Goal: Information Seeking & Learning: Learn about a topic

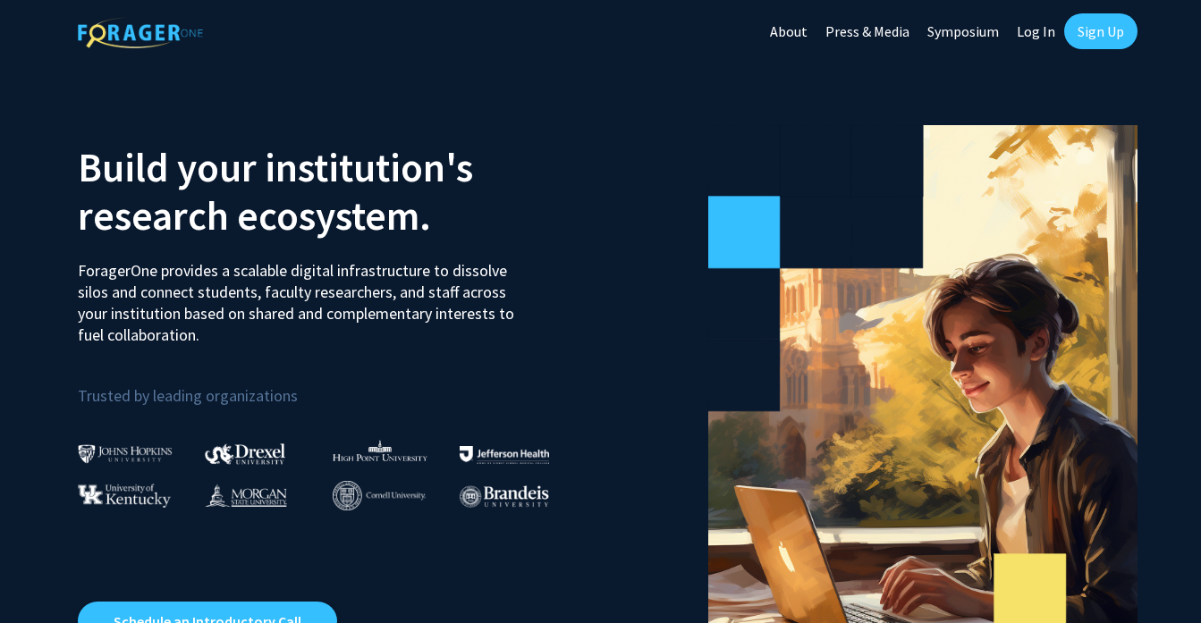
click at [1044, 28] on link "Log In" at bounding box center [1036, 31] width 56 height 63
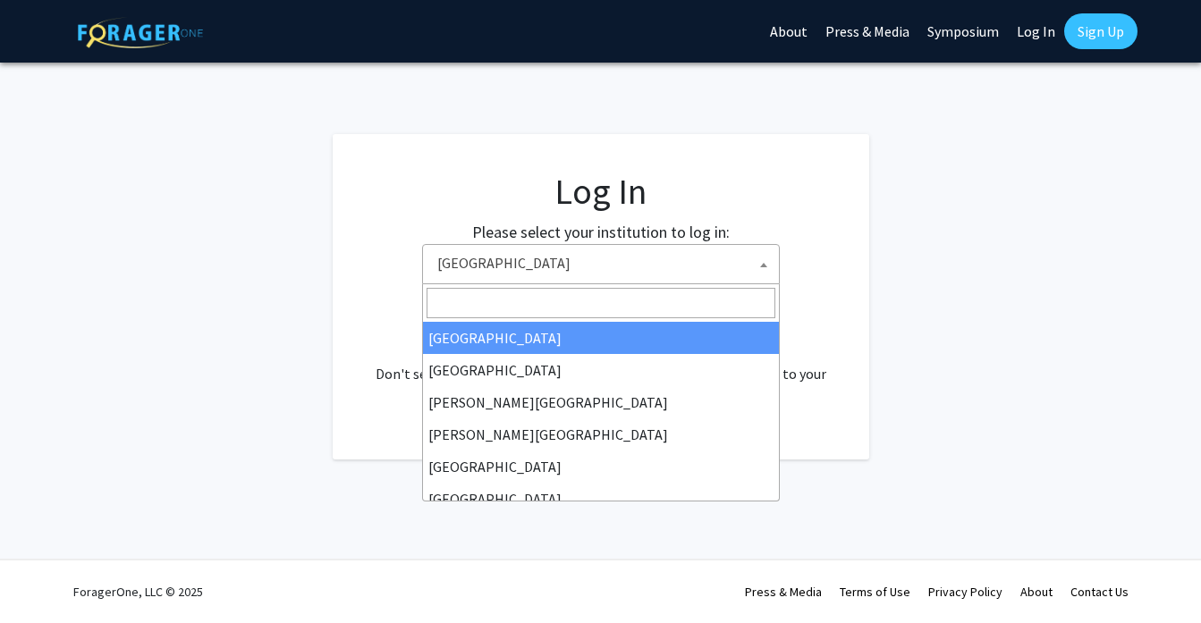
click at [725, 250] on span "[GEOGRAPHIC_DATA]" at bounding box center [604, 263] width 349 height 37
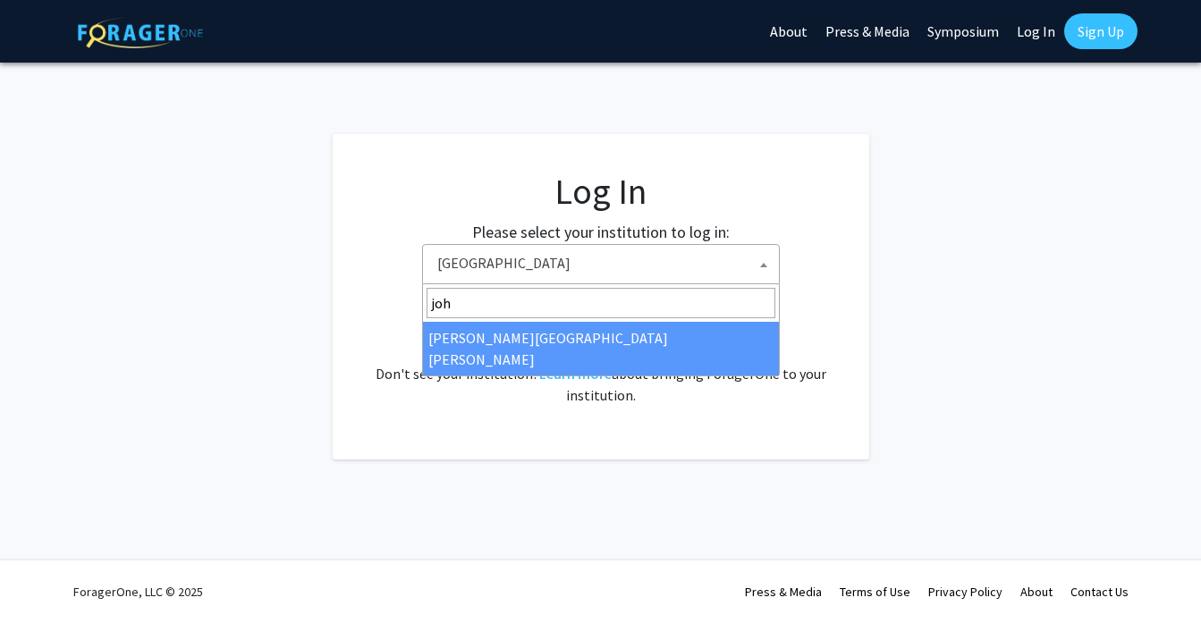
type input "joh"
select select "1"
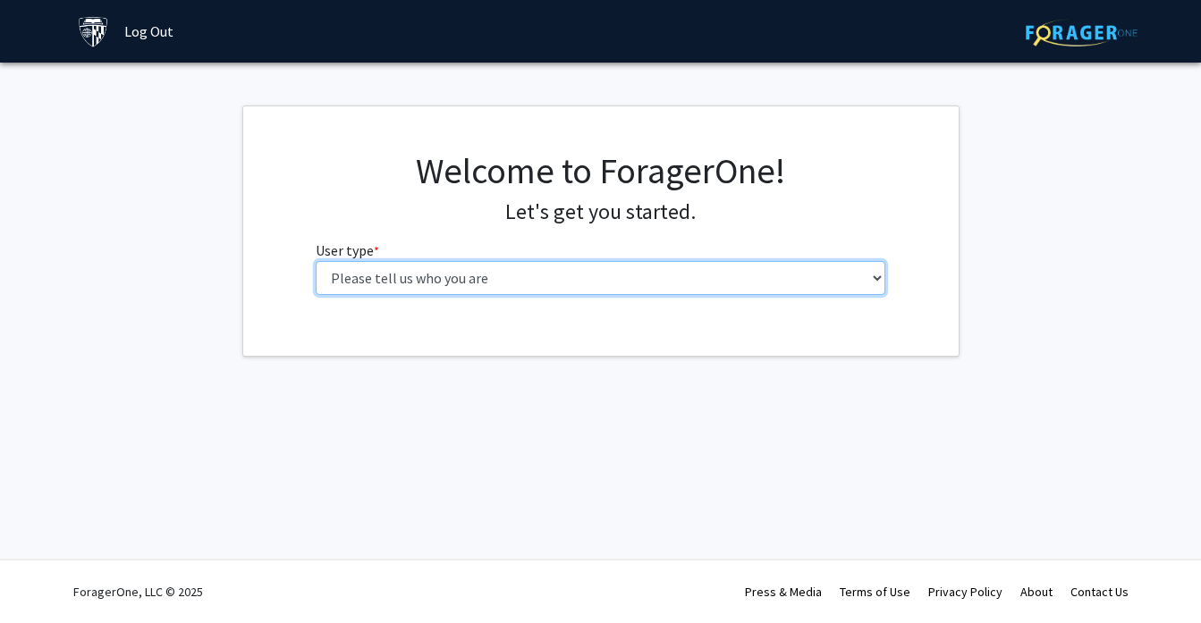
select select "1: undergrad"
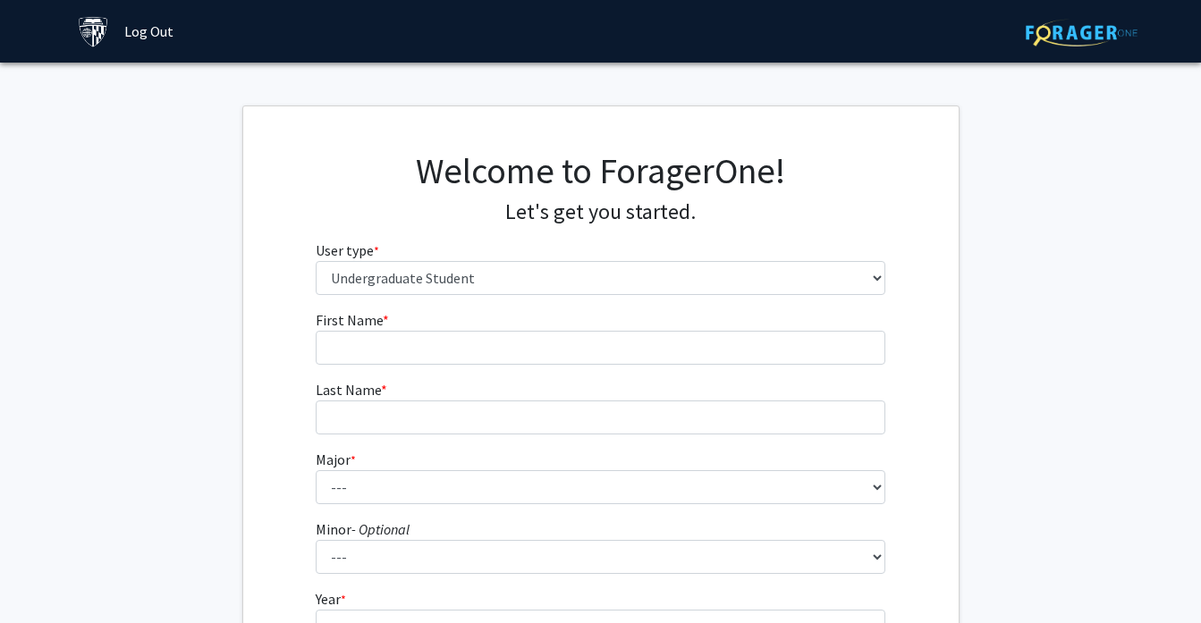
click at [531, 328] on fg-input "First Name * required" at bounding box center [601, 336] width 570 height 55
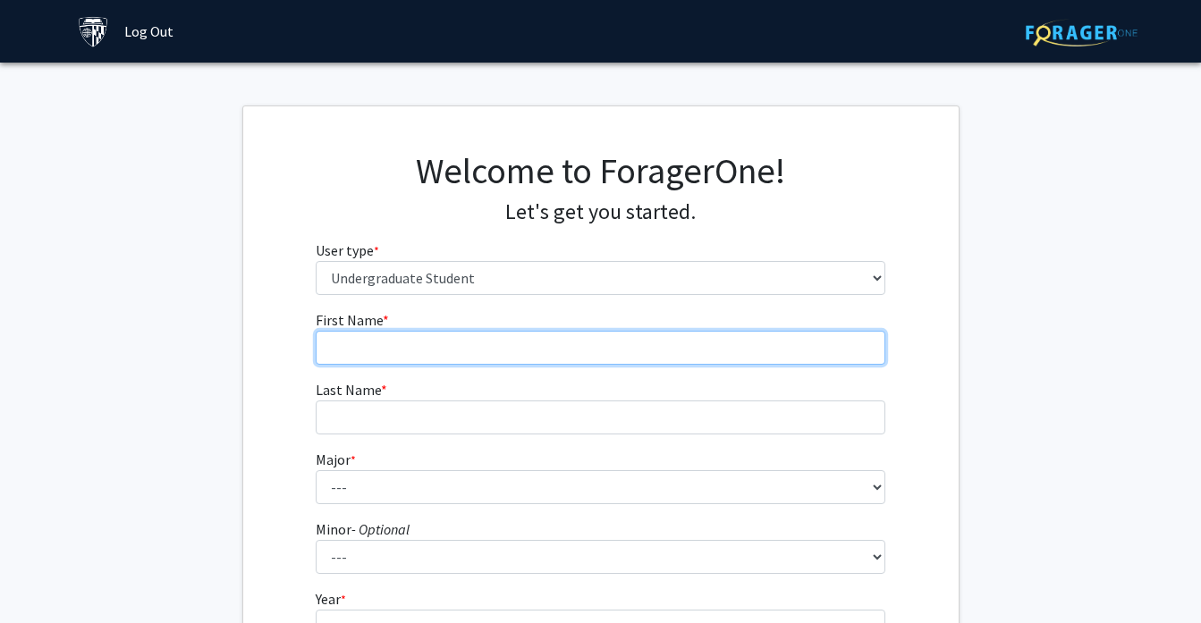
click at [530, 341] on input "First Name * required" at bounding box center [601, 348] width 570 height 34
type input "[PERSON_NAME]"
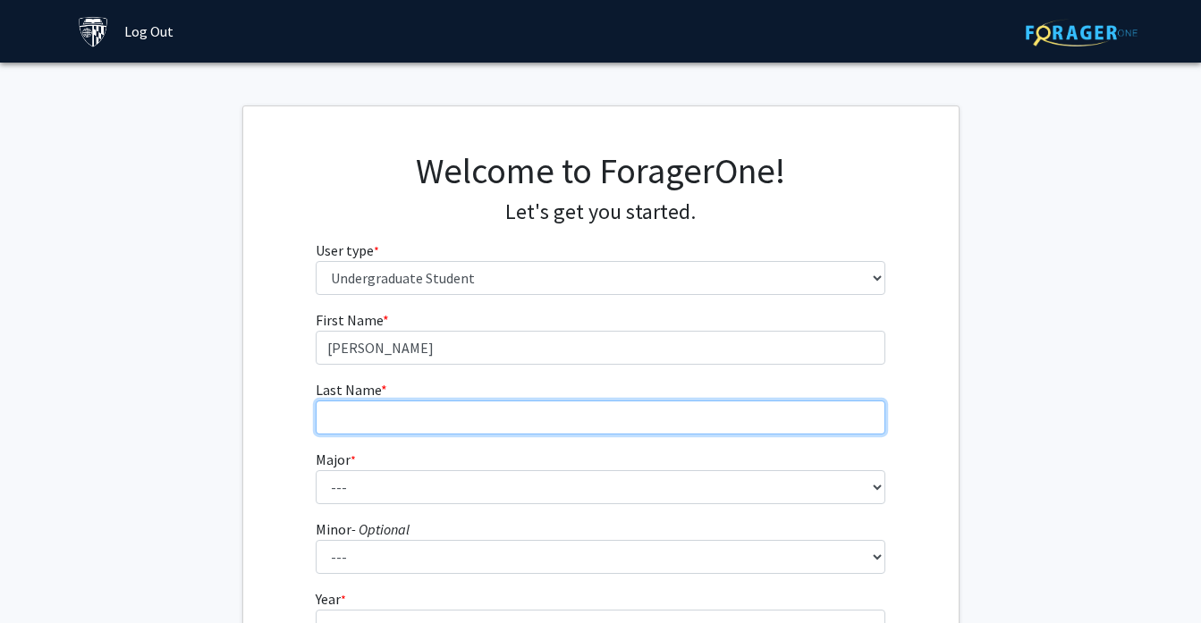
click at [469, 407] on input "Last Name * required" at bounding box center [601, 418] width 570 height 34
type input "[PERSON_NAME]"
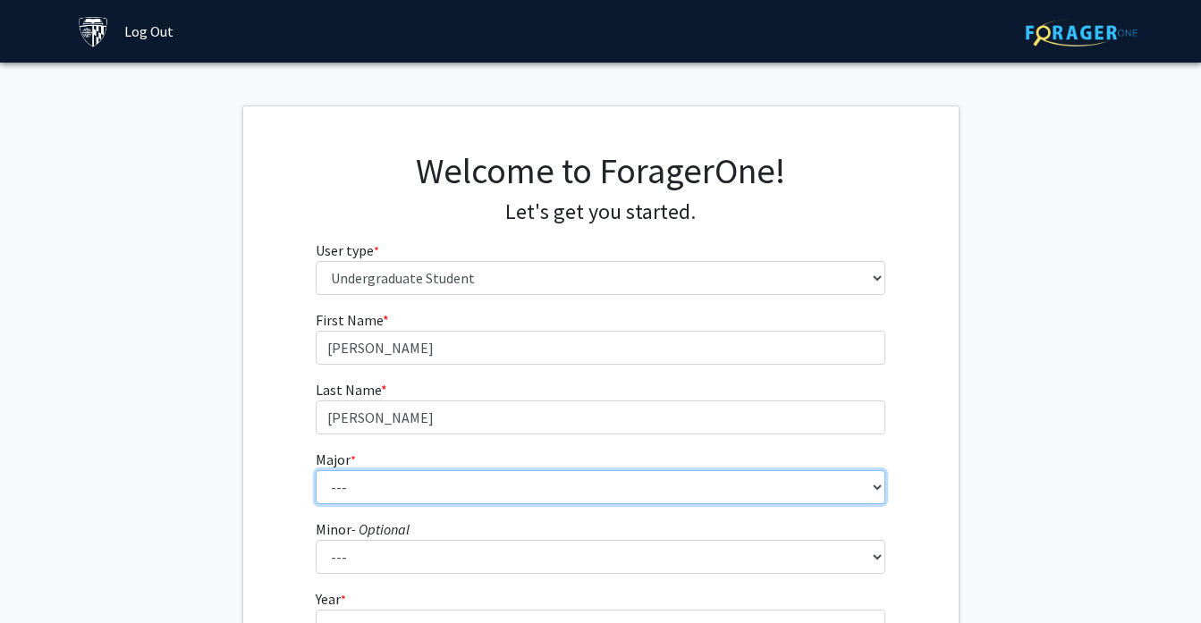
select select "51: 63"
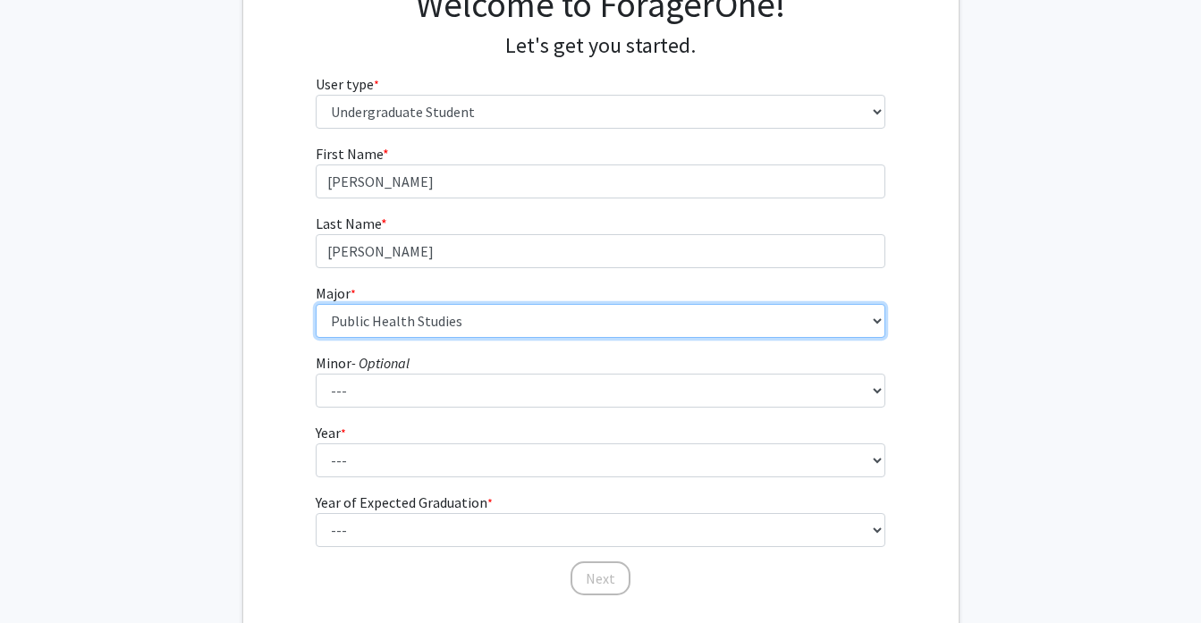
scroll to position [230, 0]
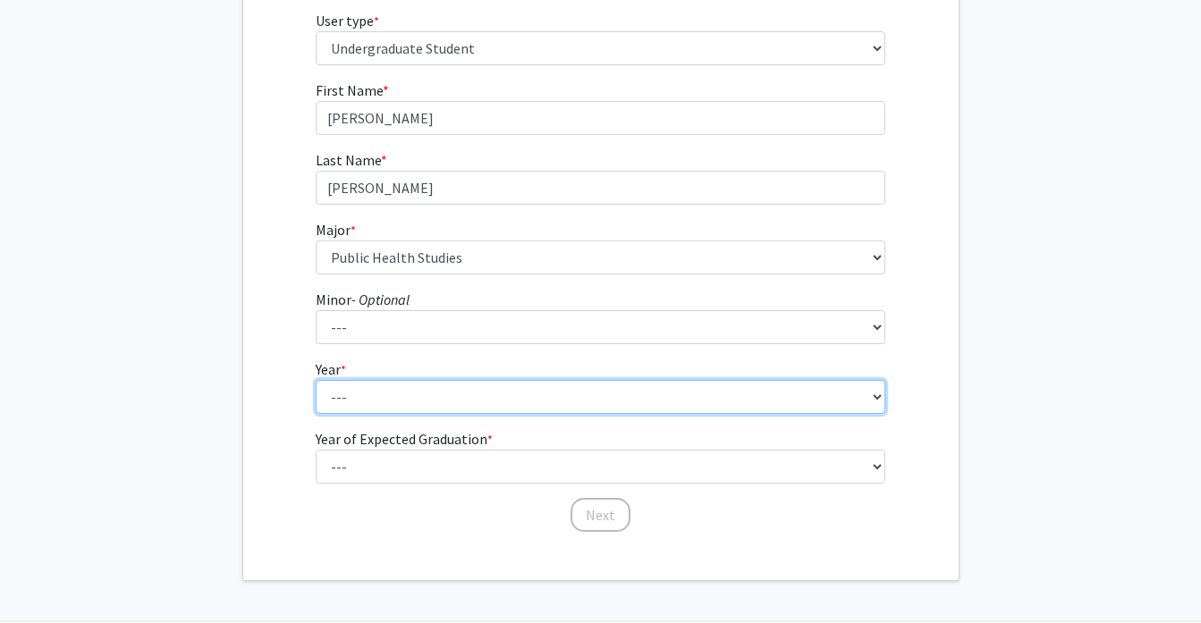
select select "3: junior"
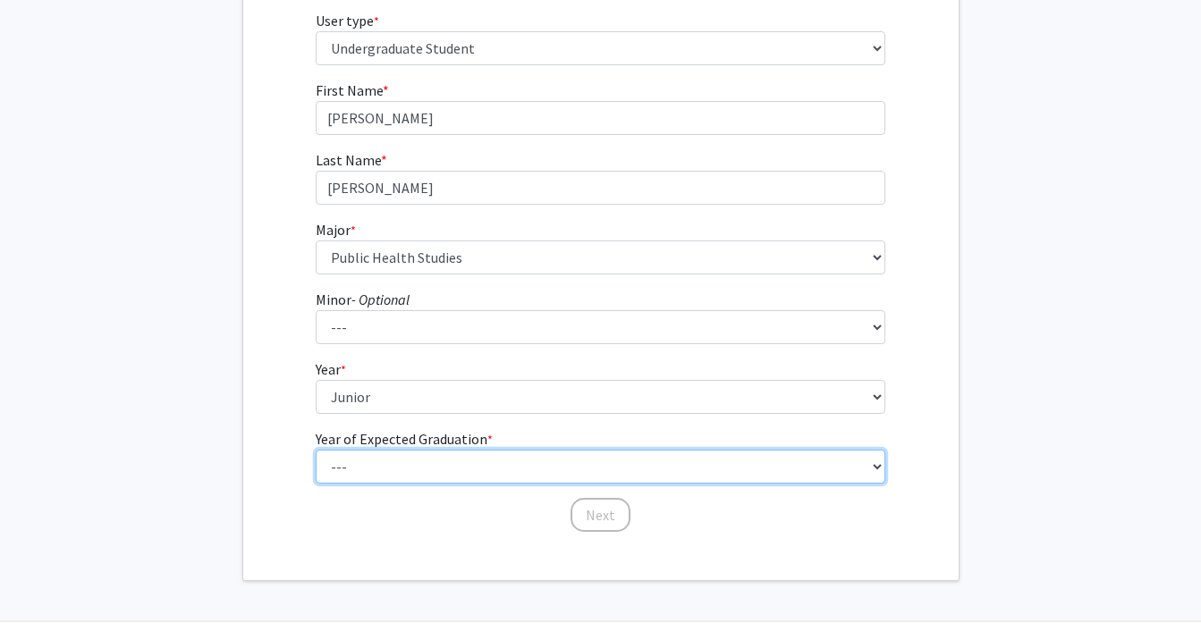
select select "3: 2027"
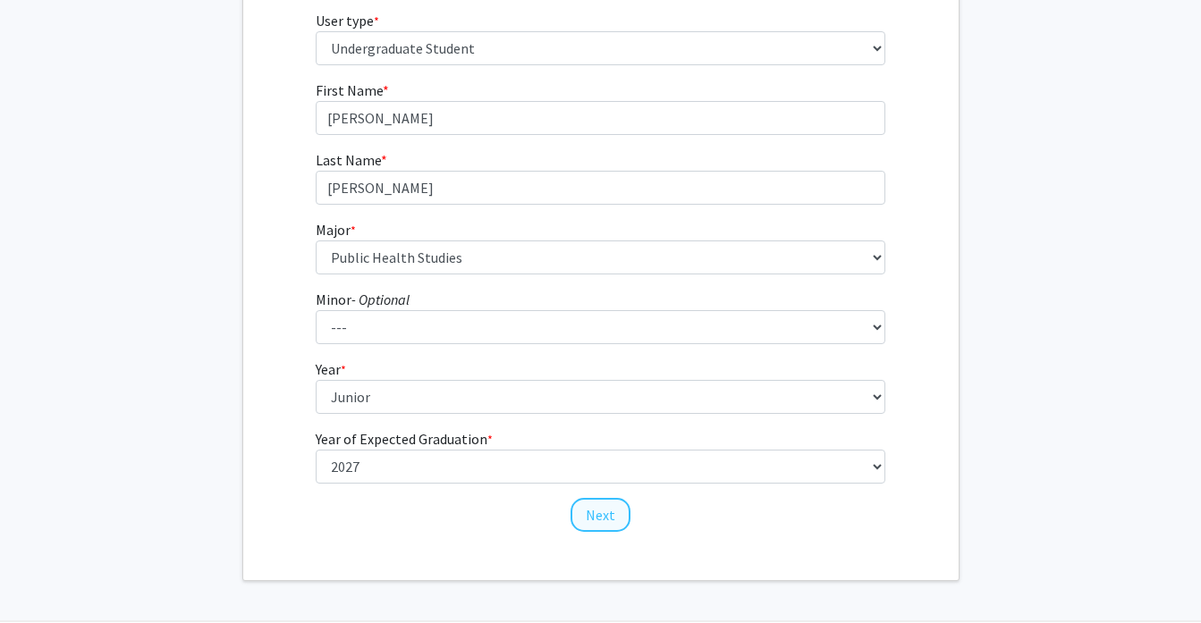
click at [595, 505] on button "Next" at bounding box center [601, 515] width 60 height 34
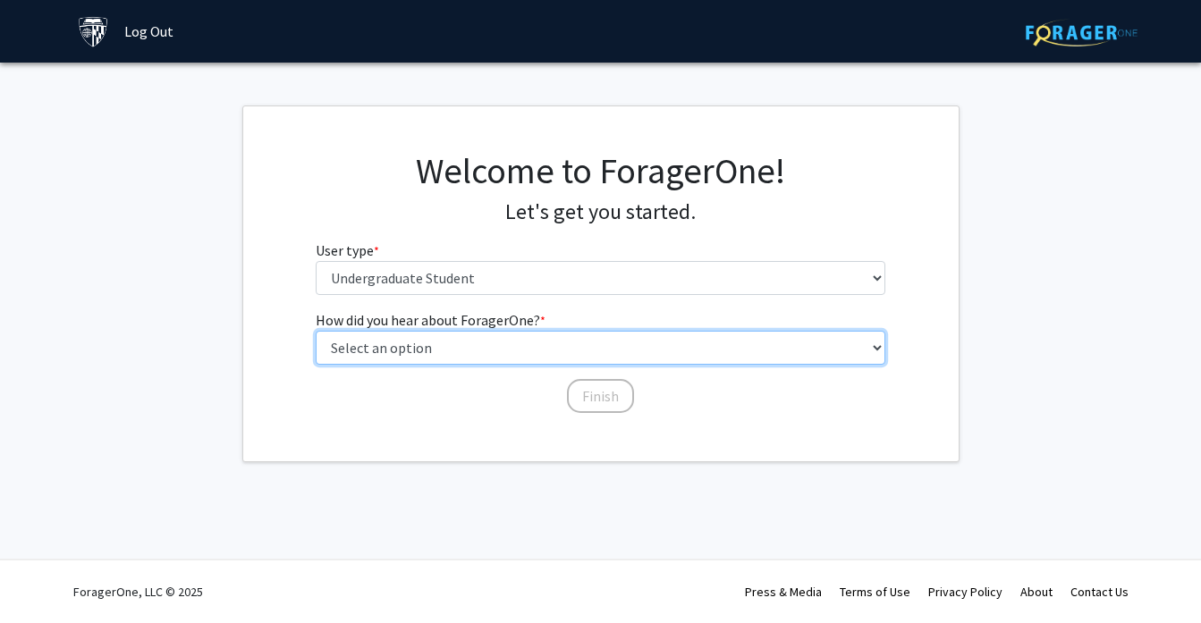
select select "2: faculty_recommendation"
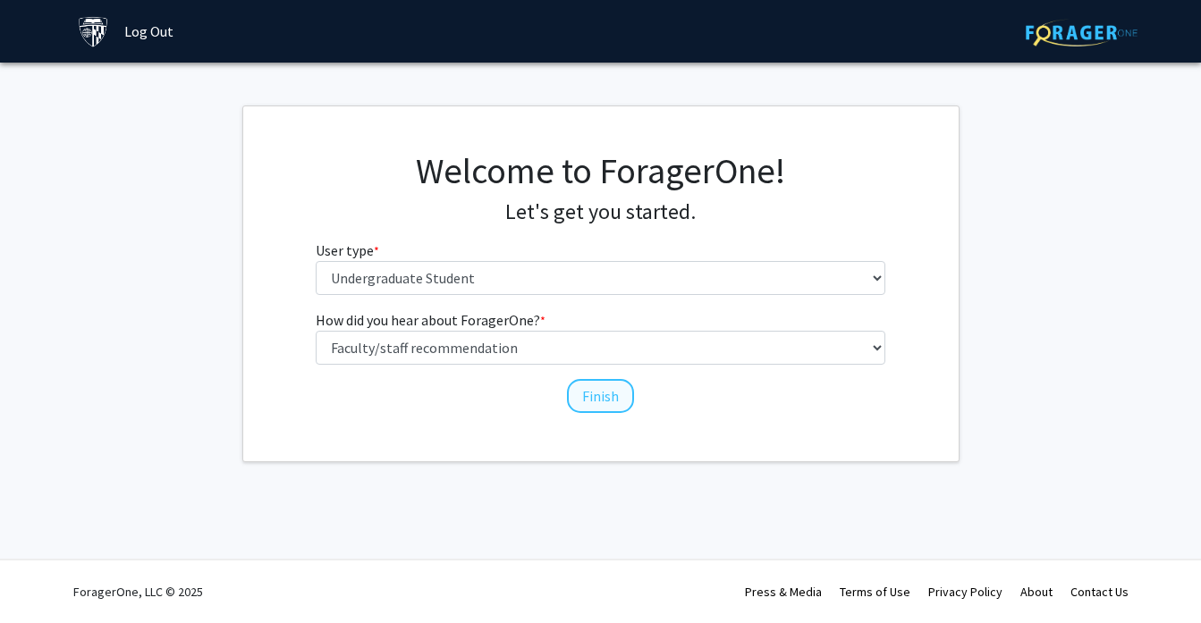
click at [596, 400] on button "Finish" at bounding box center [600, 396] width 67 height 34
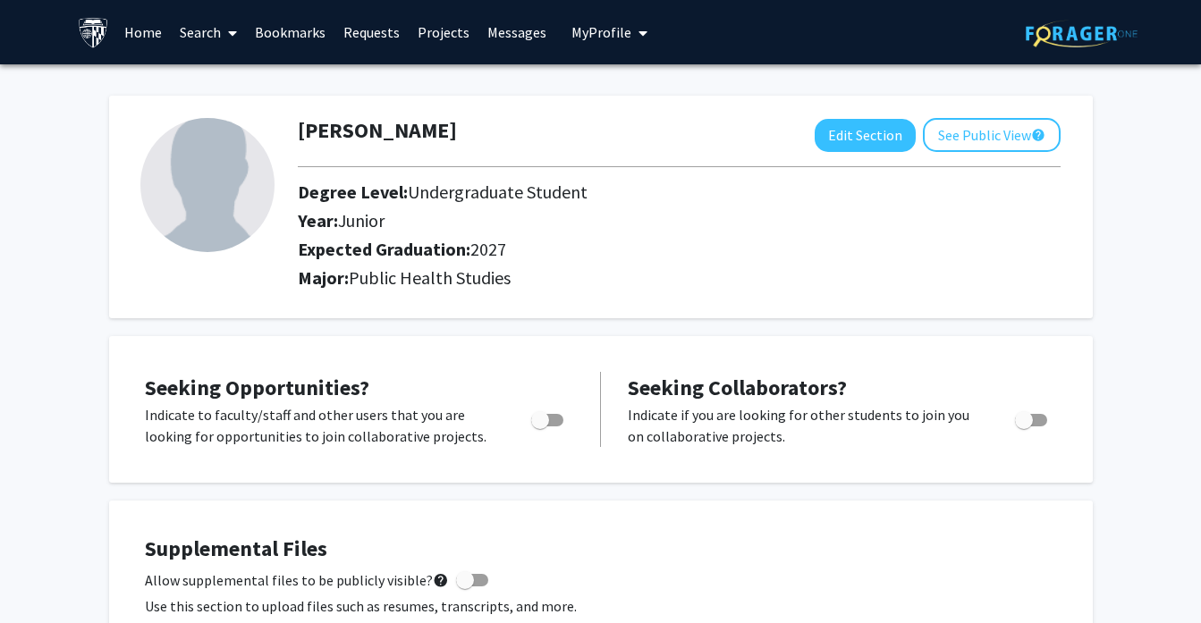
click at [164, 30] on link "Home" at bounding box center [142, 32] width 55 height 63
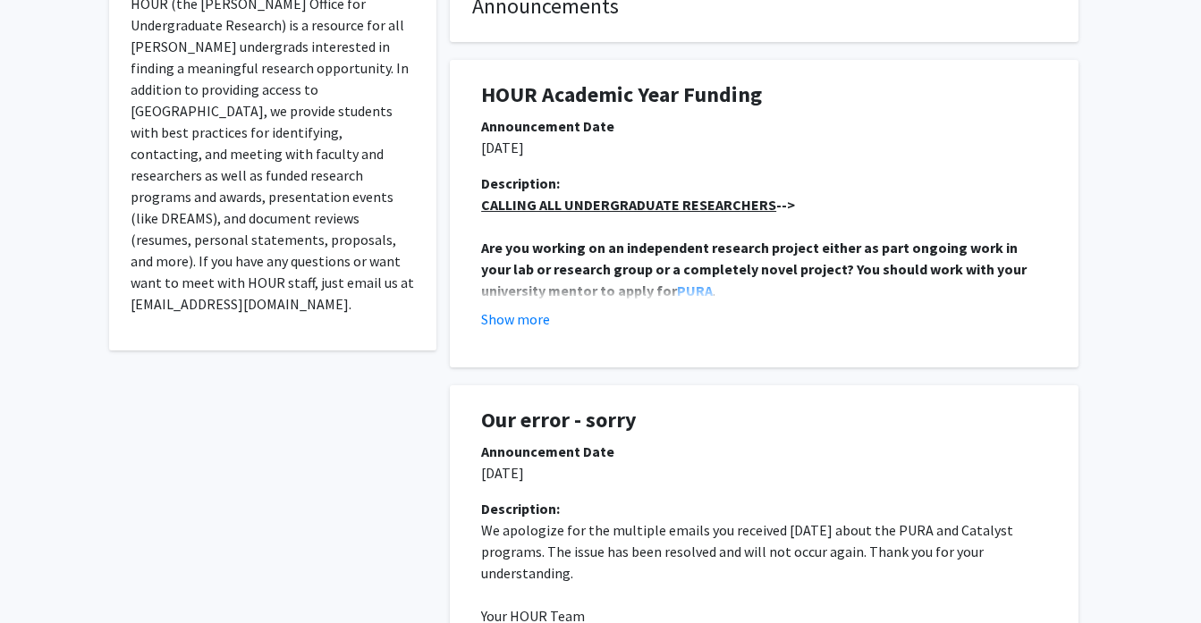
scroll to position [393, 0]
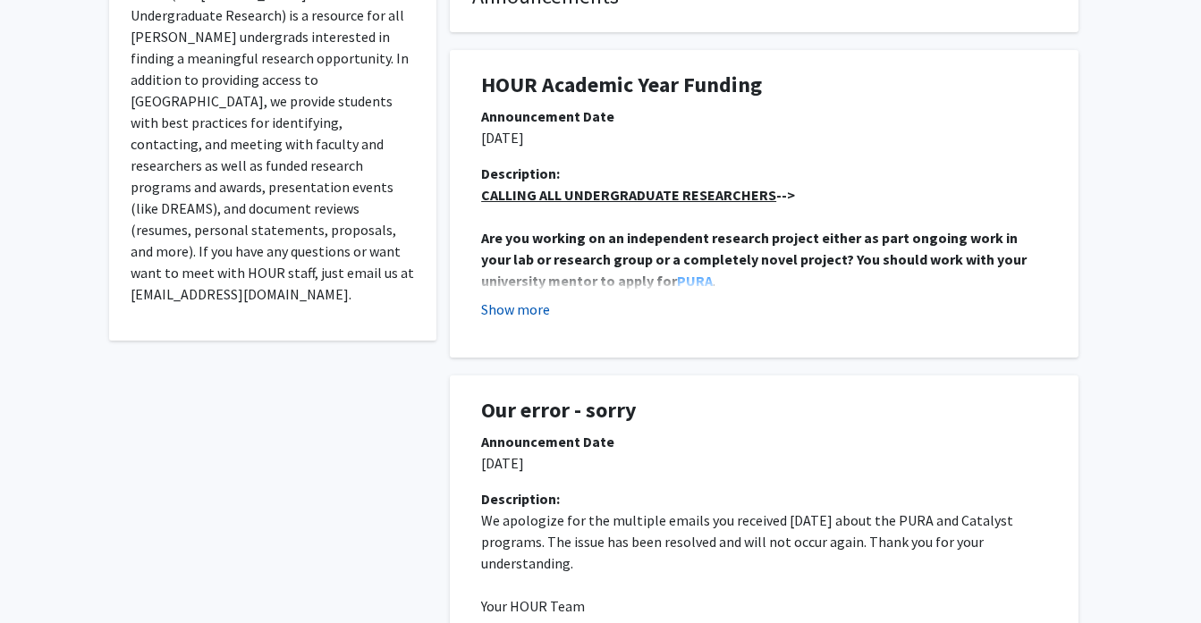
click at [533, 315] on button "Show more" at bounding box center [515, 309] width 69 height 21
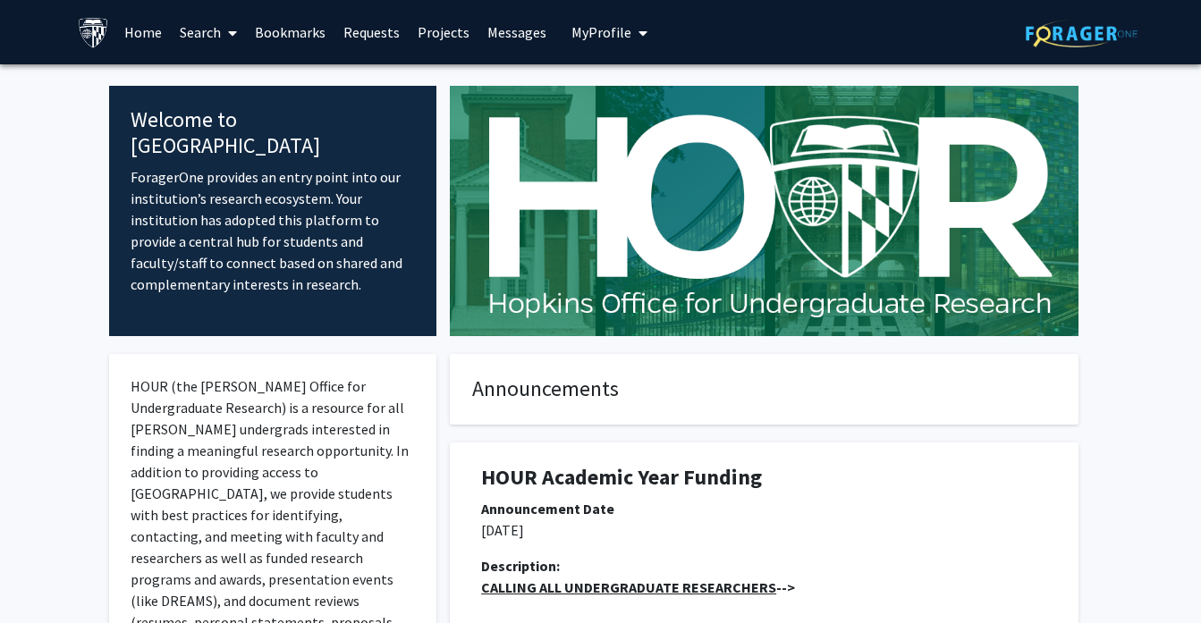
scroll to position [0, 0]
click at [216, 36] on link "Search" at bounding box center [208, 32] width 75 height 63
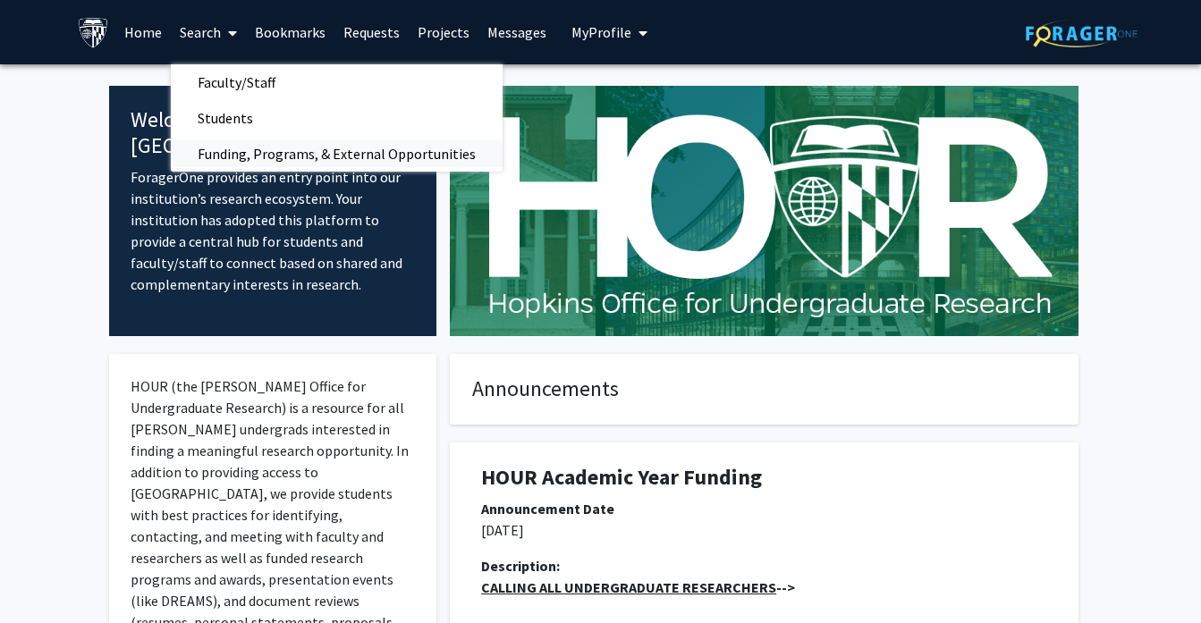
click at [227, 153] on span "Funding, Programs, & External Opportunities" at bounding box center [337, 154] width 332 height 36
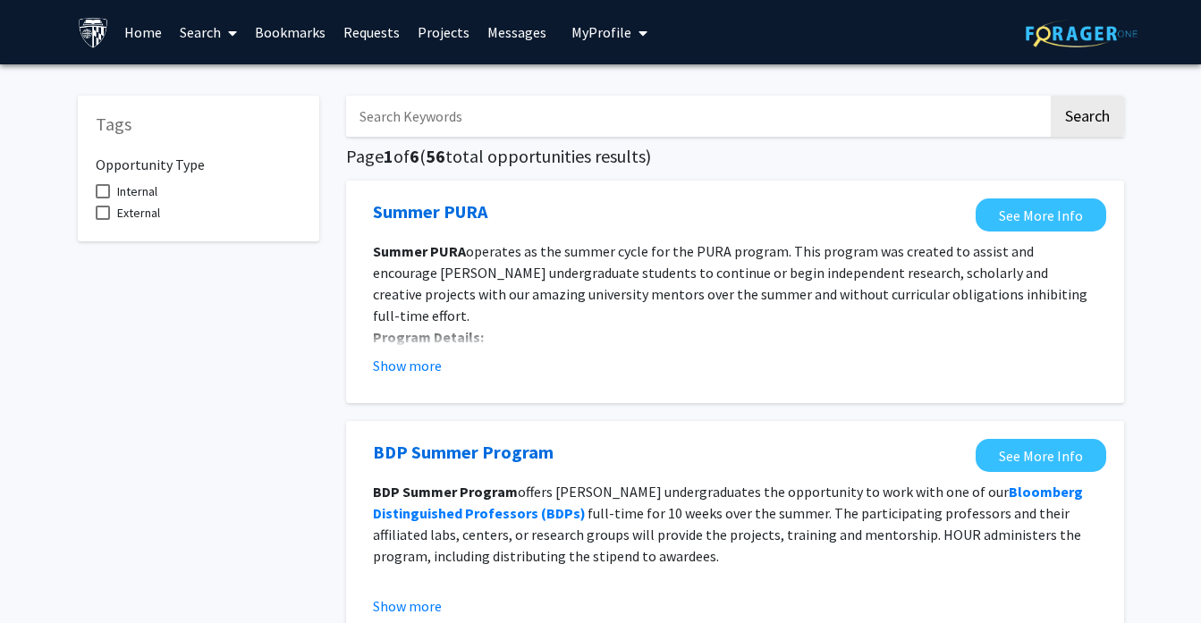
click at [219, 38] on link "Search" at bounding box center [208, 32] width 75 height 63
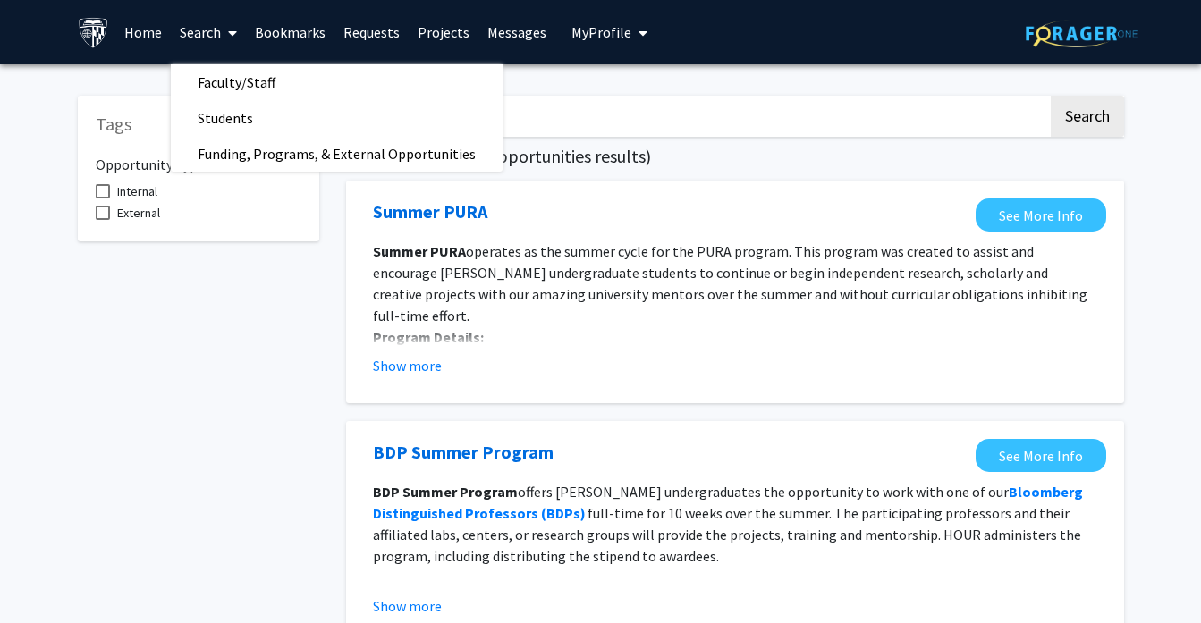
click at [219, 38] on link "Search" at bounding box center [208, 32] width 75 height 63
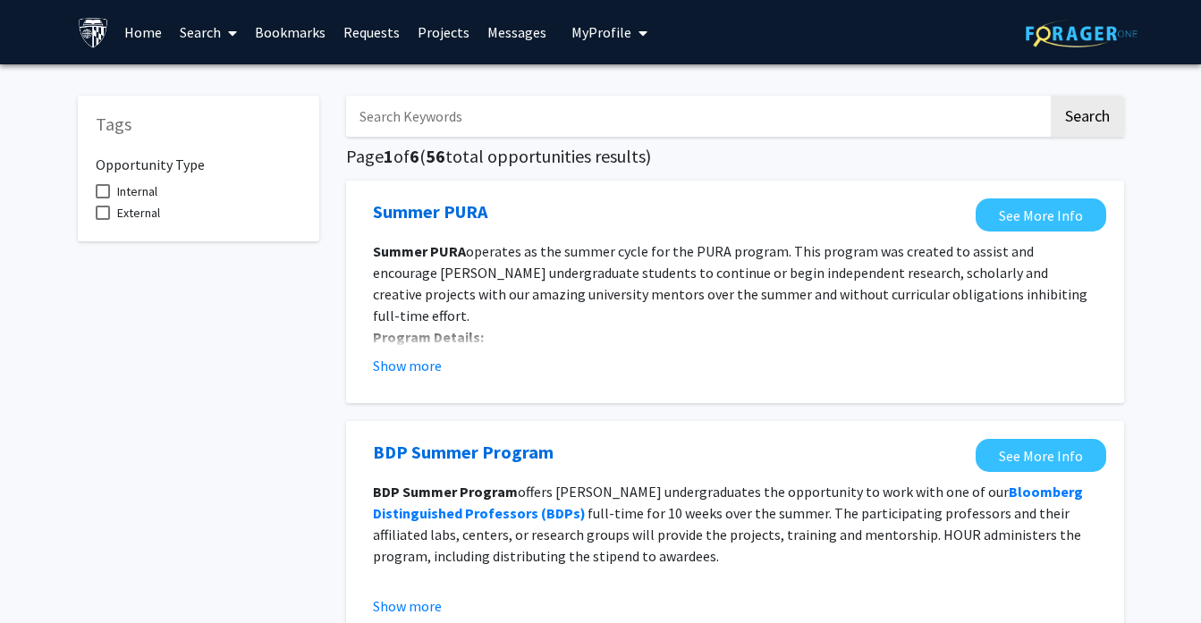
click at [239, 24] on link "Search" at bounding box center [208, 32] width 75 height 63
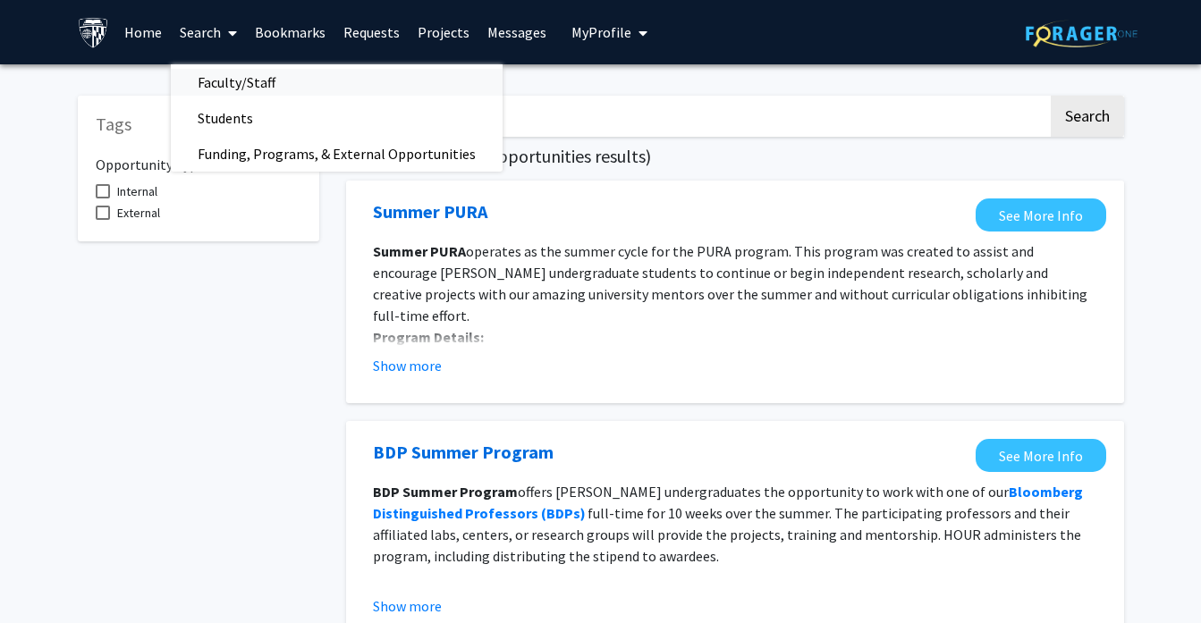
click at [250, 83] on span "Faculty/Staff" at bounding box center [236, 82] width 131 height 36
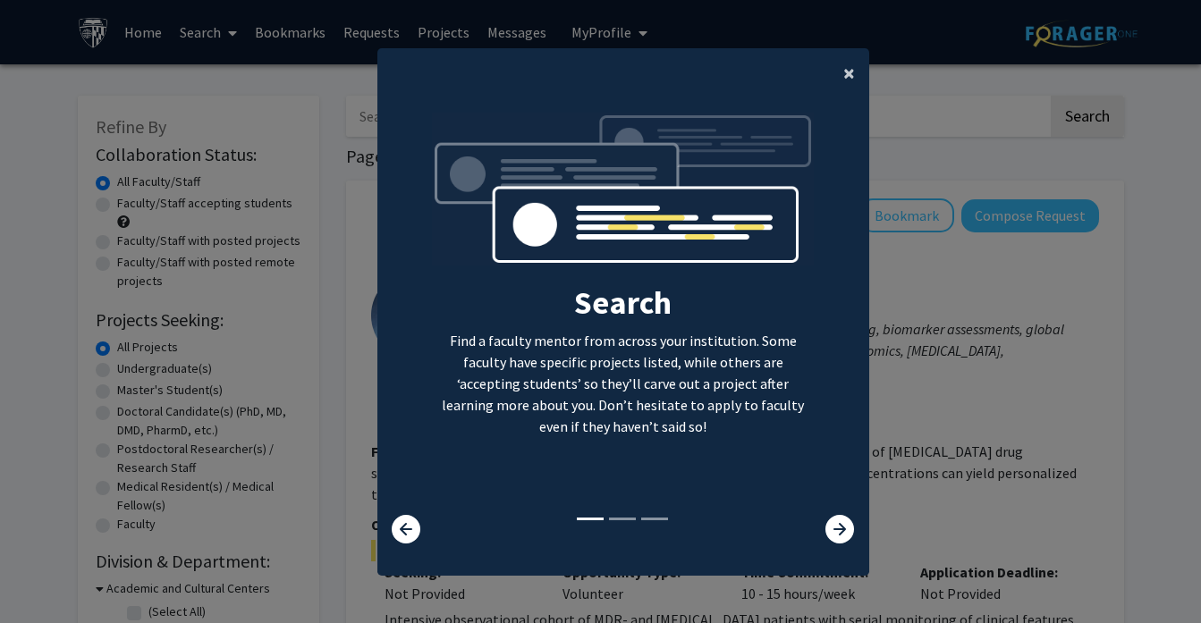
click at [846, 67] on span "×" at bounding box center [849, 73] width 12 height 28
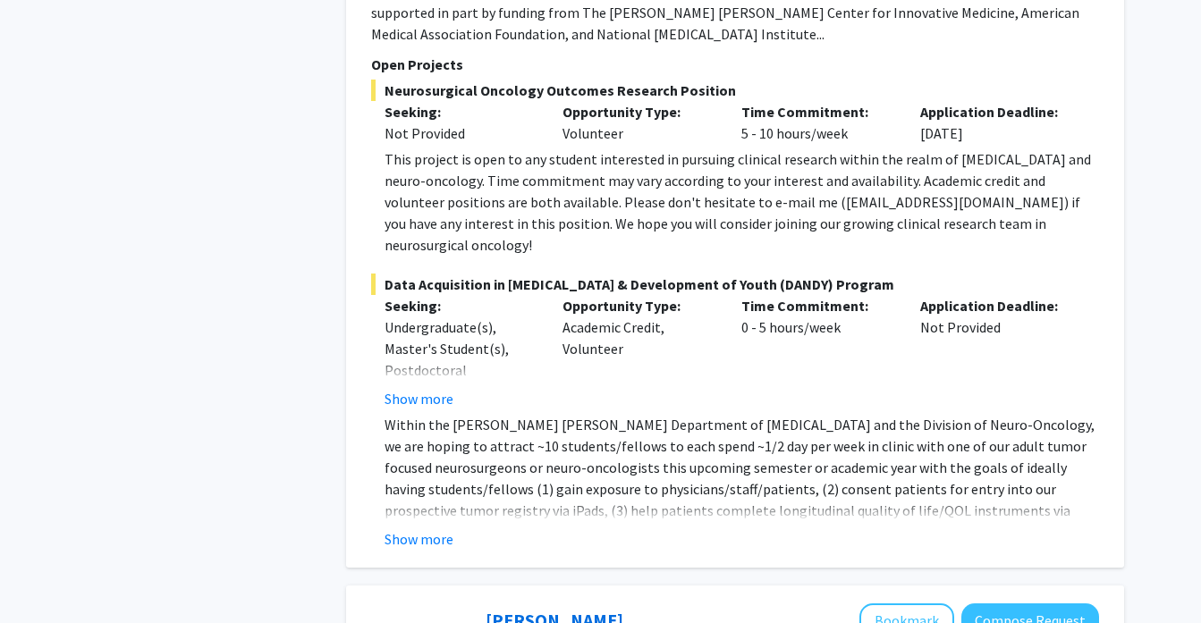
scroll to position [2700, 0]
click at [432, 528] on button "Show more" at bounding box center [419, 538] width 69 height 21
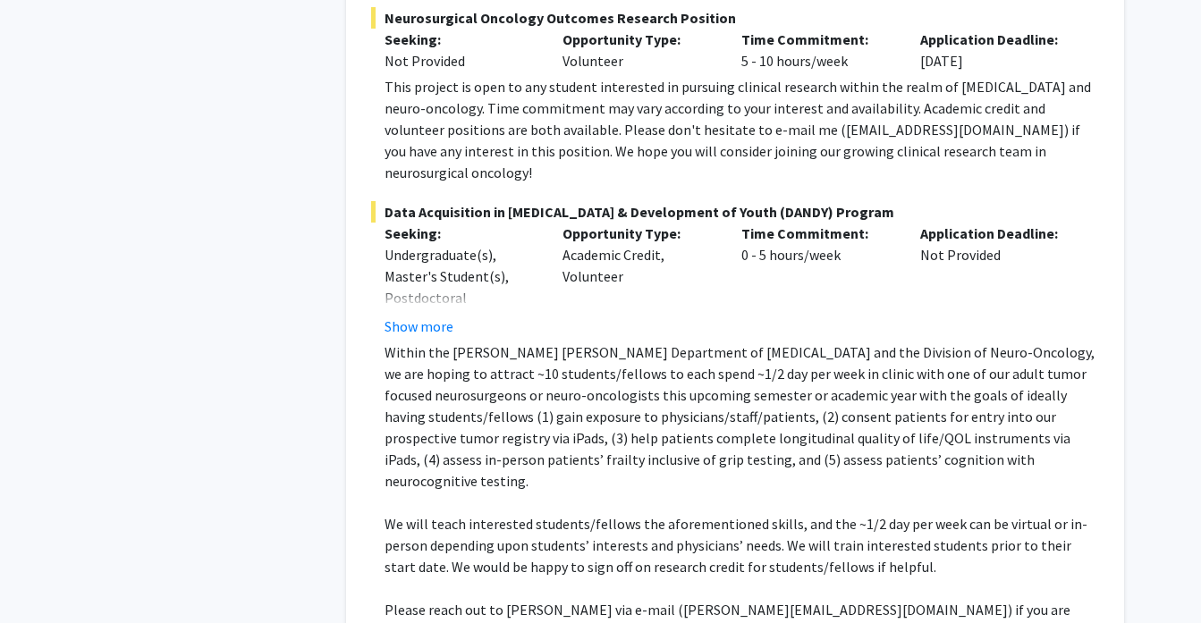
scroll to position [2773, 0]
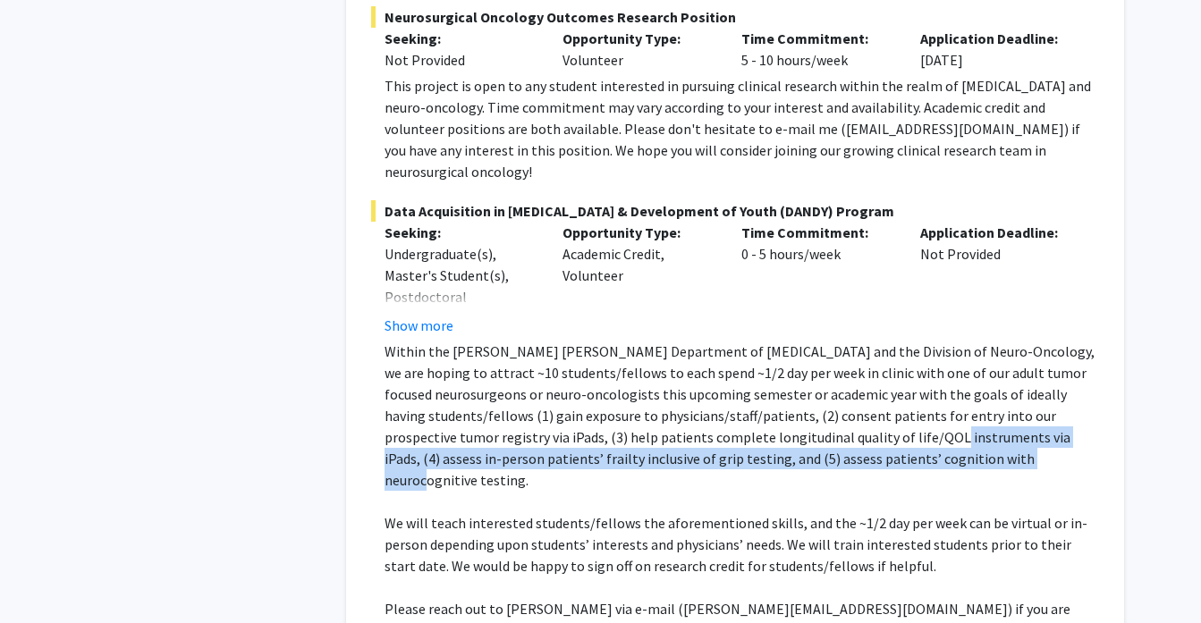
drag, startPoint x: 795, startPoint y: 398, endPoint x: 721, endPoint y: 380, distance: 76.4
click at [721, 380] on p "Within the [PERSON_NAME] [PERSON_NAME] Department of [MEDICAL_DATA] and the Div…" at bounding box center [742, 416] width 715 height 150
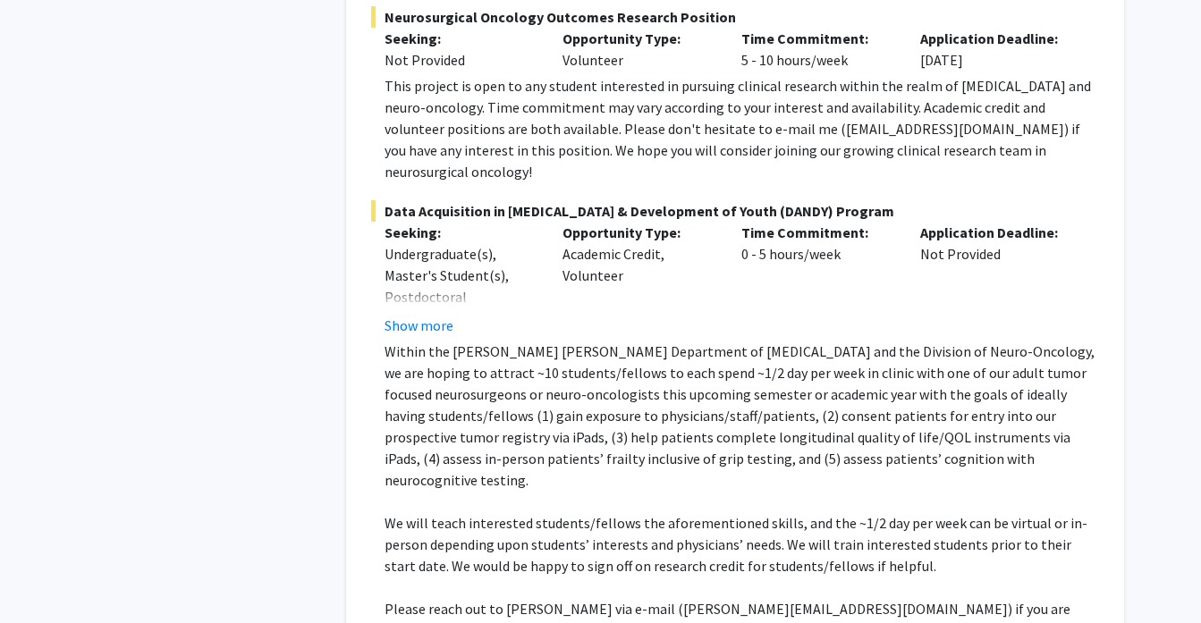
click at [698, 380] on p "Within the [PERSON_NAME] [PERSON_NAME] Department of [MEDICAL_DATA] and the Div…" at bounding box center [742, 416] width 715 height 150
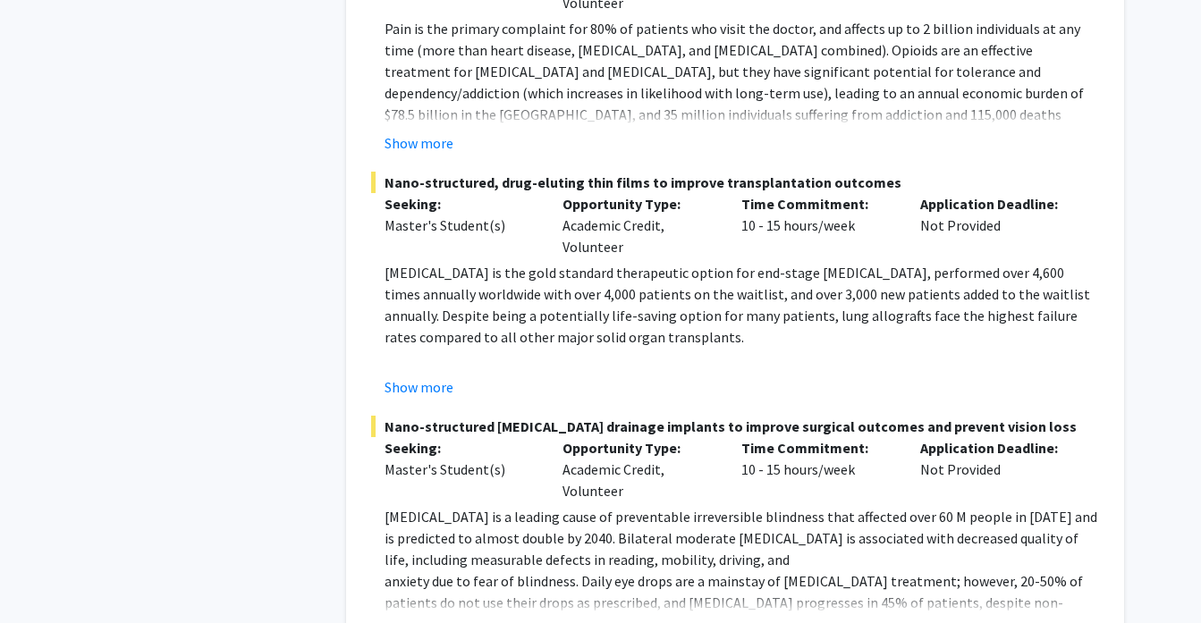
scroll to position [8855, 0]
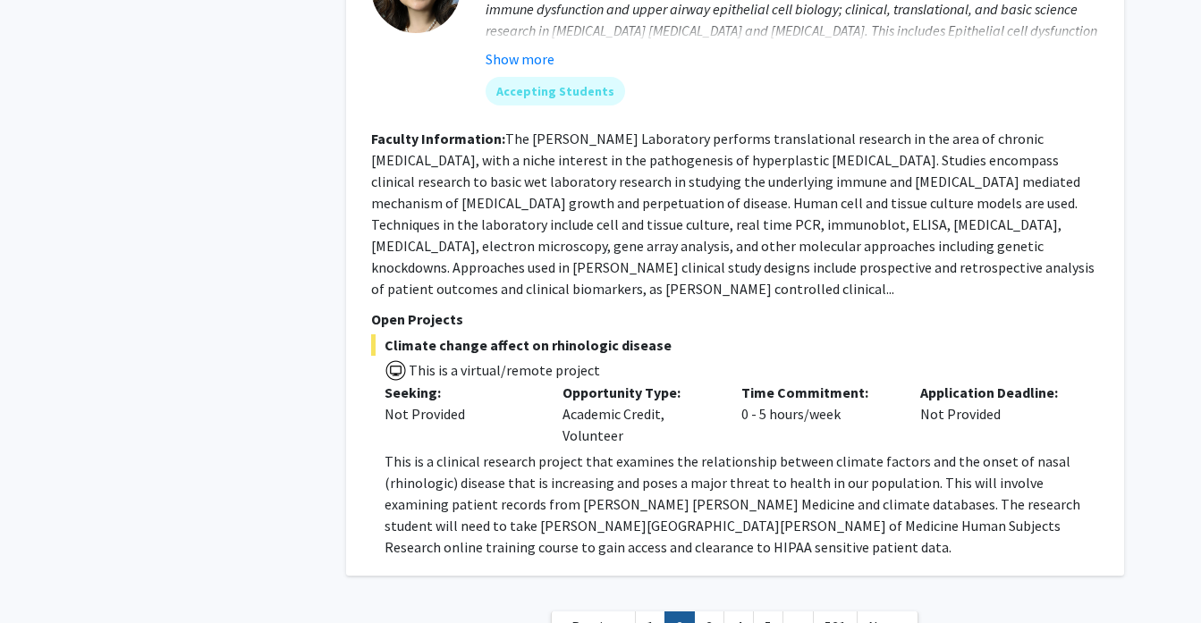
scroll to position [6624, 0]
click at [708, 612] on link "3" at bounding box center [709, 627] width 30 height 31
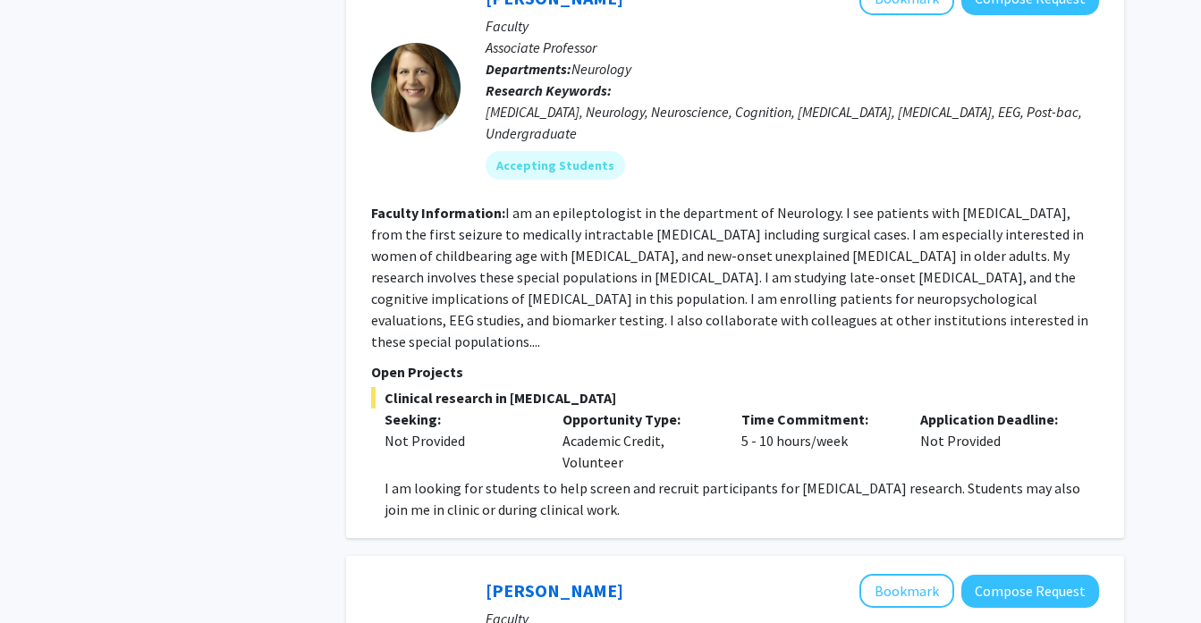
scroll to position [1640, 0]
click at [703, 280] on fg-read-more "I am an epileptologist in the department of Neurology. I see patients with [MED…" at bounding box center [729, 277] width 717 height 147
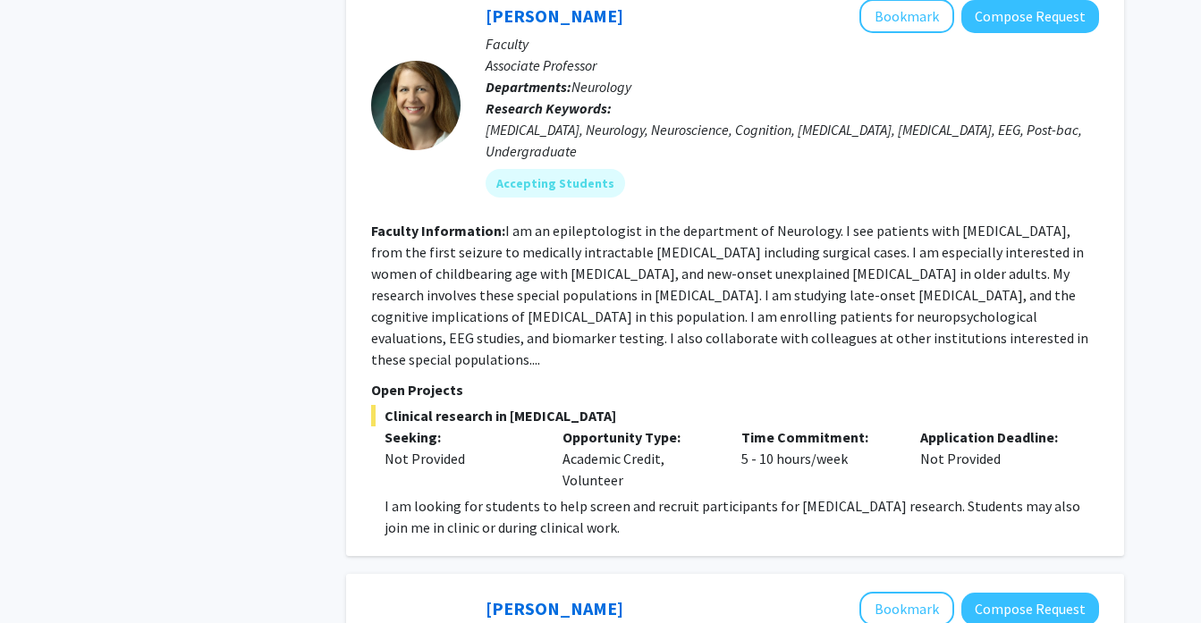
scroll to position [1614, 0]
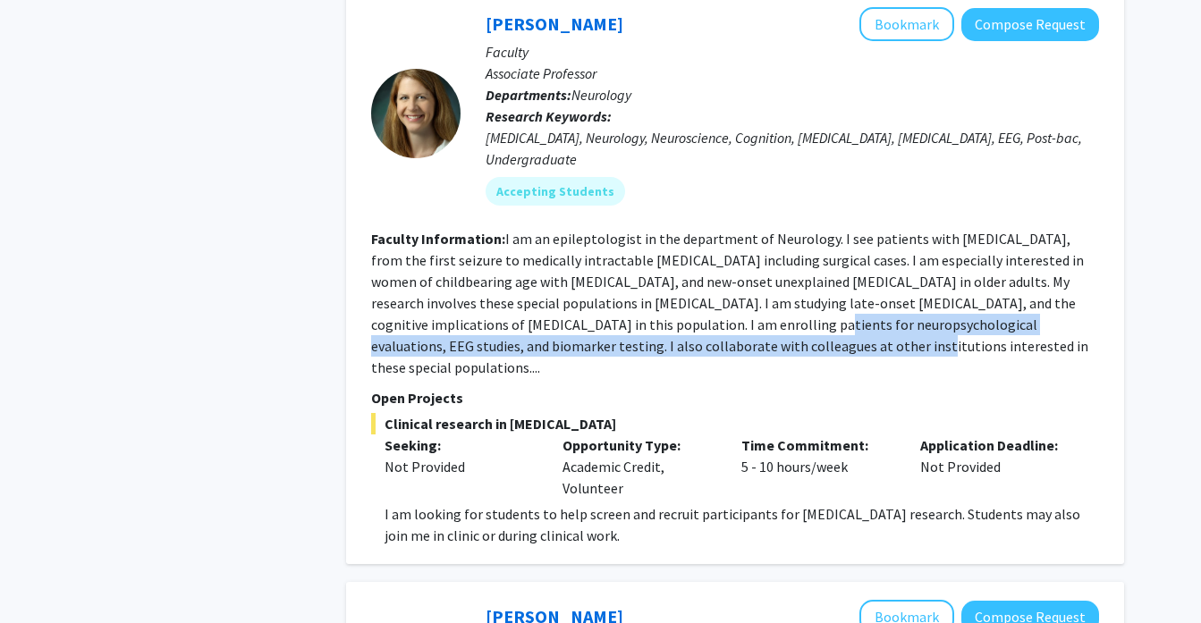
drag, startPoint x: 636, startPoint y: 333, endPoint x: 671, endPoint y: 352, distance: 39.6
click at [671, 351] on fg-read-more "I am an epileptologist in the department of Neurology. I see patients with [MED…" at bounding box center [729, 303] width 717 height 147
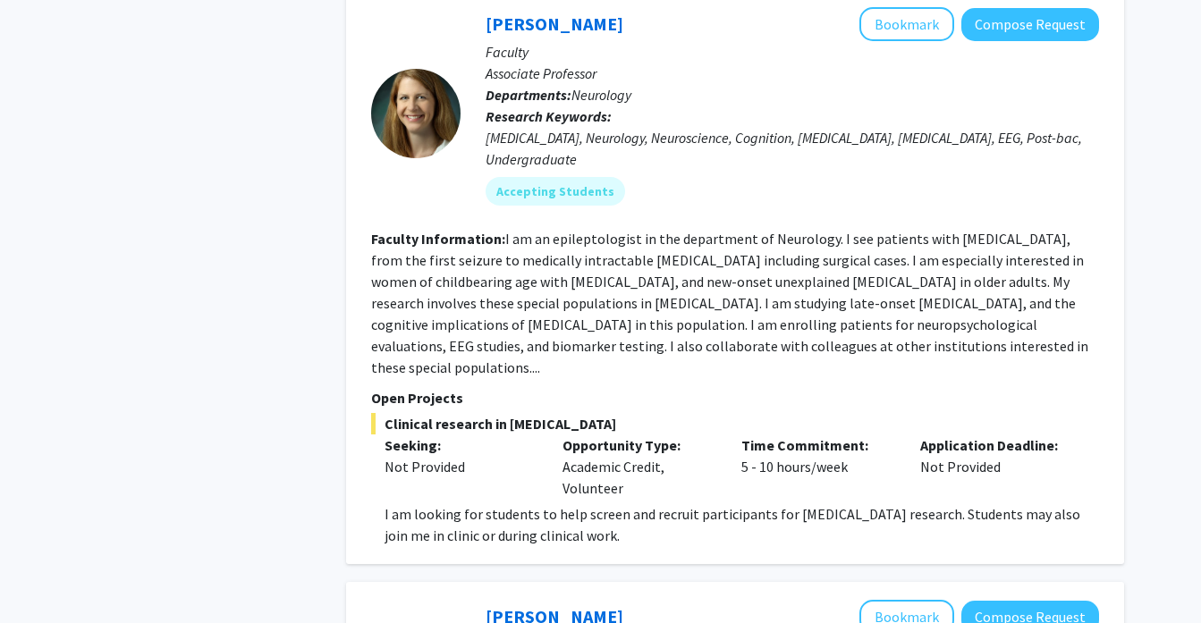
click at [693, 350] on fg-read-more "I am an epileptologist in the department of Neurology. I see patients with [MED…" at bounding box center [729, 303] width 717 height 147
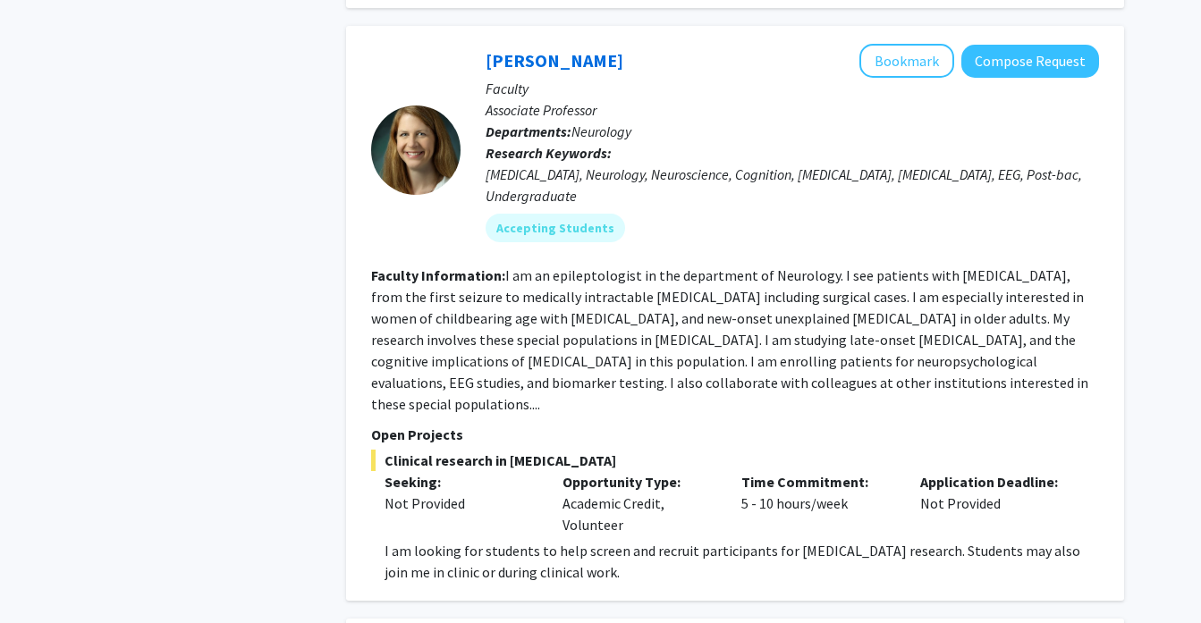
scroll to position [1580, 0]
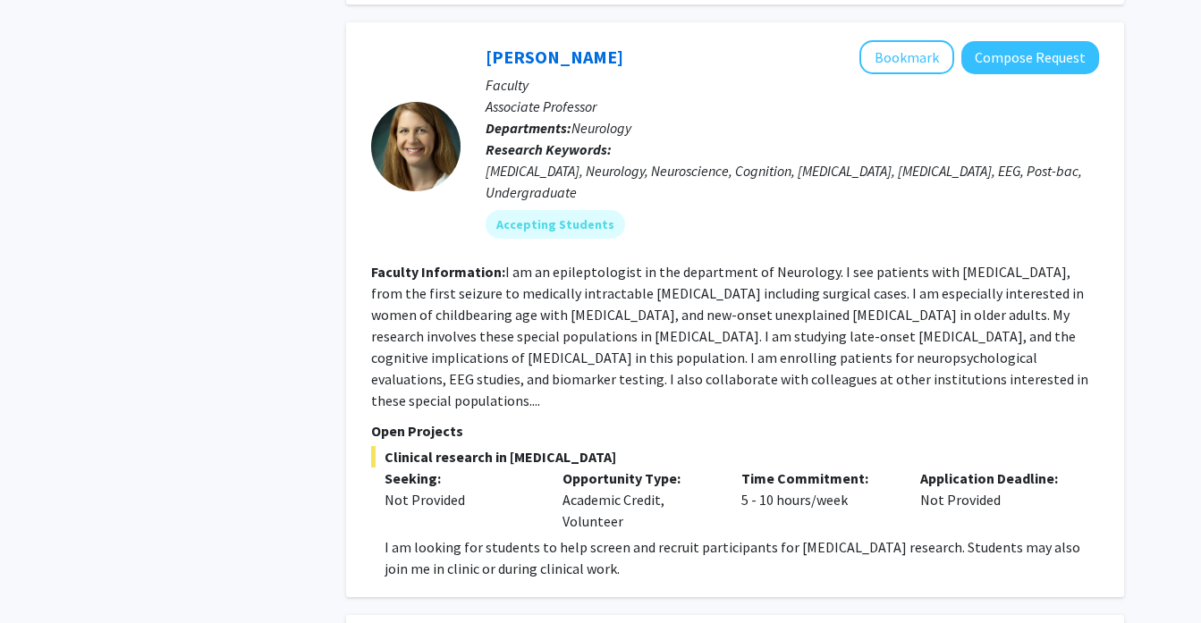
click at [897, 81] on p "Faculty" at bounding box center [793, 84] width 614 height 21
click at [897, 72] on button "Bookmark" at bounding box center [907, 57] width 95 height 34
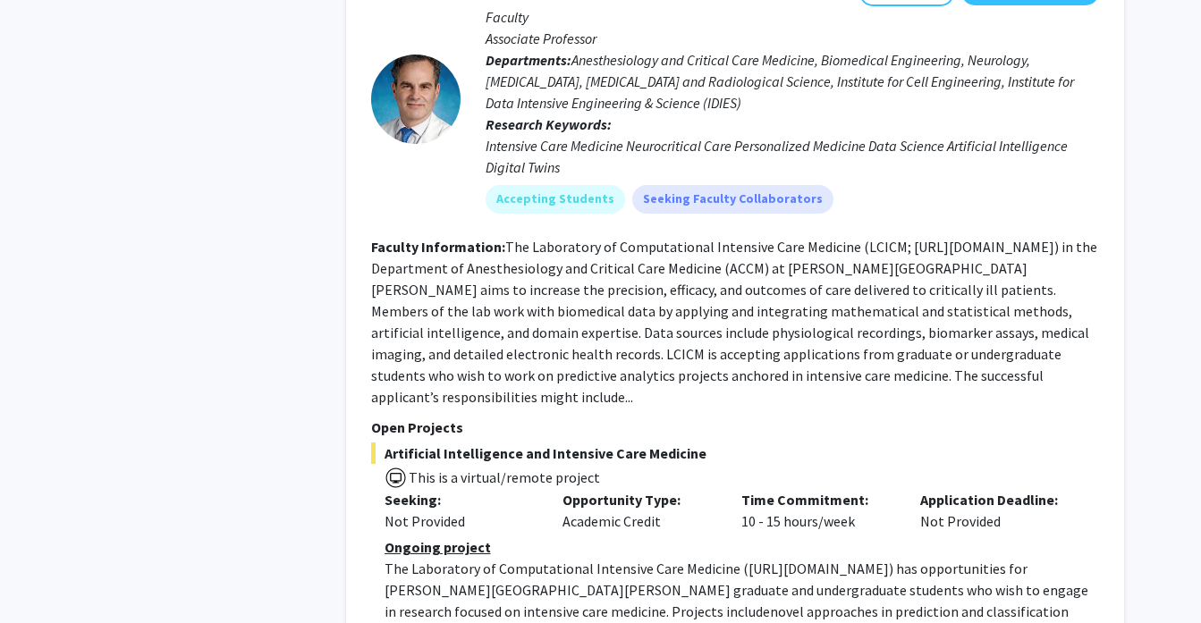
scroll to position [4790, 0]
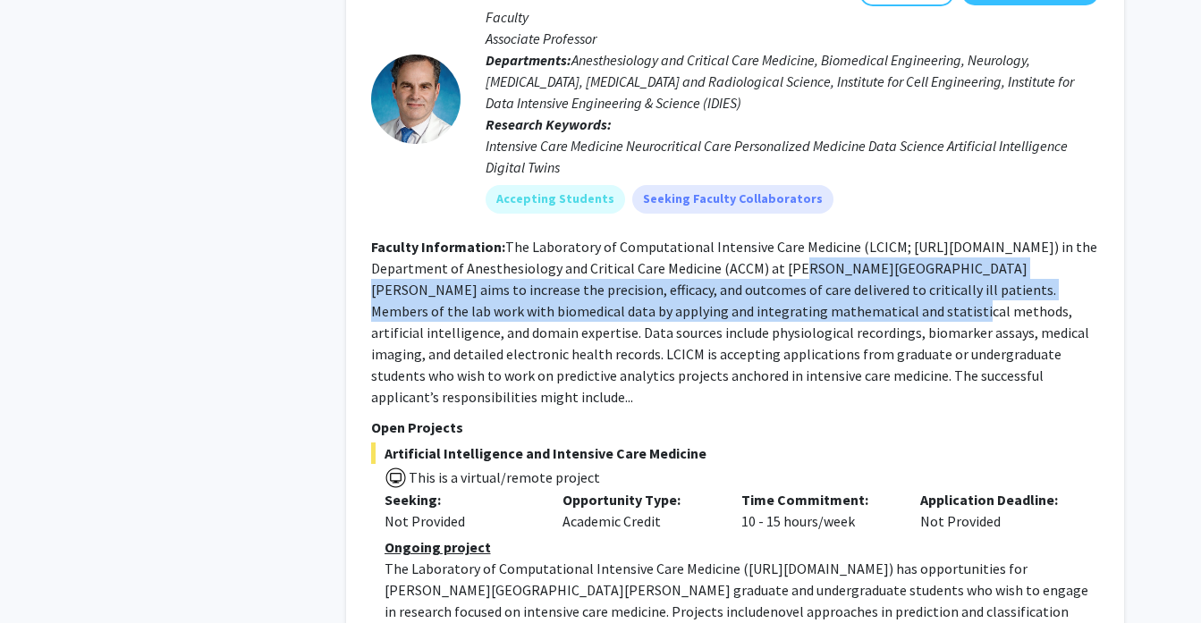
drag, startPoint x: 763, startPoint y: 251, endPoint x: 766, endPoint y: 288, distance: 36.8
click at [766, 288] on fg-read-more "The Laboratory of Computational Intensive Care Medicine (LCICM; [URL][DOMAIN_NA…" at bounding box center [734, 322] width 726 height 168
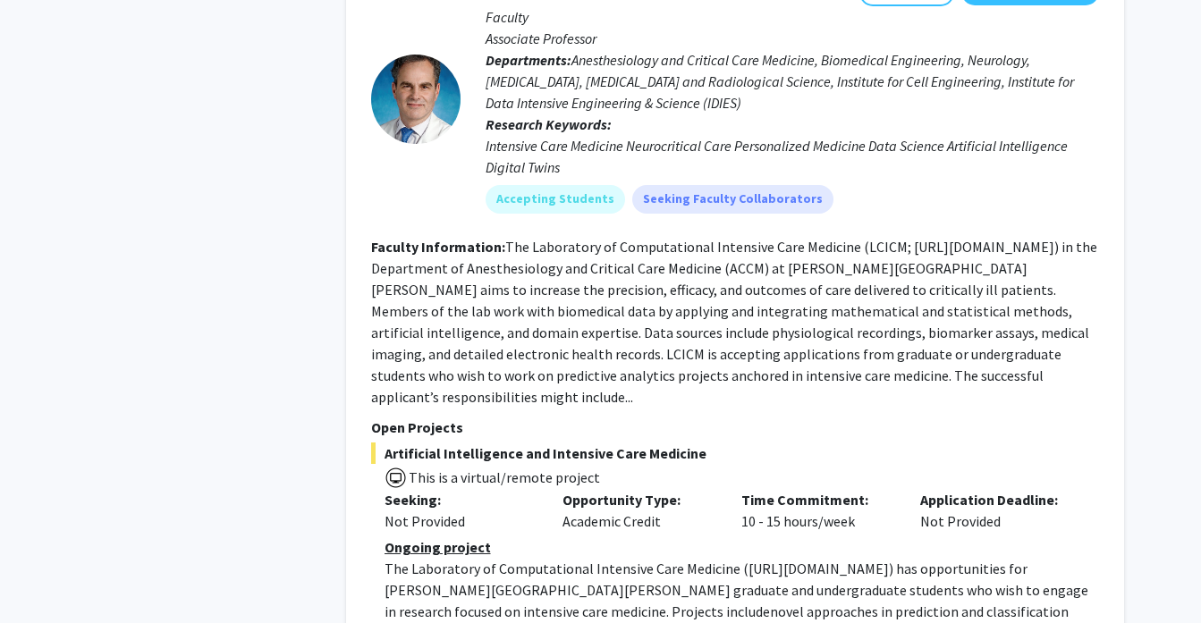
click at [792, 295] on fg-read-more "The Laboratory of Computational Intensive Care Medicine (LCICM; [URL][DOMAIN_NA…" at bounding box center [734, 322] width 726 height 168
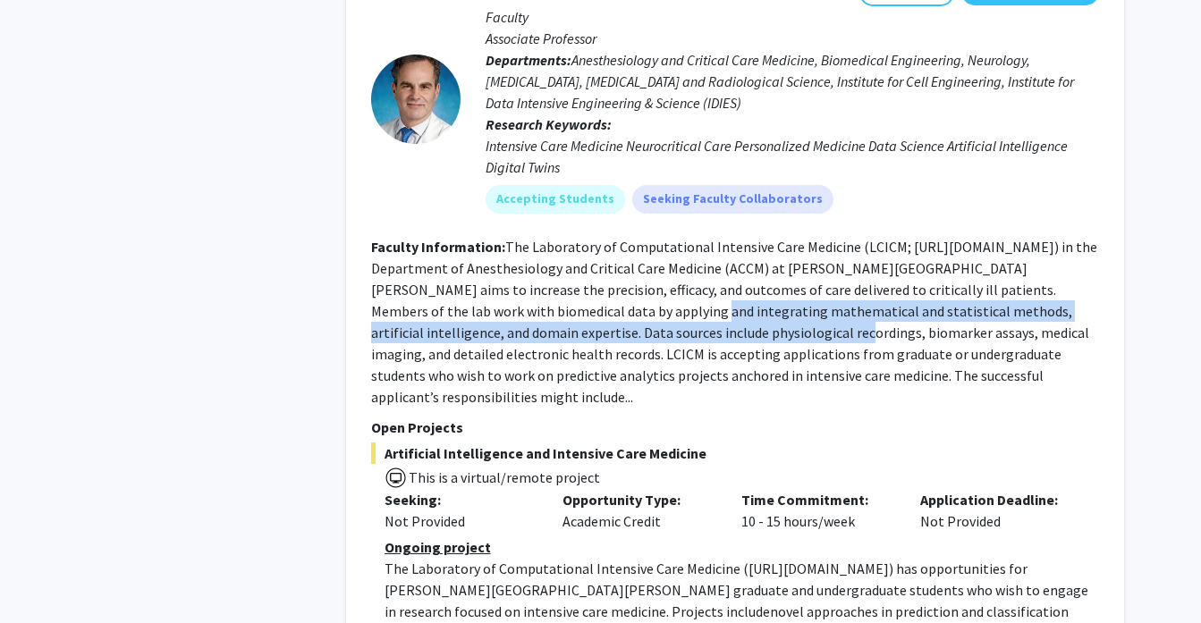
drag, startPoint x: 513, startPoint y: 296, endPoint x: 631, endPoint y: 311, distance: 119.0
click at [631, 311] on fg-read-more "The Laboratory of Computational Intensive Care Medicine (LCICM; [URL][DOMAIN_NA…" at bounding box center [734, 322] width 726 height 168
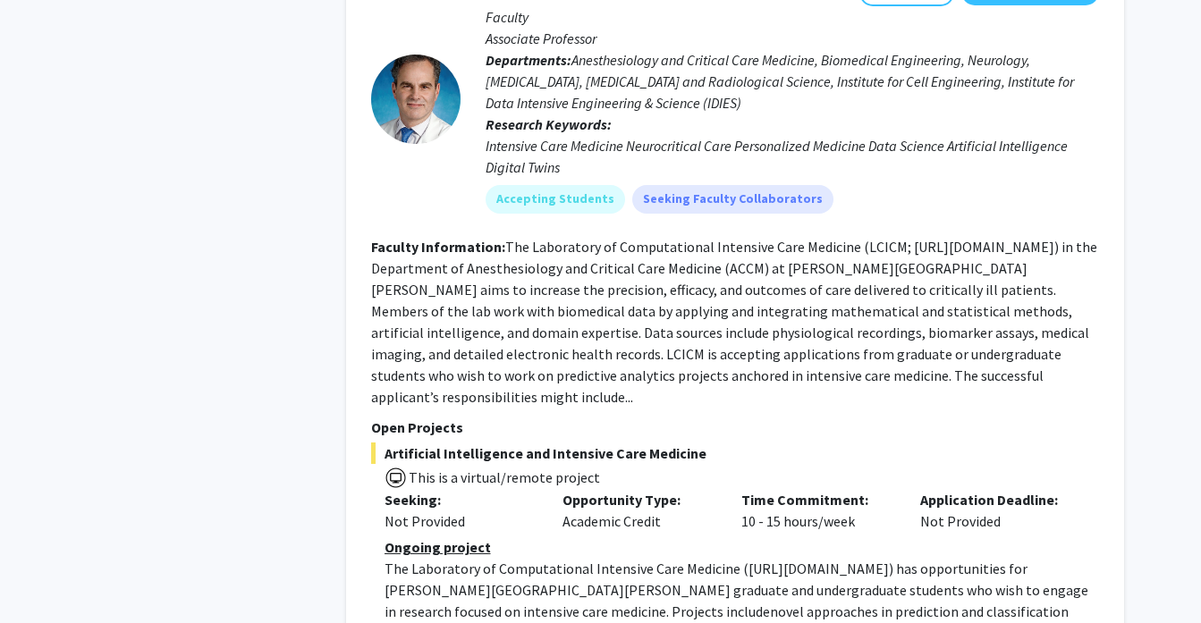
click at [670, 320] on fg-read-more "The Laboratory of Computational Intensive Care Medicine (LCICM; [URL][DOMAIN_NA…" at bounding box center [734, 322] width 726 height 168
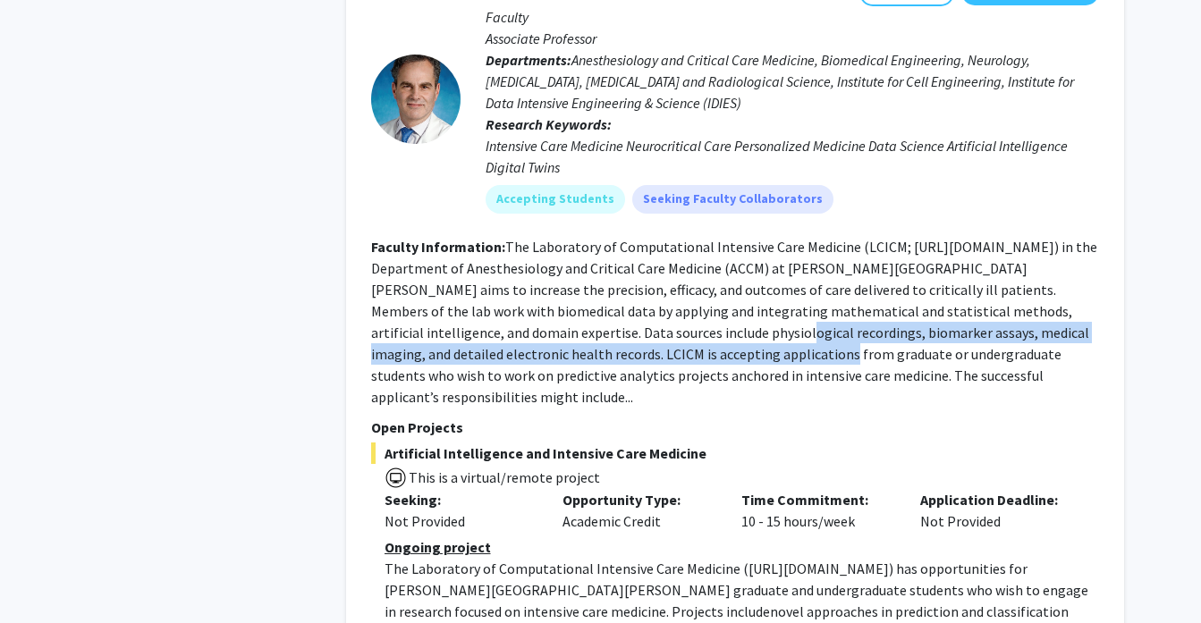
drag, startPoint x: 576, startPoint y: 315, endPoint x: 619, endPoint y: 330, distance: 45.5
click at [619, 330] on fg-read-more "The Laboratory of Computational Intensive Care Medicine (LCICM; [URL][DOMAIN_NA…" at bounding box center [734, 322] width 726 height 168
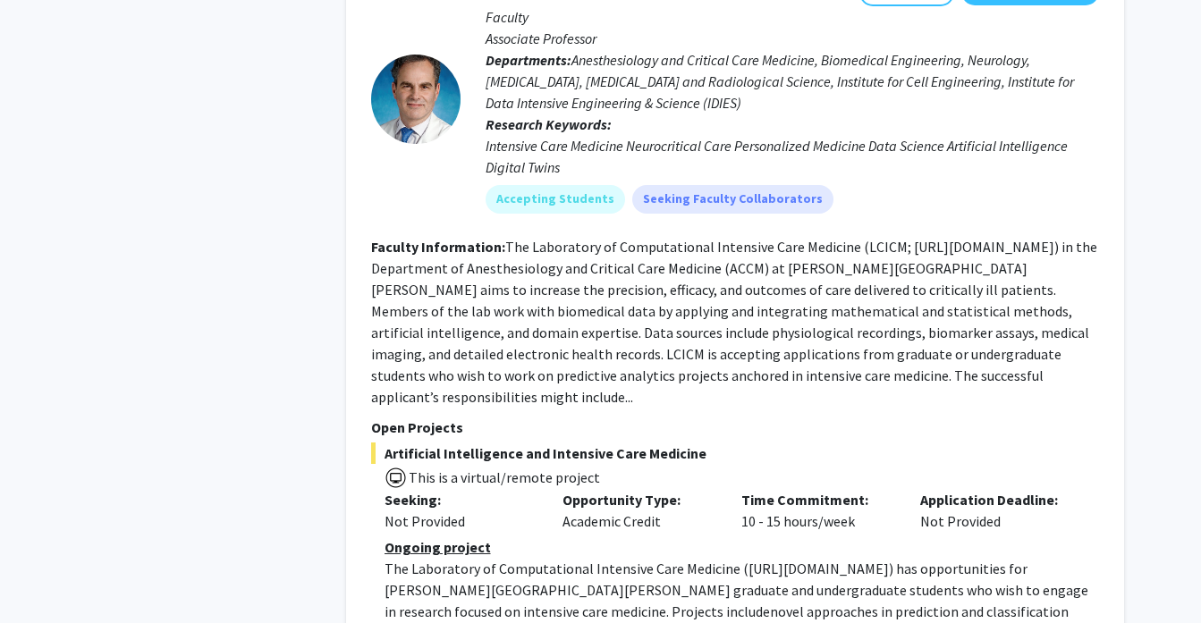
click at [644, 335] on fg-read-more "The Laboratory of Computational Intensive Care Medicine (LCICM; [URL][DOMAIN_NA…" at bounding box center [734, 322] width 726 height 168
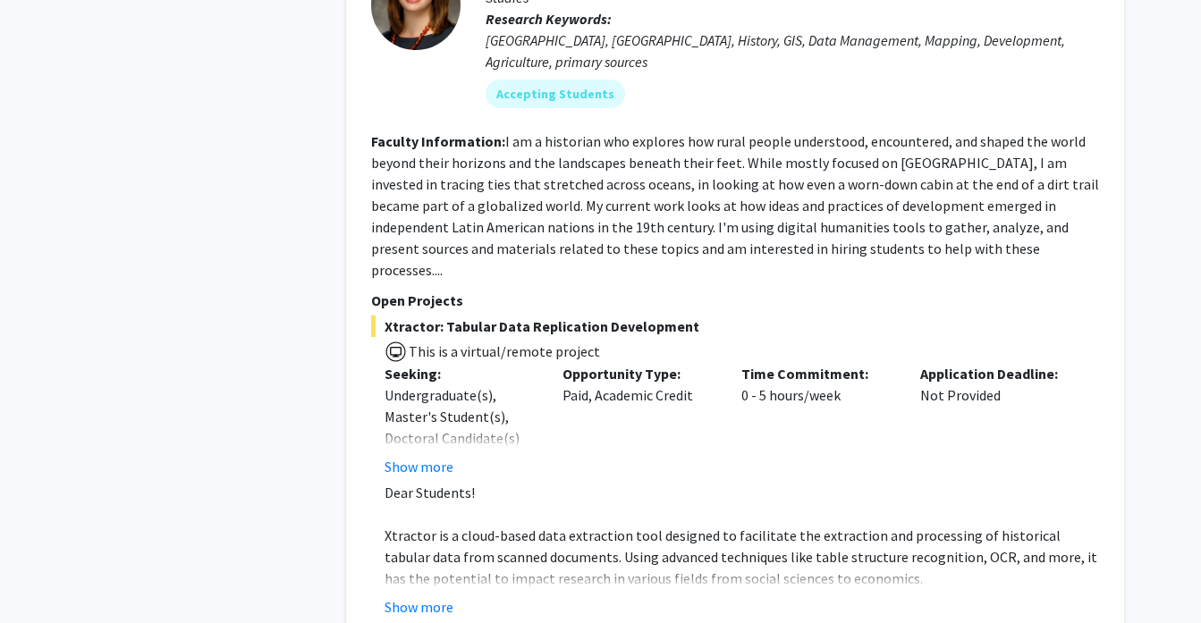
scroll to position [6368, 0]
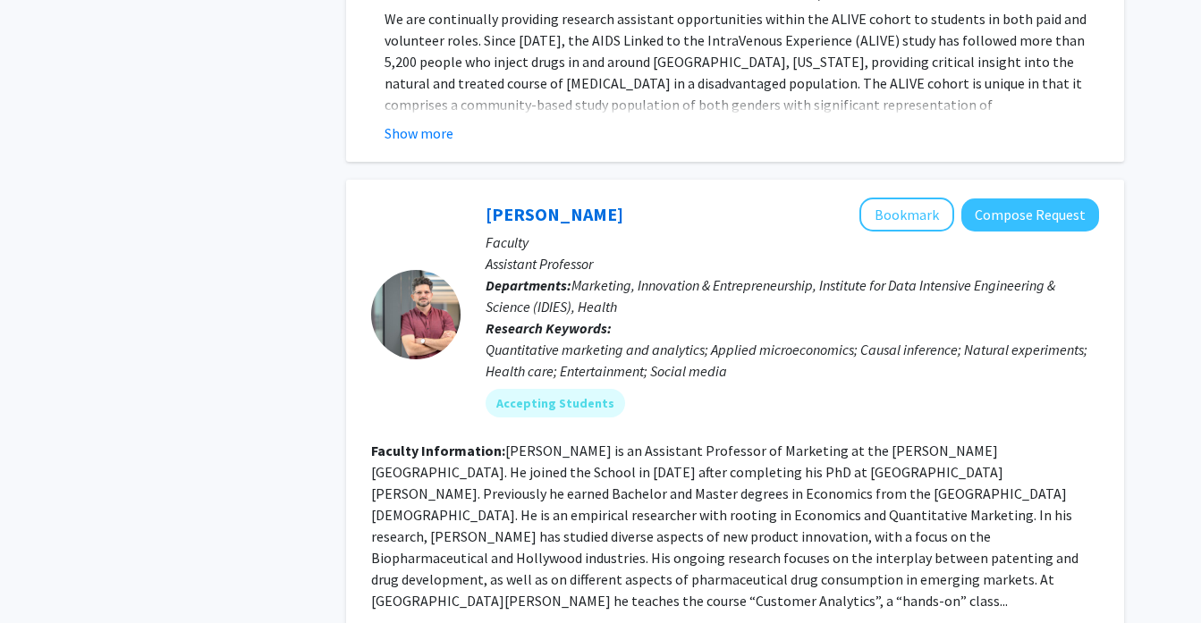
scroll to position [3596, 0]
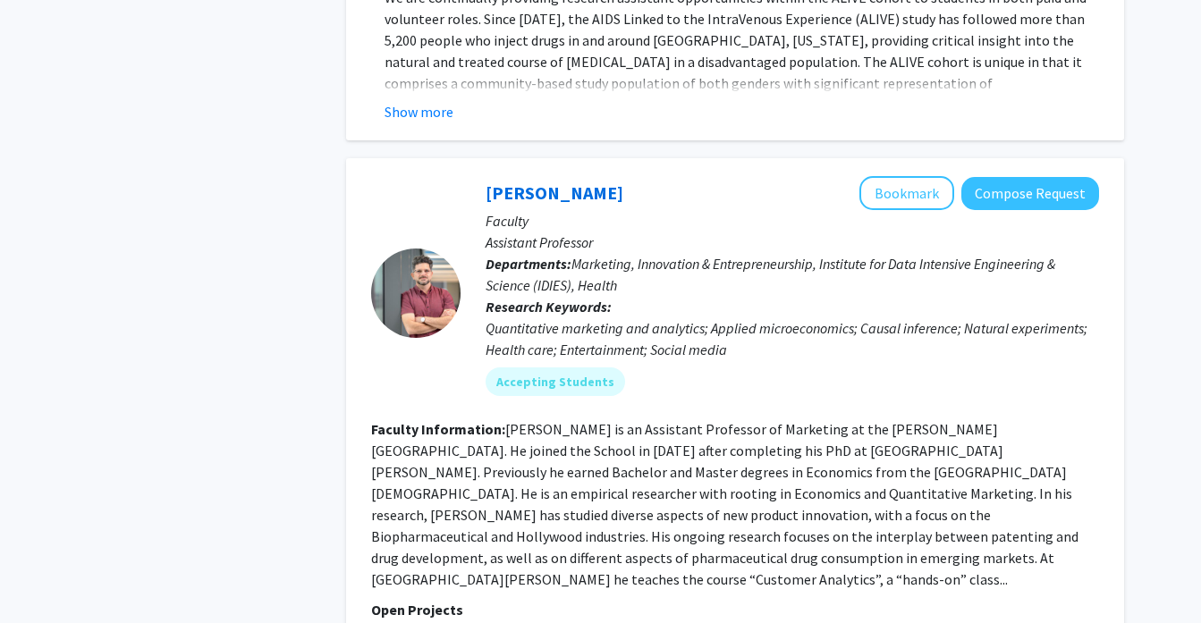
click at [422, 249] on div at bounding box center [415, 293] width 89 height 89
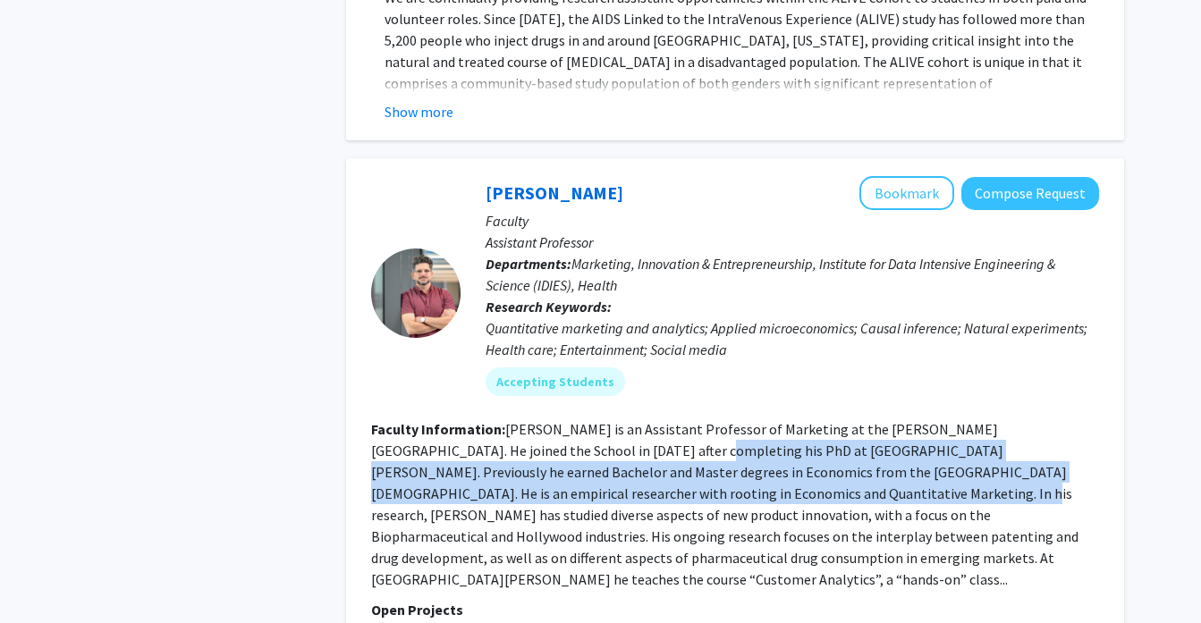
drag, startPoint x: 542, startPoint y: 306, endPoint x: 606, endPoint y: 349, distance: 76.7
click at [608, 420] on fg-read-more "[PERSON_NAME] is an Assistant Professor of Marketing at the [PERSON_NAME][GEOGR…" at bounding box center [725, 504] width 708 height 168
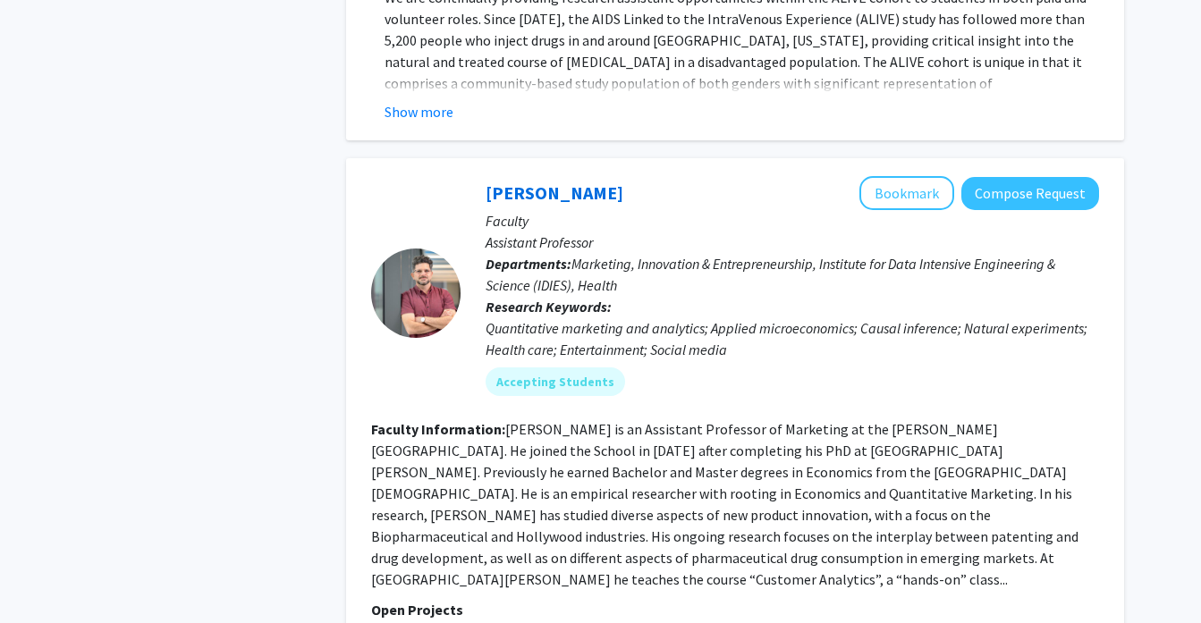
click at [641, 420] on fg-read-more "[PERSON_NAME] is an Assistant Professor of Marketing at the [PERSON_NAME][GEOGR…" at bounding box center [725, 504] width 708 height 168
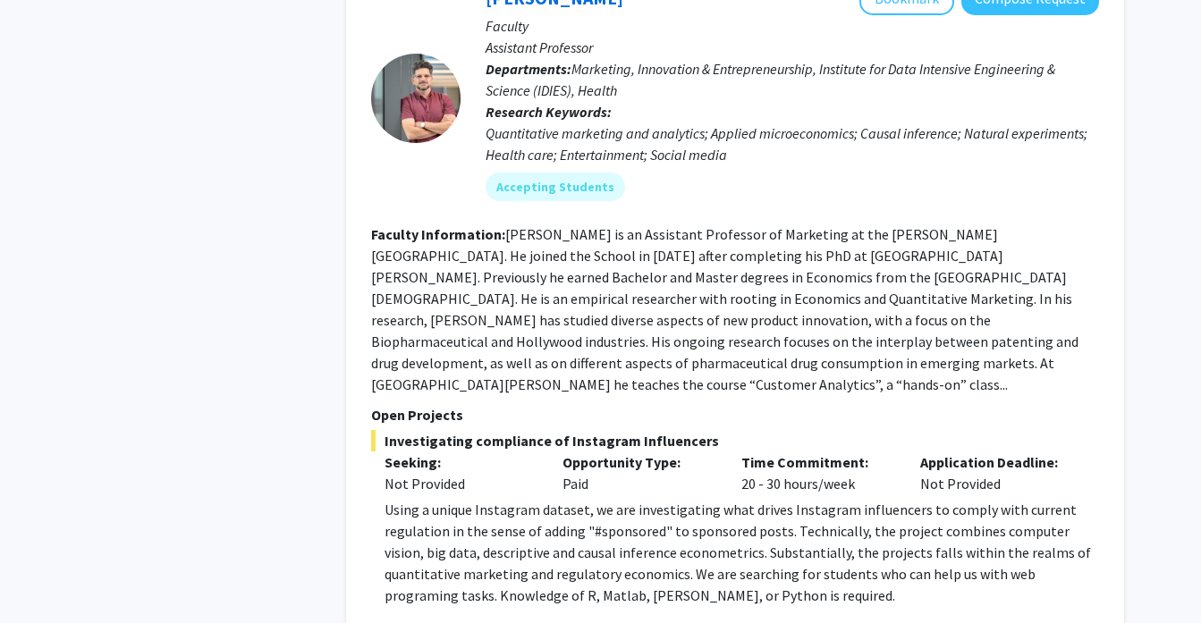
scroll to position [3794, 0]
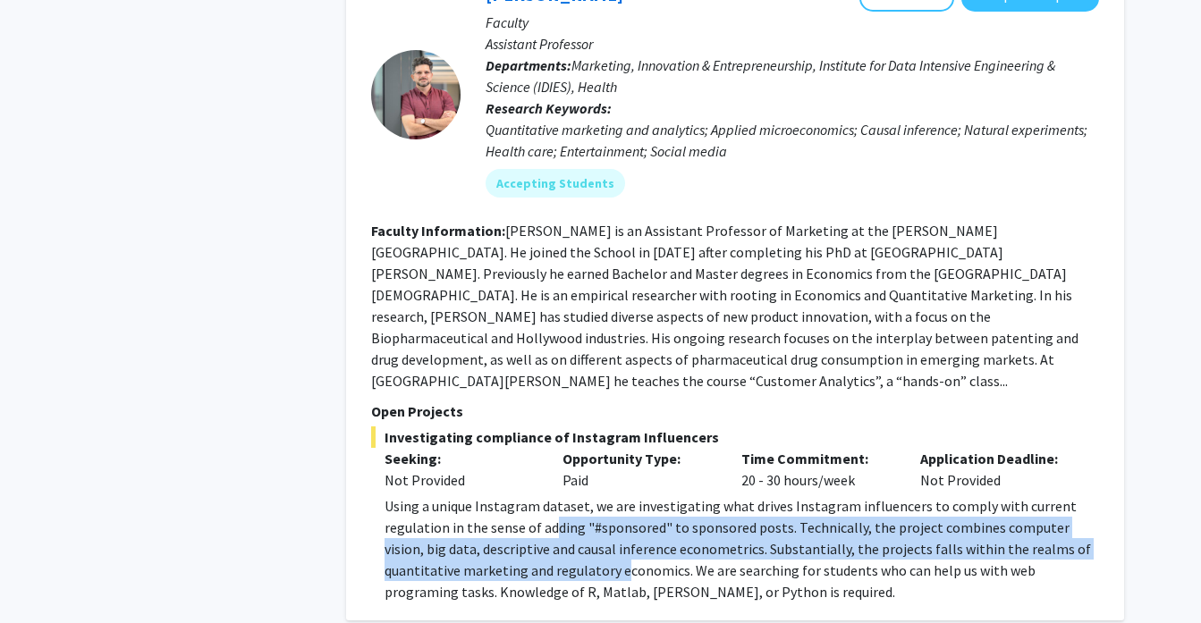
drag, startPoint x: 554, startPoint y: 354, endPoint x: 618, endPoint y: 409, distance: 84.4
click at [619, 496] on div "Using a unique Instagram dataset, we are investigating what drives Instagram in…" at bounding box center [742, 549] width 715 height 107
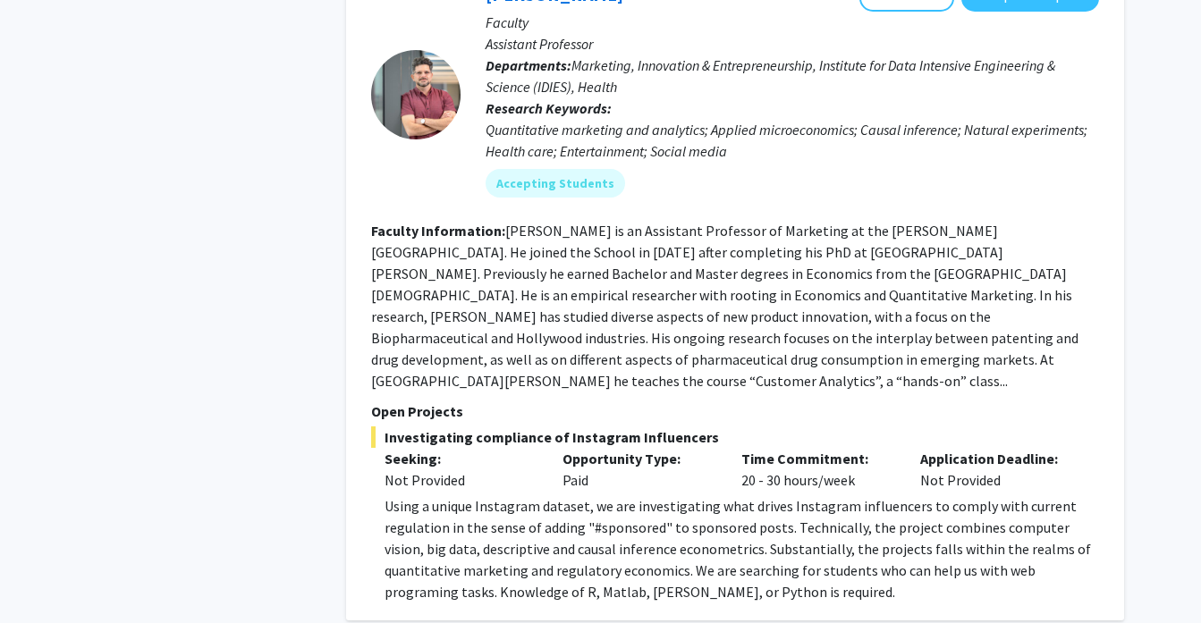
click at [645, 496] on div "Using a unique Instagram dataset, we are investigating what drives Instagram in…" at bounding box center [742, 549] width 715 height 107
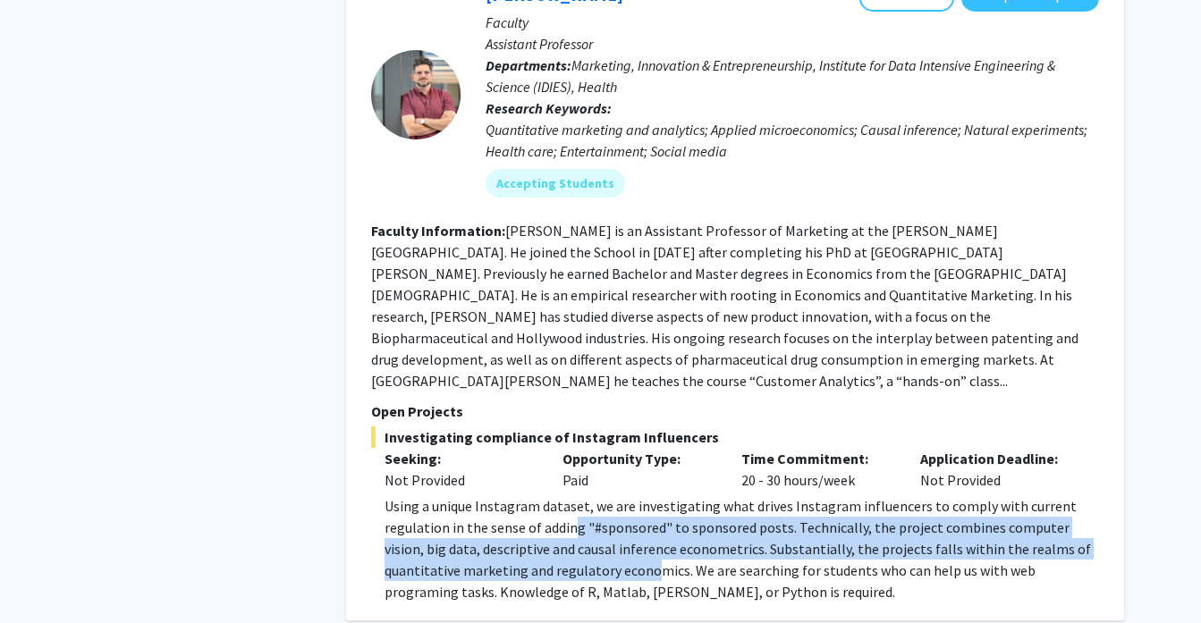
drag, startPoint x: 574, startPoint y: 366, endPoint x: 650, endPoint y: 410, distance: 87.8
click at [651, 496] on div "Using a unique Instagram dataset, we are investigating what drives Instagram in…" at bounding box center [742, 549] width 715 height 107
click at [650, 496] on div "Using a unique Instagram dataset, we are investigating what drives Instagram in…" at bounding box center [742, 549] width 715 height 107
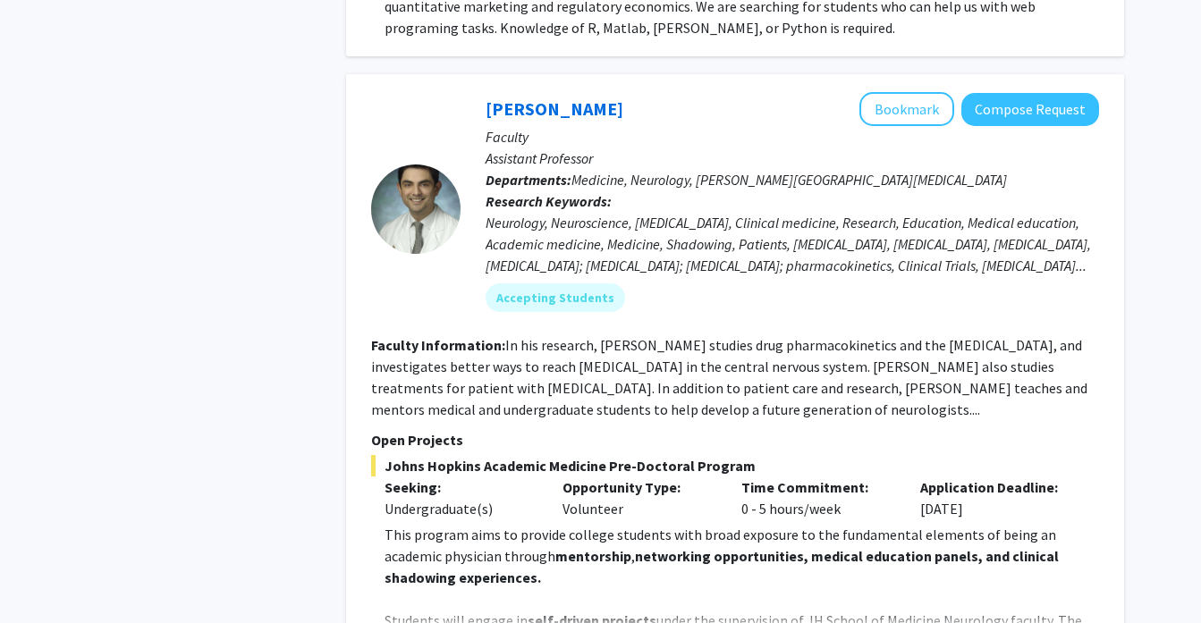
scroll to position [4360, 0]
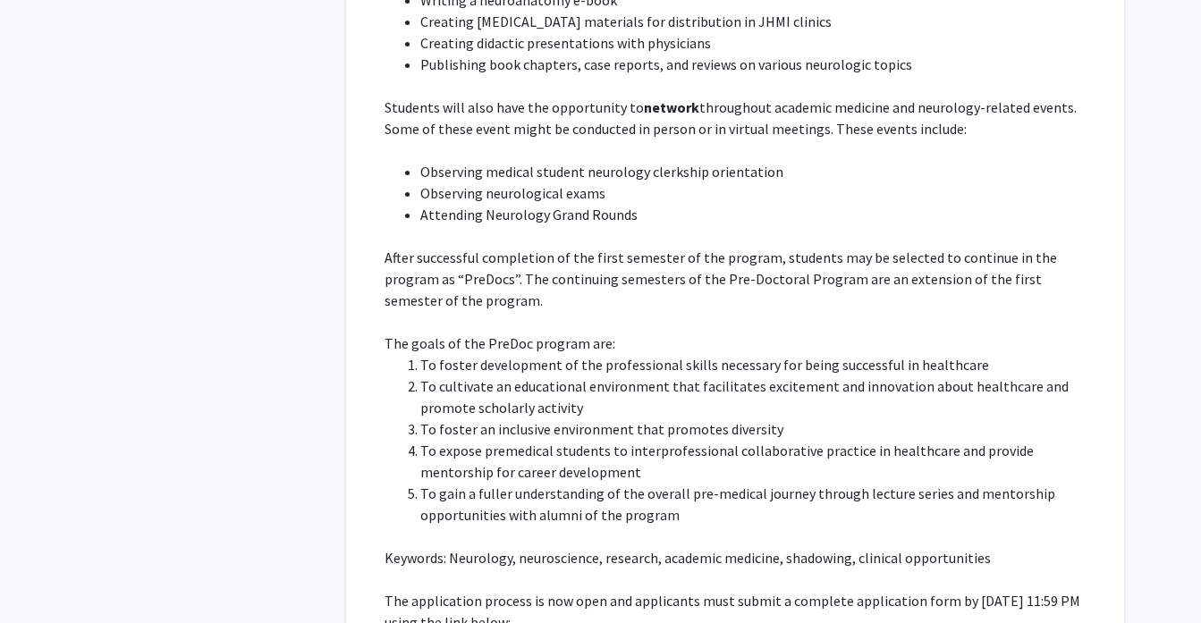
scroll to position [5087, 0]
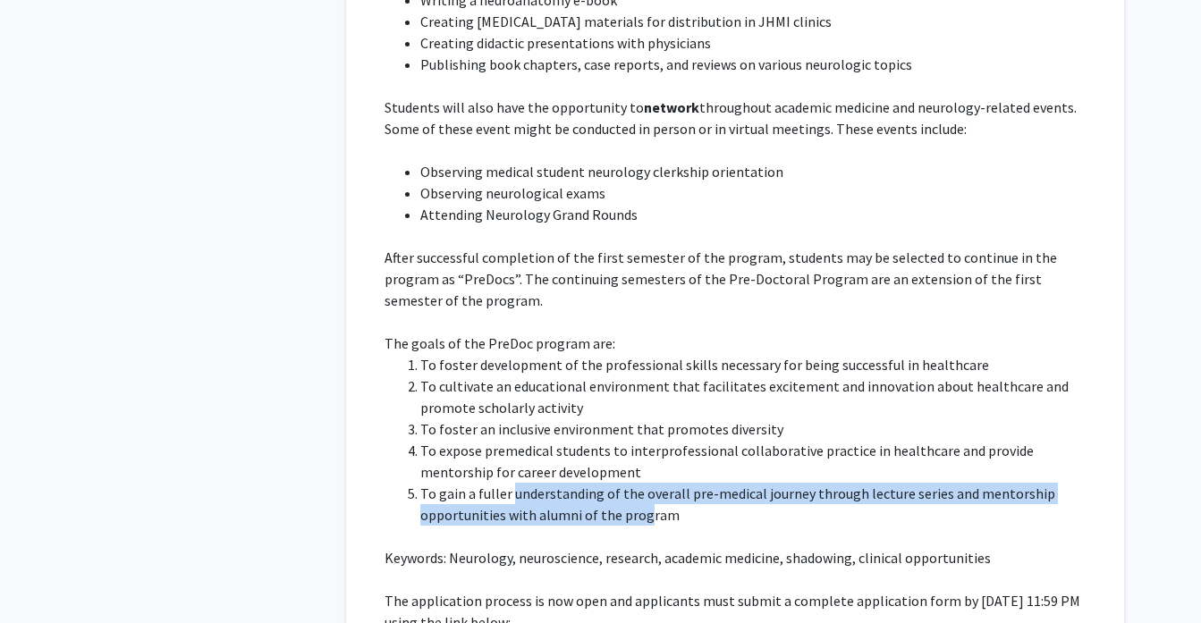
drag, startPoint x: 509, startPoint y: 307, endPoint x: 645, endPoint y: 329, distance: 137.8
click at [646, 483] on li "To gain a fuller understanding of the overall pre-medical journey through lectu…" at bounding box center [759, 504] width 679 height 43
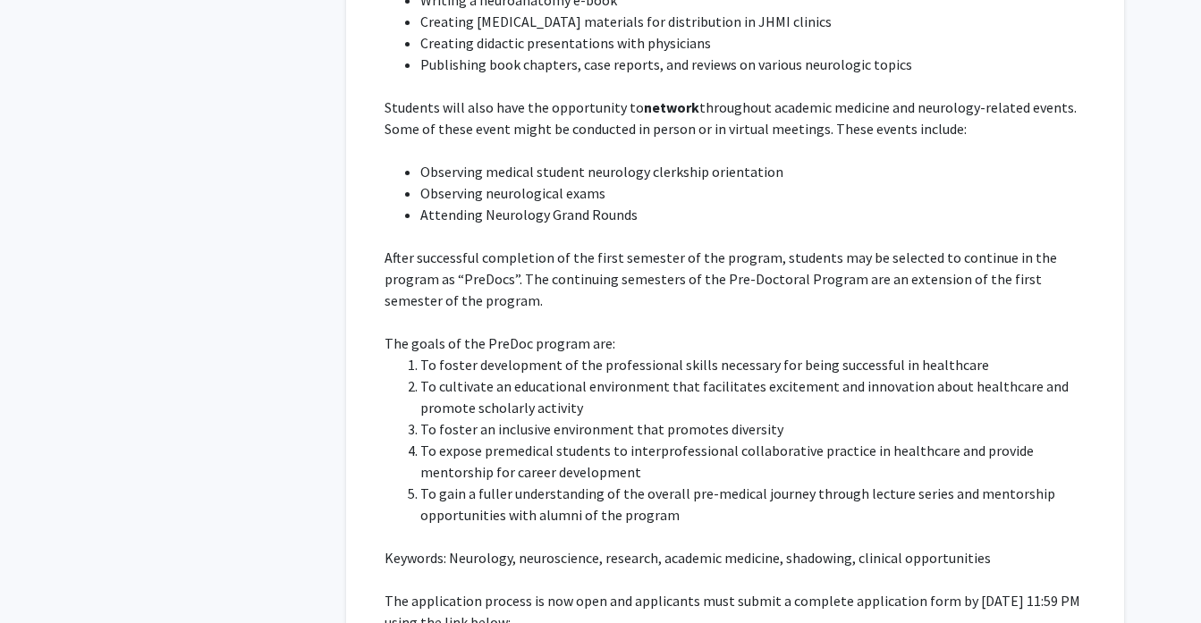
click at [648, 483] on li "To gain a fuller understanding of the overall pre-medical journey through lectu…" at bounding box center [759, 504] width 679 height 43
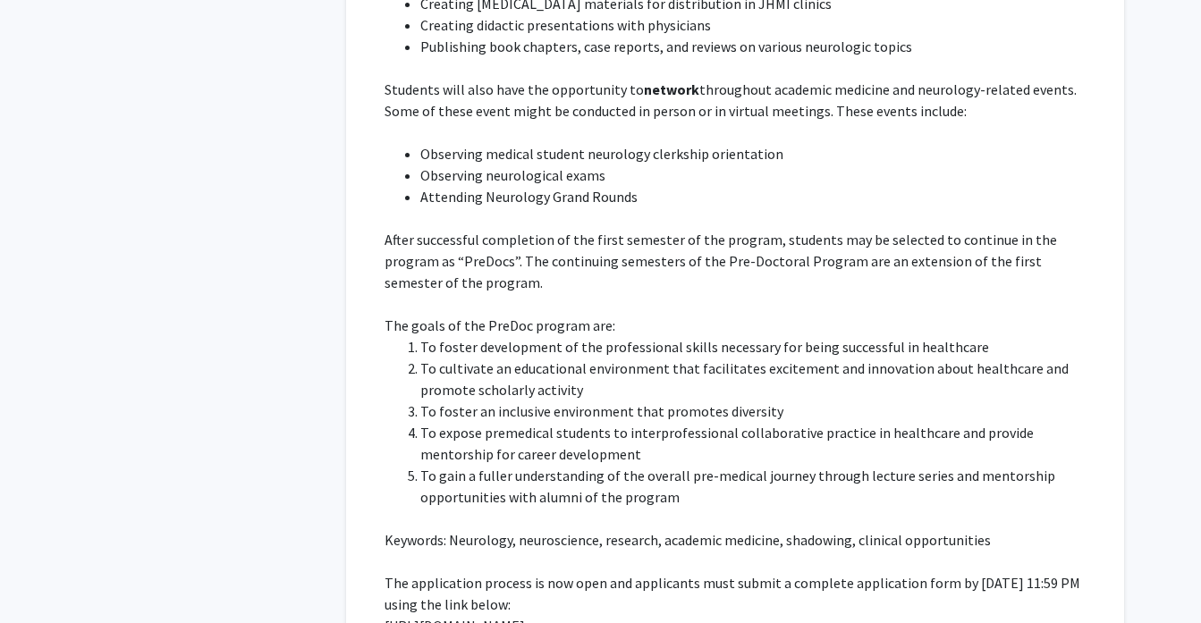
scroll to position [5106, 0]
drag, startPoint x: 462, startPoint y: 453, endPoint x: 360, endPoint y: 439, distance: 102.0
click at [360, 439] on div "[PERSON_NAME] Bookmark Compose Request Faculty Assistant Professor Departments:…" at bounding box center [735, 4] width 778 height 1355
copy p "[URL][DOMAIN_NAME]"
click at [623, 421] on li "To expose premedical students to interprofessional collaborative practice in he…" at bounding box center [759, 442] width 679 height 43
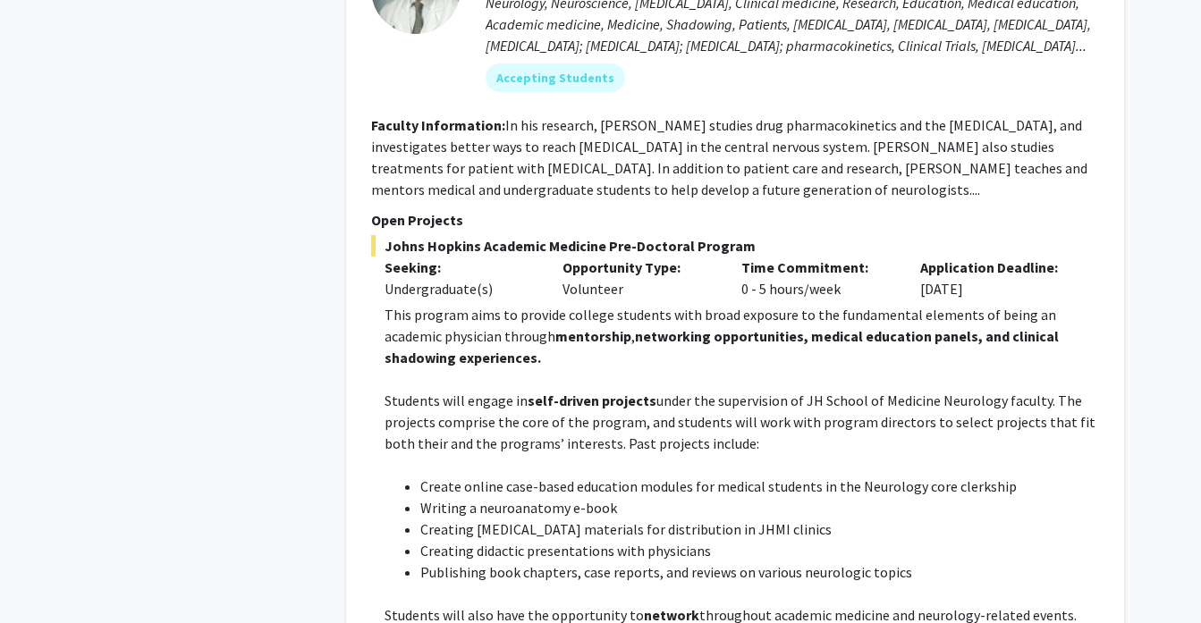
scroll to position [4579, 0]
drag, startPoint x: 511, startPoint y: 326, endPoint x: 597, endPoint y: 318, distance: 86.2
click at [597, 476] on li "Create online case-based education modules for medical students in the Neurolog…" at bounding box center [759, 486] width 679 height 21
click at [632, 476] on li "Create online case-based education modules for medical students in the Neurolog…" at bounding box center [759, 486] width 679 height 21
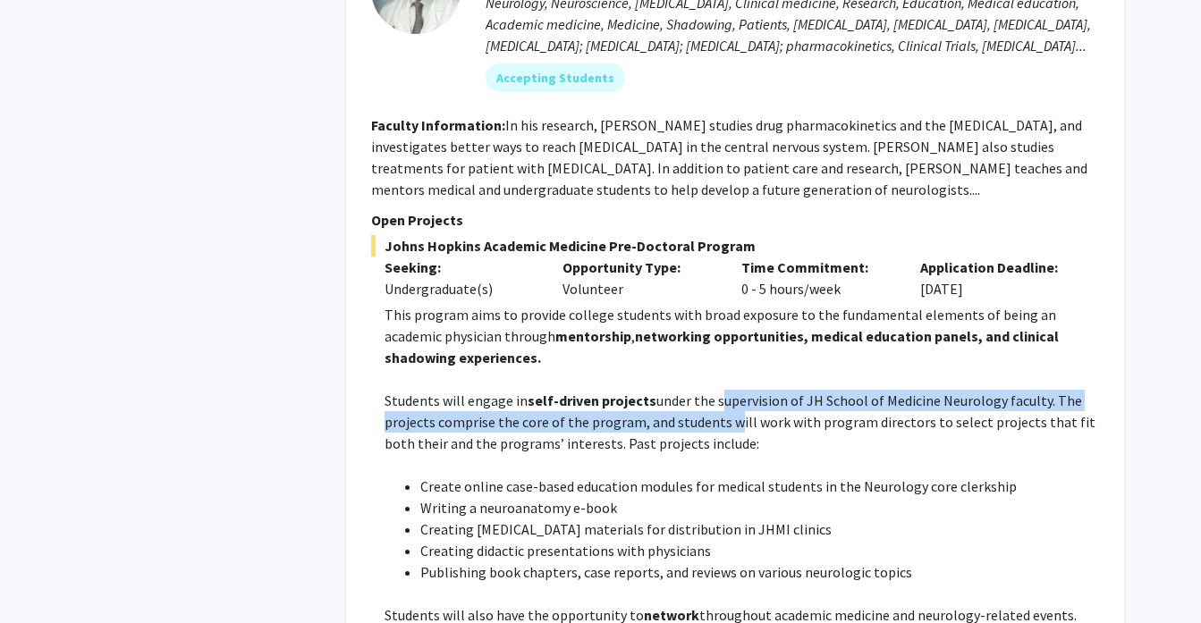
drag, startPoint x: 711, startPoint y: 232, endPoint x: 722, endPoint y: 251, distance: 22.4
click at [722, 390] on p "Students will engage in self-driven projects under the supervision of JH School…" at bounding box center [742, 422] width 715 height 64
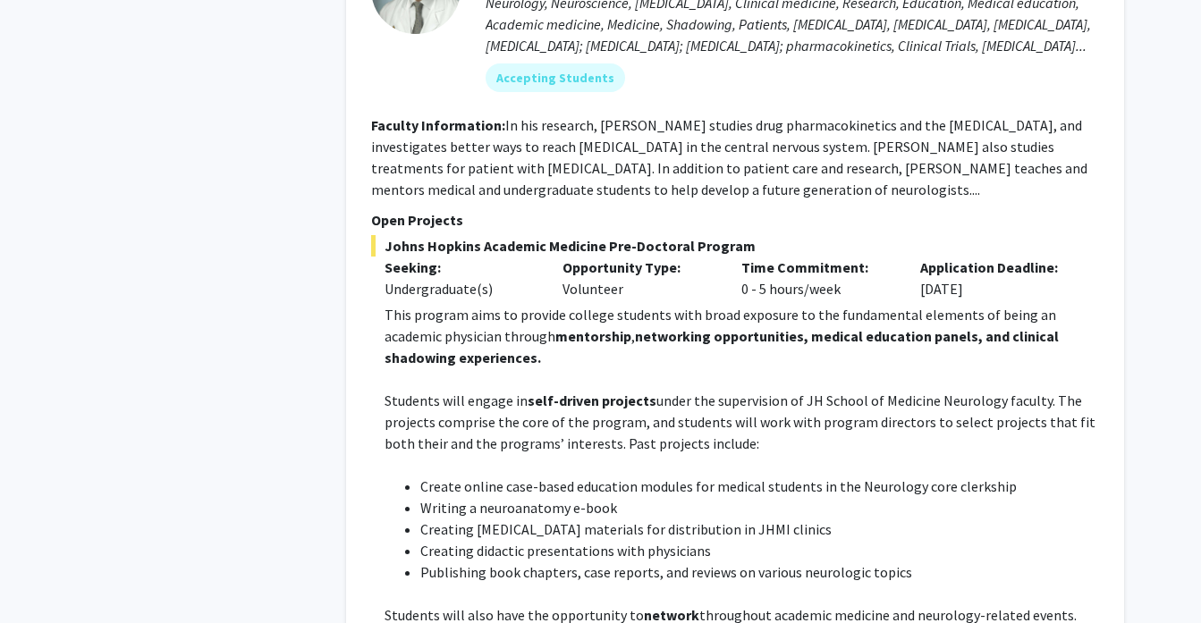
click at [551, 454] on p at bounding box center [742, 464] width 715 height 21
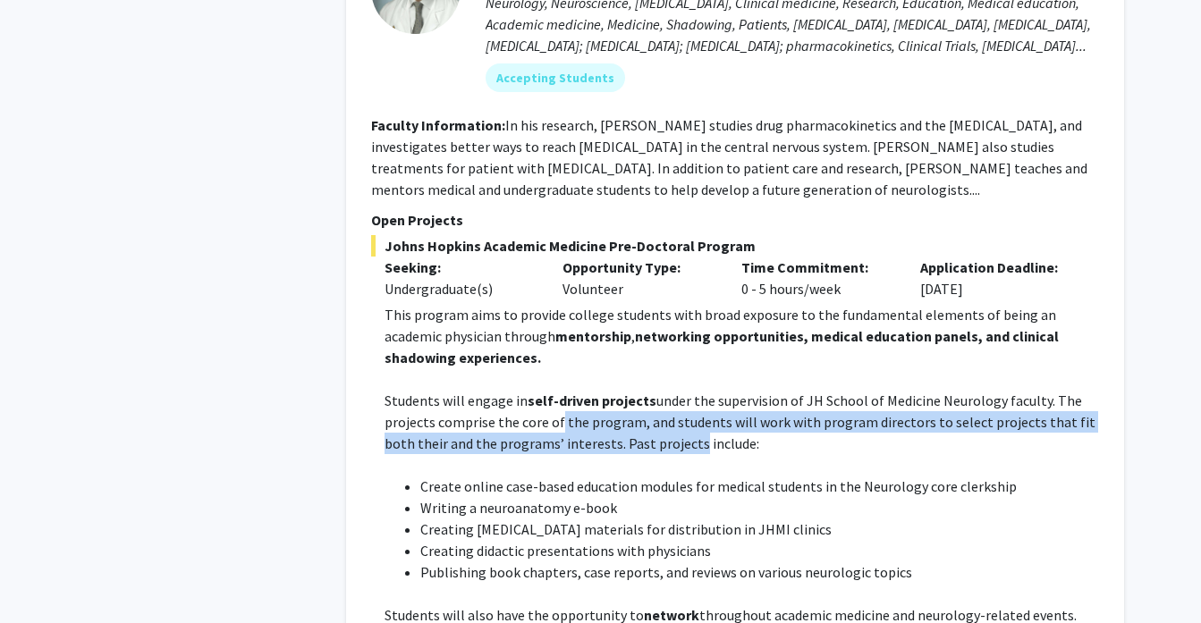
drag, startPoint x: 549, startPoint y: 252, endPoint x: 654, endPoint y: 262, distance: 105.1
click at [654, 390] on p "Students will engage in self-driven projects under the supervision of JH School…" at bounding box center [742, 422] width 715 height 64
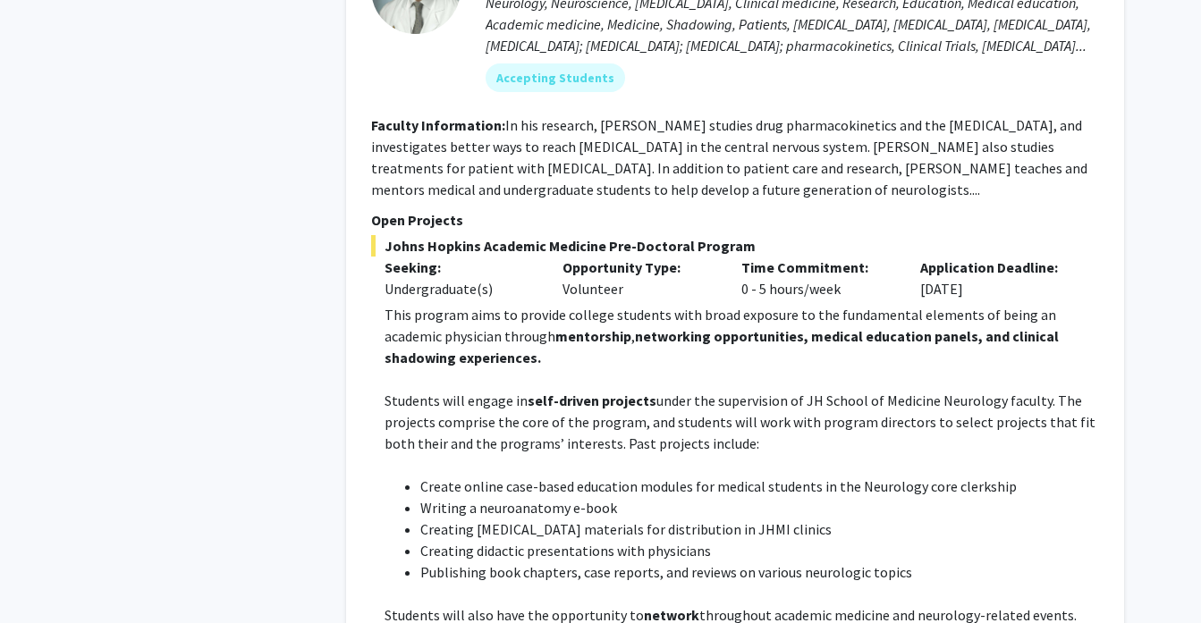
click at [692, 390] on p "Students will engage in self-driven projects under the supervision of JH School…" at bounding box center [742, 422] width 715 height 64
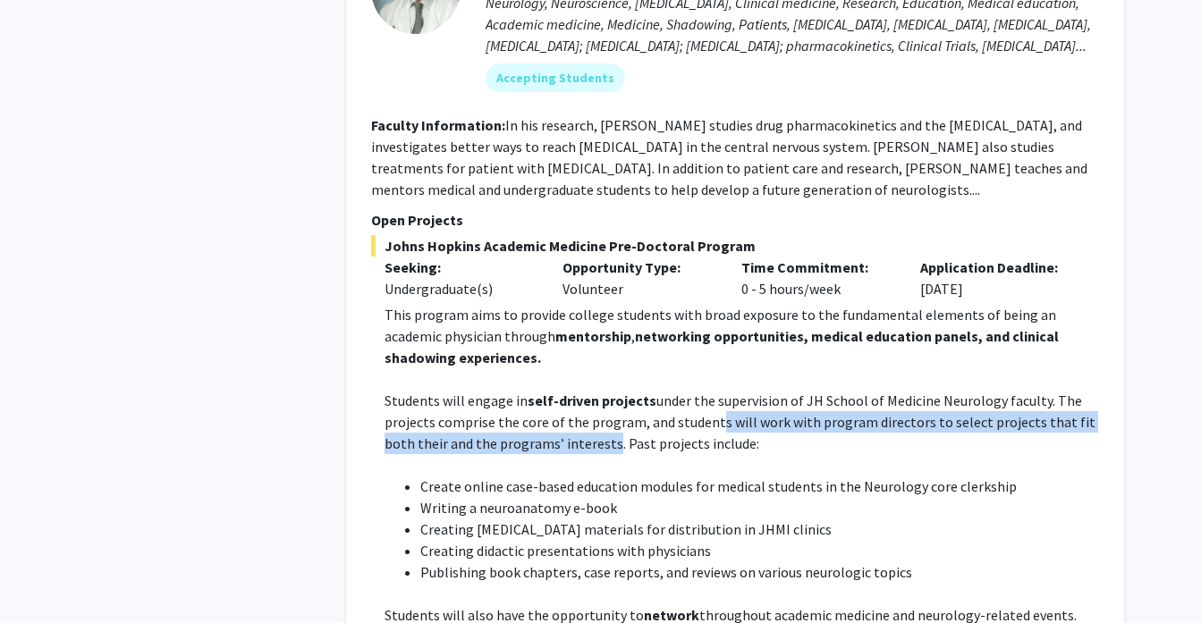
drag, startPoint x: 704, startPoint y: 250, endPoint x: 575, endPoint y: 280, distance: 132.3
click at [575, 390] on p "Students will engage in self-driven projects under the supervision of JH School…" at bounding box center [742, 422] width 715 height 64
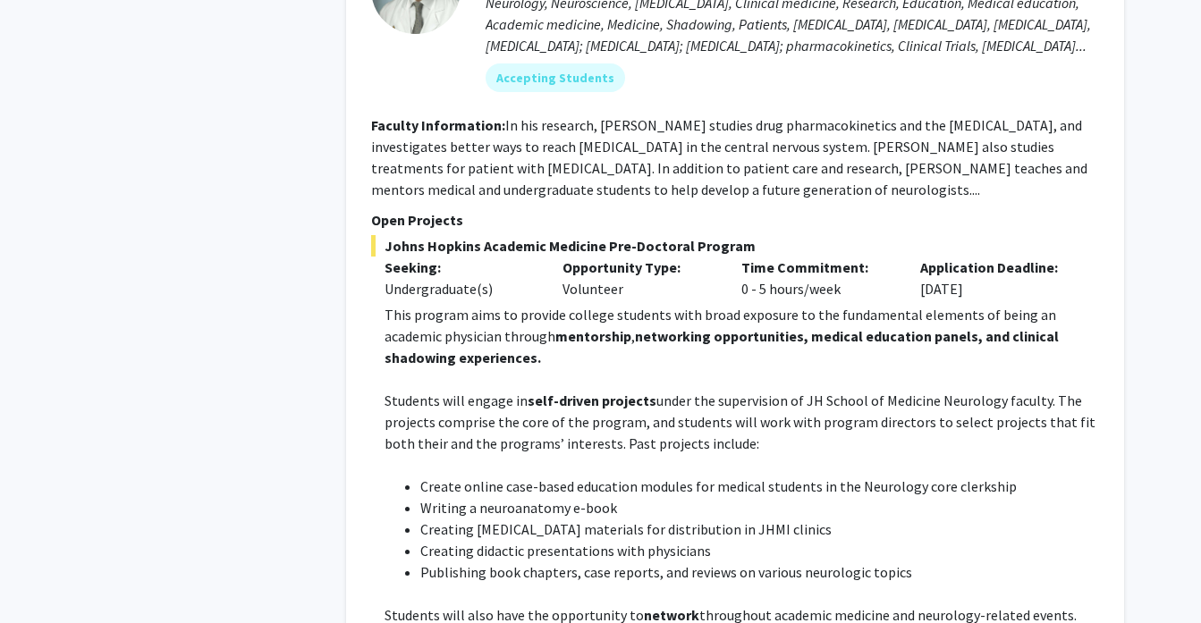
click at [605, 390] on p "Students will engage in self-driven projects under the supervision of JH School…" at bounding box center [742, 422] width 715 height 64
drag, startPoint x: 590, startPoint y: 282, endPoint x: 699, endPoint y: 282, distance: 108.2
click at [699, 390] on p "Students will engage in self-driven projects under the supervision of JH School…" at bounding box center [742, 422] width 715 height 64
drag, startPoint x: 610, startPoint y: 280, endPoint x: 679, endPoint y: 284, distance: 69.0
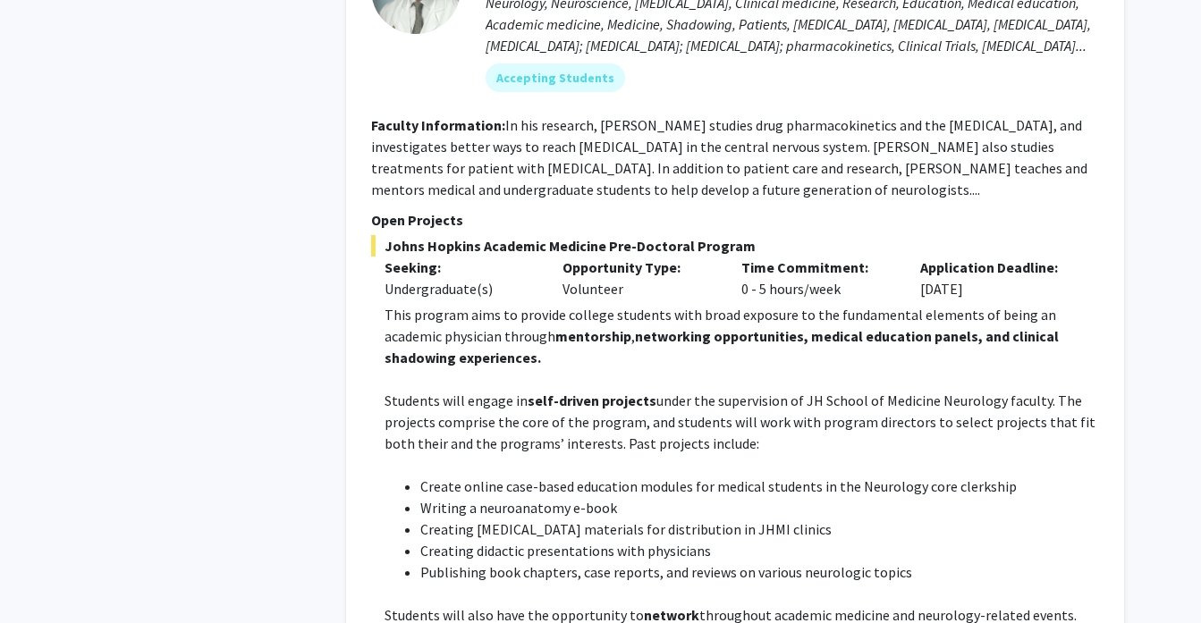
click at [680, 390] on p "Students will engage in self-driven projects under the supervision of JH School…" at bounding box center [742, 422] width 715 height 64
click at [679, 390] on p "Students will engage in self-driven projects under the supervision of JH School…" at bounding box center [742, 422] width 715 height 64
drag, startPoint x: 458, startPoint y: 336, endPoint x: 576, endPoint y: 343, distance: 118.2
click at [576, 497] on li "Writing a neuroanatomy e-book" at bounding box center [759, 507] width 679 height 21
click at [601, 497] on li "Writing a neuroanatomy e-book" at bounding box center [759, 507] width 679 height 21
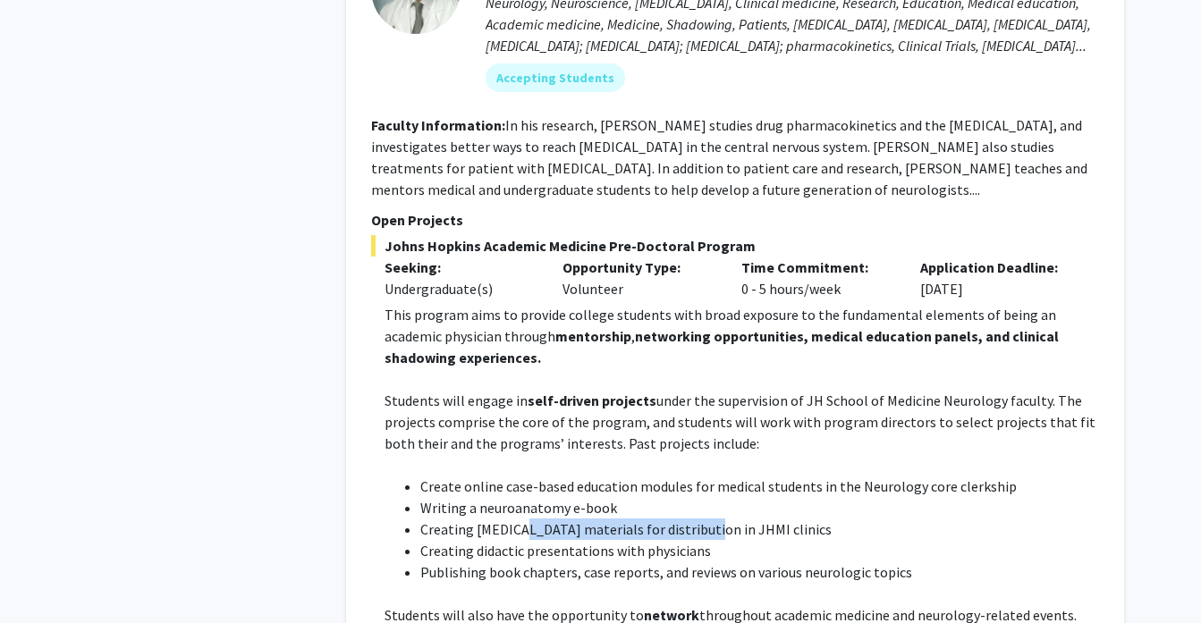
drag, startPoint x: 516, startPoint y: 357, endPoint x: 701, endPoint y: 360, distance: 185.2
click at [702, 519] on li "Creating [MEDICAL_DATA] materials for distribution in JHMI clinics" at bounding box center [759, 529] width 679 height 21
click at [725, 519] on li "Creating [MEDICAL_DATA] materials for distribution in JHMI clinics" at bounding box center [759, 529] width 679 height 21
drag, startPoint x: 503, startPoint y: 384, endPoint x: 613, endPoint y: 386, distance: 110.0
click at [613, 540] on li "Creating didactic presentations with physicians" at bounding box center [759, 550] width 679 height 21
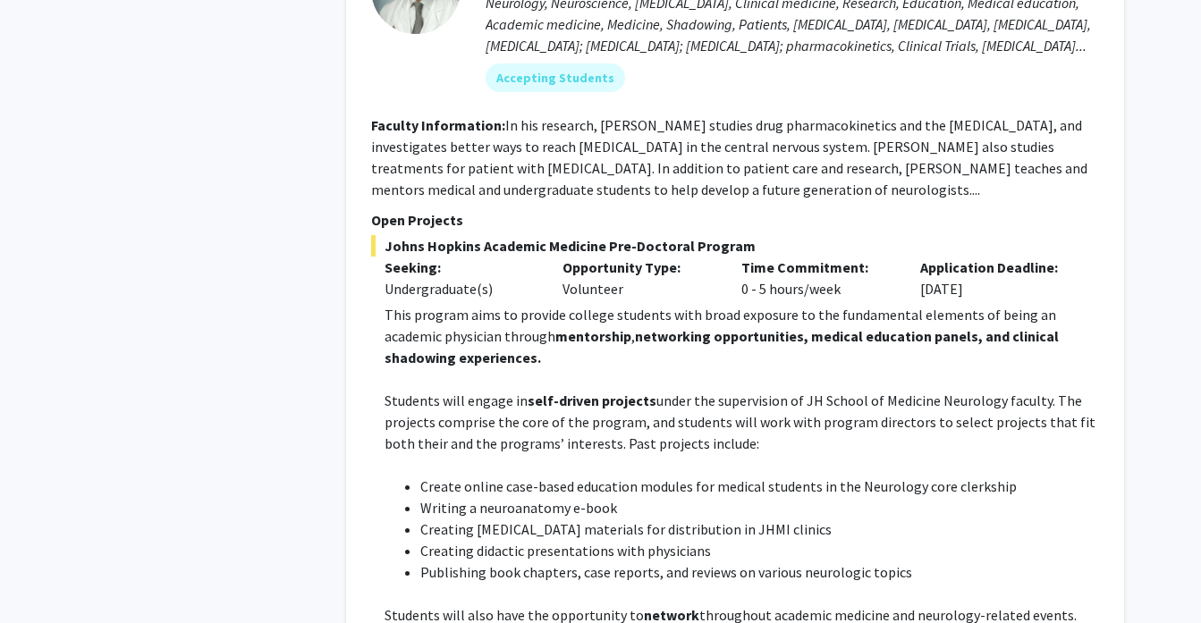
click at [645, 540] on li "Creating didactic presentations with physicians" at bounding box center [759, 550] width 679 height 21
drag, startPoint x: 688, startPoint y: 386, endPoint x: 440, endPoint y: 386, distance: 247.8
click at [441, 540] on li "Creating didactic presentations with physicians" at bounding box center [759, 550] width 679 height 21
click at [478, 540] on li "Creating didactic presentations with physicians" at bounding box center [759, 550] width 679 height 21
drag, startPoint x: 424, startPoint y: 401, endPoint x: 779, endPoint y: 402, distance: 355.1
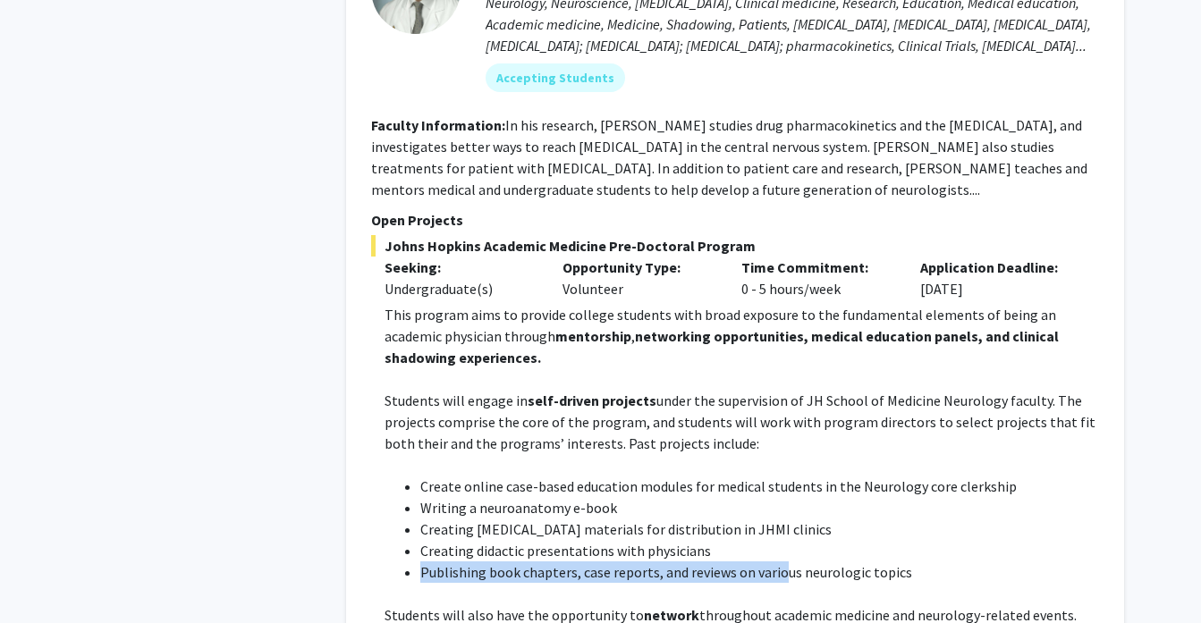
click at [779, 562] on li "Publishing book chapters, case reports, and reviews on various neurologic topics" at bounding box center [759, 572] width 679 height 21
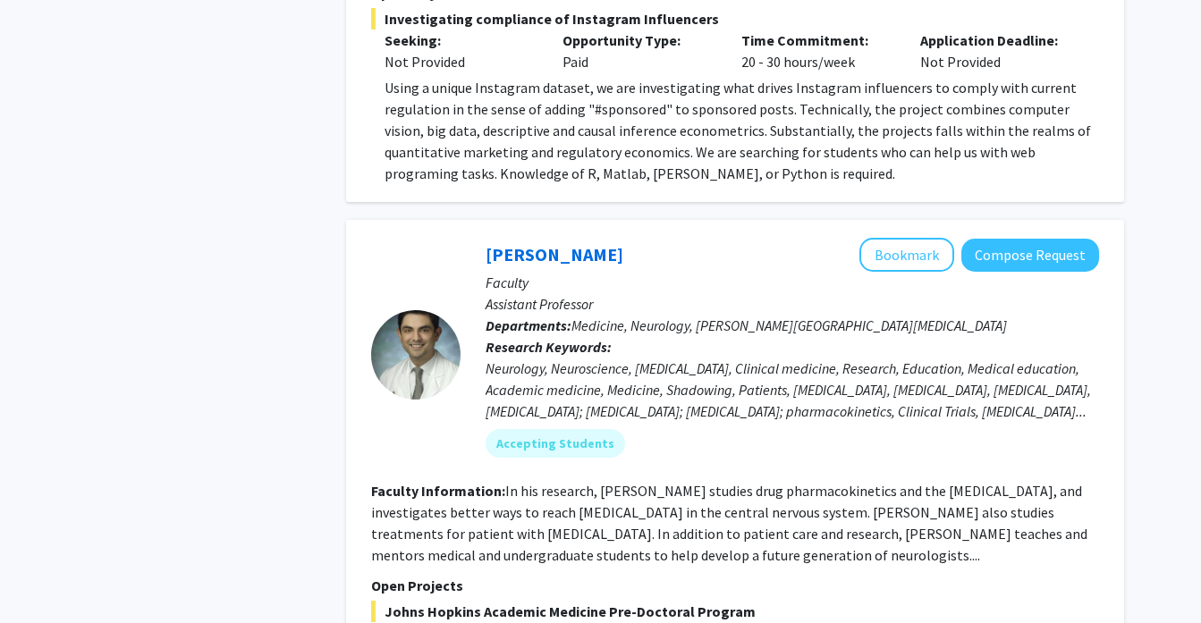
scroll to position [4144, 0]
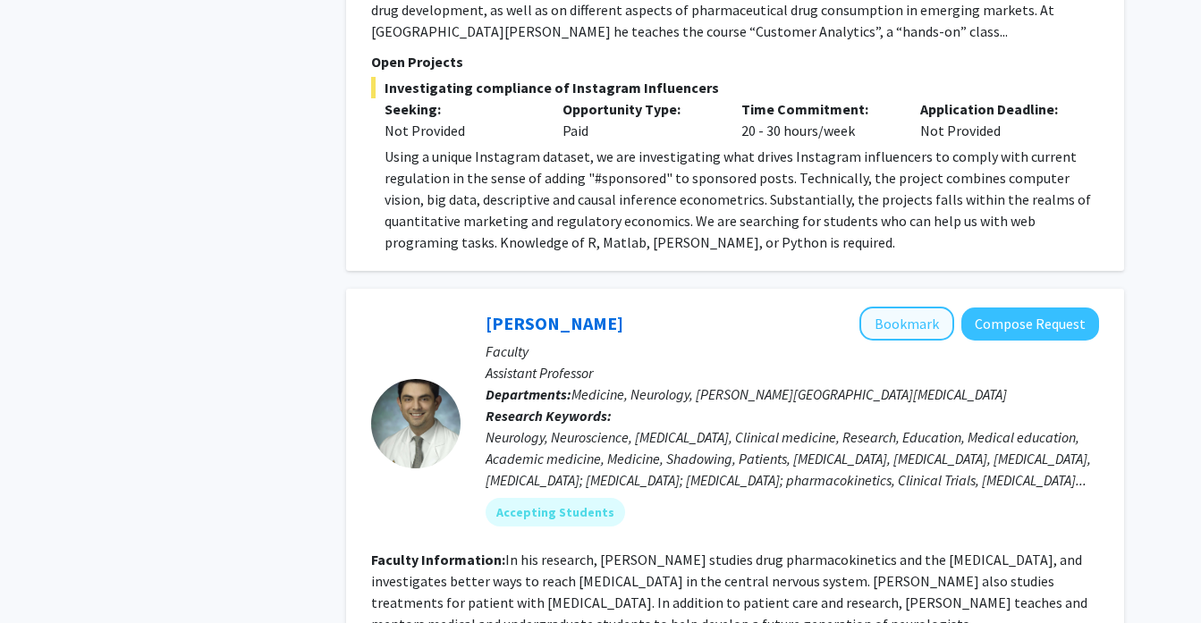
click at [910, 307] on button "Bookmark" at bounding box center [907, 324] width 95 height 34
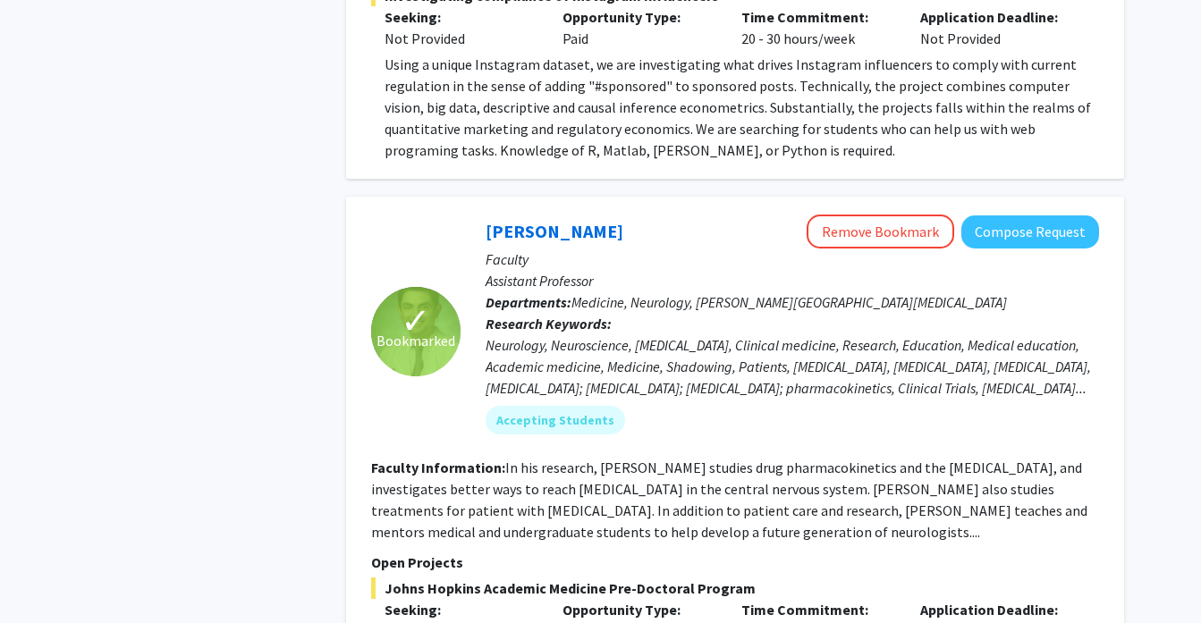
scroll to position [4231, 0]
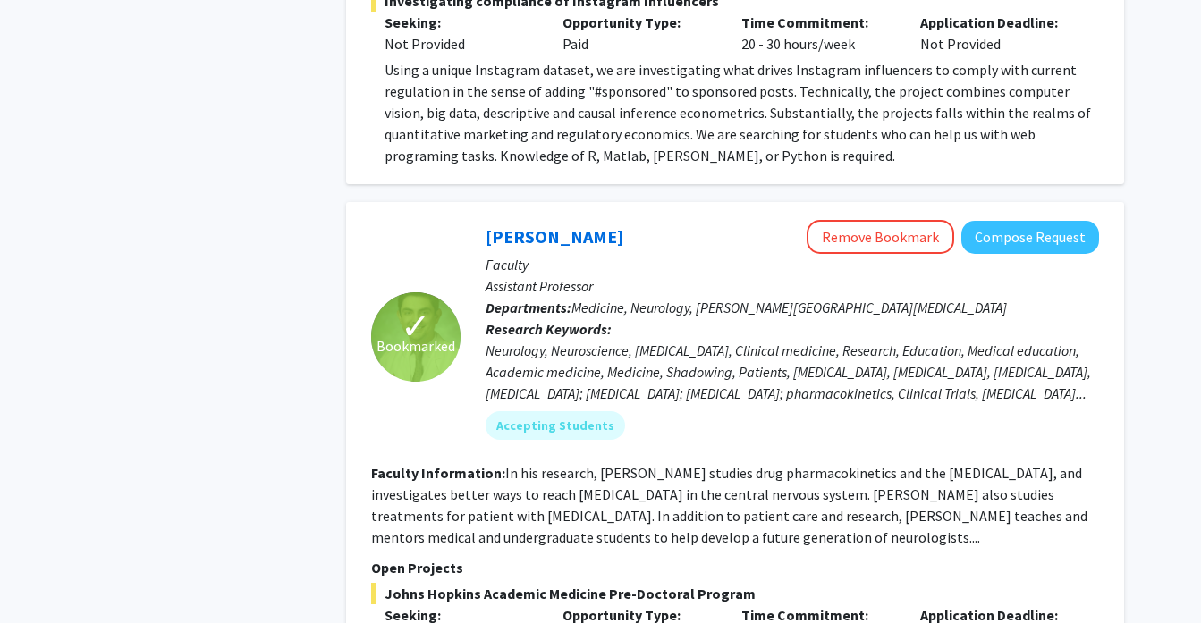
click at [753, 605] on div "Time Commitment: 0 - 5 hours/week" at bounding box center [817, 626] width 179 height 43
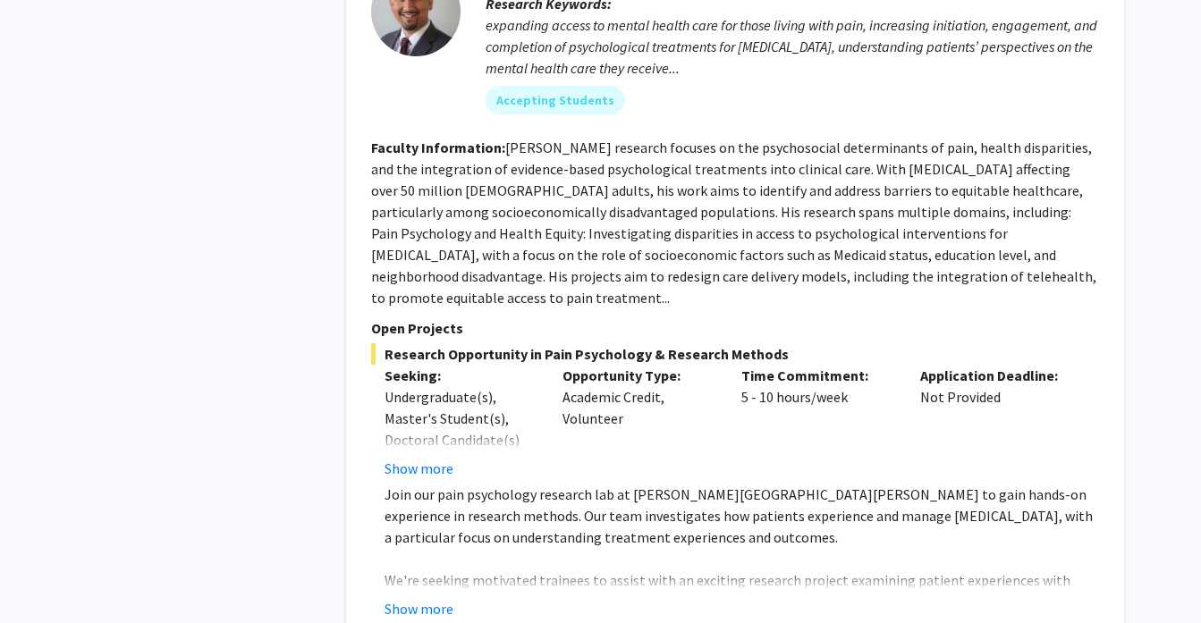
scroll to position [7329, 0]
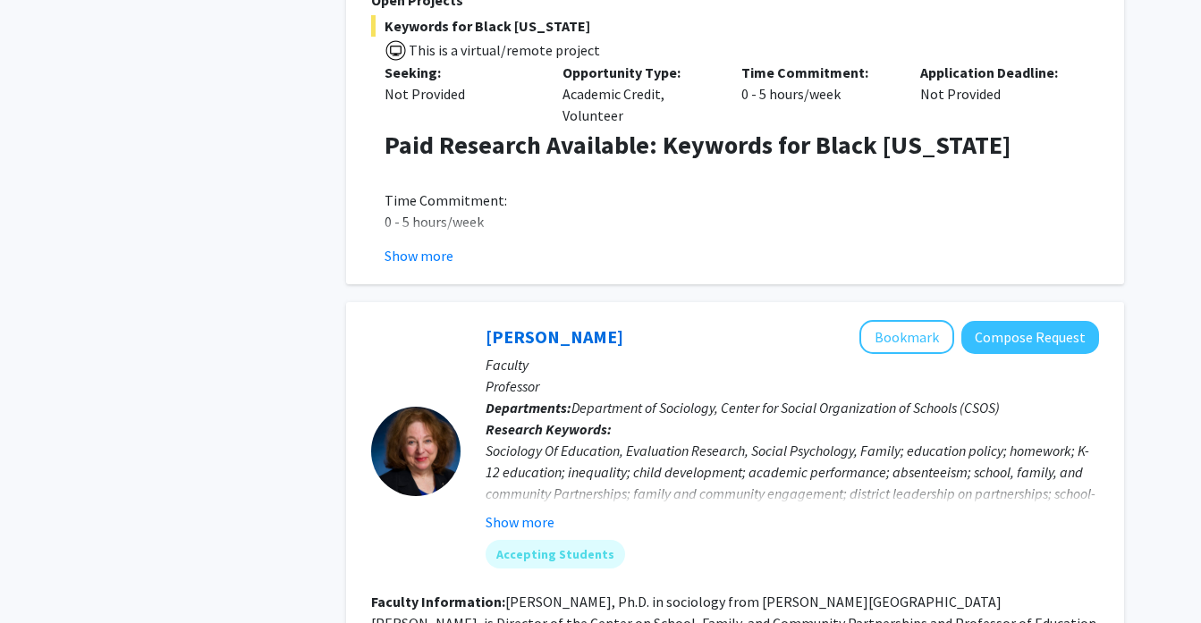
scroll to position [3010, 0]
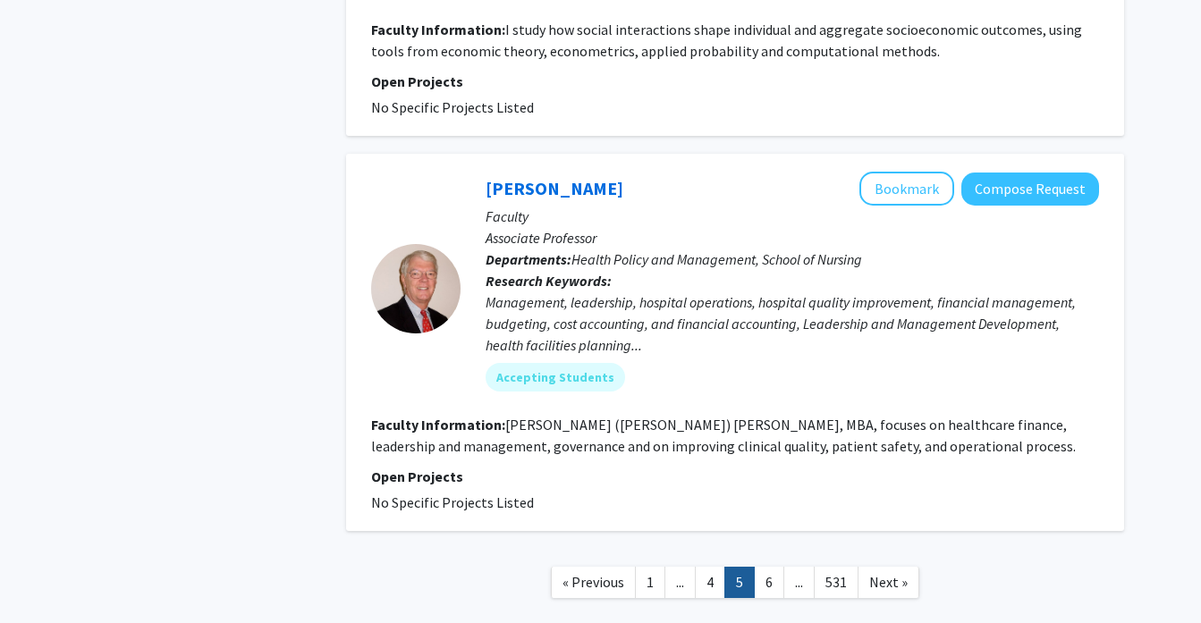
scroll to position [5293, 0]
click at [765, 568] on link "6" at bounding box center [769, 583] width 30 height 31
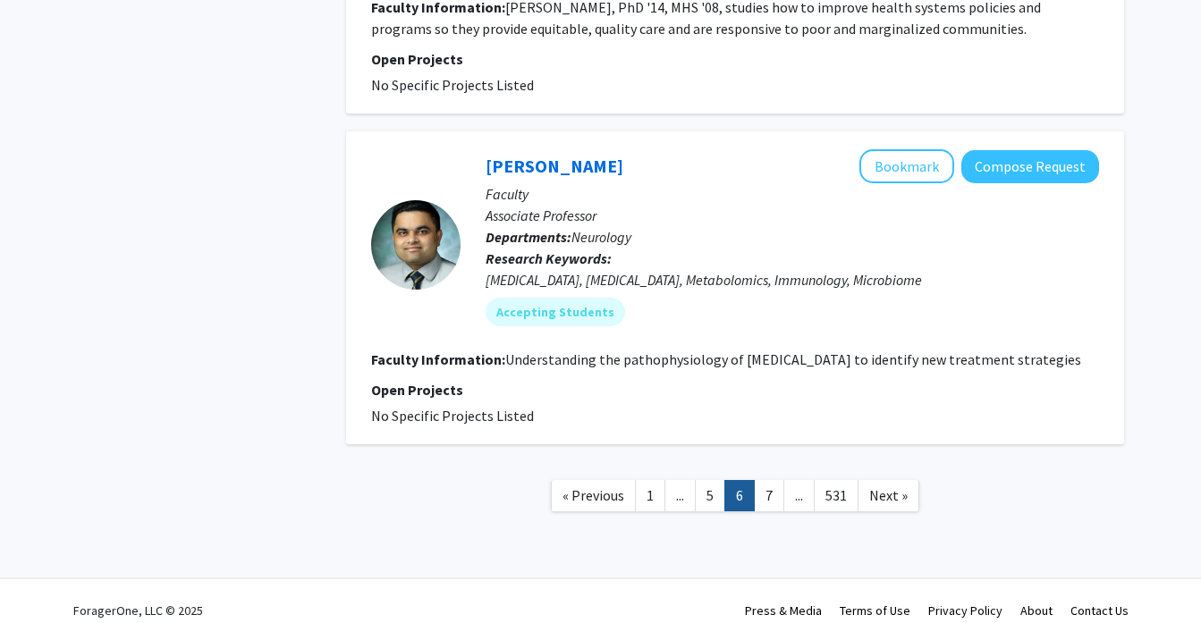
scroll to position [3928, 0]
click at [765, 481] on link "7" at bounding box center [769, 496] width 30 height 31
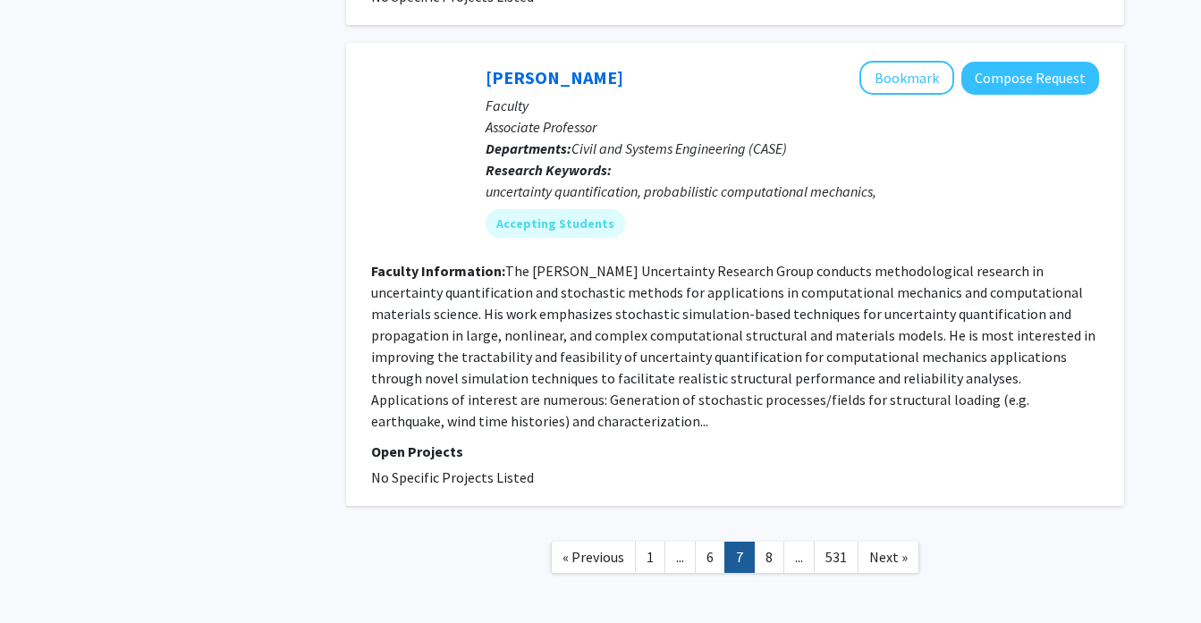
scroll to position [4748, 0]
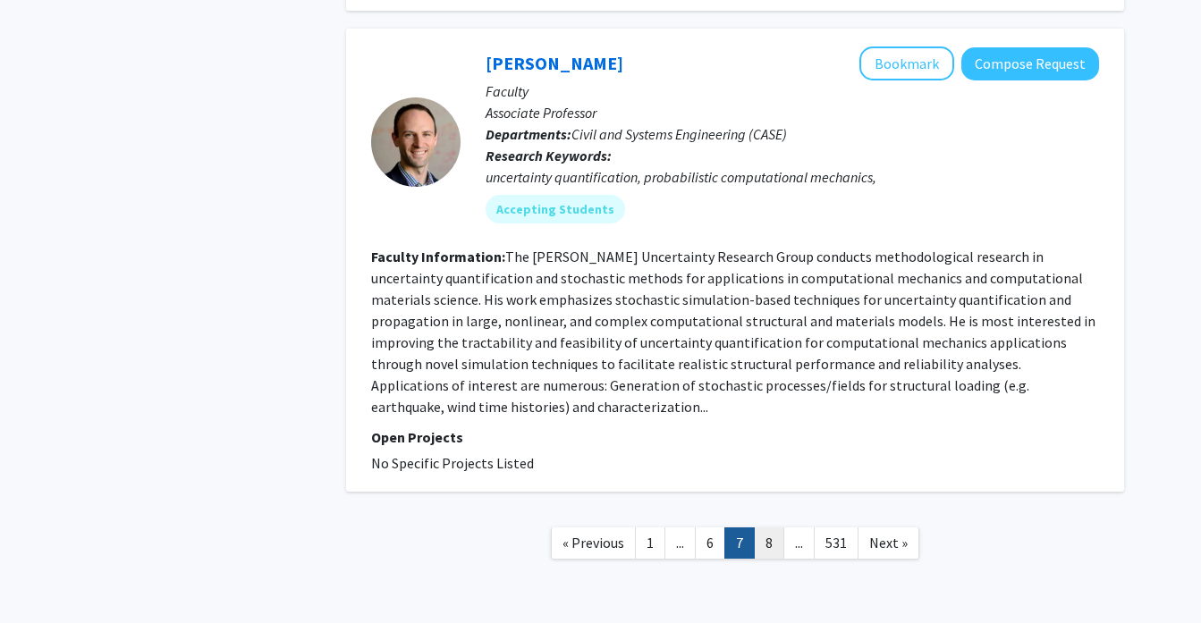
click at [768, 528] on link "8" at bounding box center [769, 543] width 30 height 31
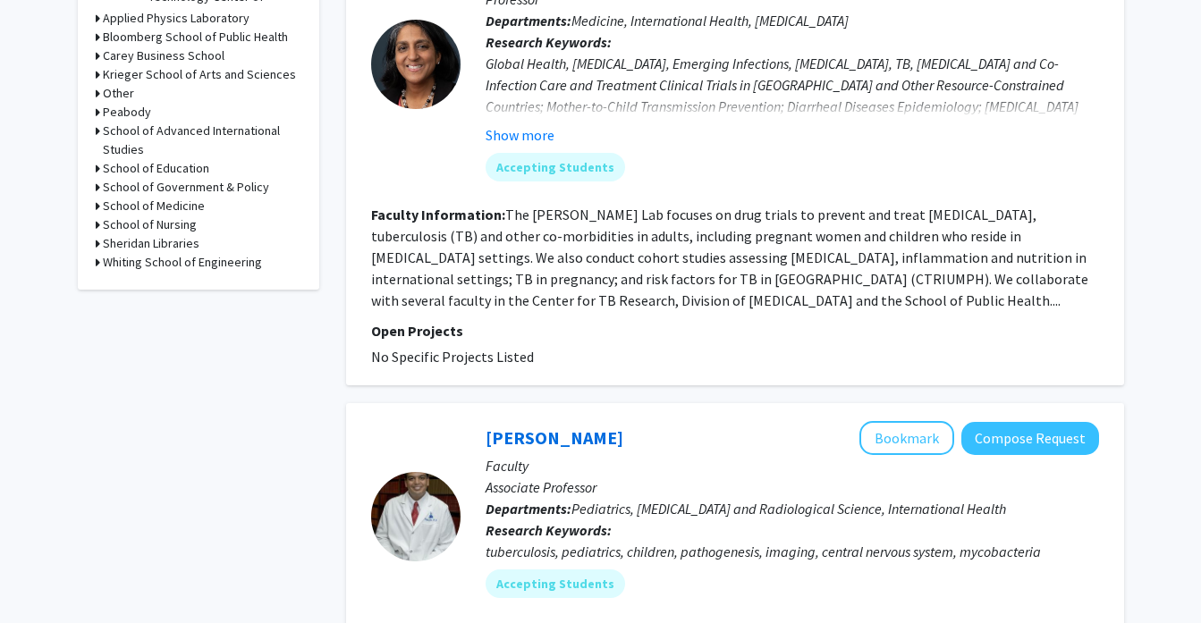
scroll to position [769, 0]
click at [768, 499] on span "Pediatrics, [MEDICAL_DATA] and Radiological Science, International Health" at bounding box center [789, 508] width 435 height 18
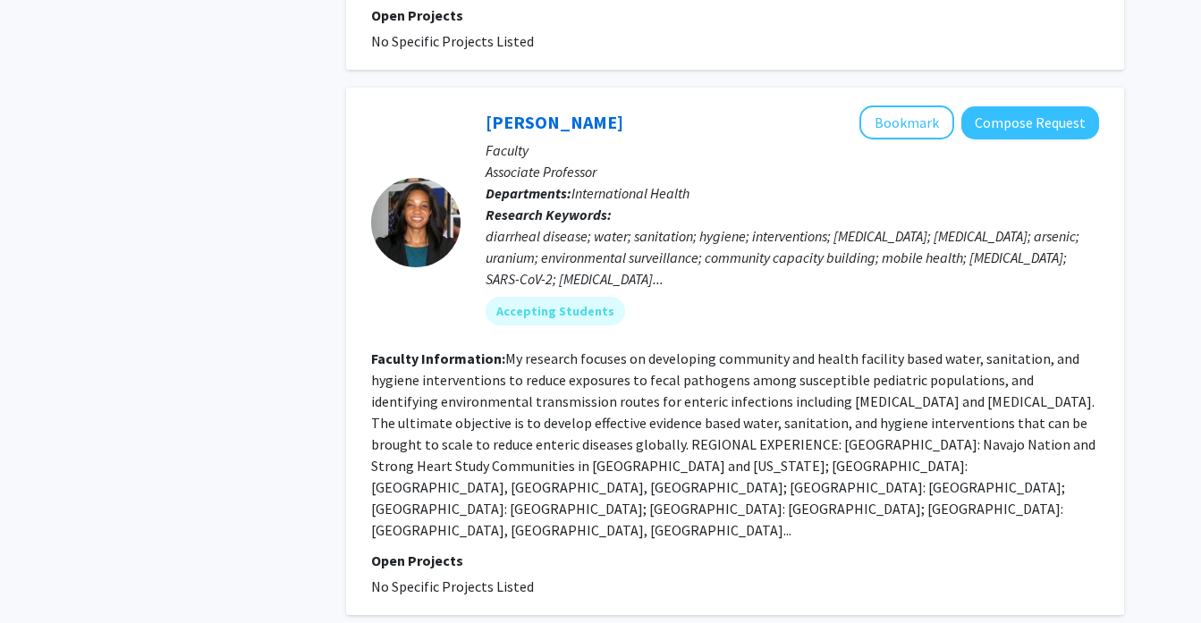
scroll to position [4479, 0]
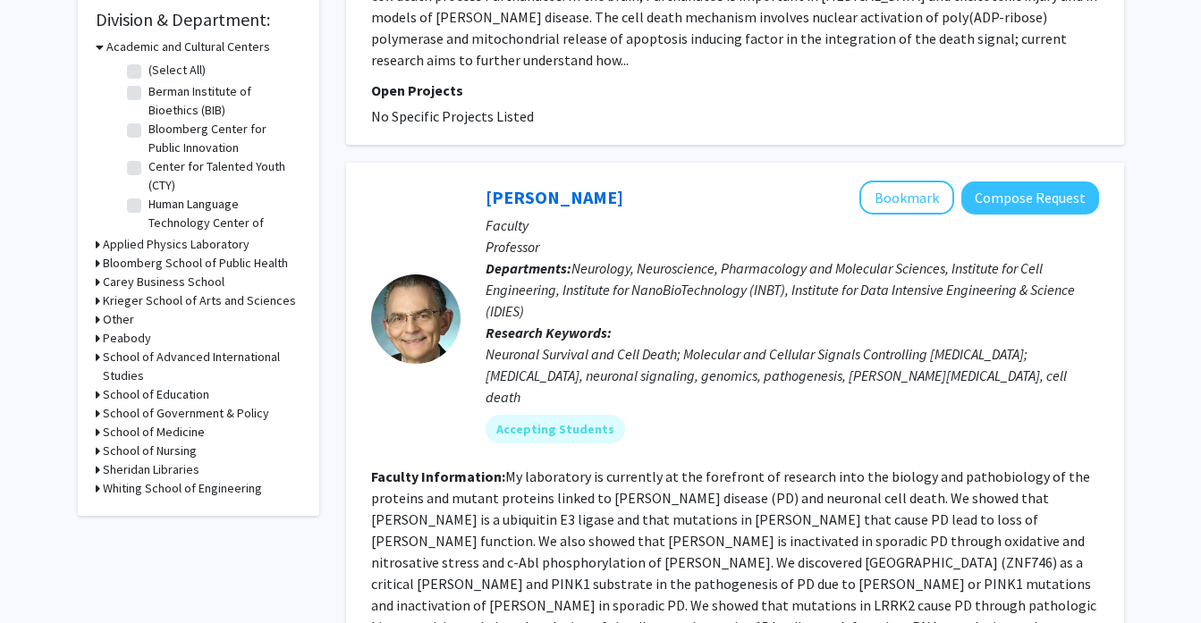
scroll to position [571, 0]
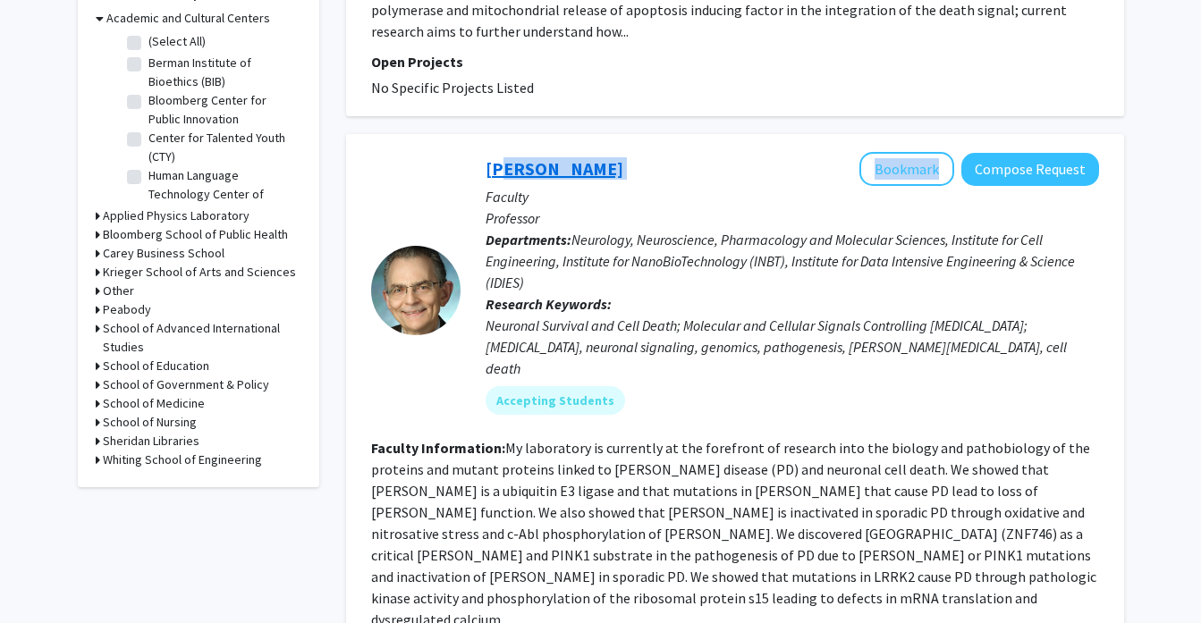
drag, startPoint x: 482, startPoint y: 126, endPoint x: 496, endPoint y: 126, distance: 14.3
click at [490, 152] on div "[PERSON_NAME] Bookmark Compose Request Faculty Professor Departments: Neurology…" at bounding box center [780, 290] width 639 height 276
click at [519, 157] on link "[PERSON_NAME]" at bounding box center [555, 168] width 138 height 22
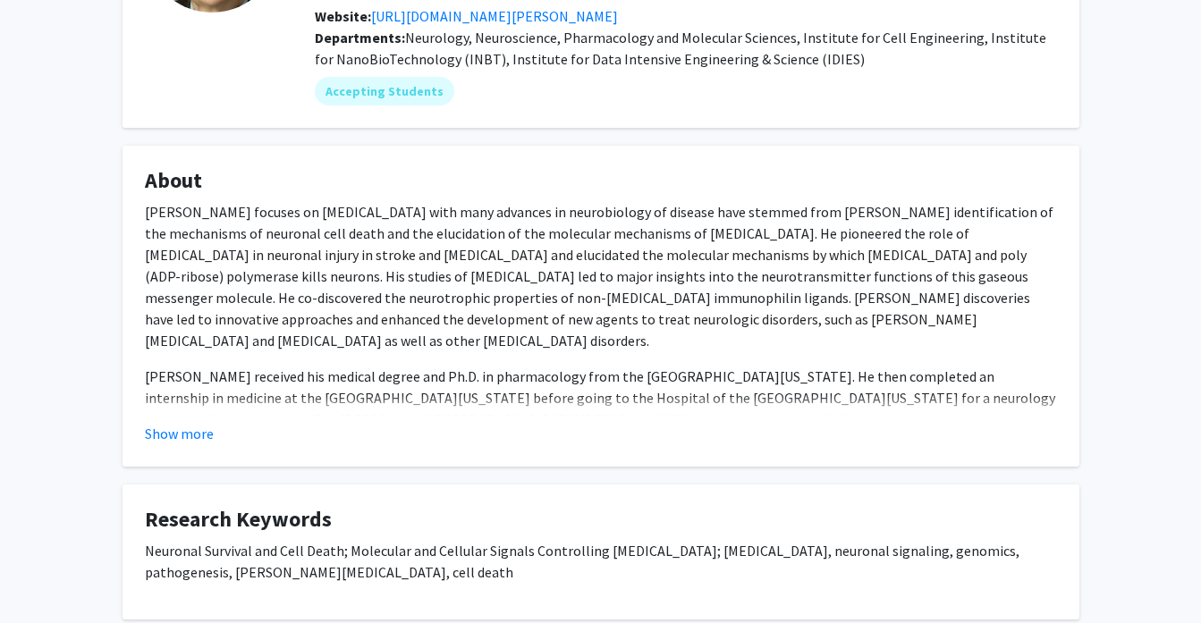
scroll to position [238, 0]
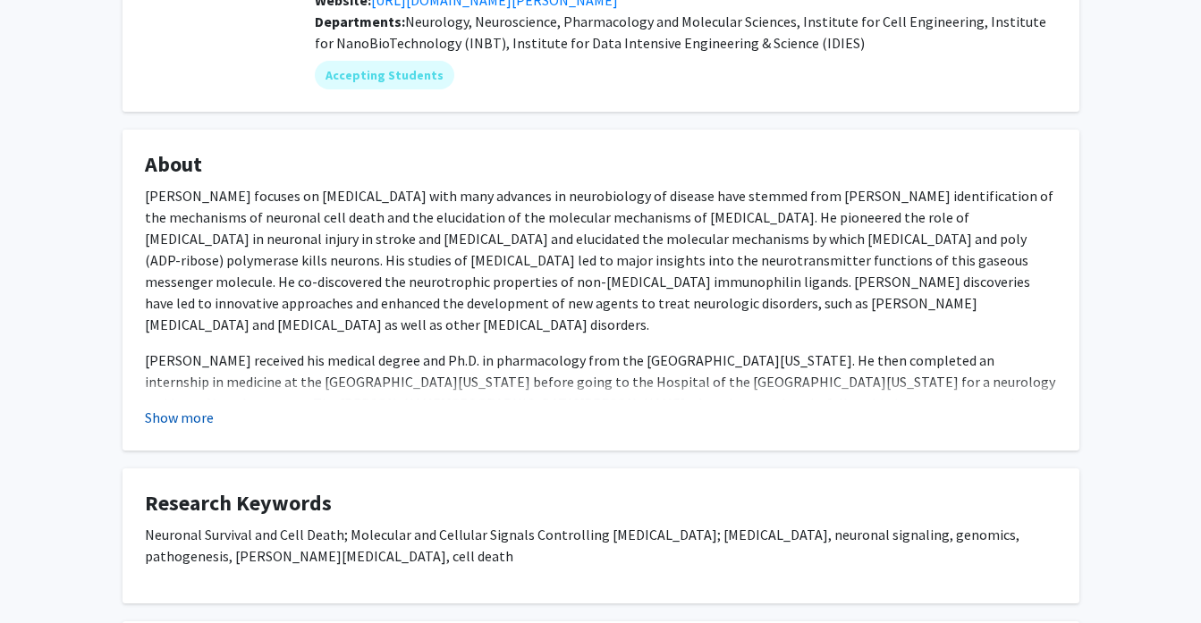
click at [187, 407] on button "Show more" at bounding box center [179, 417] width 69 height 21
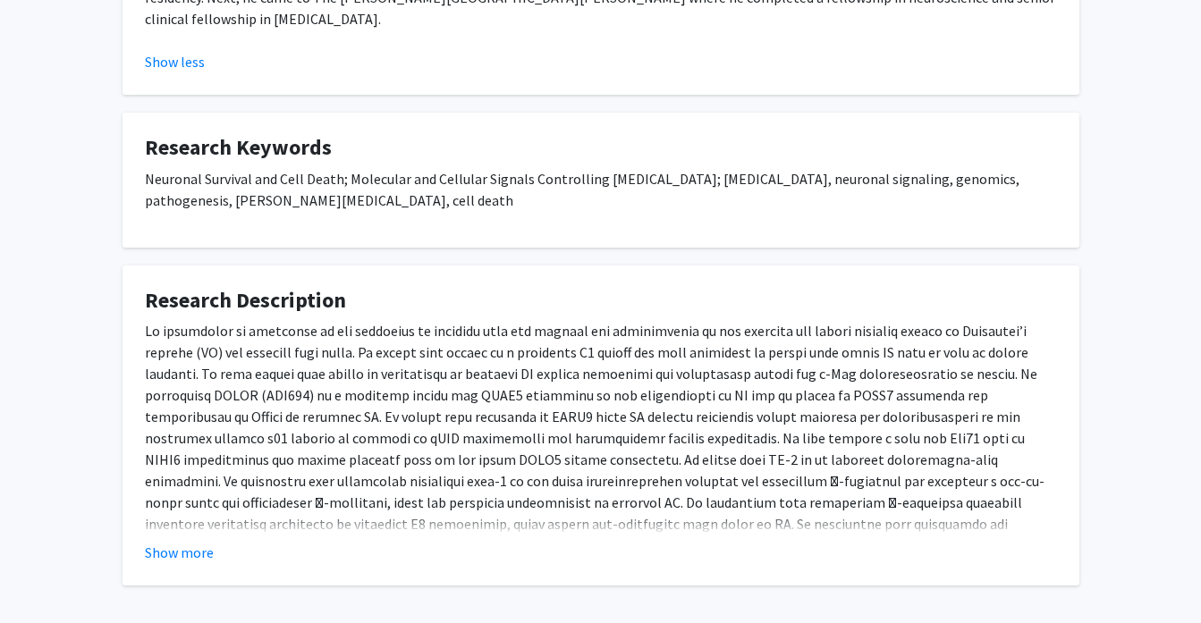
scroll to position [644, 0]
click at [177, 527] on fg-card "Research Description Show more" at bounding box center [601, 426] width 957 height 321
click at [177, 542] on button "Show more" at bounding box center [179, 552] width 69 height 21
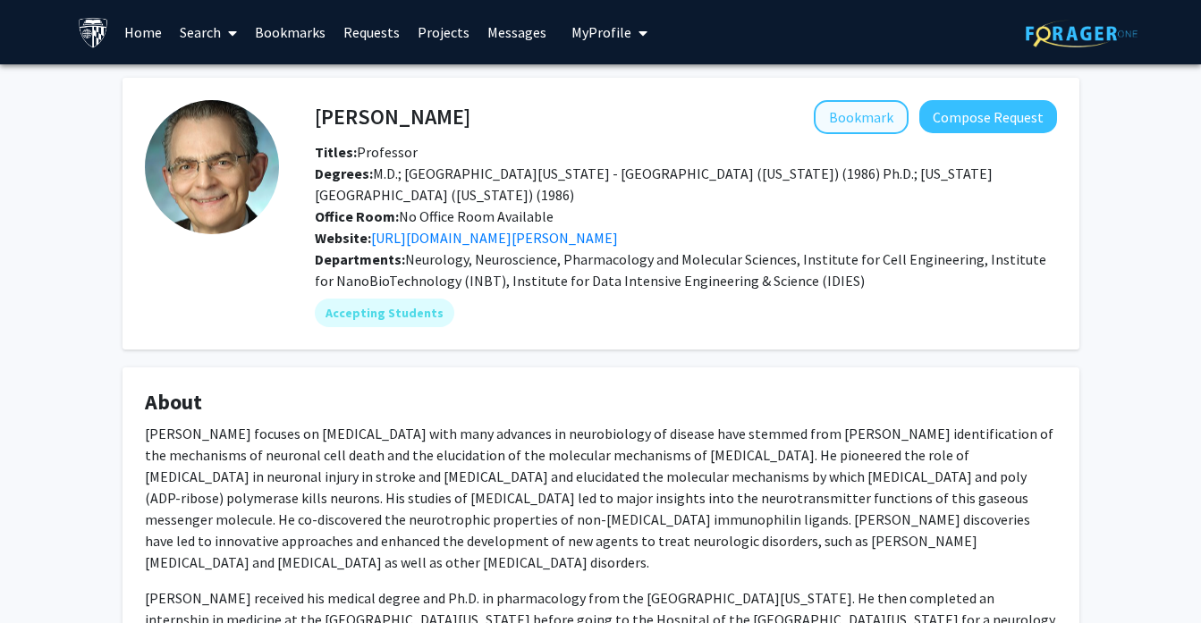
scroll to position [0, 0]
click at [814, 122] on button "Bookmark" at bounding box center [861, 117] width 95 height 34
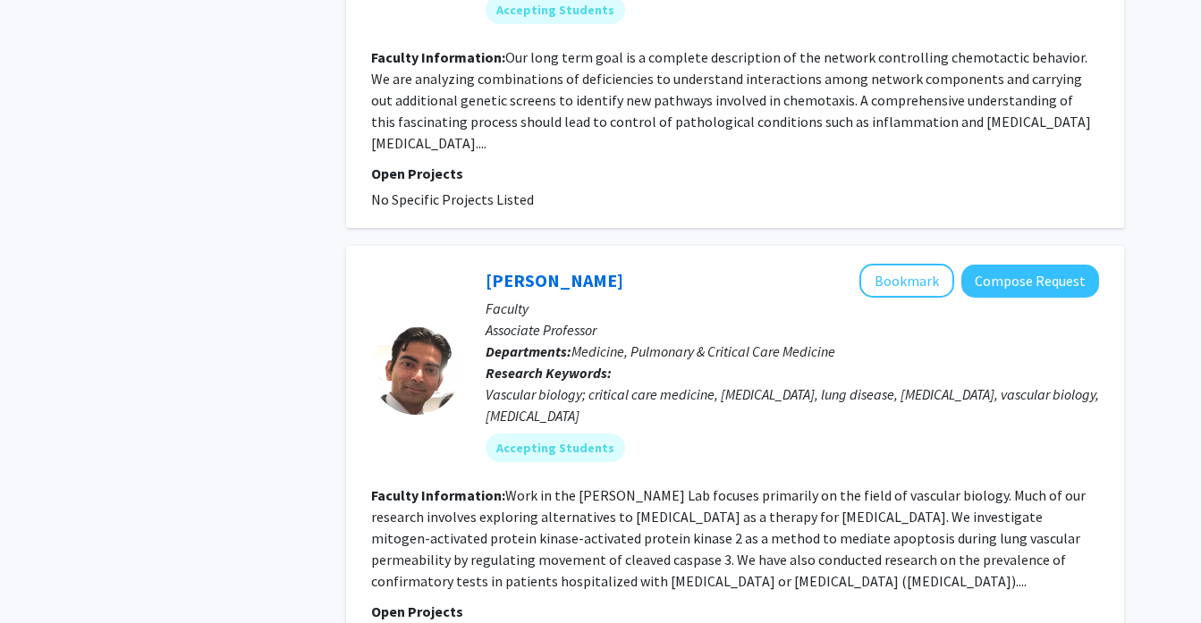
scroll to position [4378, 0]
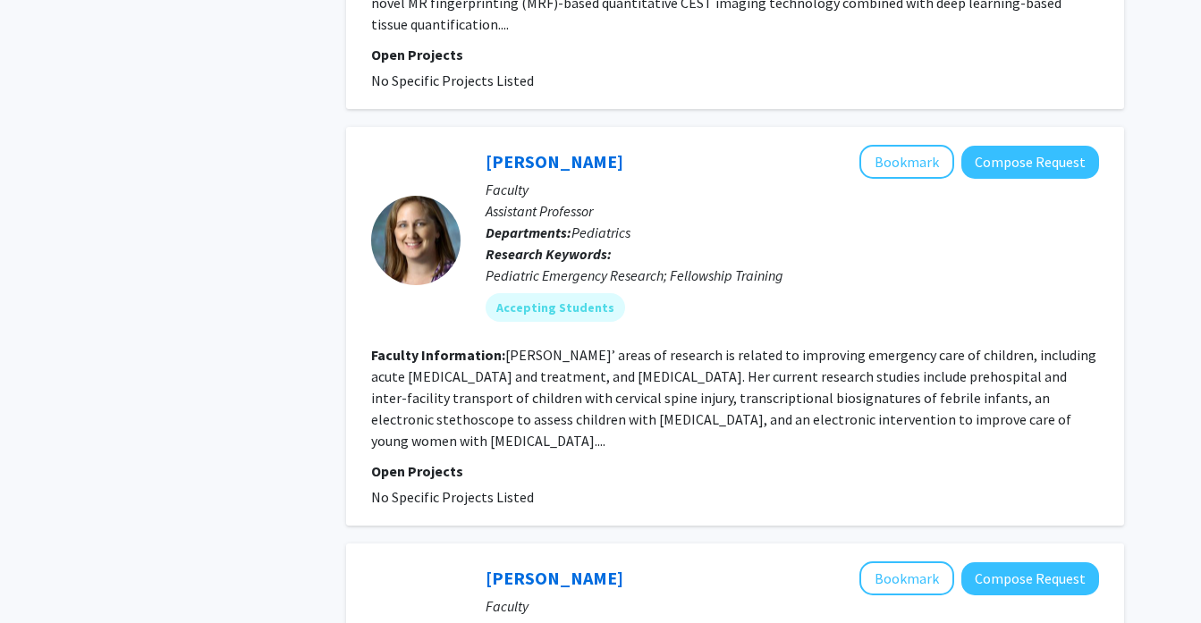
scroll to position [2226, 0]
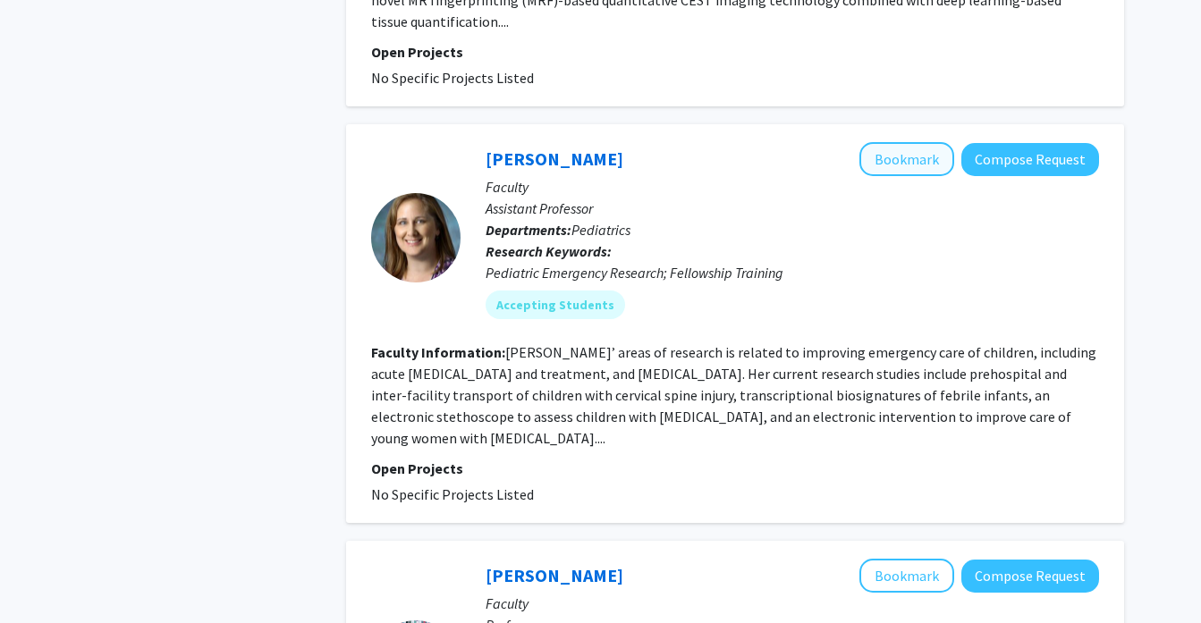
click at [896, 142] on button "Bookmark" at bounding box center [907, 159] width 95 height 34
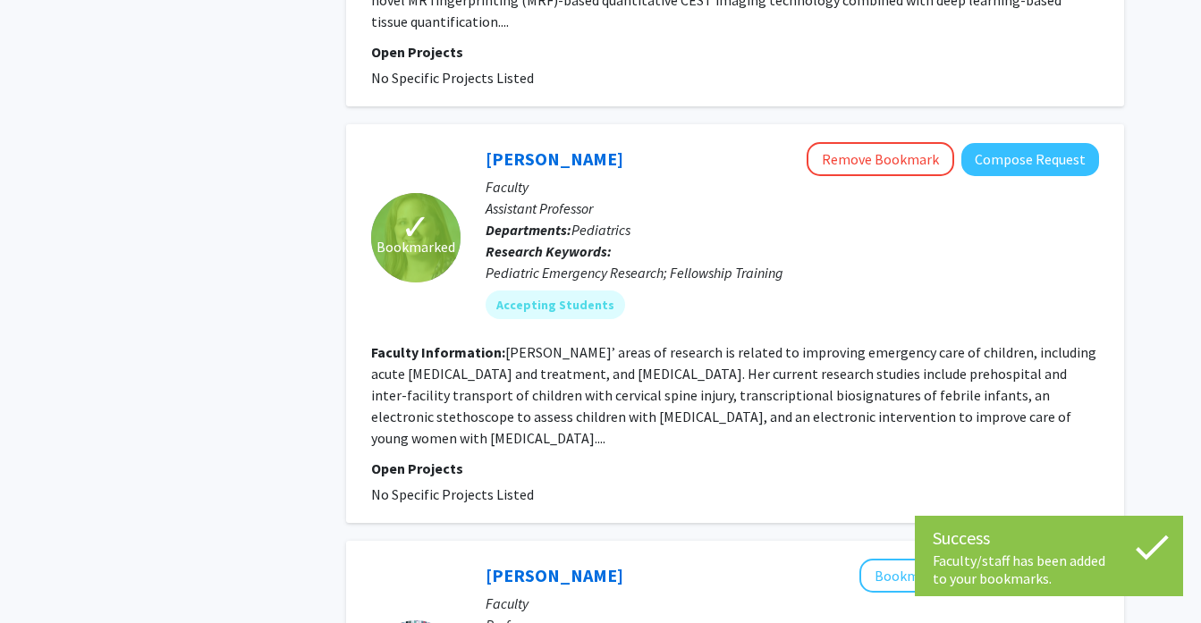
scroll to position [2303, 0]
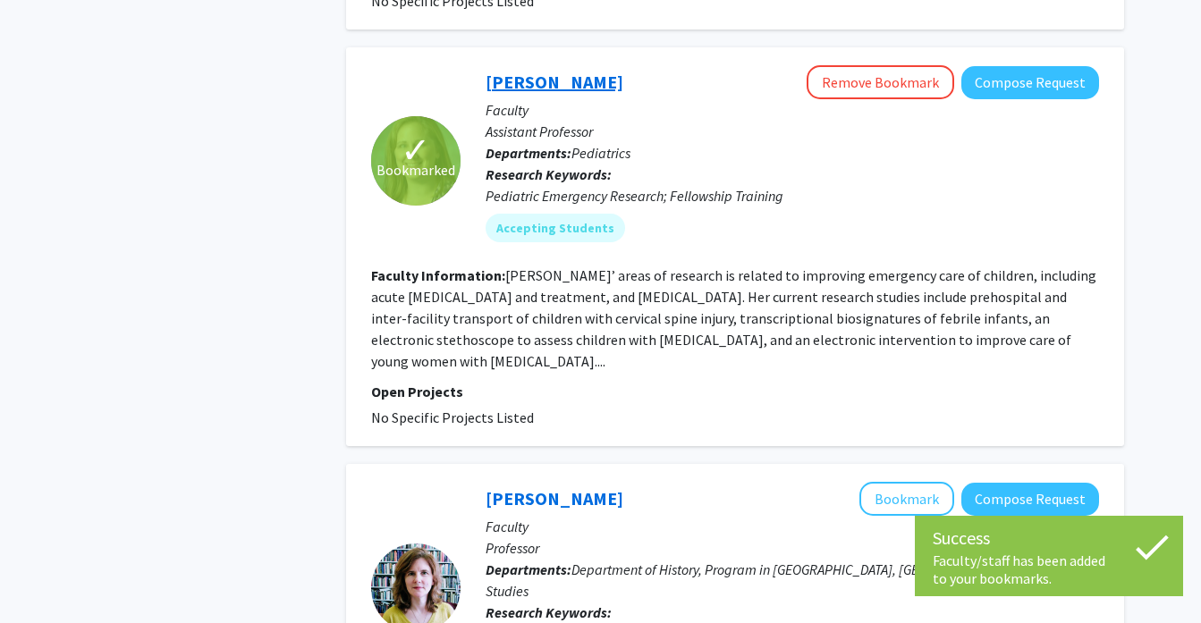
click at [552, 71] on link "[PERSON_NAME]" at bounding box center [555, 82] width 138 height 22
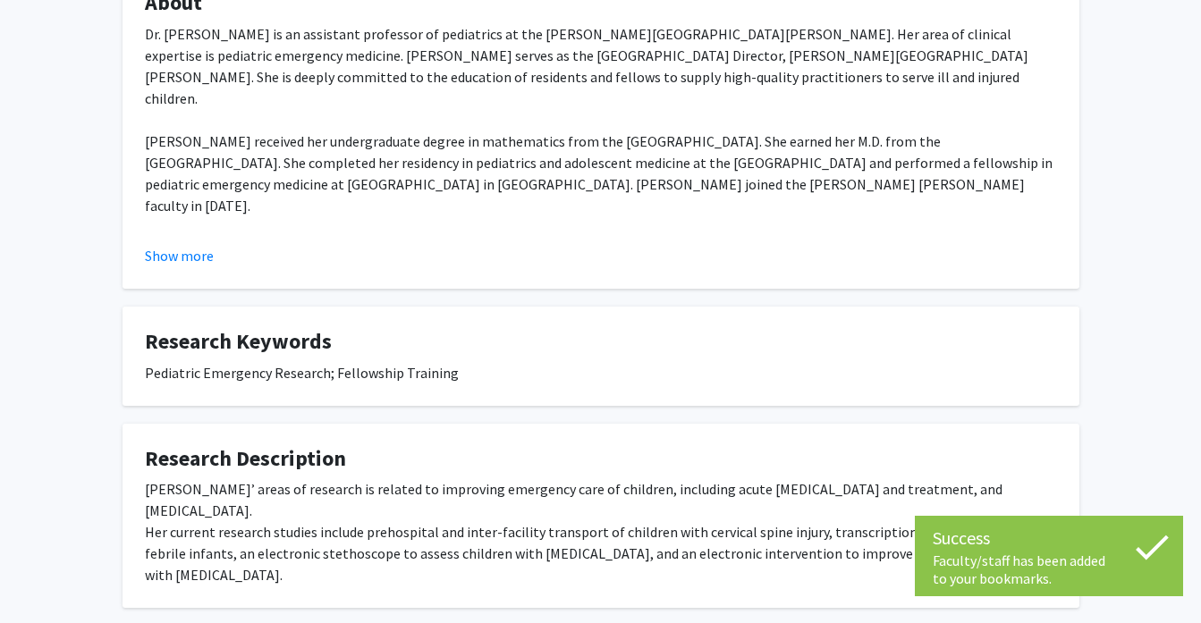
scroll to position [365, 0]
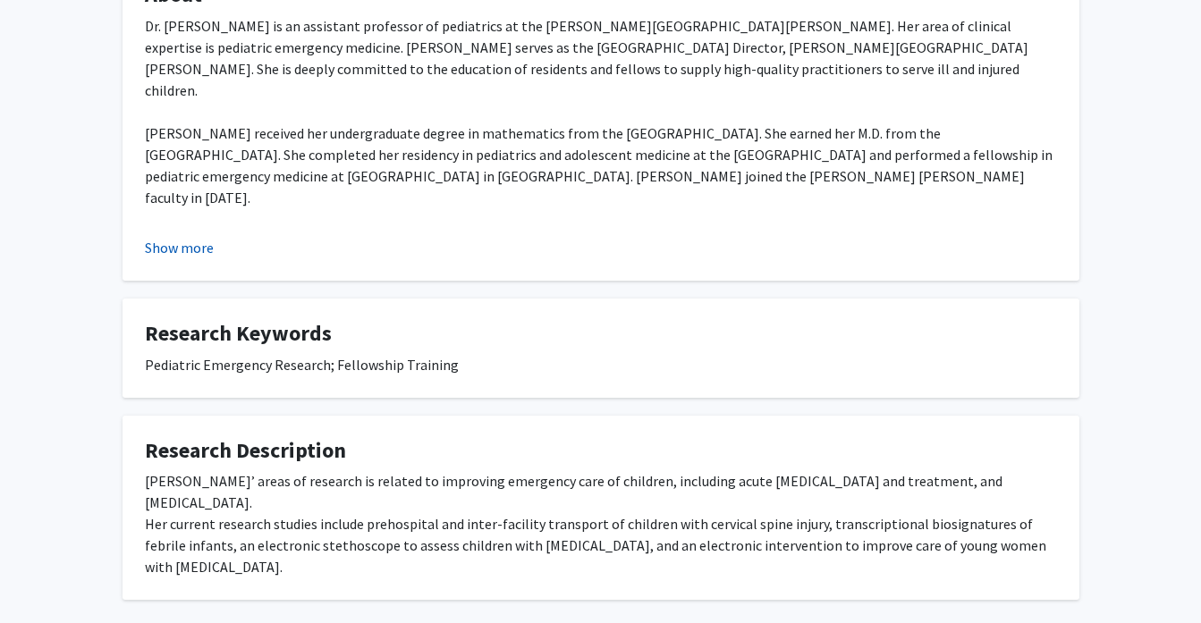
click at [188, 247] on button "Show more" at bounding box center [179, 247] width 69 height 21
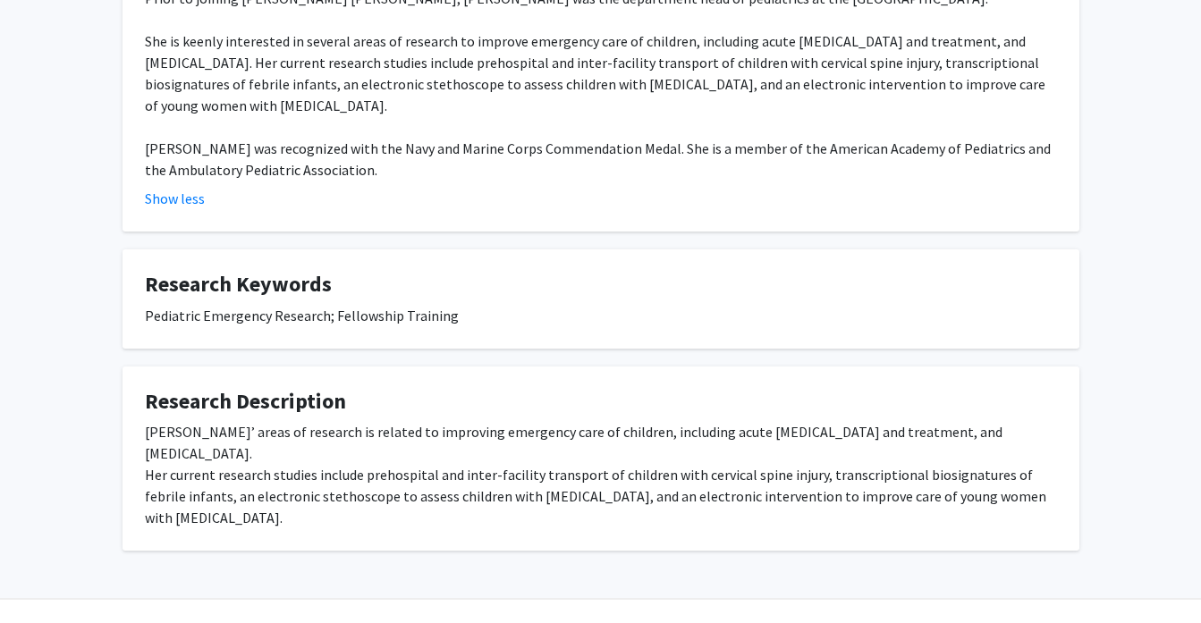
scroll to position [605, 0]
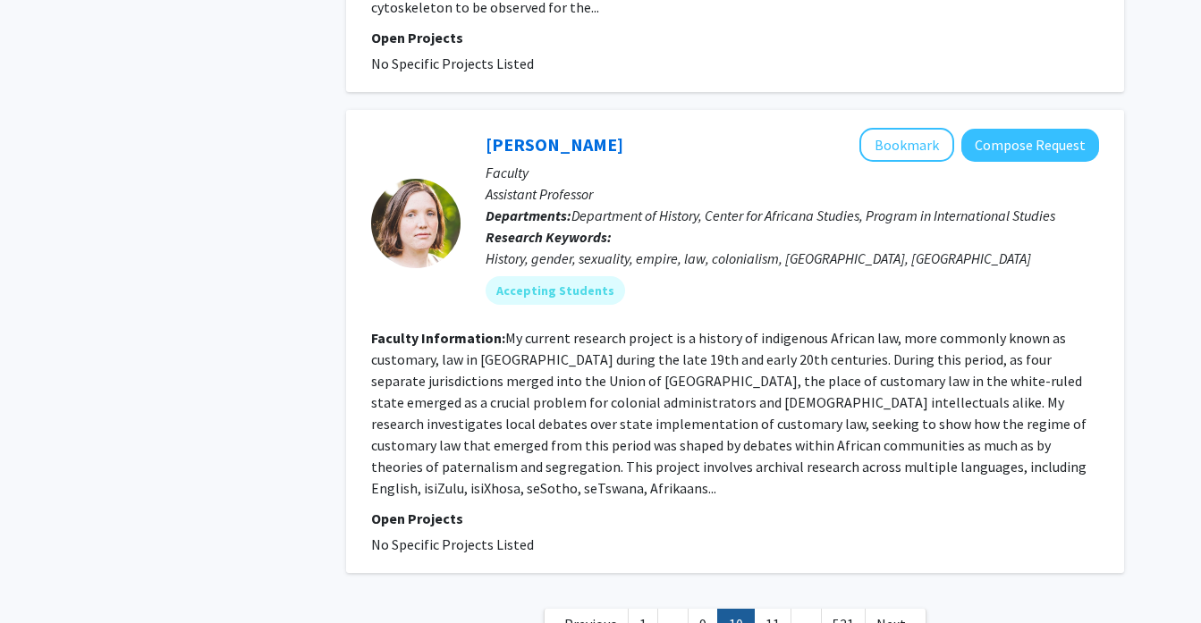
scroll to position [4165, 0]
click at [776, 610] on link "11" at bounding box center [773, 625] width 38 height 31
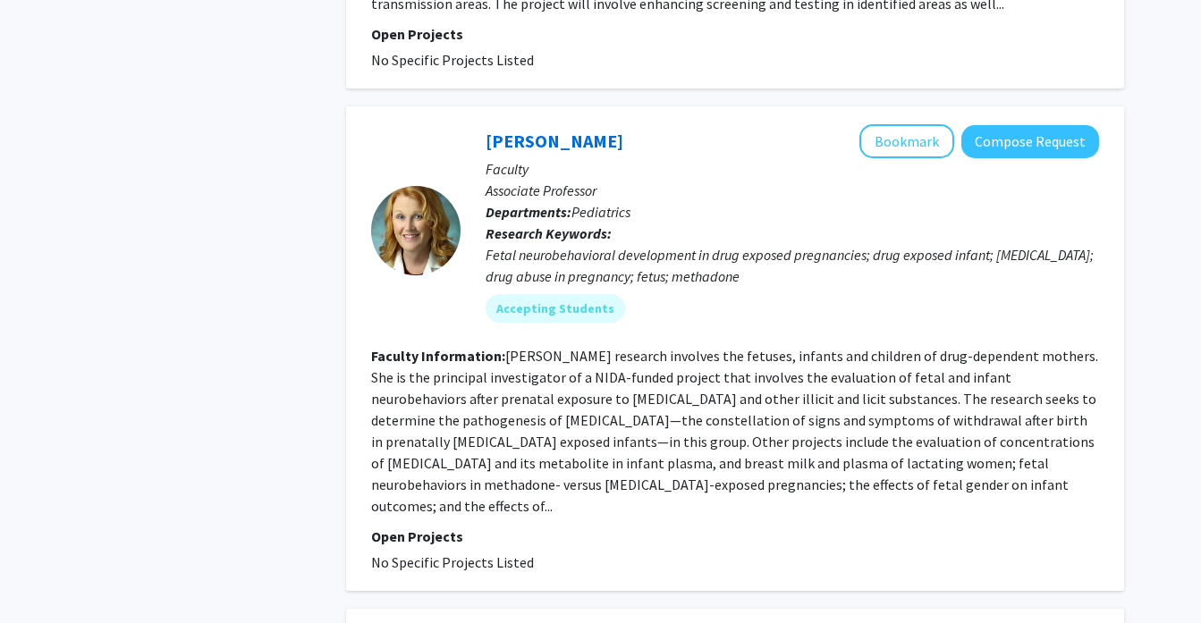
scroll to position [1543, 0]
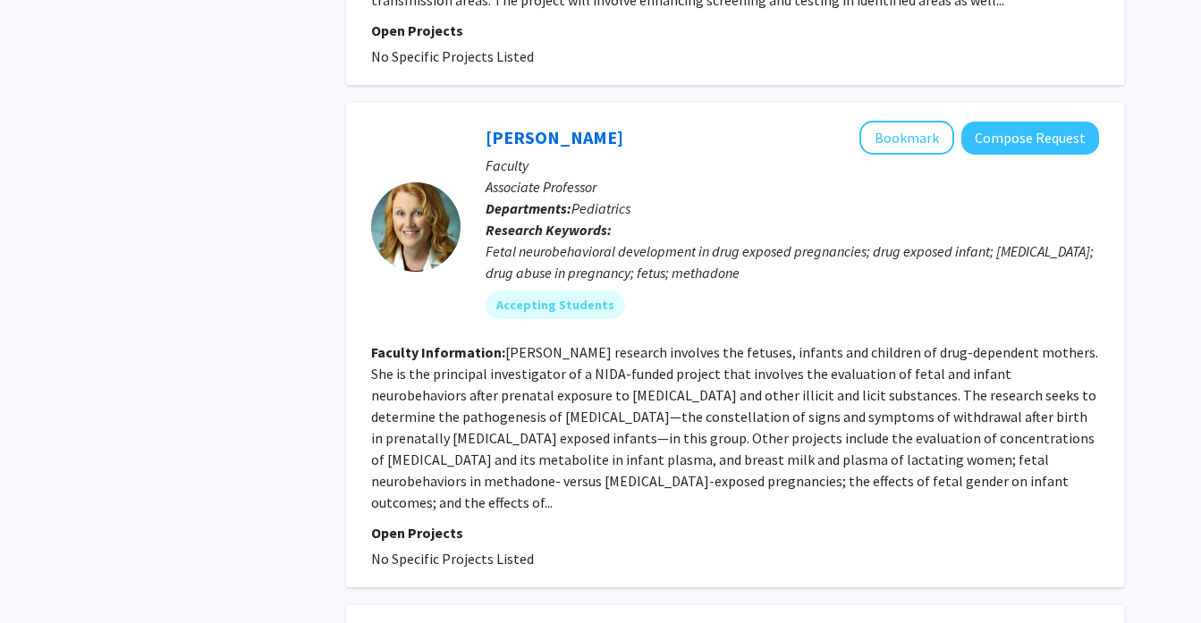
click at [623, 432] on fg-read-more "[PERSON_NAME] research involves the fetuses, infants and children of drug-depen…" at bounding box center [734, 427] width 727 height 168
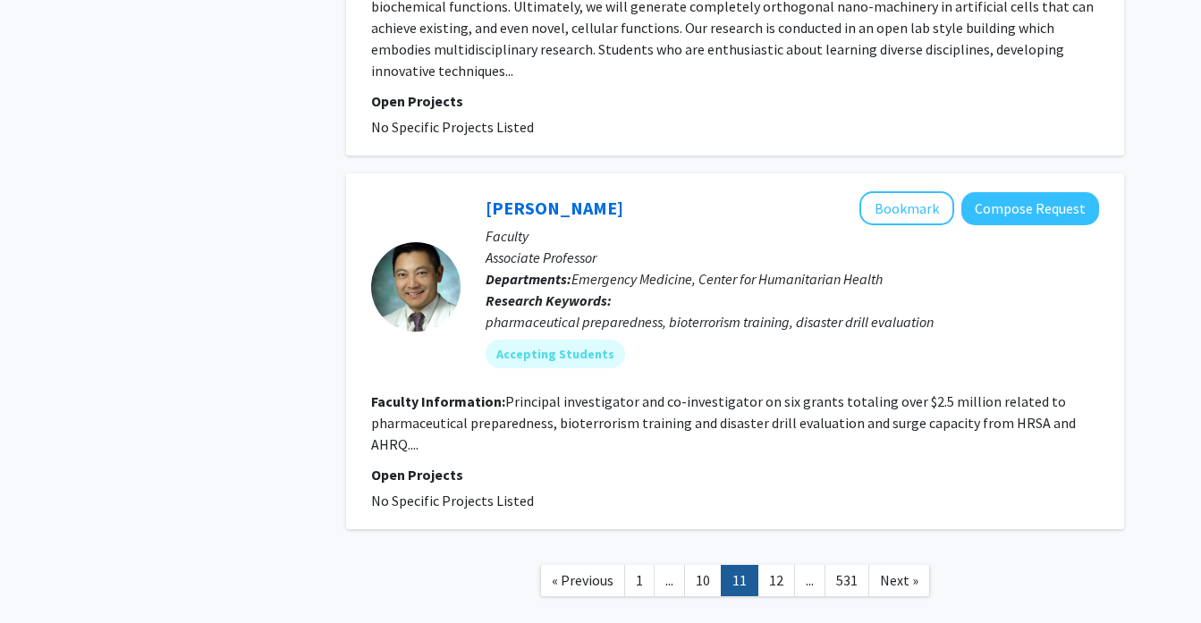
scroll to position [4487, 0]
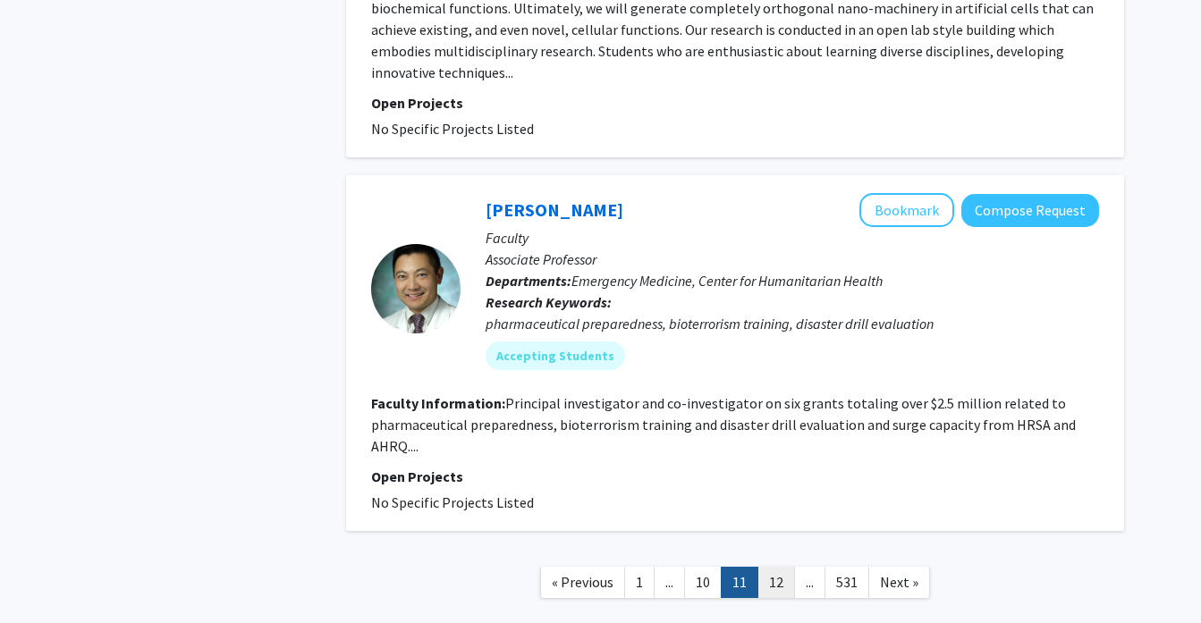
click at [764, 567] on link "12" at bounding box center [777, 582] width 38 height 31
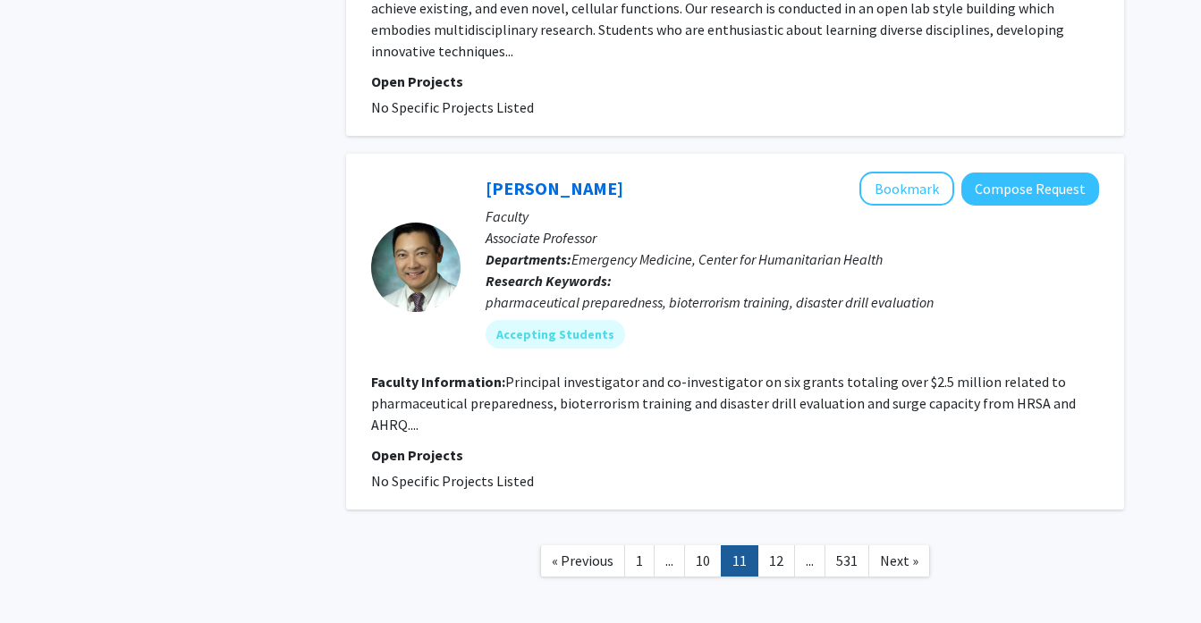
scroll to position [4509, -1]
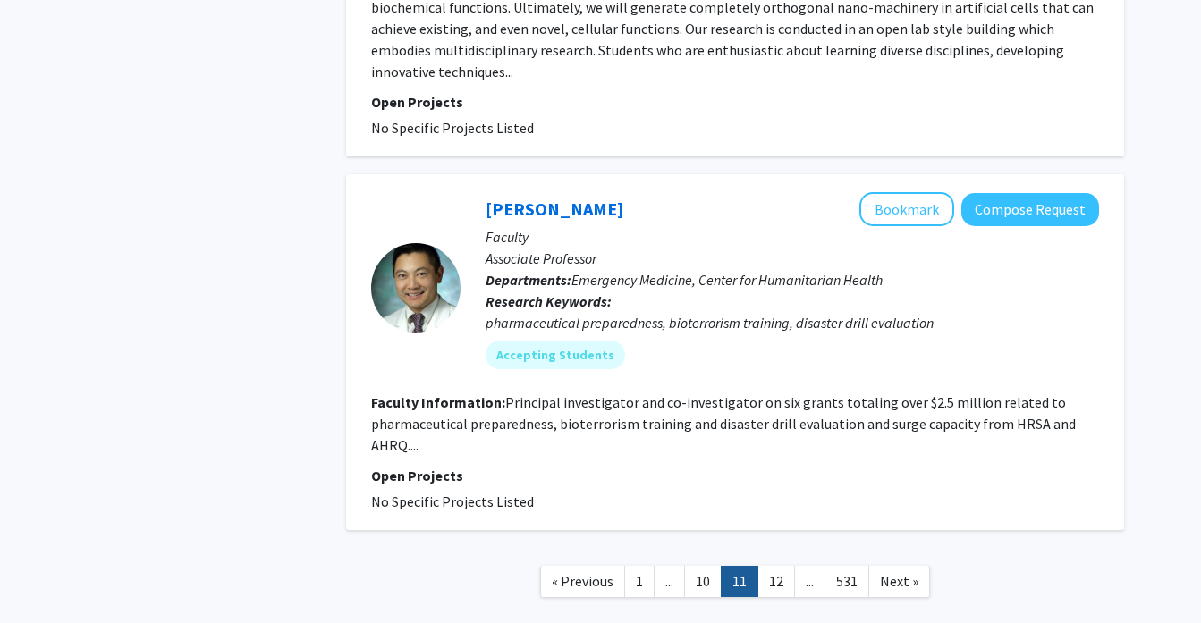
scroll to position [4487, 0]
click at [770, 567] on link "12" at bounding box center [777, 582] width 38 height 31
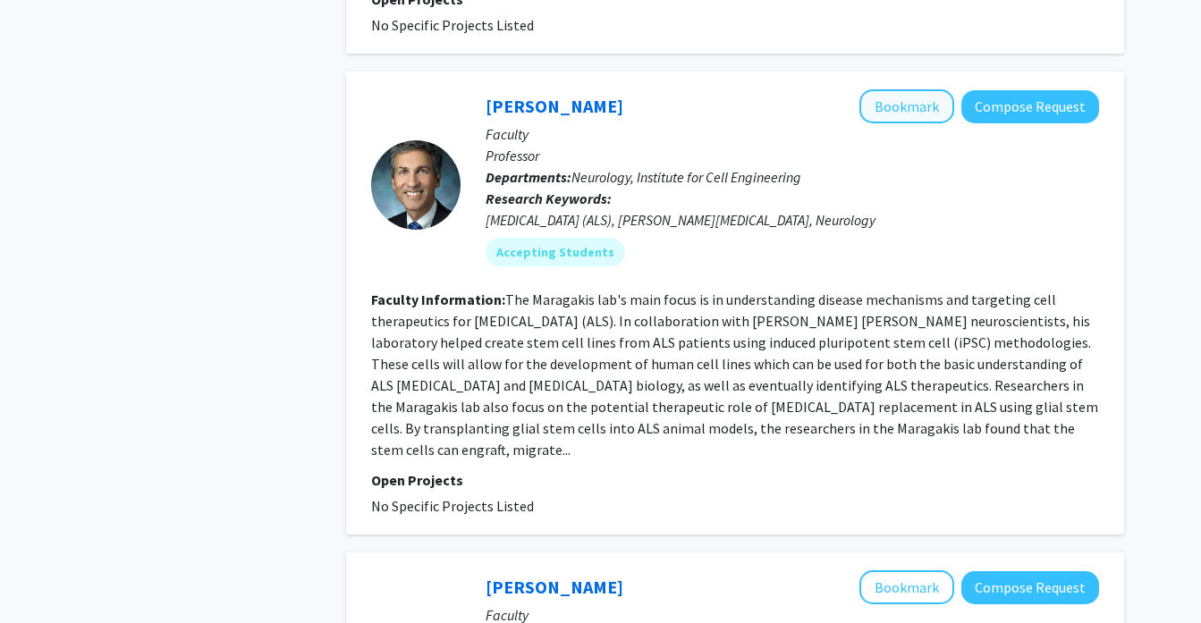
scroll to position [2081, 0]
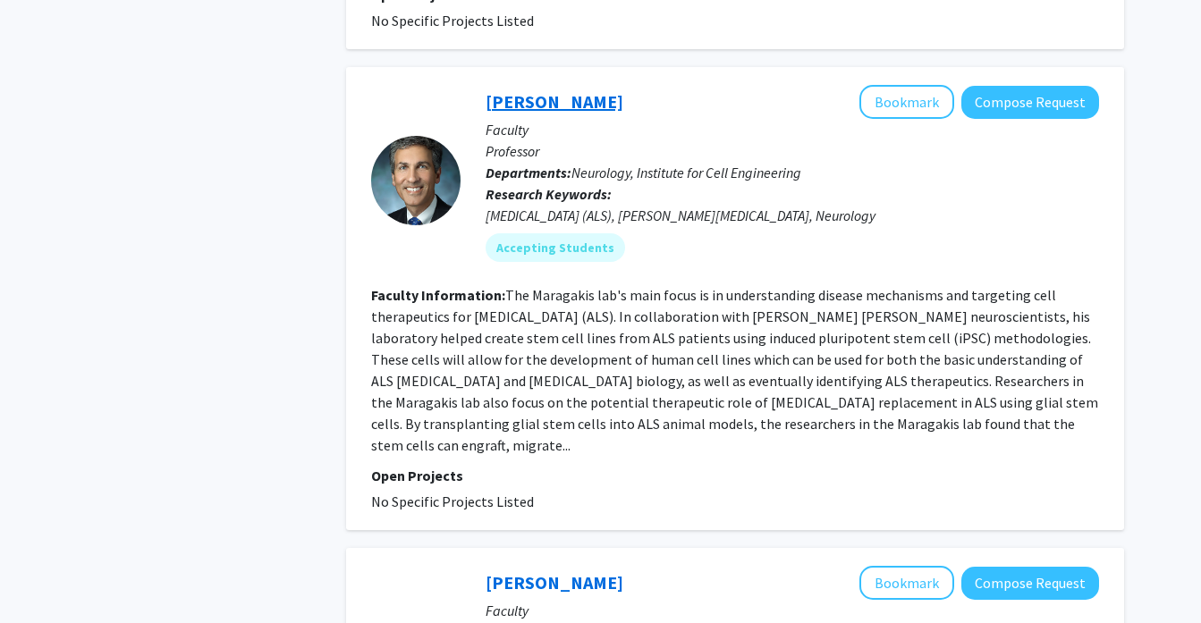
click at [573, 90] on link "[PERSON_NAME]" at bounding box center [555, 101] width 138 height 22
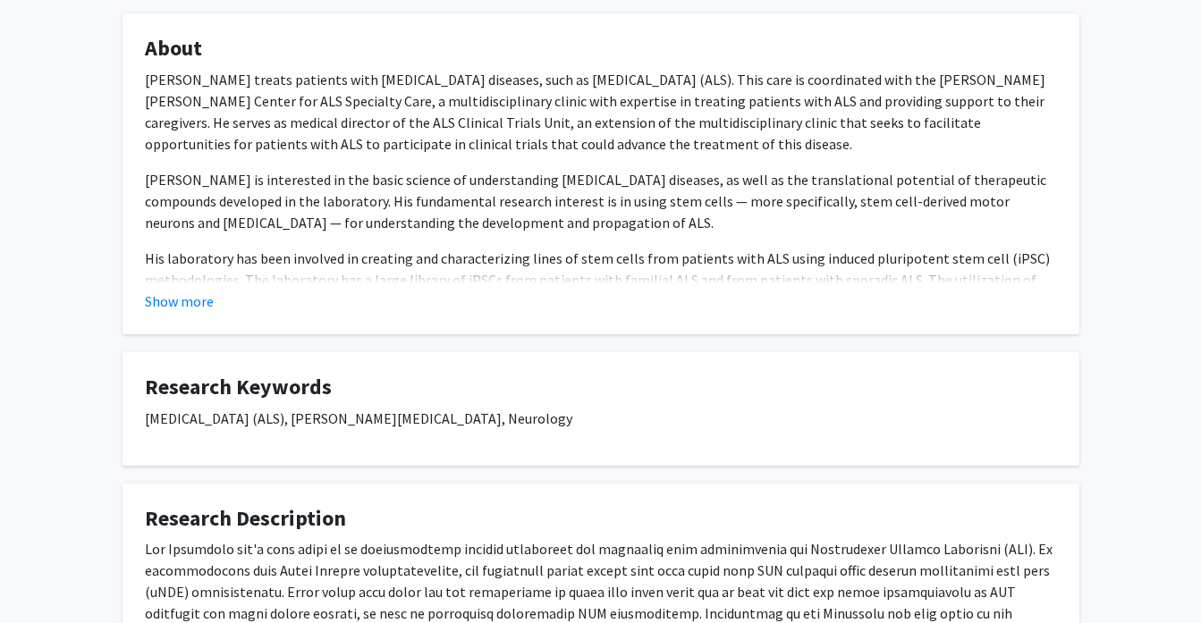
scroll to position [318, 0]
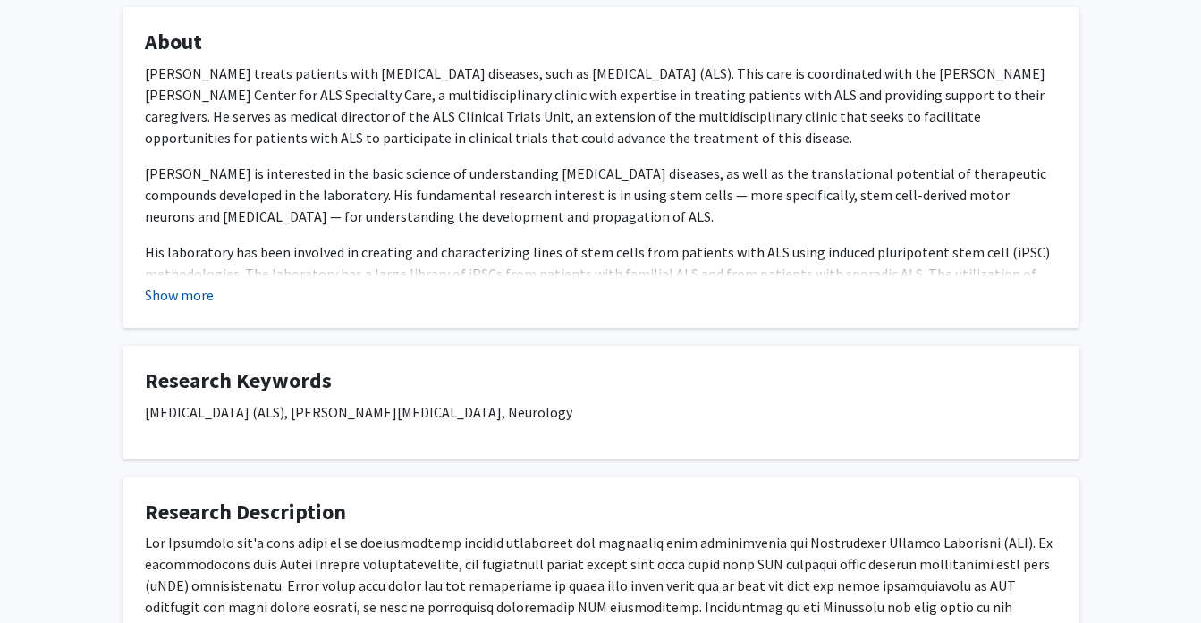
click at [177, 302] on button "Show more" at bounding box center [179, 294] width 69 height 21
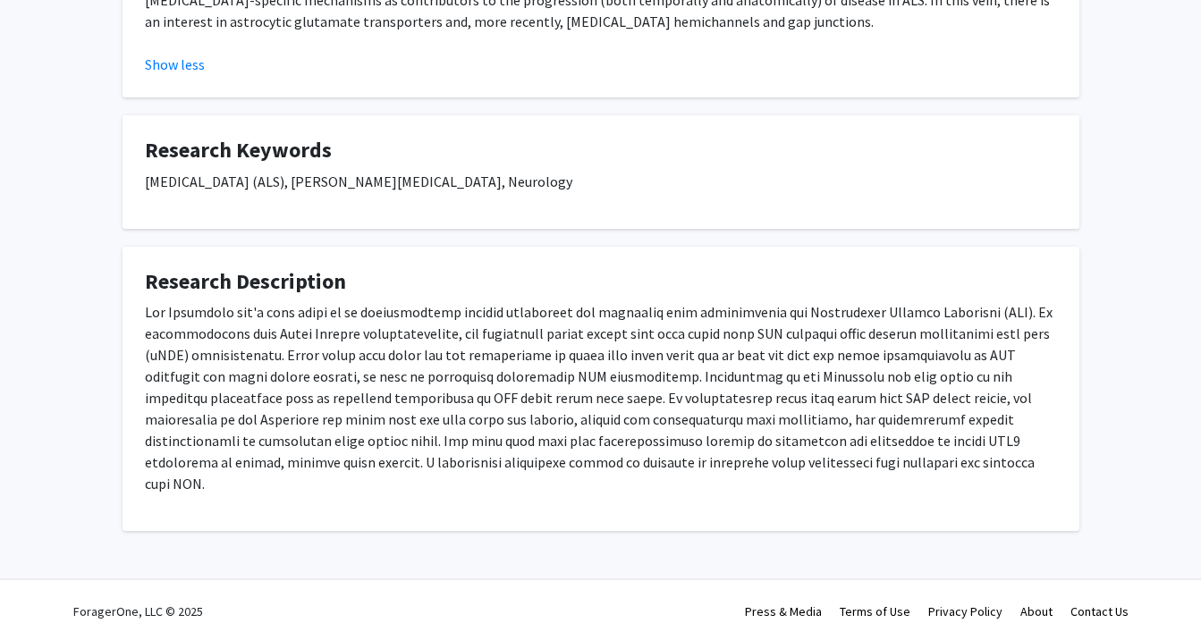
scroll to position [712, 0]
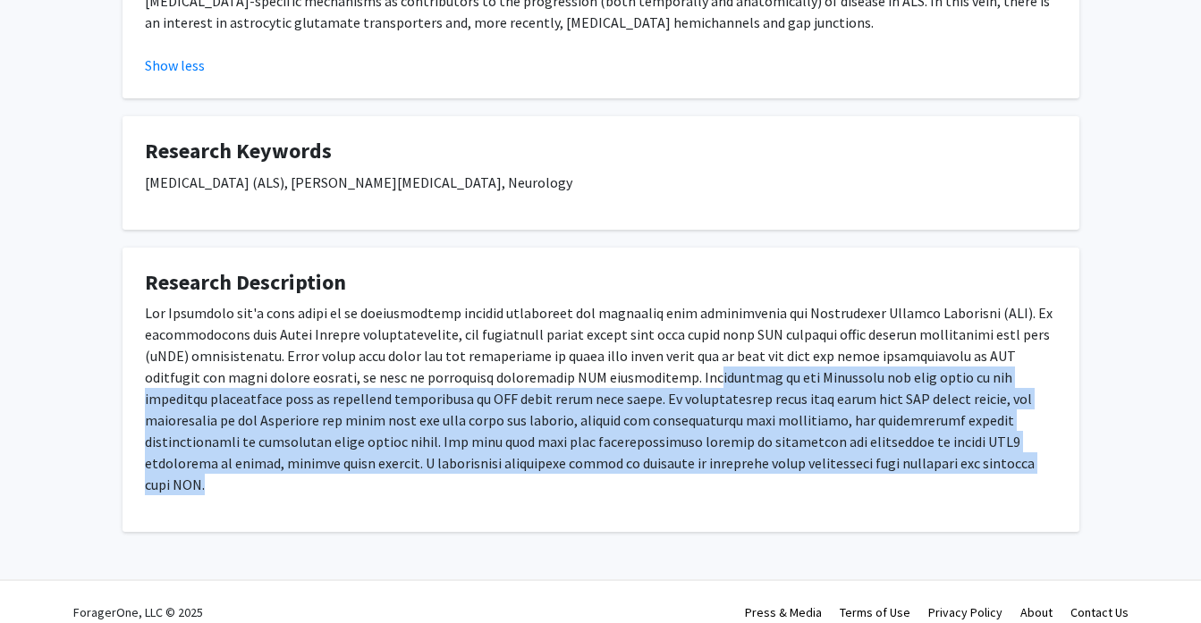
drag, startPoint x: 630, startPoint y: 380, endPoint x: 760, endPoint y: 475, distance: 161.4
click at [760, 475] on div at bounding box center [601, 406] width 912 height 208
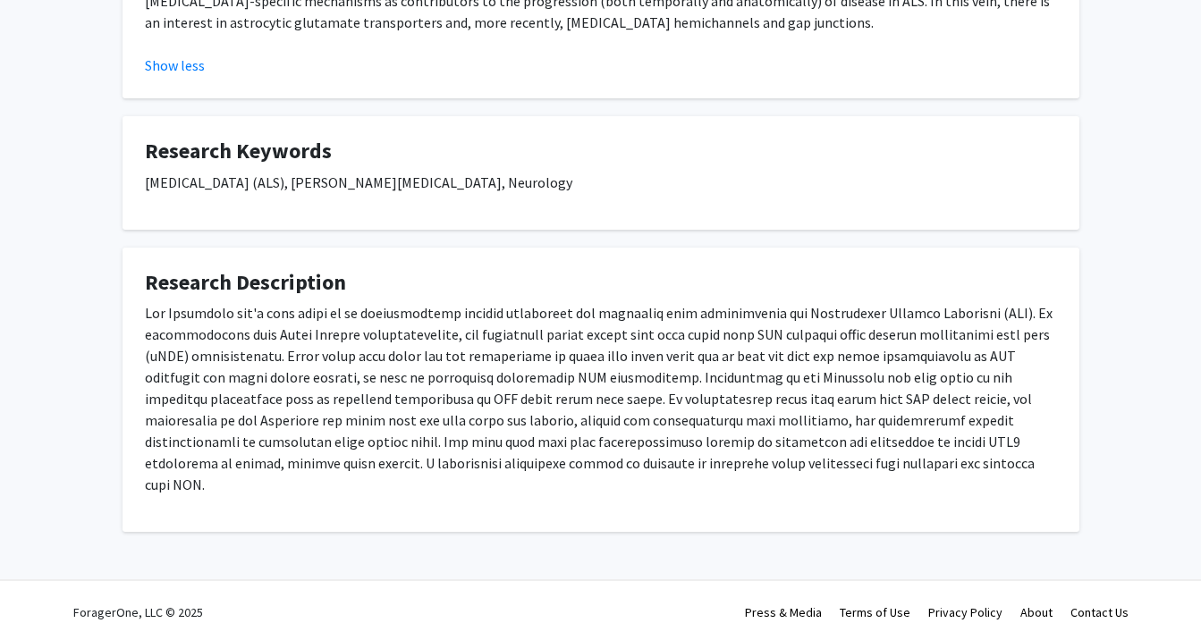
click at [683, 437] on p at bounding box center [601, 398] width 912 height 193
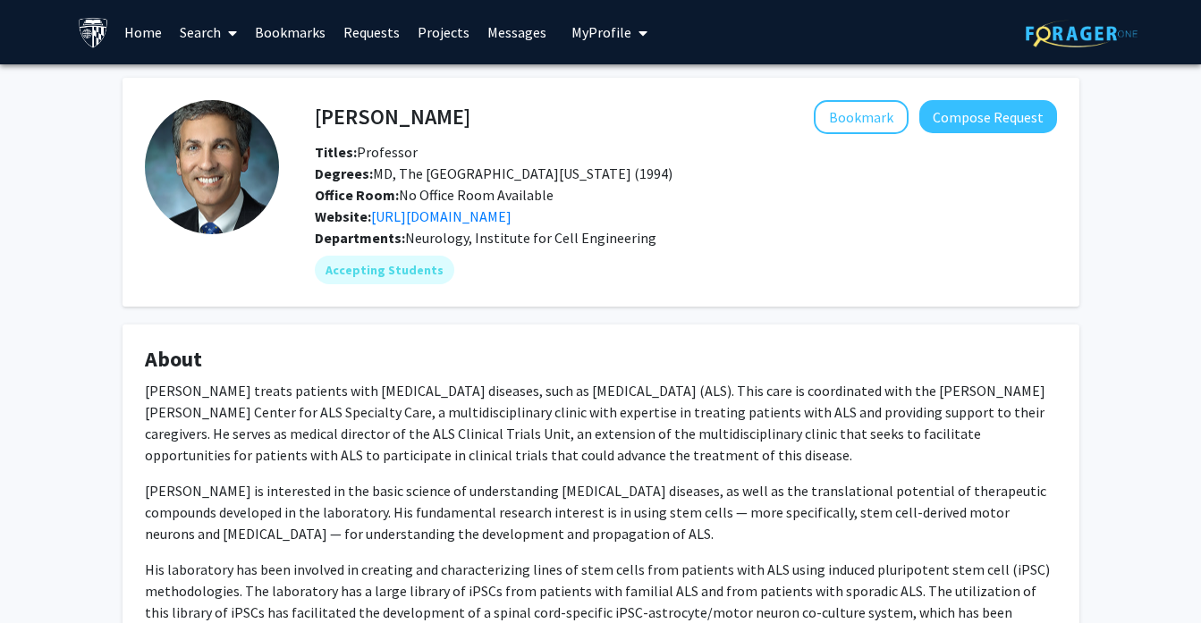
scroll to position [0, 0]
click at [814, 121] on button "Bookmark" at bounding box center [861, 117] width 95 height 34
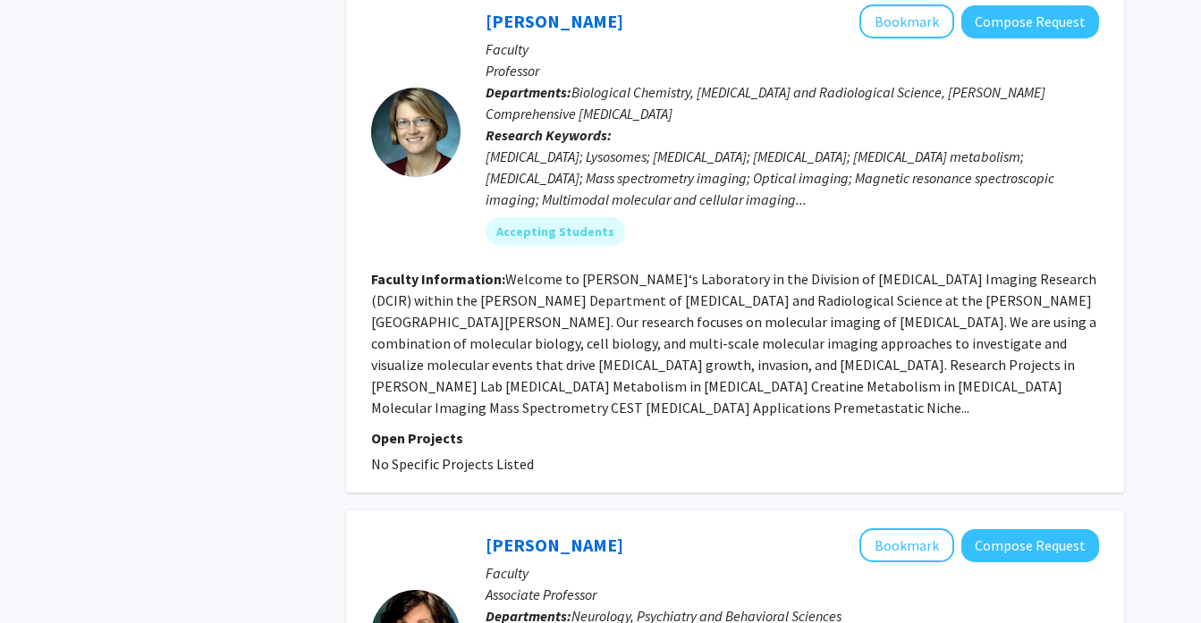
scroll to position [1117, 0]
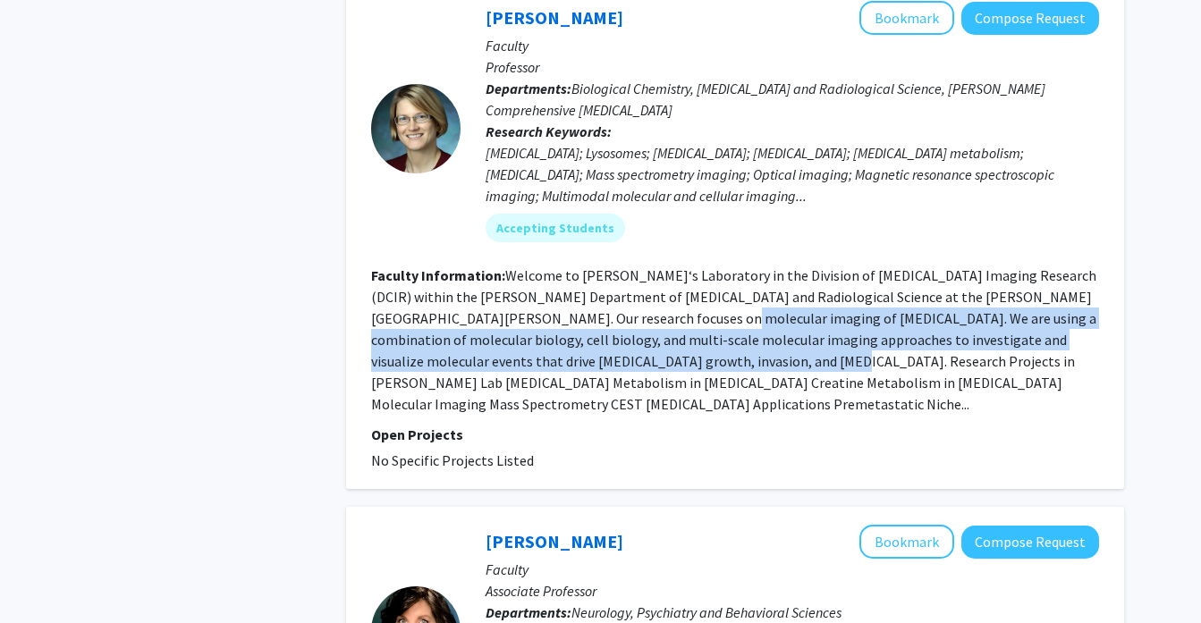
drag, startPoint x: 597, startPoint y: 308, endPoint x: 634, endPoint y: 335, distance: 46.0
click at [635, 335] on fg-read-more "Welcome to [PERSON_NAME]‘s Laboratory in the Division of [MEDICAL_DATA] Imaging…" at bounding box center [733, 340] width 725 height 147
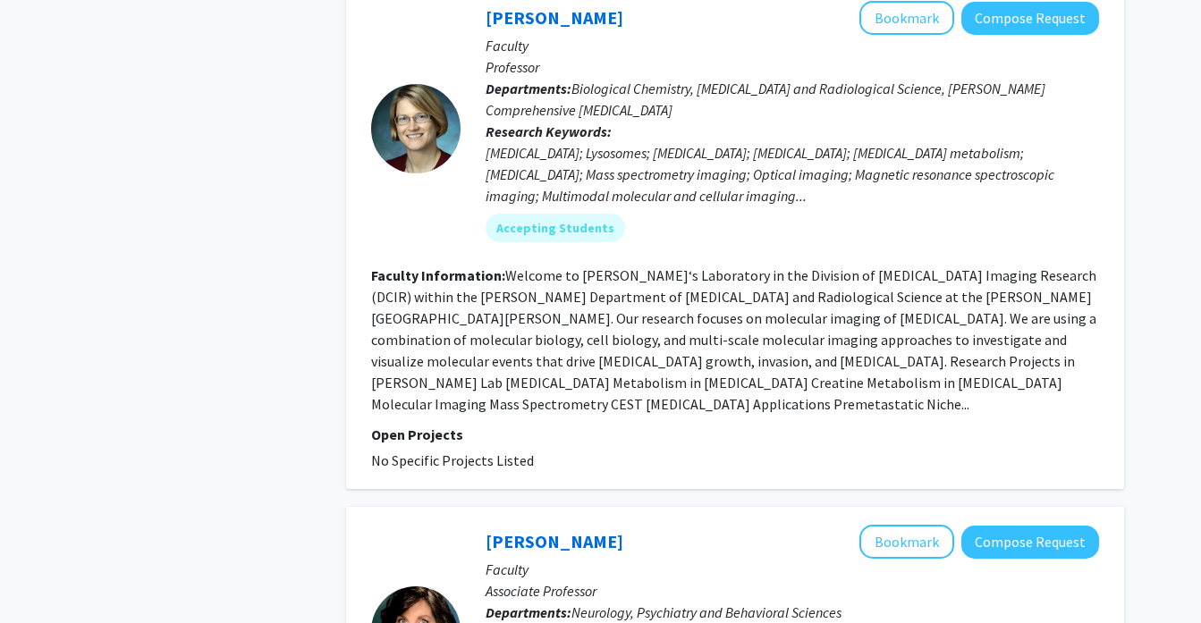
click at [710, 346] on fg-read-more "Welcome to [PERSON_NAME]‘s Laboratory in the Division of [MEDICAL_DATA] Imaging…" at bounding box center [733, 340] width 725 height 147
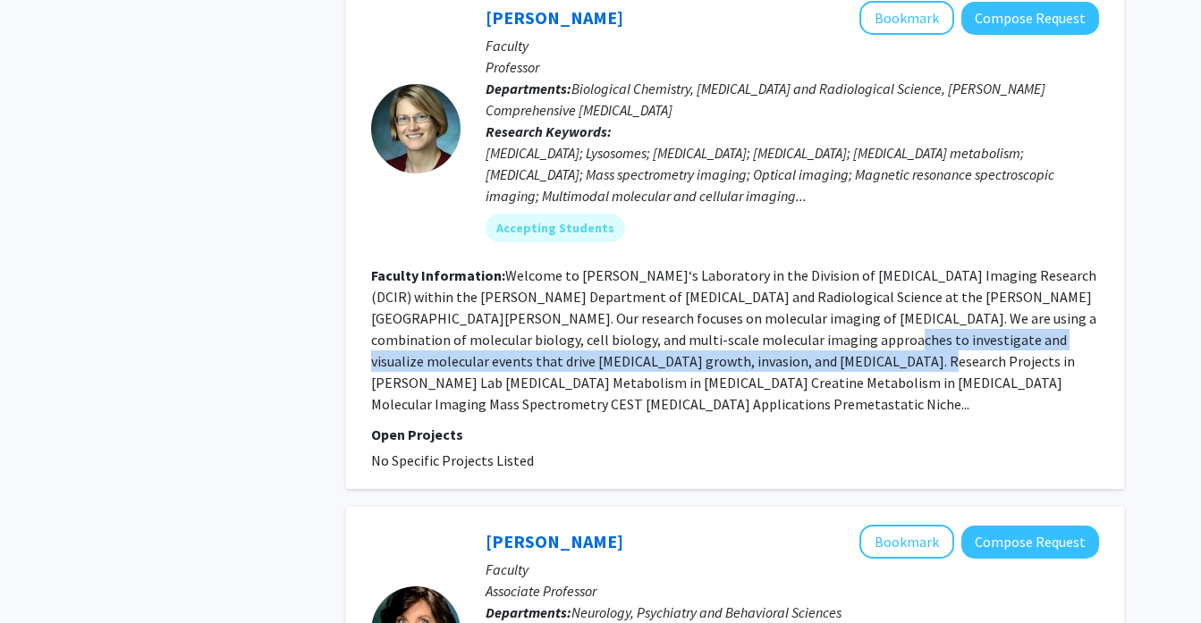
drag, startPoint x: 737, startPoint y: 313, endPoint x: 708, endPoint y: 343, distance: 41.1
click at [711, 343] on fg-read-more "Welcome to [PERSON_NAME]‘s Laboratory in the Division of [MEDICAL_DATA] Imaging…" at bounding box center [733, 340] width 725 height 147
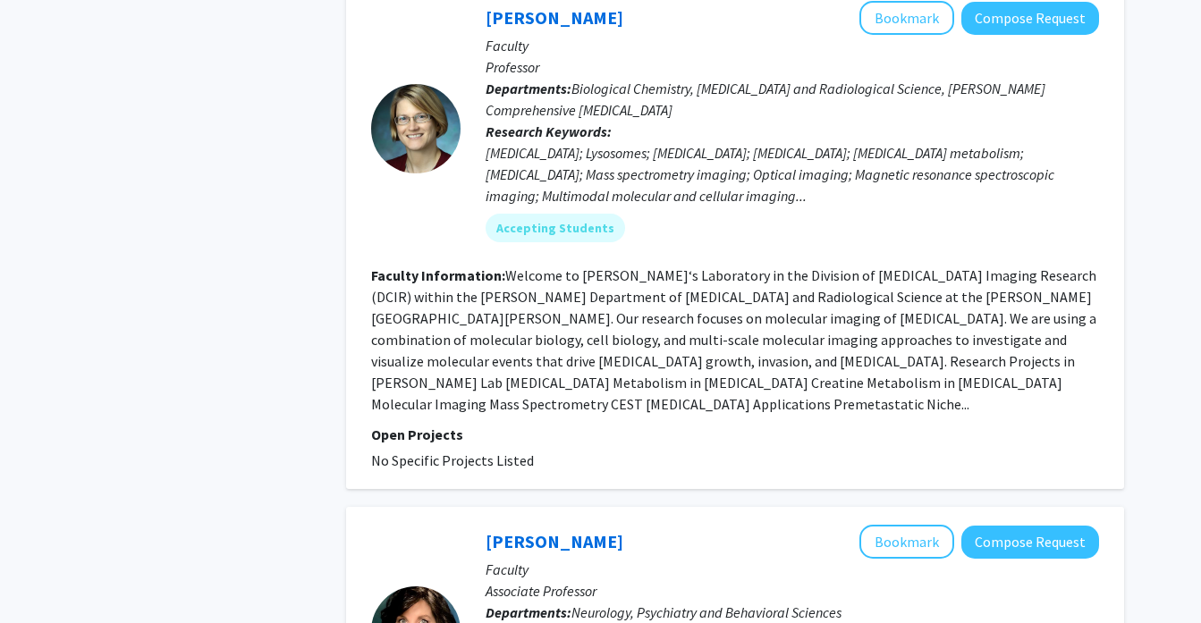
click at [716, 358] on fg-read-more "Welcome to [PERSON_NAME]‘s Laboratory in the Division of [MEDICAL_DATA] Imaging…" at bounding box center [733, 340] width 725 height 147
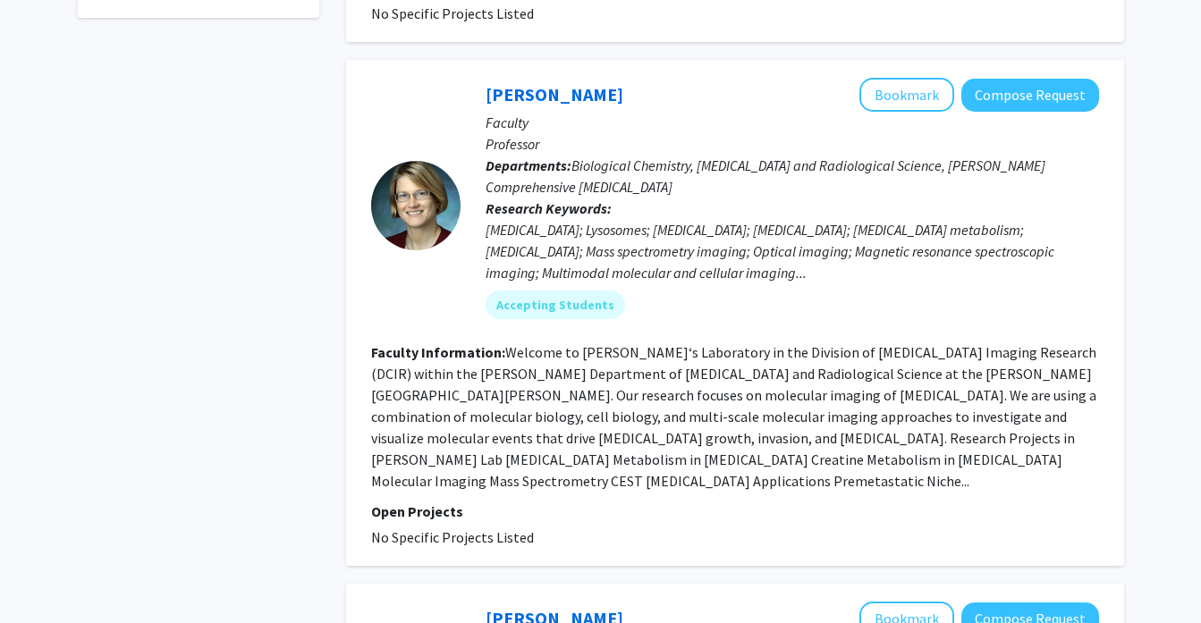
scroll to position [1039, 0]
click at [904, 80] on button "Bookmark" at bounding box center [907, 96] width 95 height 34
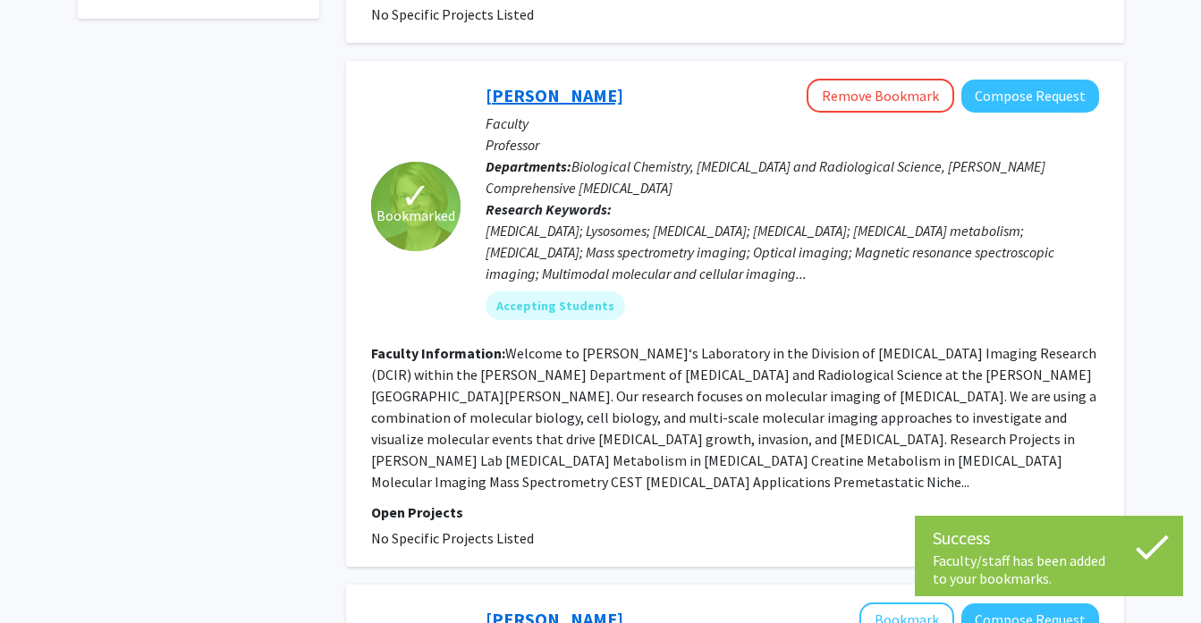
click at [537, 84] on link "[PERSON_NAME]" at bounding box center [555, 95] width 138 height 22
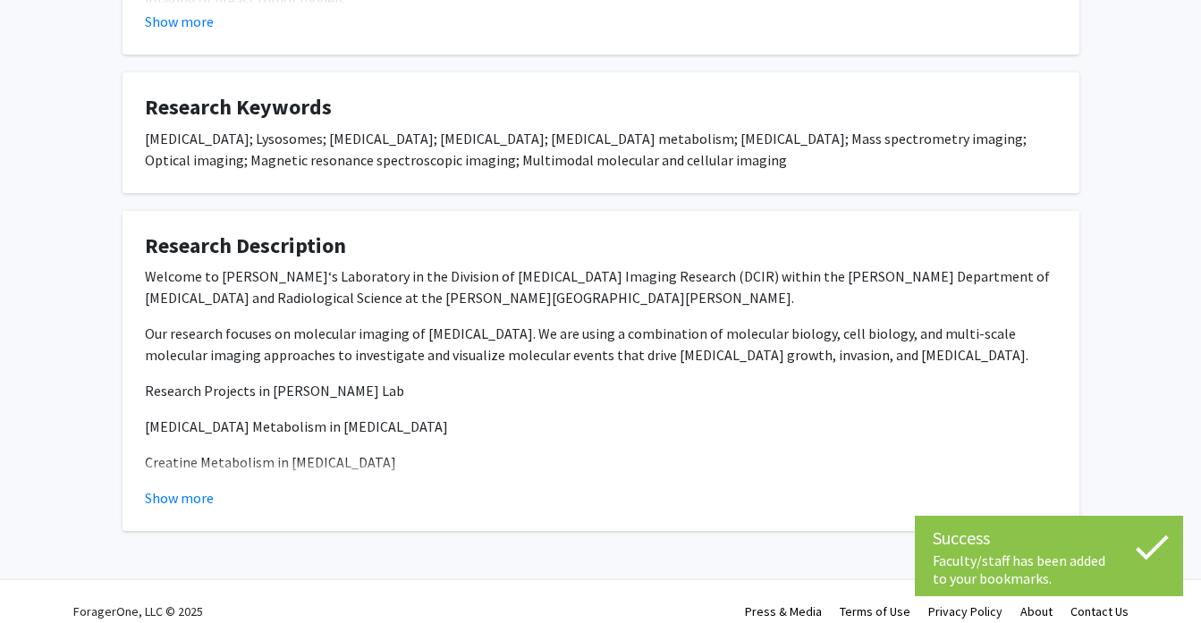
scroll to position [612, 0]
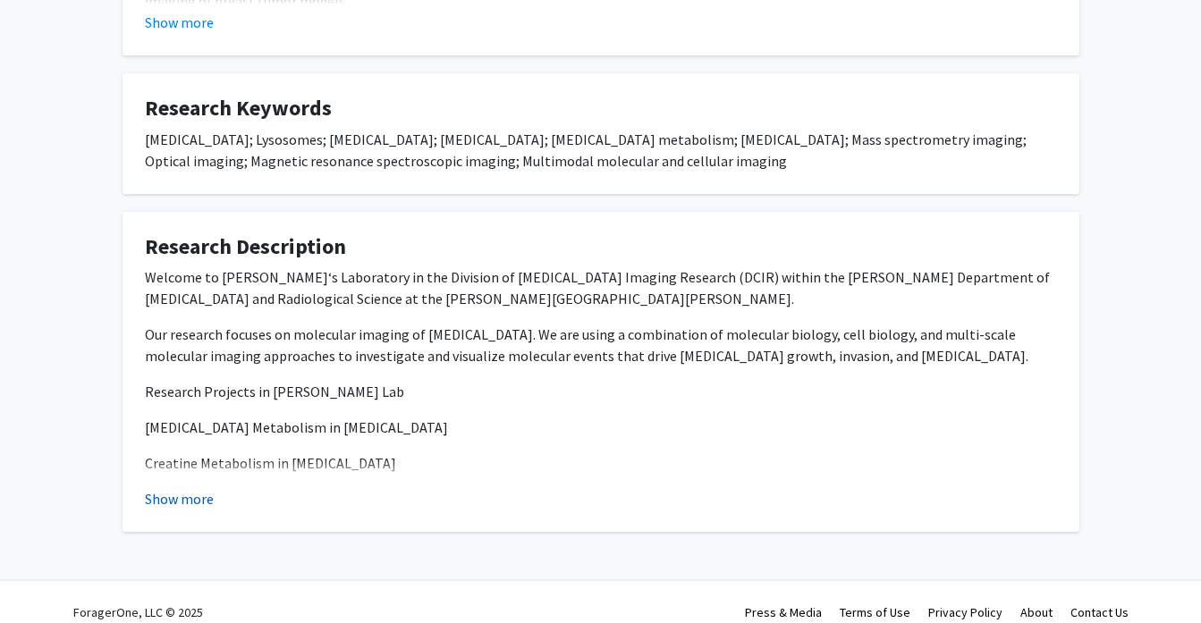
click at [200, 488] on button "Show more" at bounding box center [179, 498] width 69 height 21
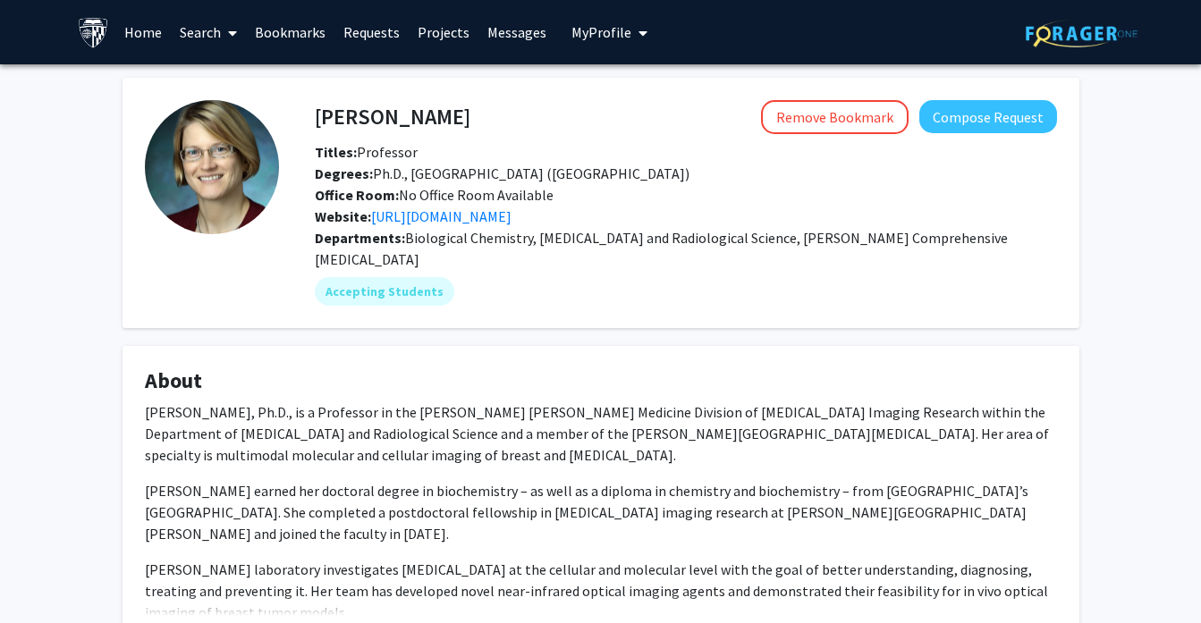
scroll to position [0, 0]
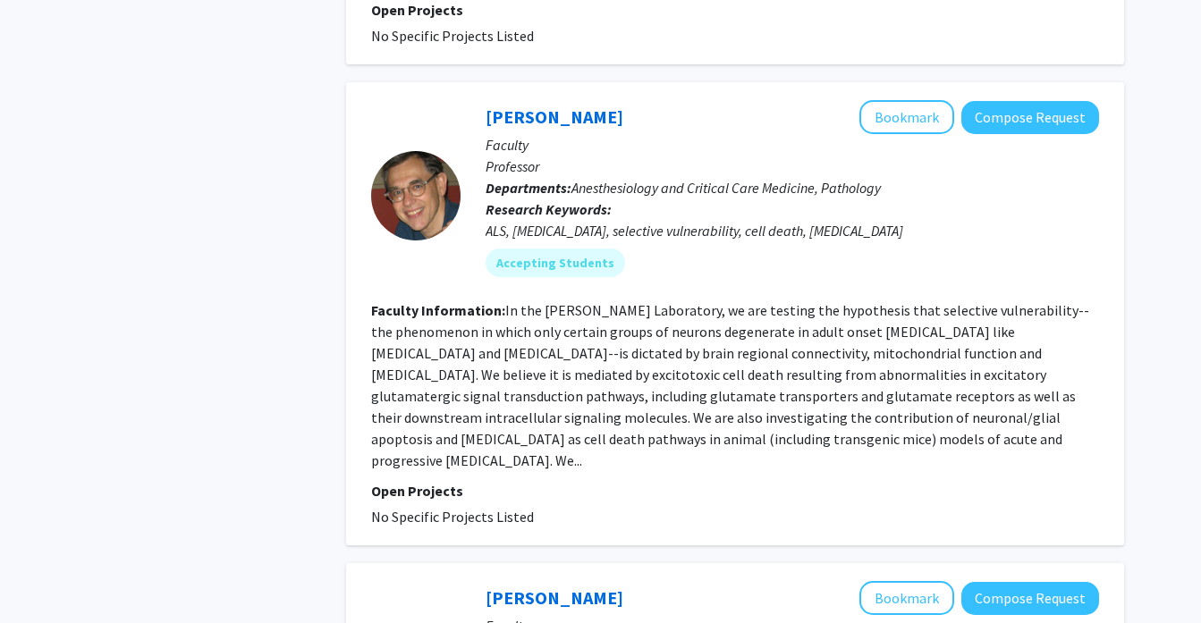
scroll to position [2836, 0]
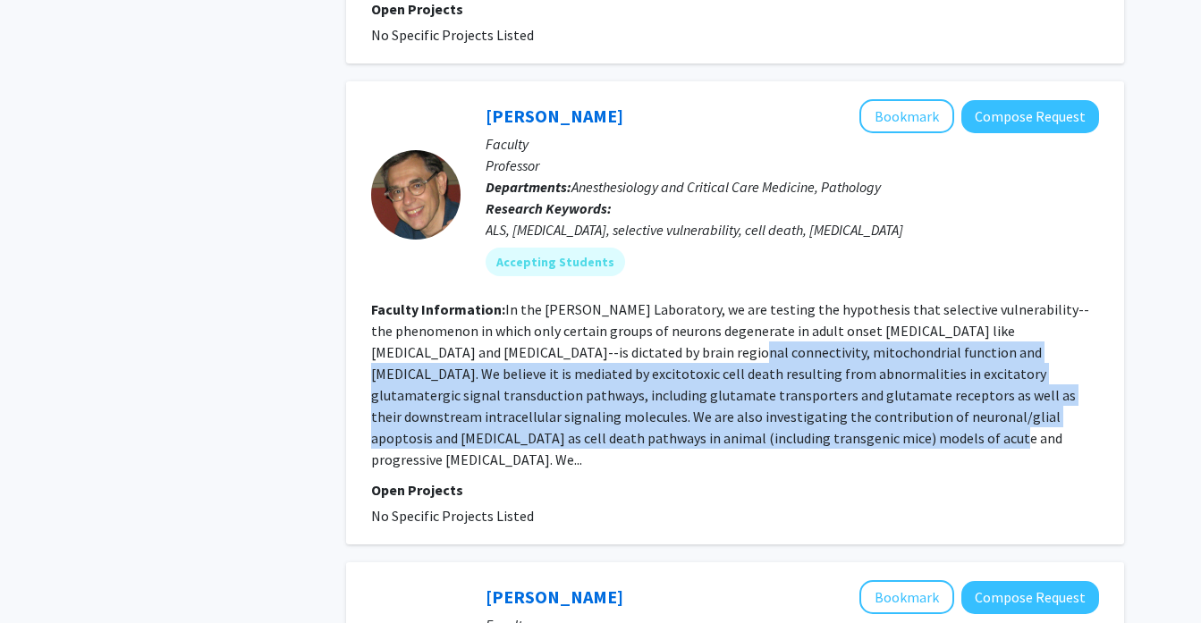
drag, startPoint x: 622, startPoint y: 313, endPoint x: 673, endPoint y: 396, distance: 97.6
click at [673, 396] on fg-read-more "In the [PERSON_NAME] Laboratory, we are testing the hypothesis that selective v…" at bounding box center [730, 385] width 718 height 168
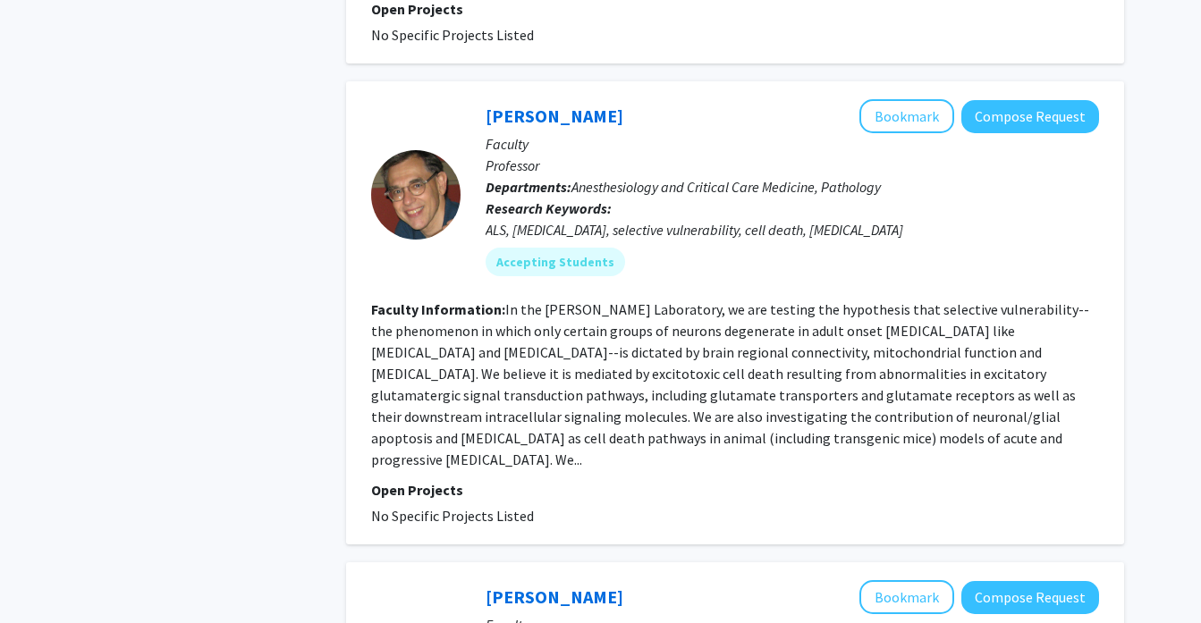
click at [710, 391] on fg-read-more "In the [PERSON_NAME] Laboratory, we are testing the hypothesis that selective v…" at bounding box center [730, 385] width 718 height 168
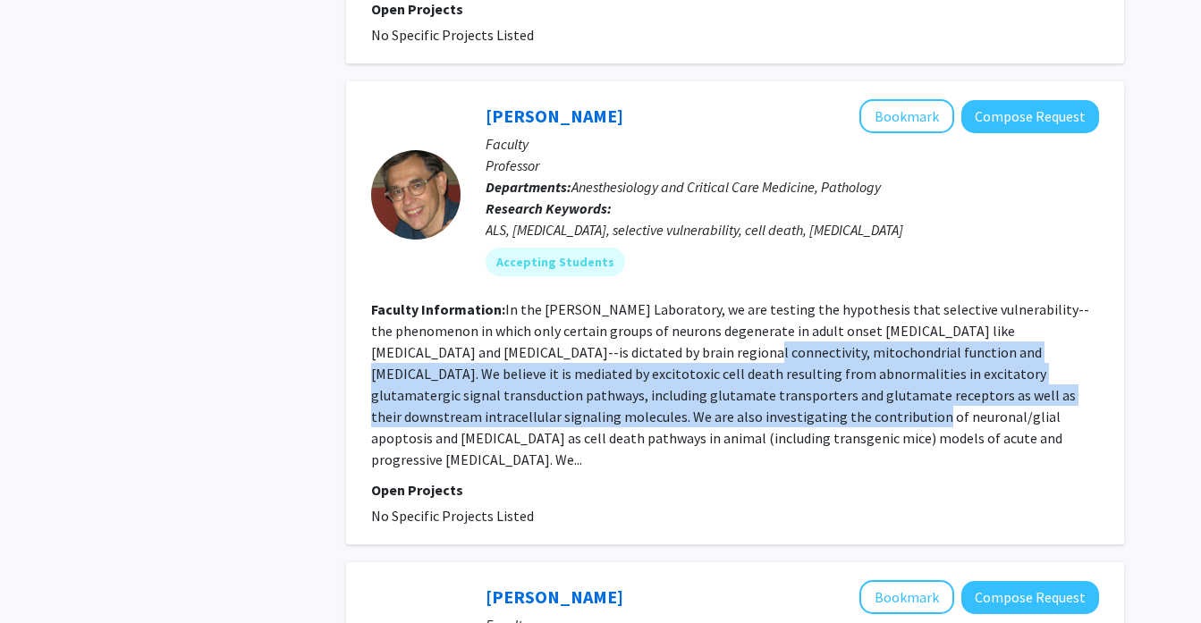
drag, startPoint x: 629, startPoint y: 312, endPoint x: 657, endPoint y: 377, distance: 70.1
click at [657, 377] on fg-read-more "In the [PERSON_NAME] Laboratory, we are testing the hypothesis that selective v…" at bounding box center [730, 385] width 718 height 168
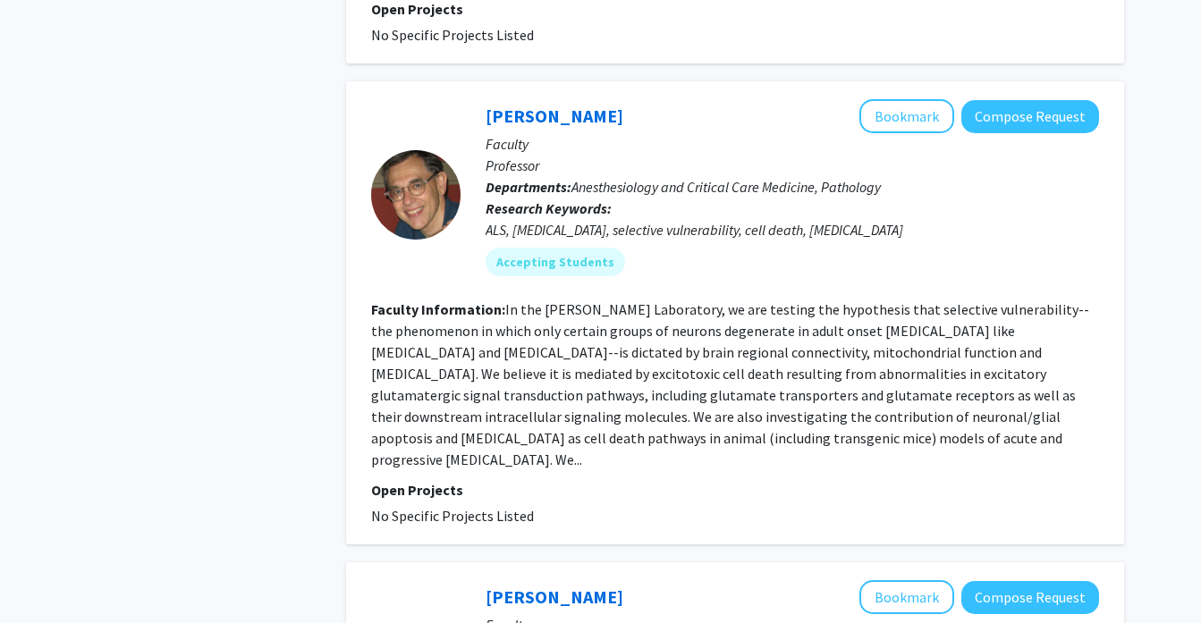
click at [691, 398] on fg-read-more "In the [PERSON_NAME] Laboratory, we are testing the hypothesis that selective v…" at bounding box center [730, 385] width 718 height 168
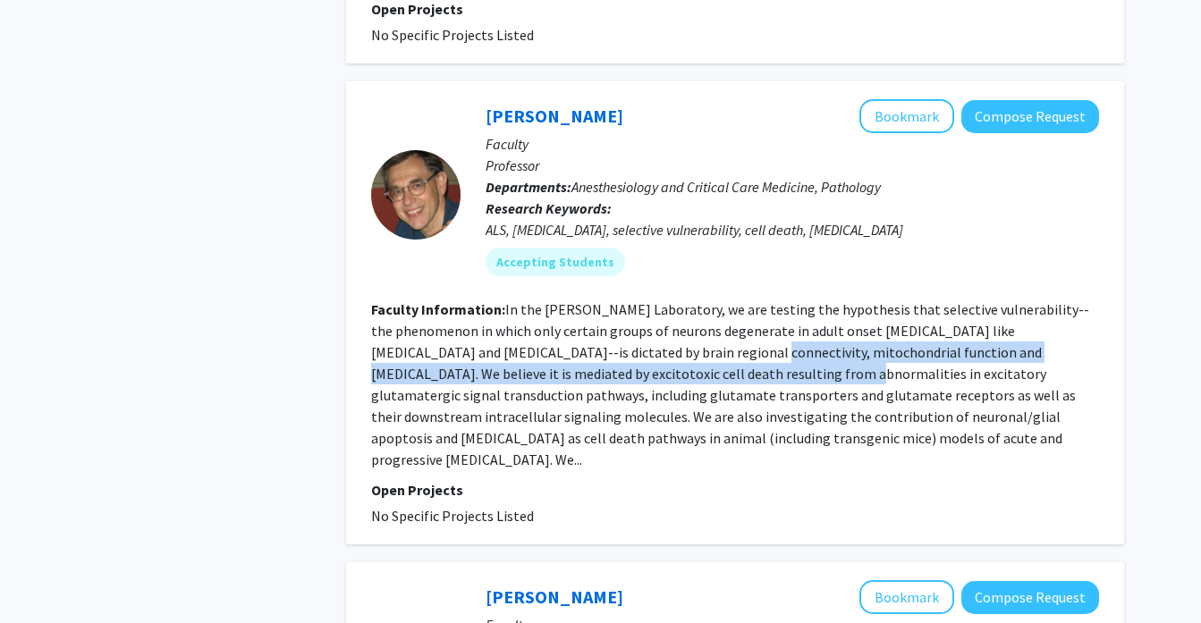
drag, startPoint x: 641, startPoint y: 318, endPoint x: 649, endPoint y: 352, distance: 35.8
click at [649, 352] on fg-read-more "In the [PERSON_NAME] Laboratory, we are testing the hypothesis that selective v…" at bounding box center [730, 385] width 718 height 168
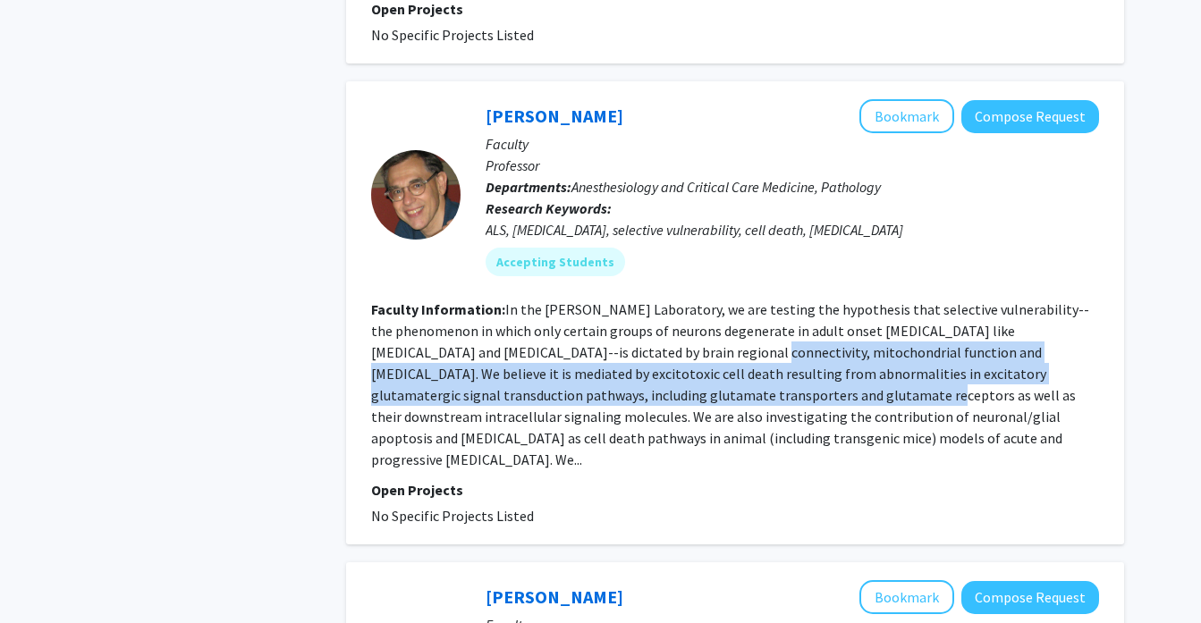
click at [680, 322] on section "Faculty Information: In the [PERSON_NAME][GEOGRAPHIC_DATA], we are testing the …" at bounding box center [735, 385] width 728 height 172
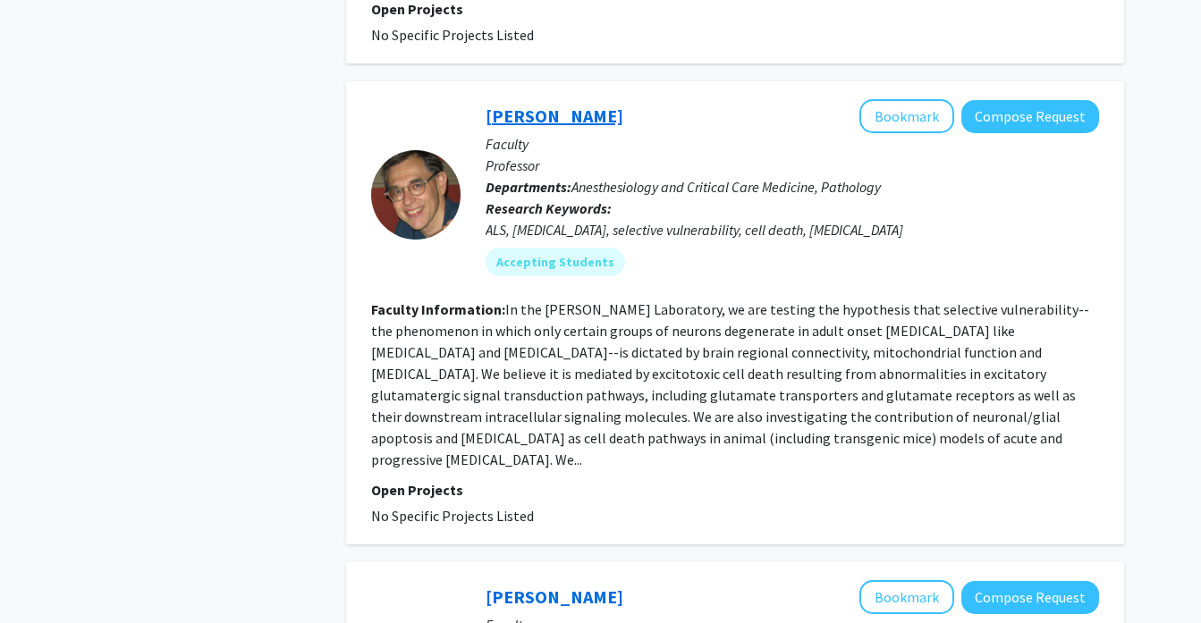
click at [532, 105] on link "[PERSON_NAME]" at bounding box center [555, 116] width 138 height 22
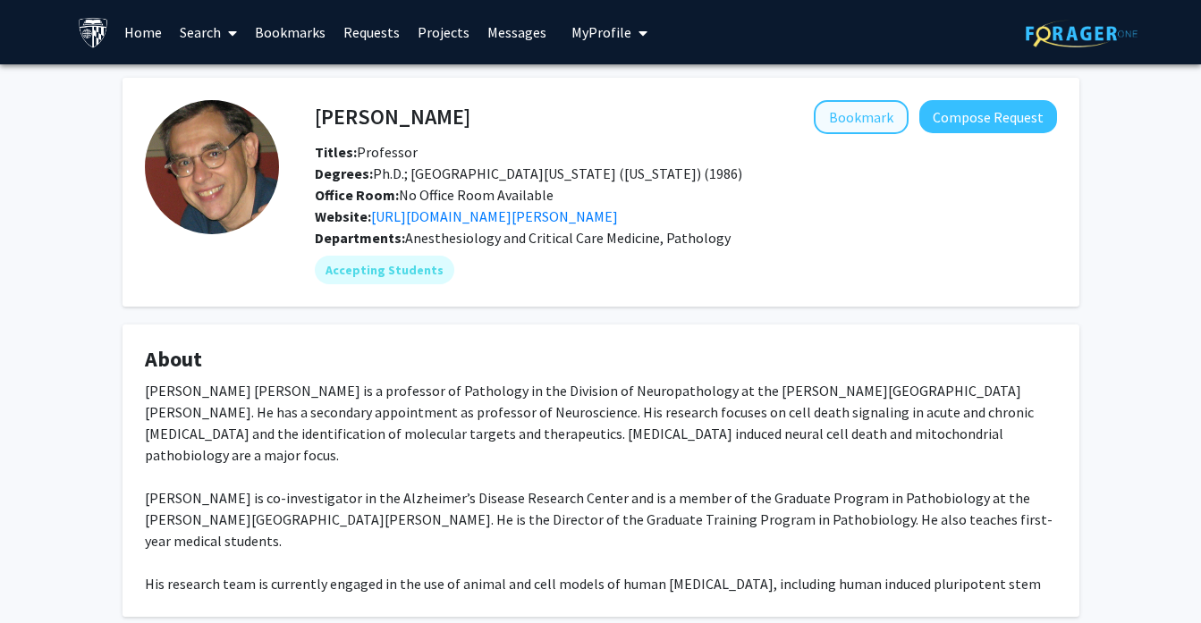
click at [814, 122] on button "Bookmark" at bounding box center [861, 117] width 95 height 34
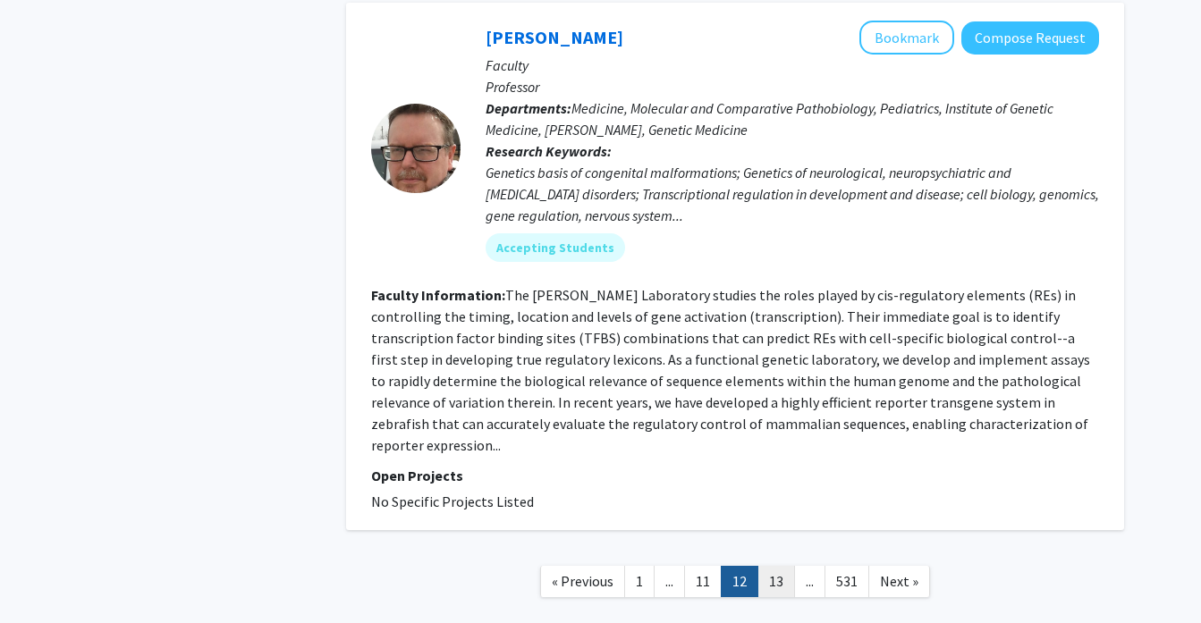
scroll to position [4315, 0]
click at [775, 567] on link "13" at bounding box center [777, 582] width 38 height 31
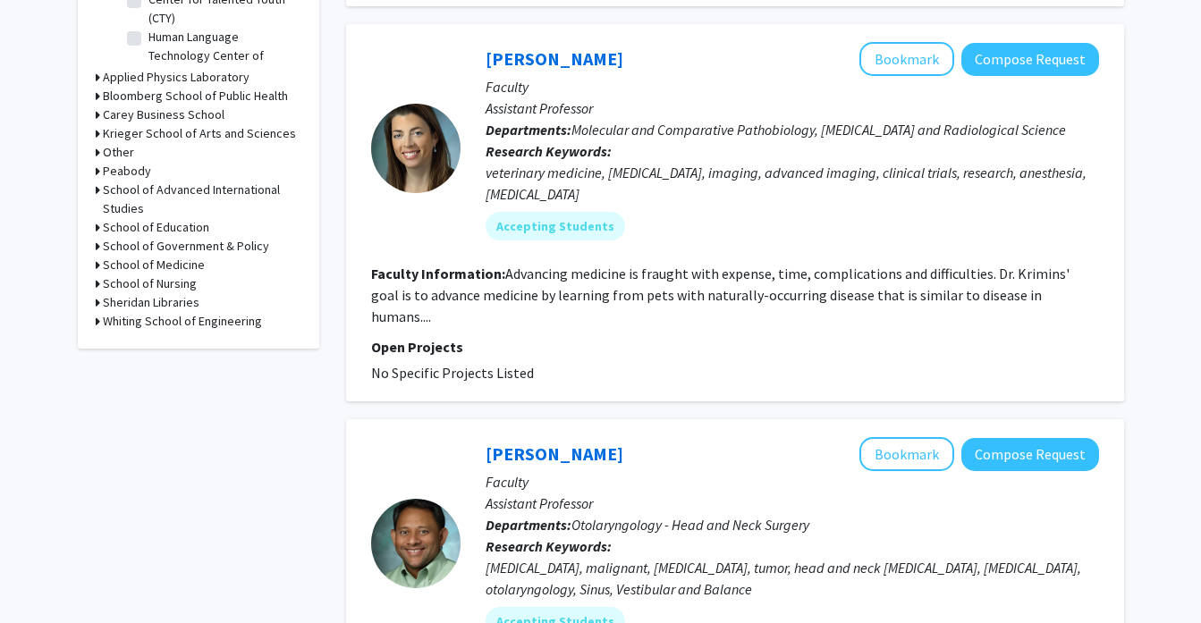
scroll to position [718, 0]
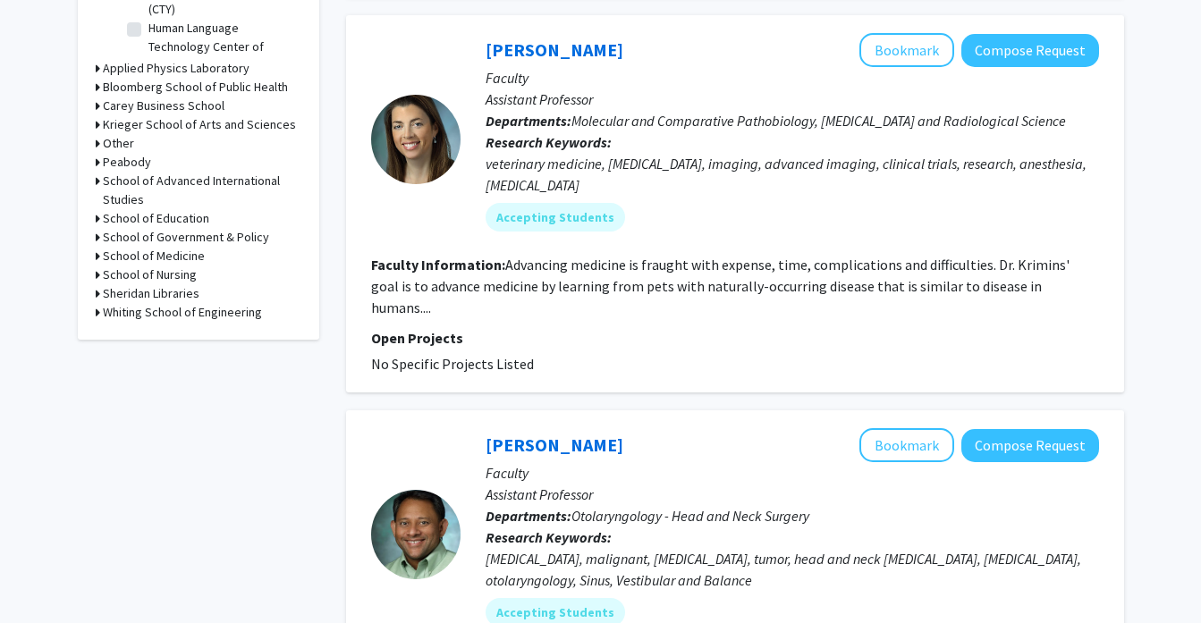
click at [633, 287] on fg-read-more "Advancing medicine is fraught with expense, time, complications and difficultie…" at bounding box center [720, 286] width 699 height 61
click at [582, 50] on link "[PERSON_NAME]" at bounding box center [555, 49] width 138 height 22
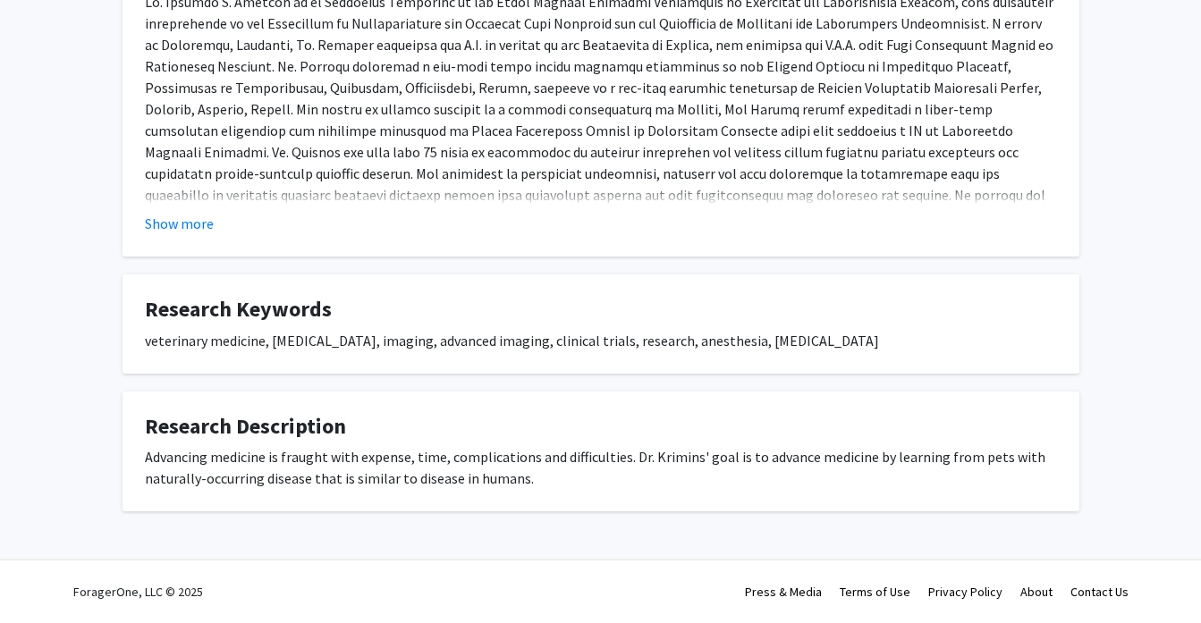
scroll to position [411, 0]
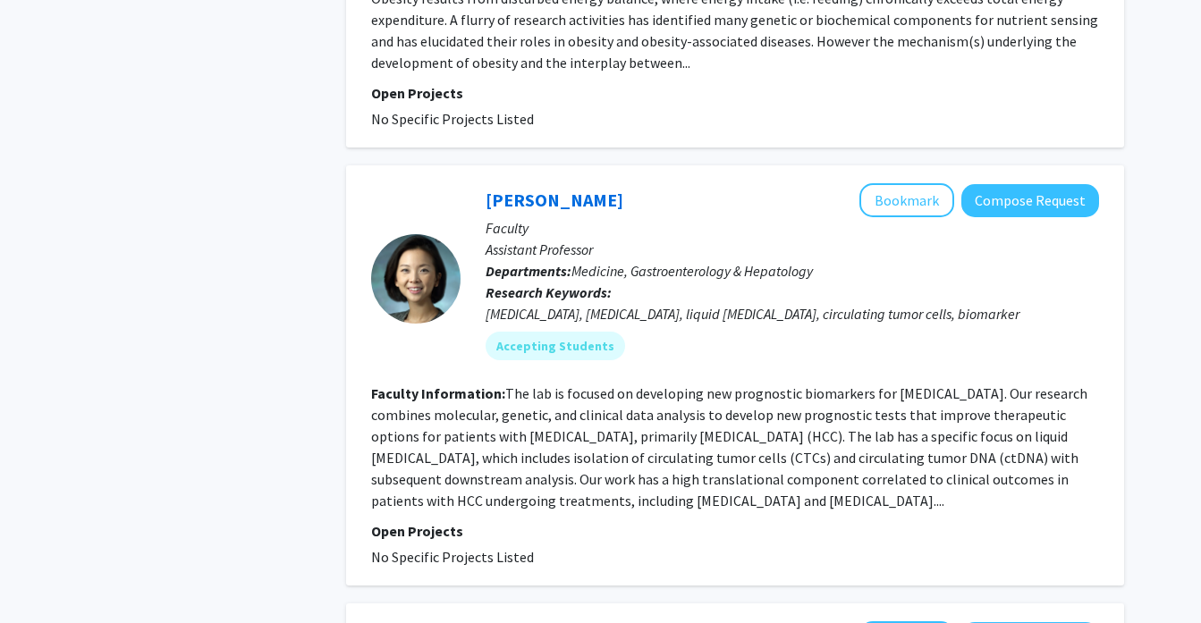
scroll to position [2462, 0]
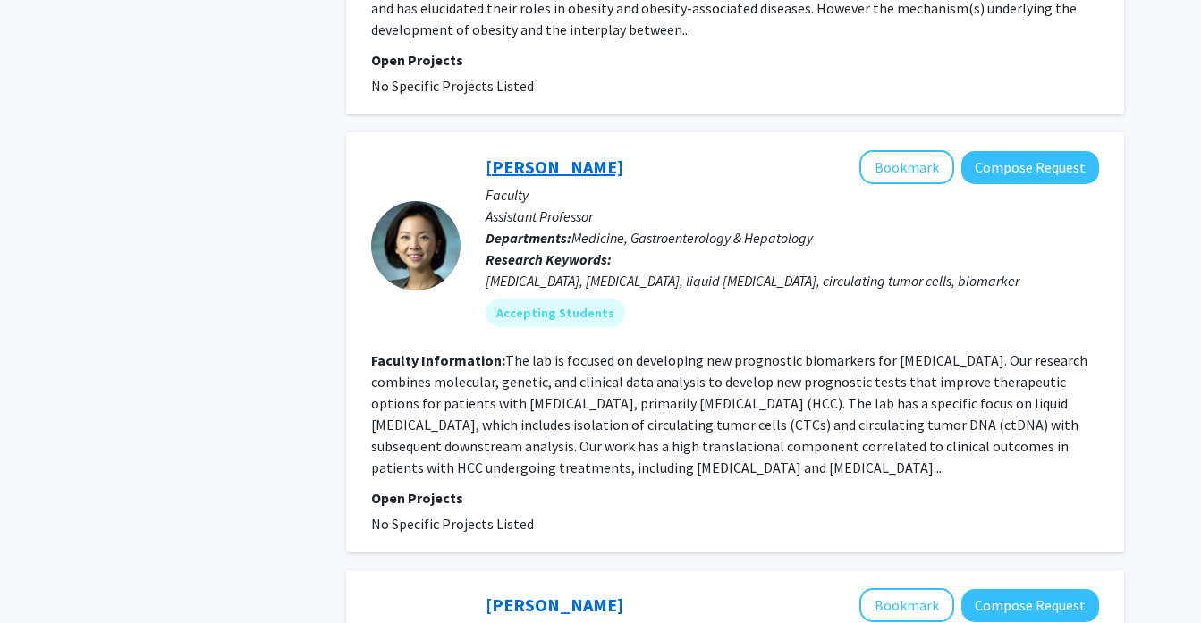
click at [519, 156] on link "[PERSON_NAME]" at bounding box center [555, 167] width 138 height 22
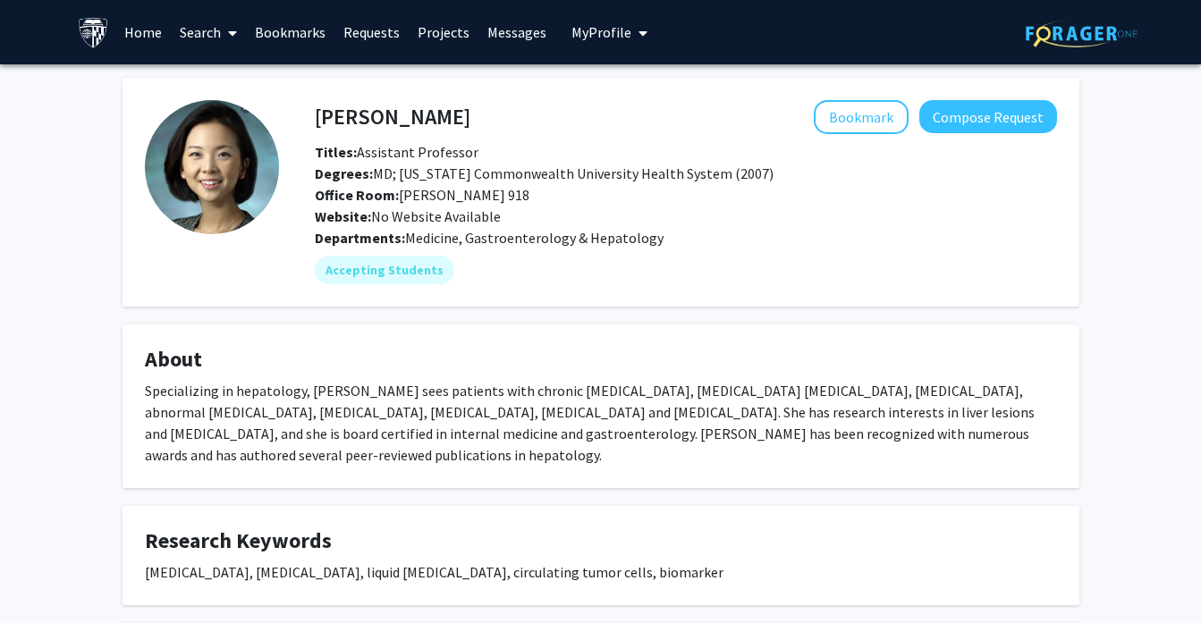
click at [519, 61] on link "Messages" at bounding box center [517, 32] width 77 height 63
click at [814, 119] on button "Bookmark" at bounding box center [861, 117] width 95 height 34
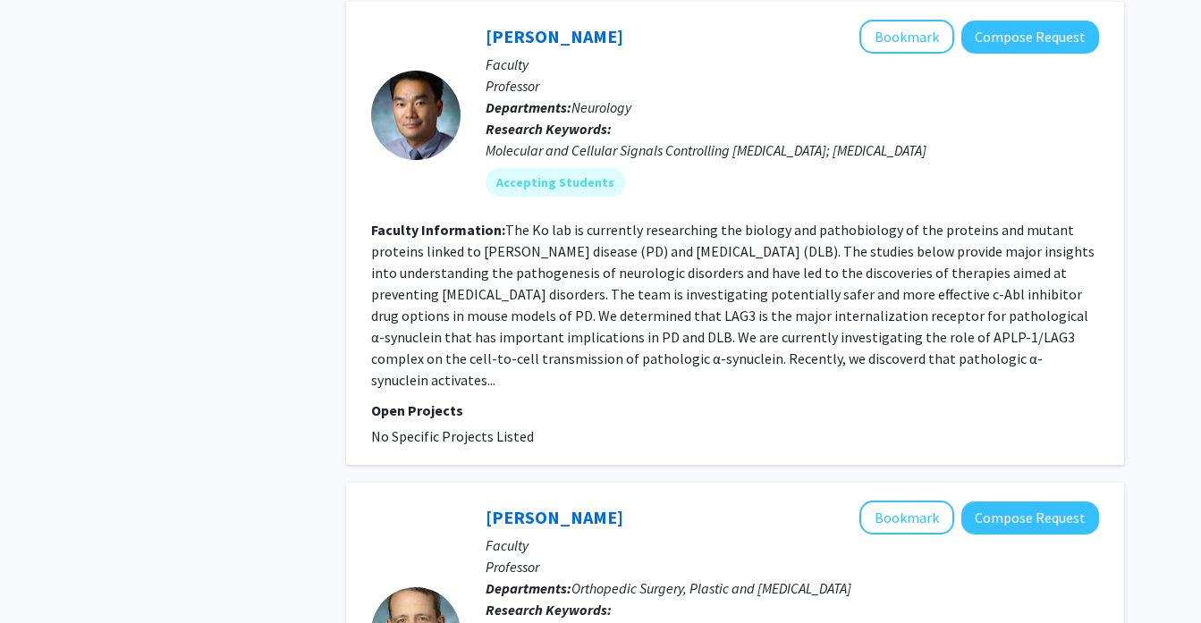
scroll to position [3536, 0]
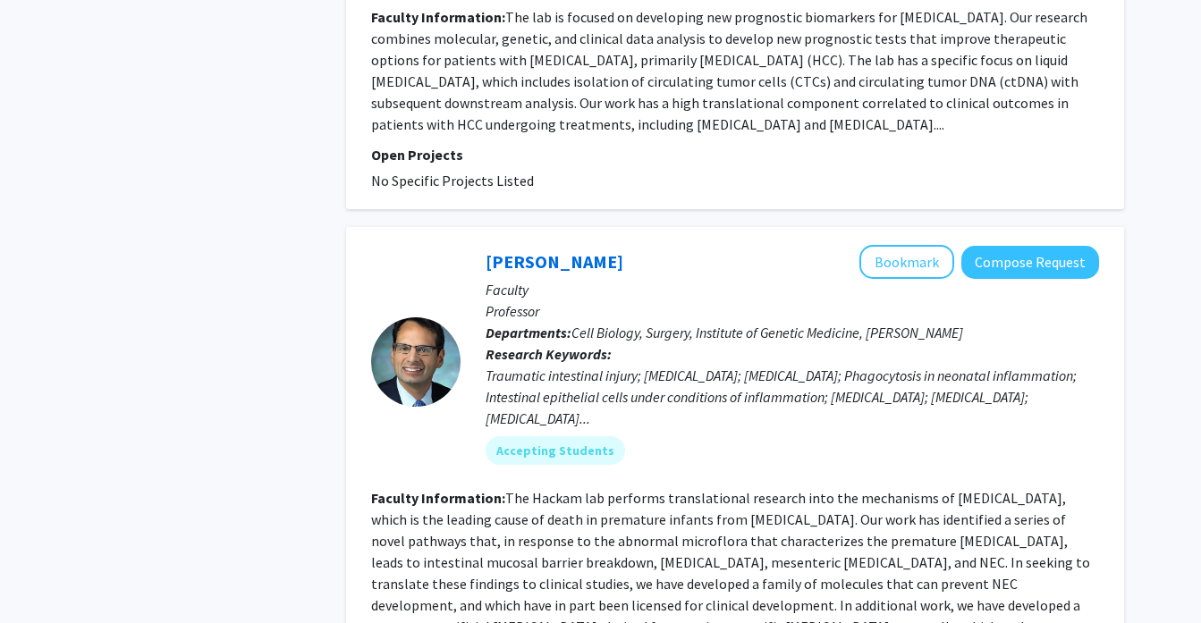
scroll to position [2782, 0]
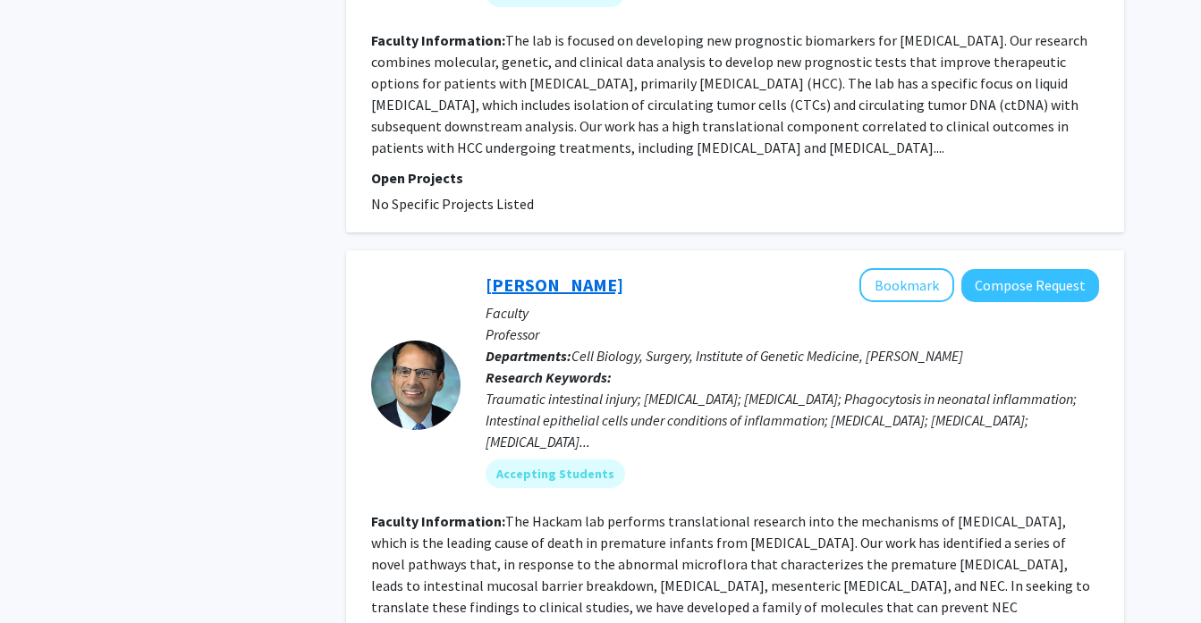
click at [541, 274] on link "[PERSON_NAME]" at bounding box center [555, 285] width 138 height 22
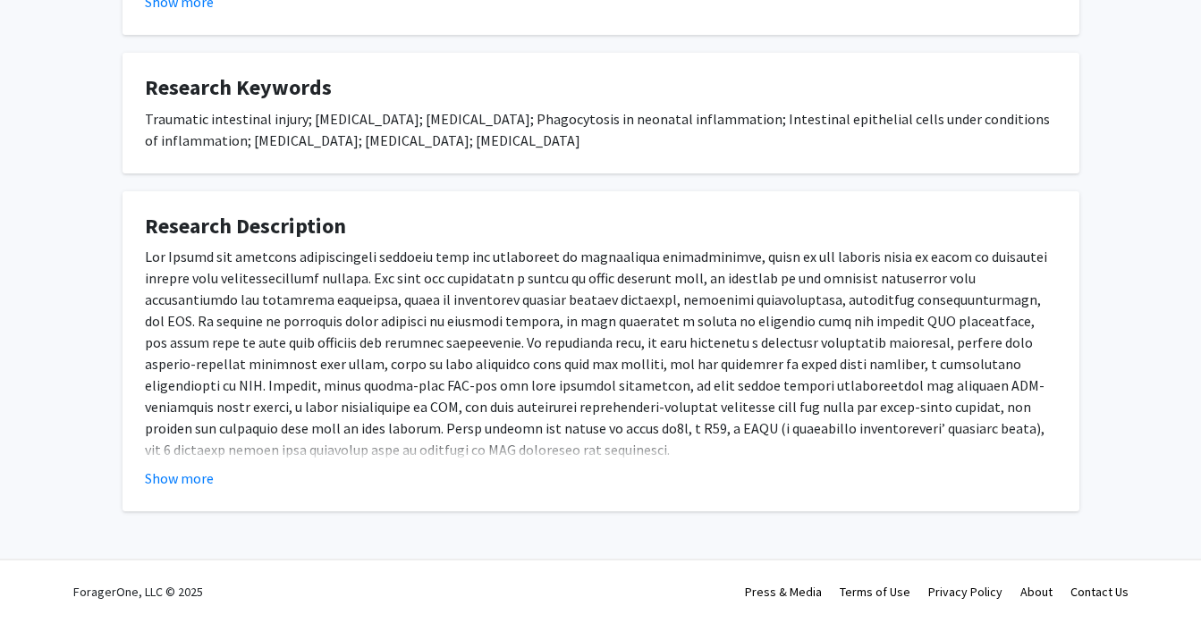
scroll to position [633, 0]
click at [191, 485] on button "Show more" at bounding box center [179, 478] width 69 height 21
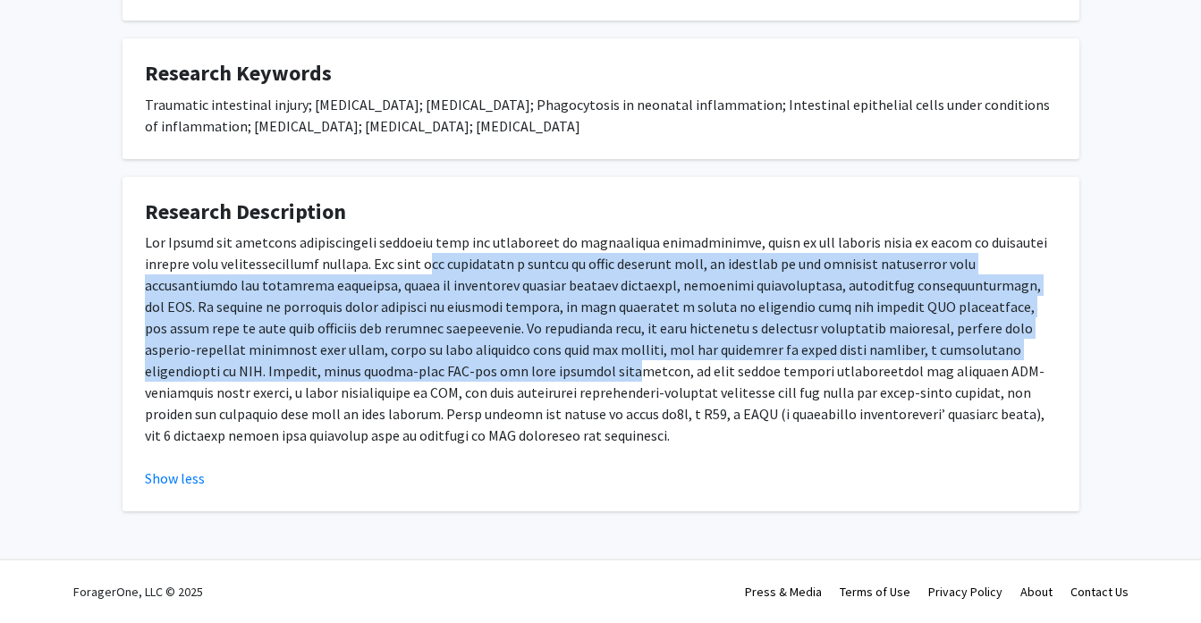
drag, startPoint x: 434, startPoint y: 281, endPoint x: 322, endPoint y: 385, distance: 152.5
click at [322, 386] on p at bounding box center [601, 339] width 912 height 215
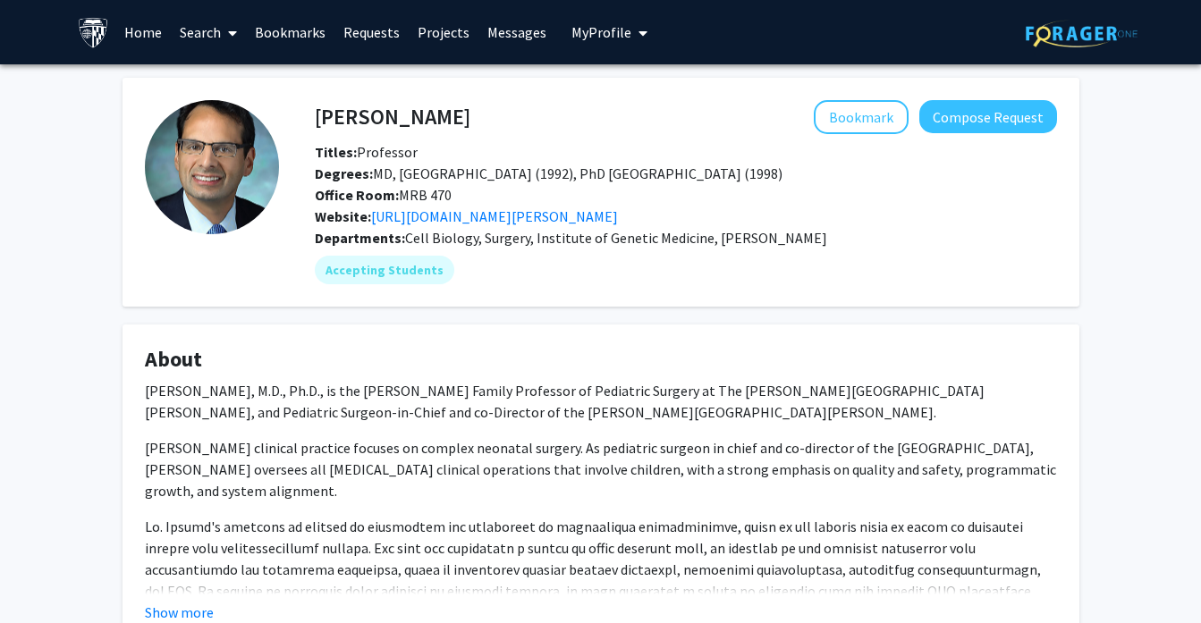
scroll to position [0, 0]
click at [814, 126] on button "Bookmark" at bounding box center [861, 117] width 95 height 34
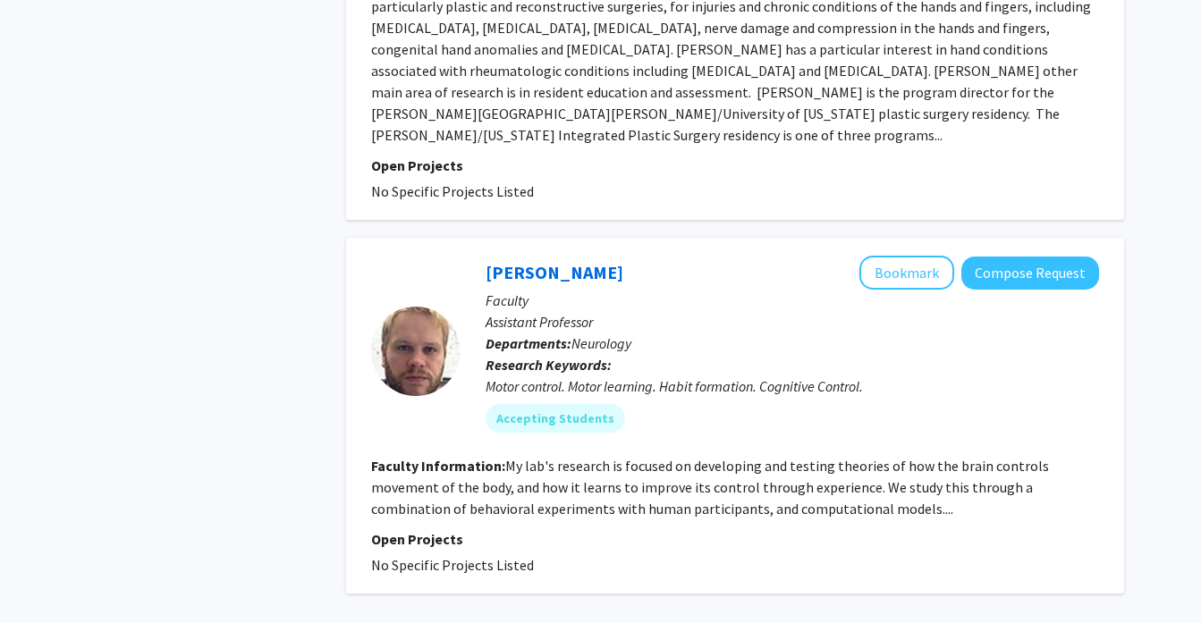
scroll to position [4351, 0]
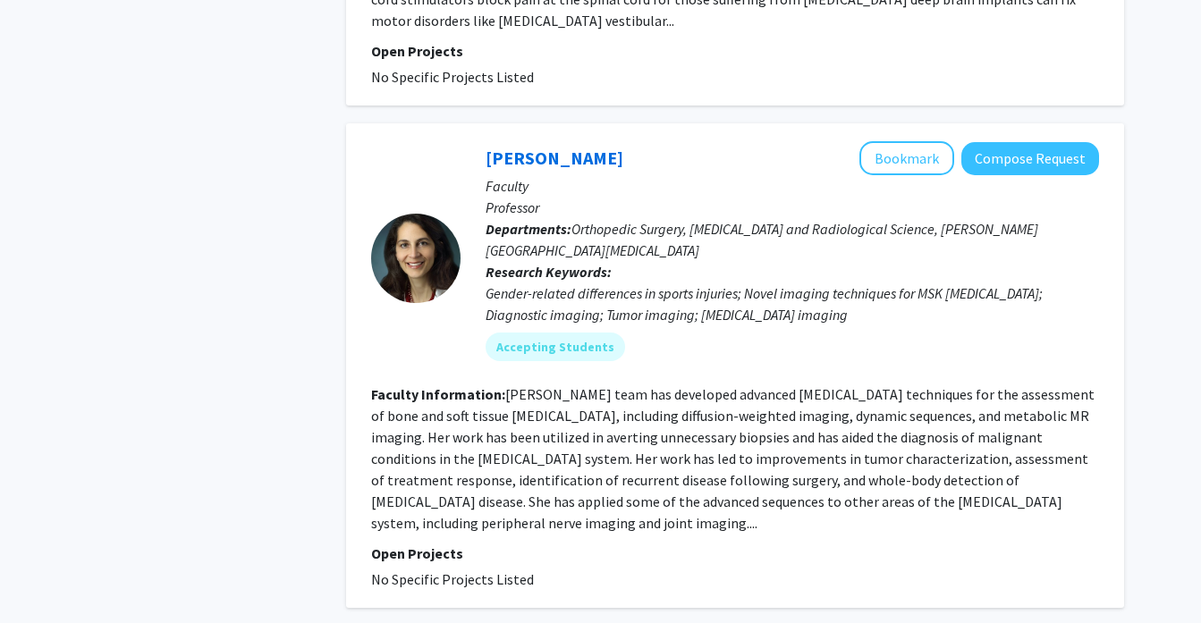
scroll to position [2381, 0]
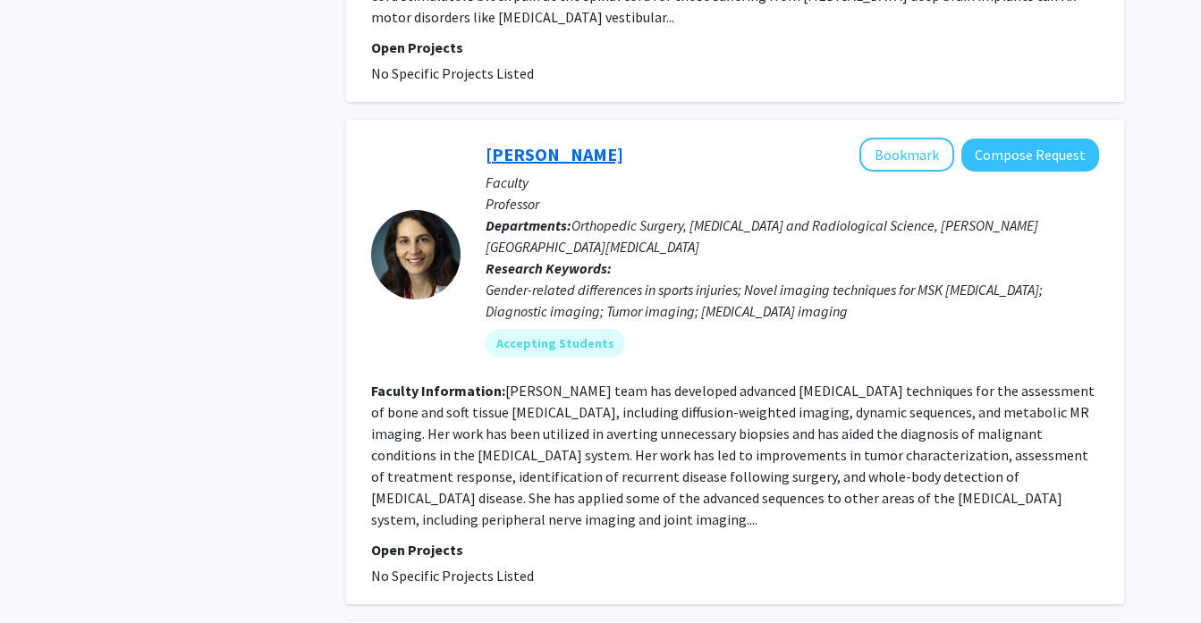
click at [528, 143] on link "[PERSON_NAME]" at bounding box center [555, 154] width 138 height 22
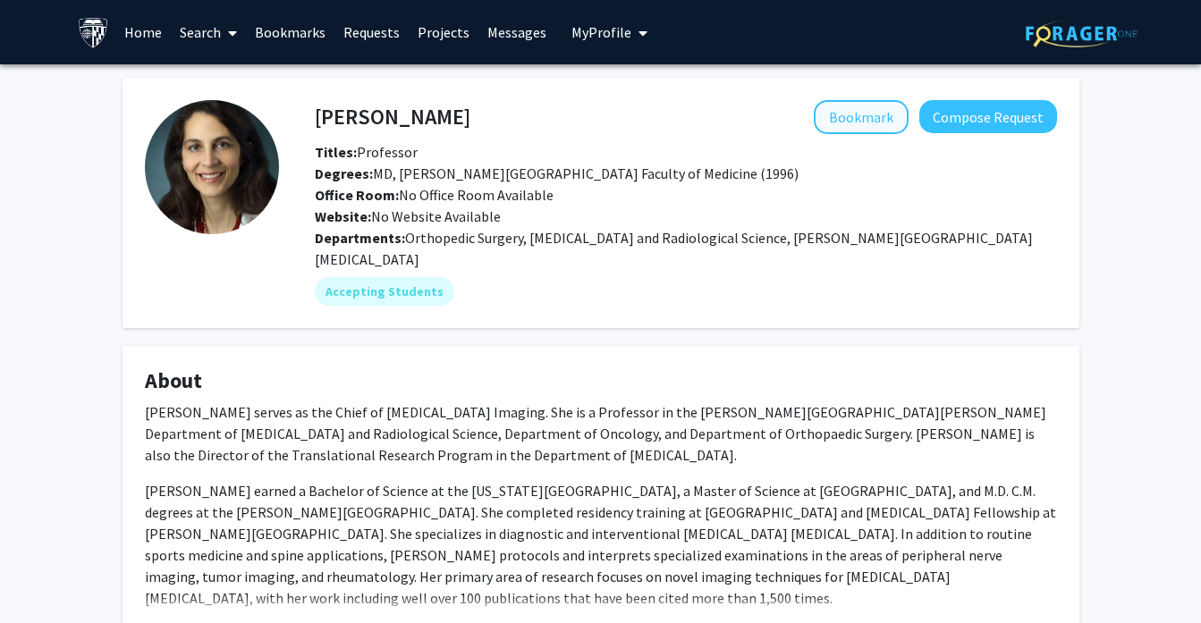
click at [814, 121] on button "Bookmark" at bounding box center [861, 117] width 95 height 34
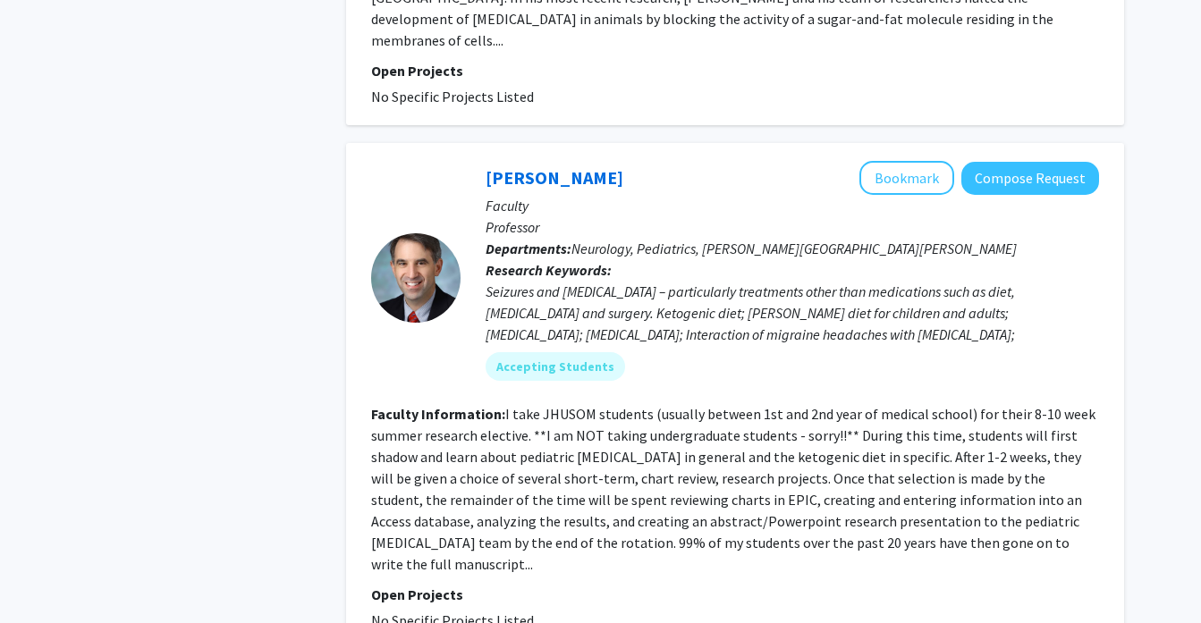
scroll to position [4182, 0]
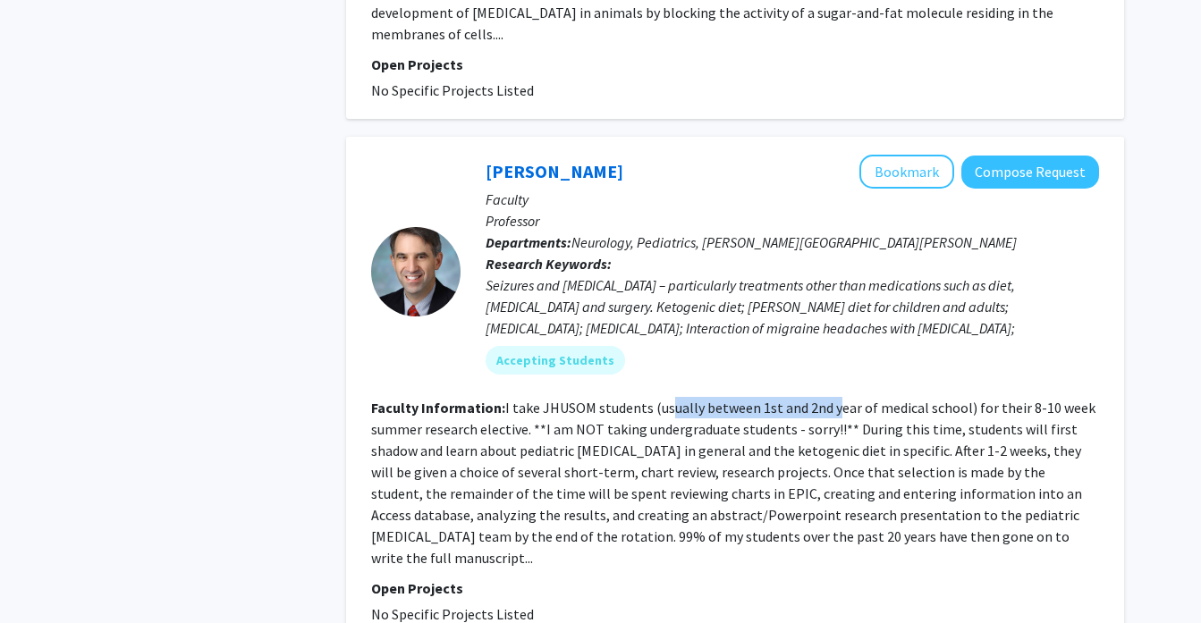
drag, startPoint x: 666, startPoint y: 327, endPoint x: 827, endPoint y: 326, distance: 161.0
click at [829, 399] on fg-read-more "I take JHUSOM students (usually between 1st and 2nd year of medical school) for…" at bounding box center [733, 483] width 725 height 168
click at [827, 399] on fg-read-more "I take JHUSOM students (usually between 1st and 2nd year of medical school) for…" at bounding box center [733, 483] width 725 height 168
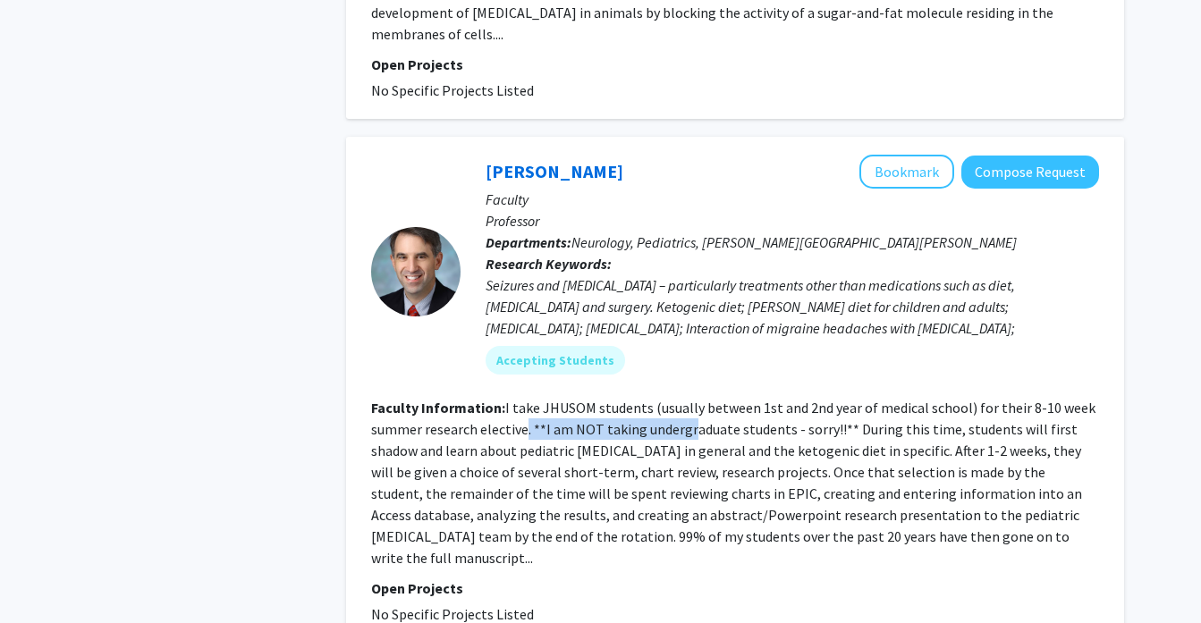
drag, startPoint x: 525, startPoint y: 345, endPoint x: 684, endPoint y: 340, distance: 159.3
click at [684, 399] on fg-read-more "I take JHUSOM students (usually between 1st and 2nd year of medical school) for…" at bounding box center [733, 483] width 725 height 168
click at [738, 399] on fg-read-more "I take JHUSOM students (usually between 1st and 2nd year of medical school) for…" at bounding box center [733, 483] width 725 height 168
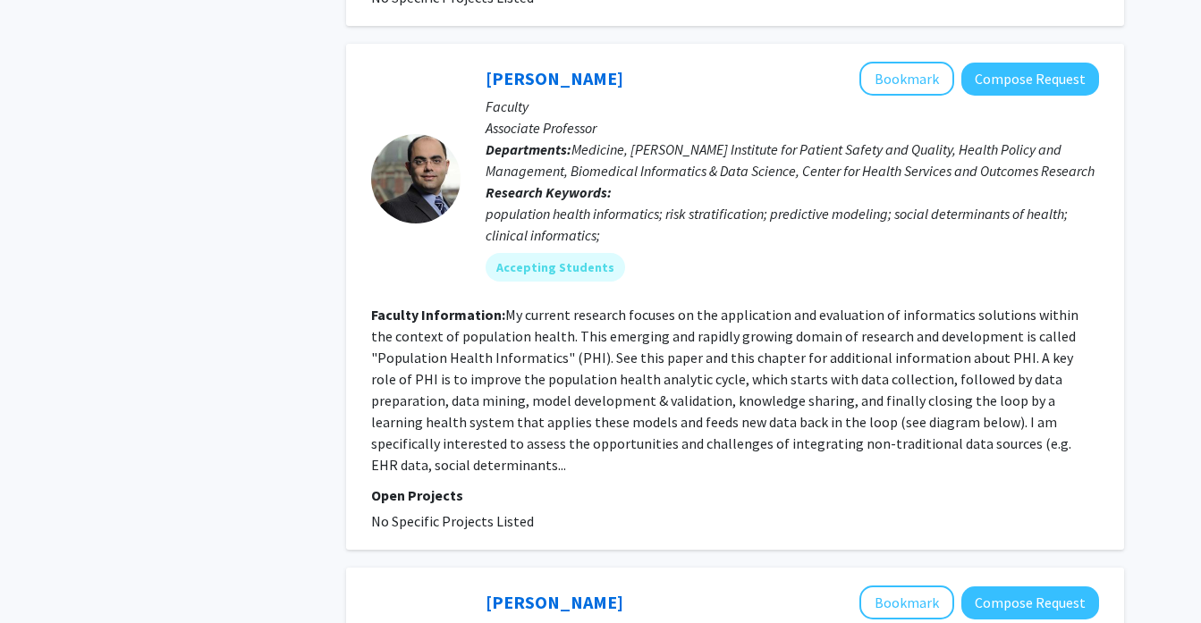
scroll to position [1688, 0]
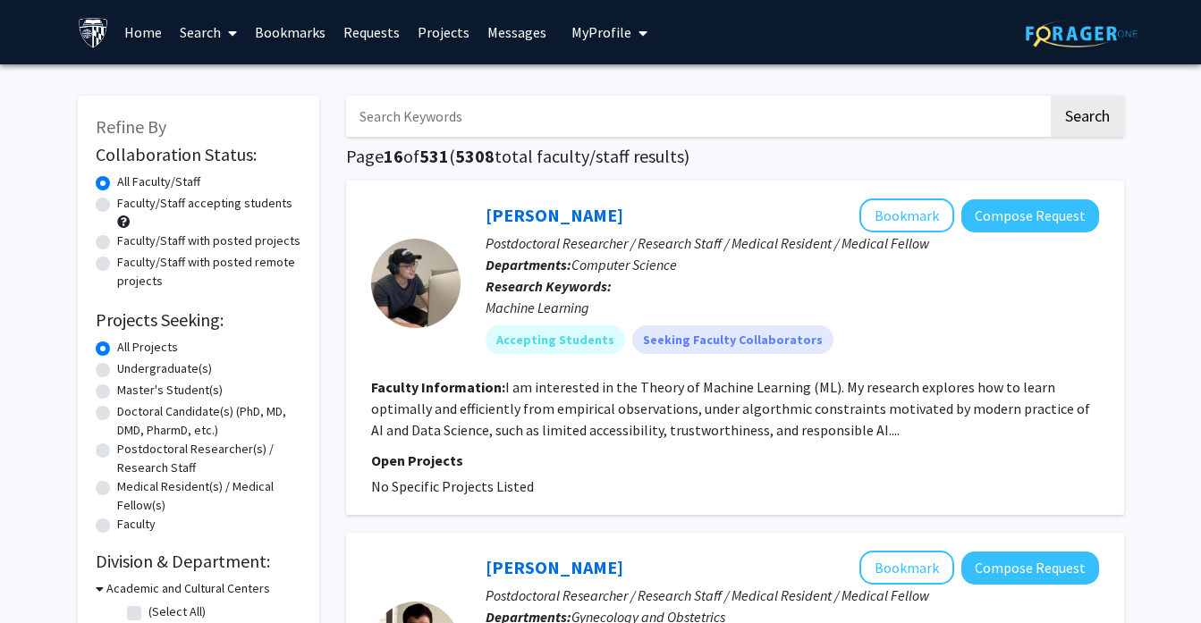
drag, startPoint x: 463, startPoint y: 113, endPoint x: 463, endPoint y: 162, distance: 49.2
click at [463, 113] on input "Search Keywords" at bounding box center [697, 116] width 702 height 41
click at [1086, 119] on button "Search" at bounding box center [1087, 116] width 73 height 41
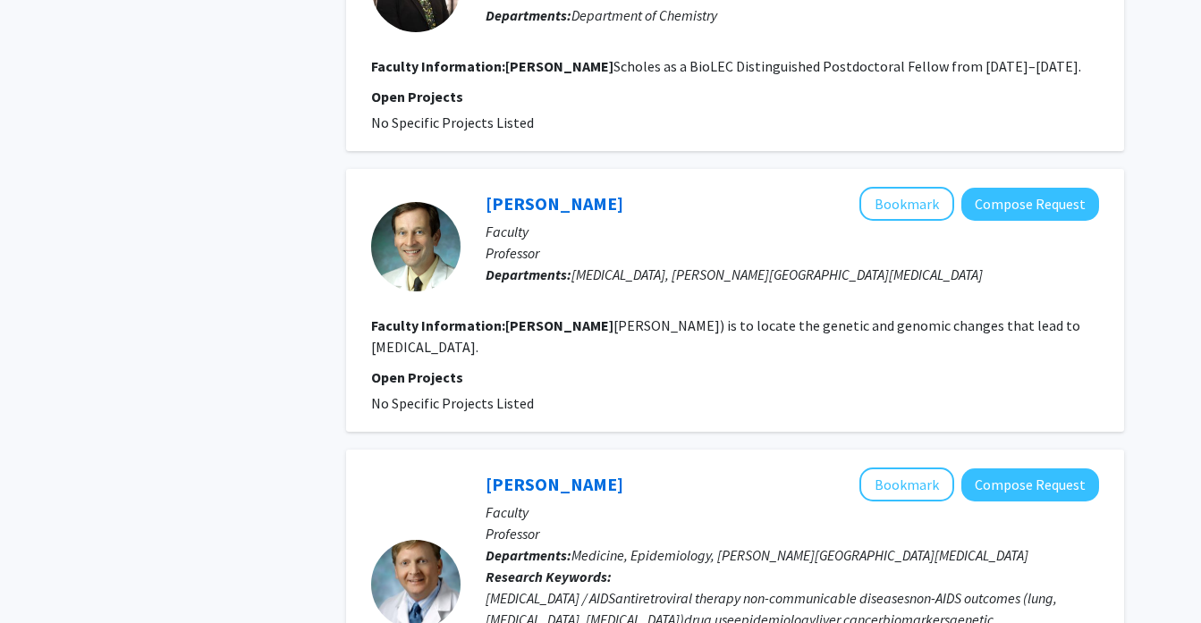
scroll to position [1417, 0]
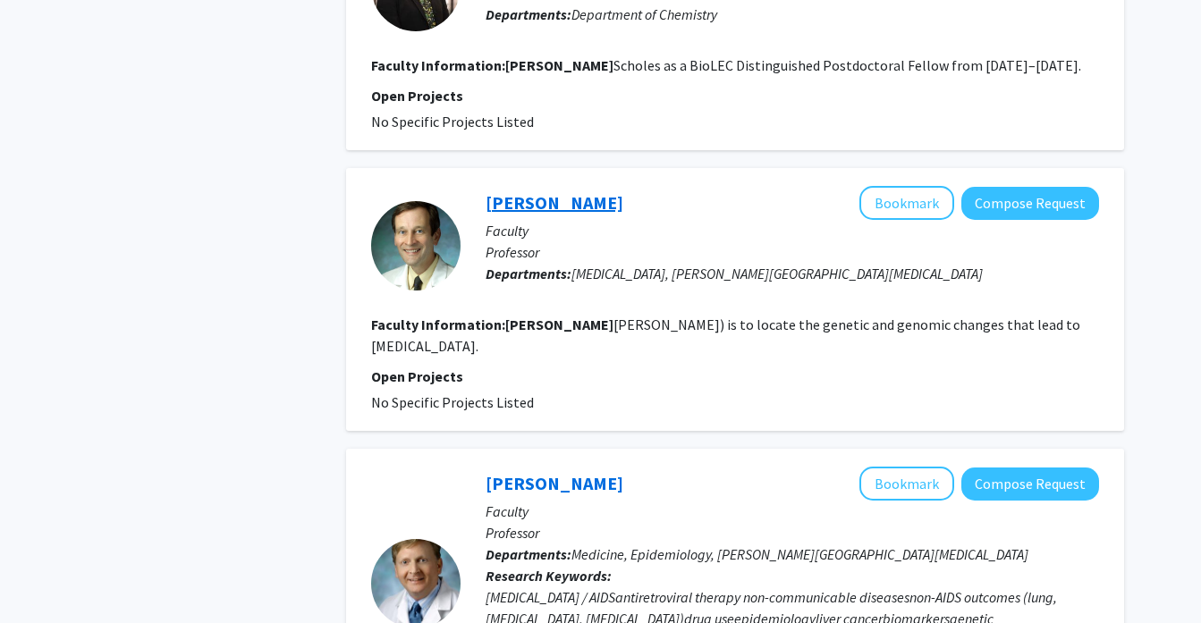
type input "[PERSON_NAME]"
click at [541, 204] on link "[PERSON_NAME]" at bounding box center [555, 202] width 138 height 22
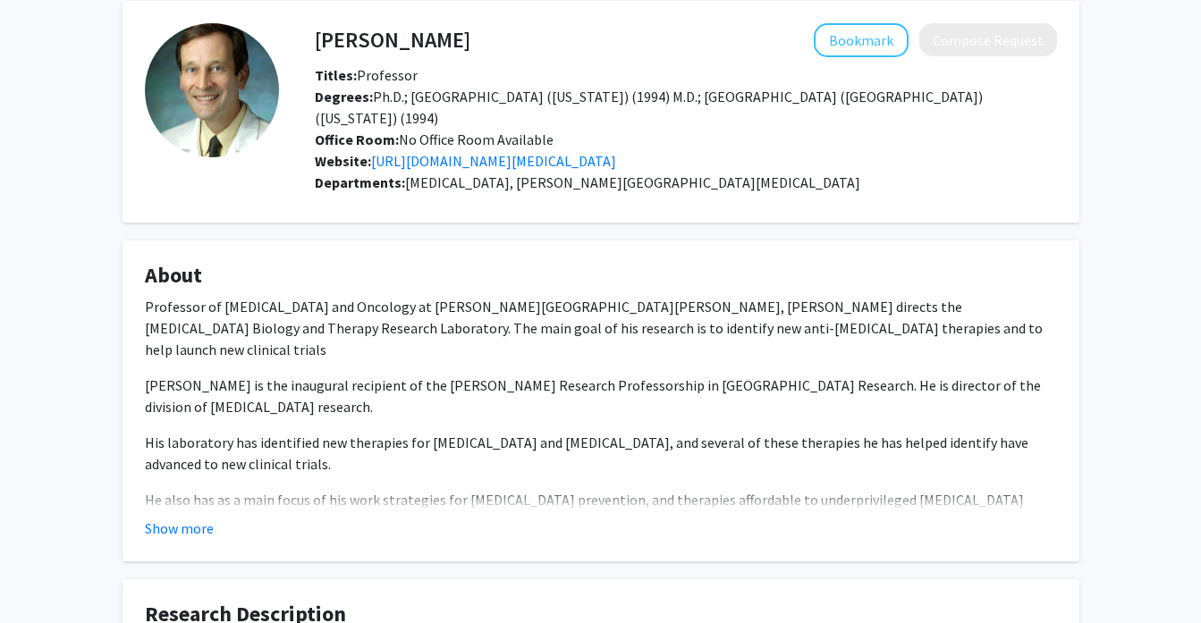
scroll to position [95, 0]
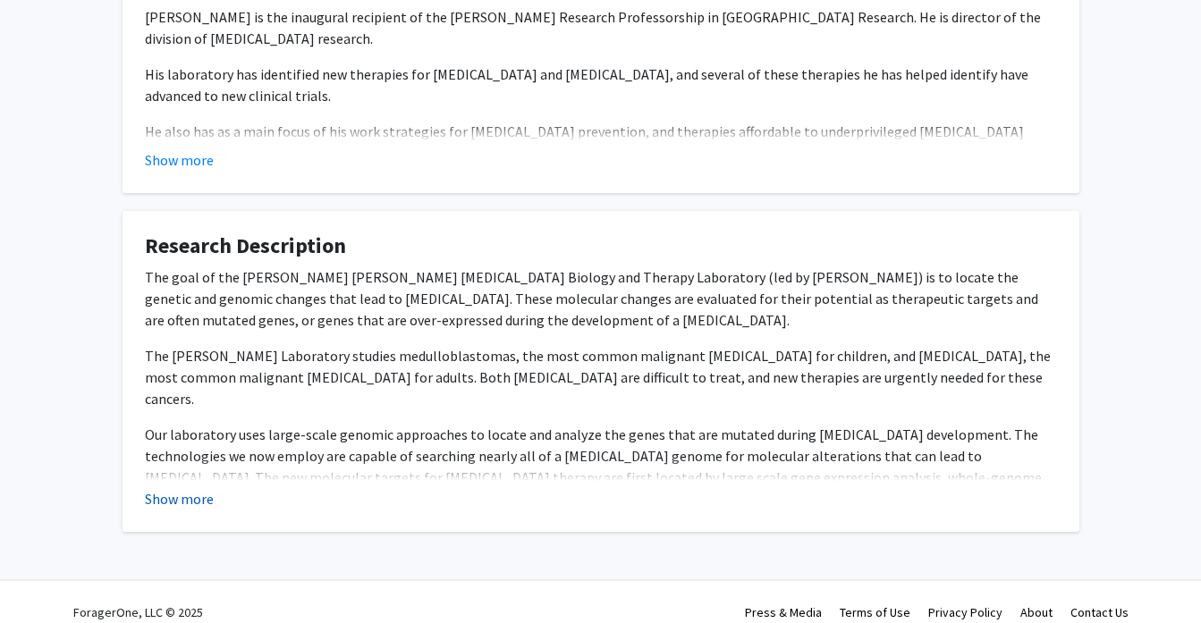
click at [171, 488] on button "Show more" at bounding box center [179, 498] width 69 height 21
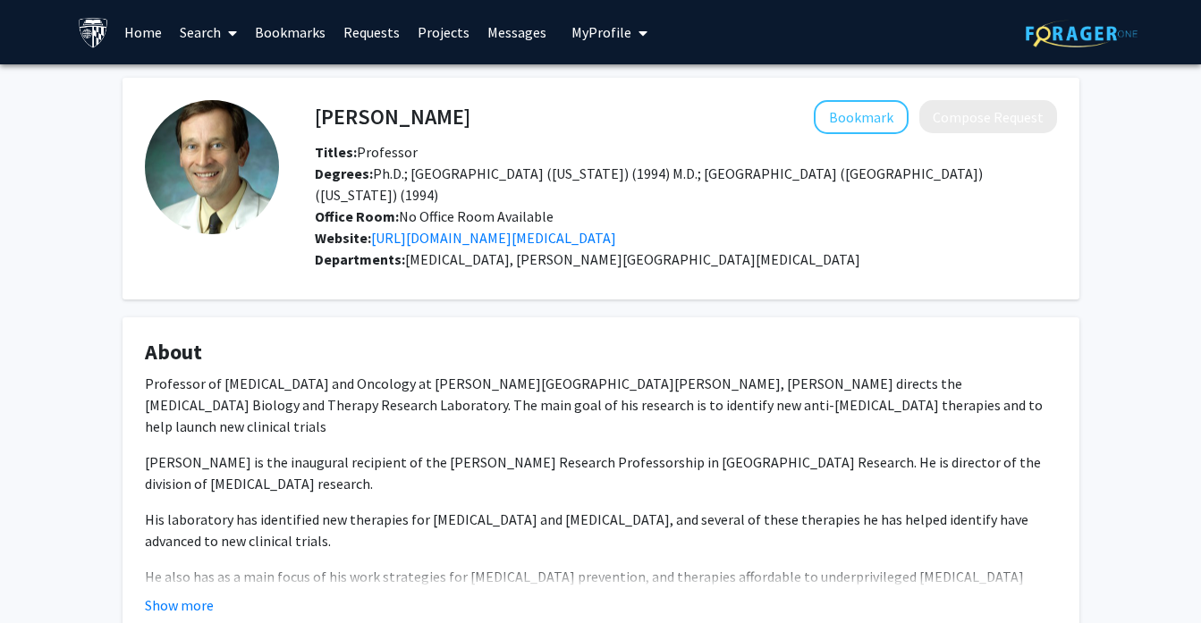
scroll to position [0, 0]
click at [814, 121] on button "Bookmark" at bounding box center [861, 117] width 95 height 34
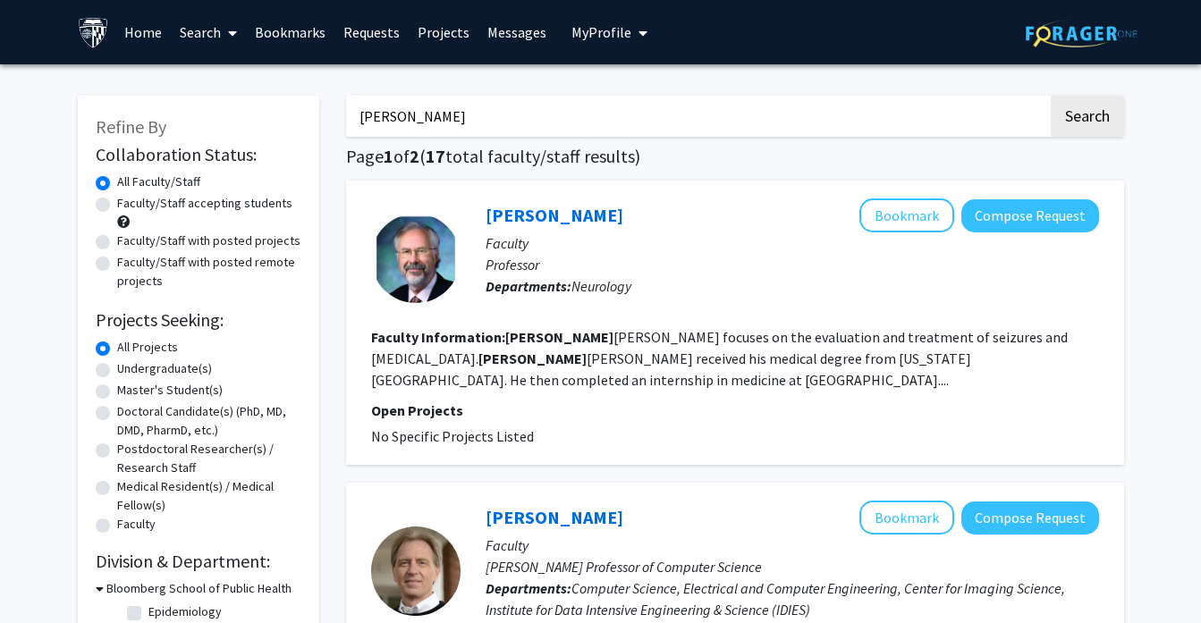
click at [117, 208] on label "Faculty/Staff accepting students" at bounding box center [204, 203] width 175 height 19
click at [117, 206] on input "Faculty/Staff accepting students" at bounding box center [123, 200] width 12 height 12
radio input "true"
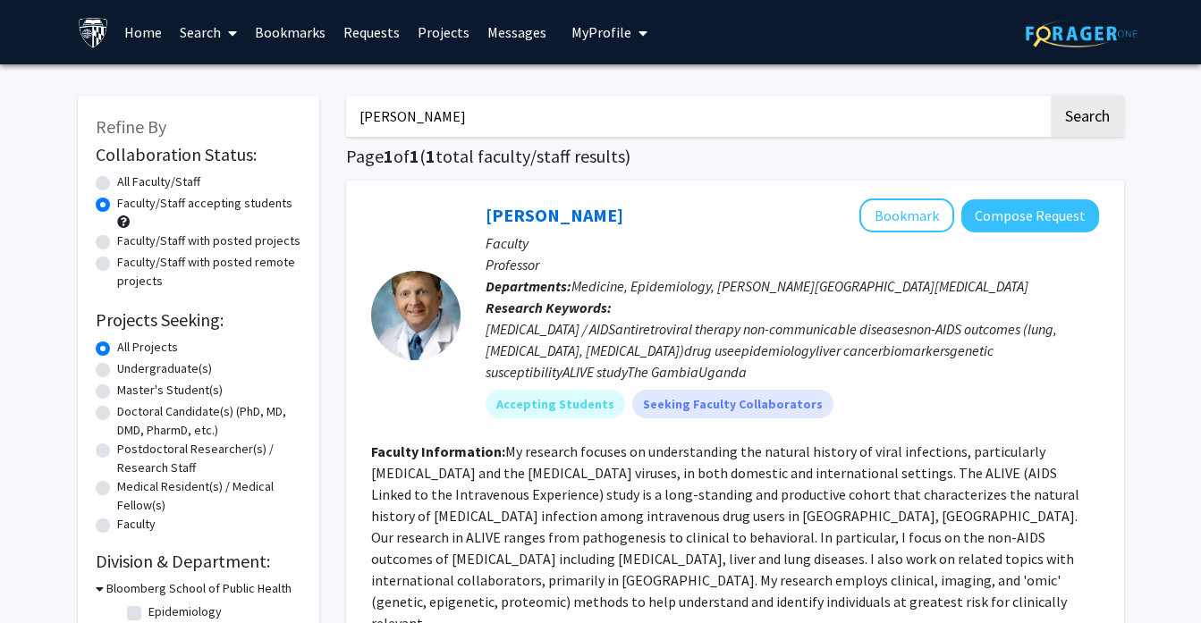
click at [117, 267] on label "Faculty/Staff with posted remote projects" at bounding box center [209, 272] width 184 height 38
click at [117, 265] on input "Faculty/Staff with posted remote projects" at bounding box center [123, 259] width 12 height 12
radio input "true"
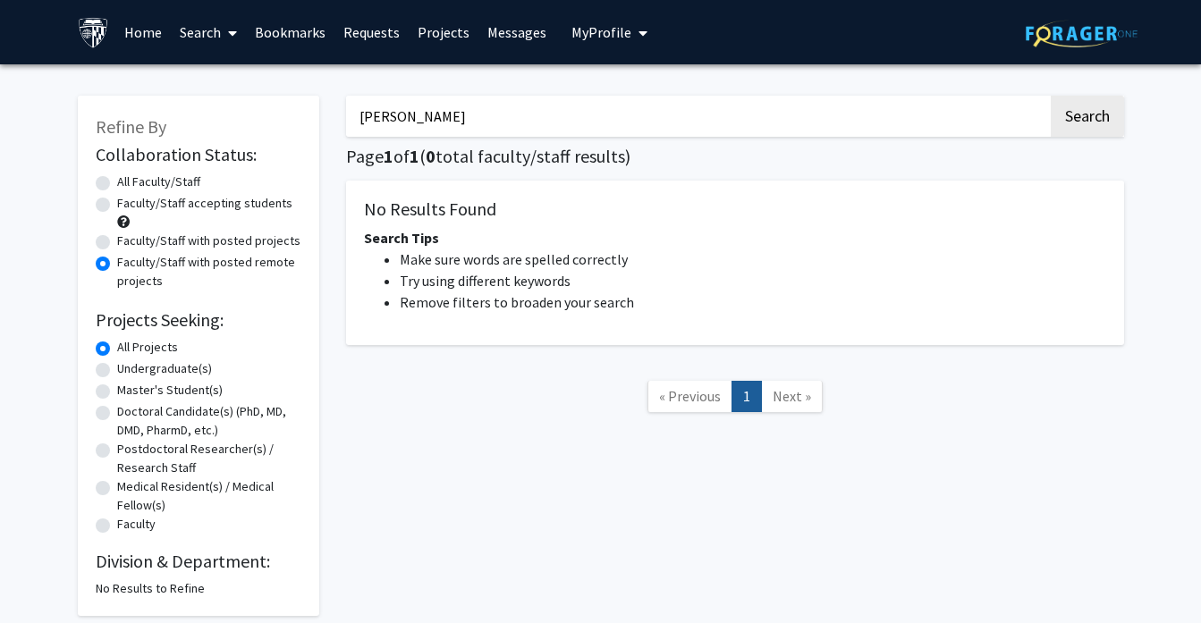
click at [117, 373] on label "Undergraduate(s)" at bounding box center [164, 369] width 95 height 19
click at [117, 371] on input "Undergraduate(s)" at bounding box center [123, 366] width 12 height 12
radio input "true"
click at [96, 235] on div "Faculty/Staff with posted projects" at bounding box center [199, 242] width 206 height 21
click at [117, 242] on label "Faculty/Staff with posted projects" at bounding box center [208, 241] width 183 height 19
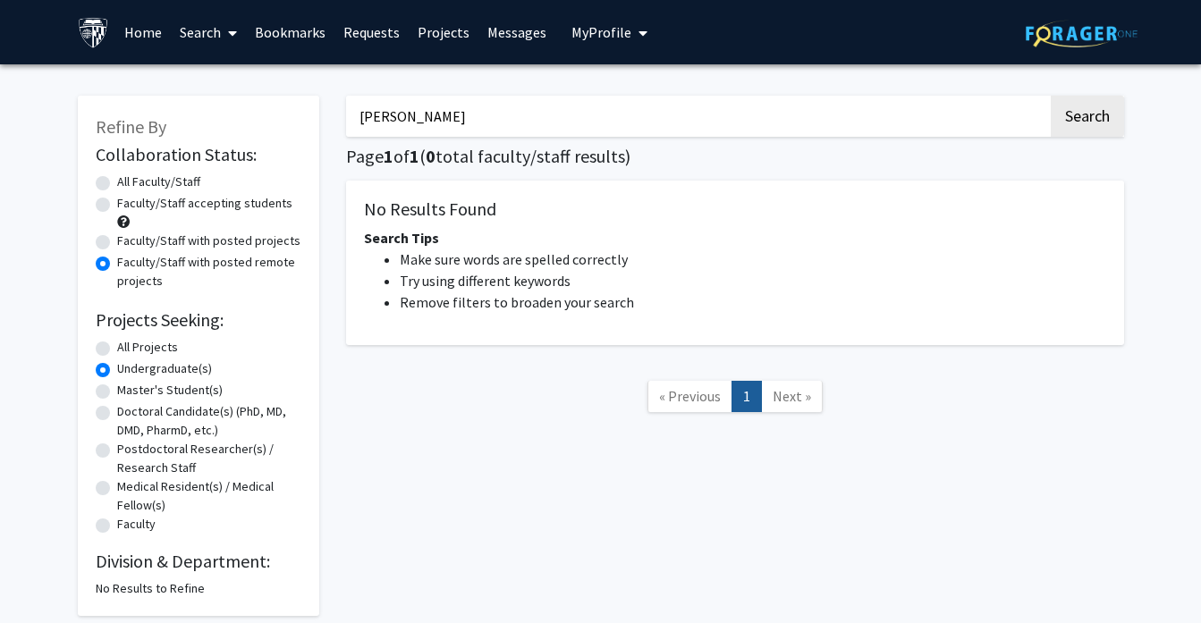
click at [117, 242] on input "Faculty/Staff with posted projects" at bounding box center [123, 238] width 12 height 12
radio input "true"
click at [676, 377] on nav "« Previous 1 Next »" at bounding box center [735, 399] width 778 height 72
drag, startPoint x: 421, startPoint y: 123, endPoint x: 248, endPoint y: 117, distance: 173.6
click at [248, 117] on div "Refine By Collaboration Status: Collaboration Status All Faculty/Staff Collabor…" at bounding box center [600, 347] width 1073 height 538
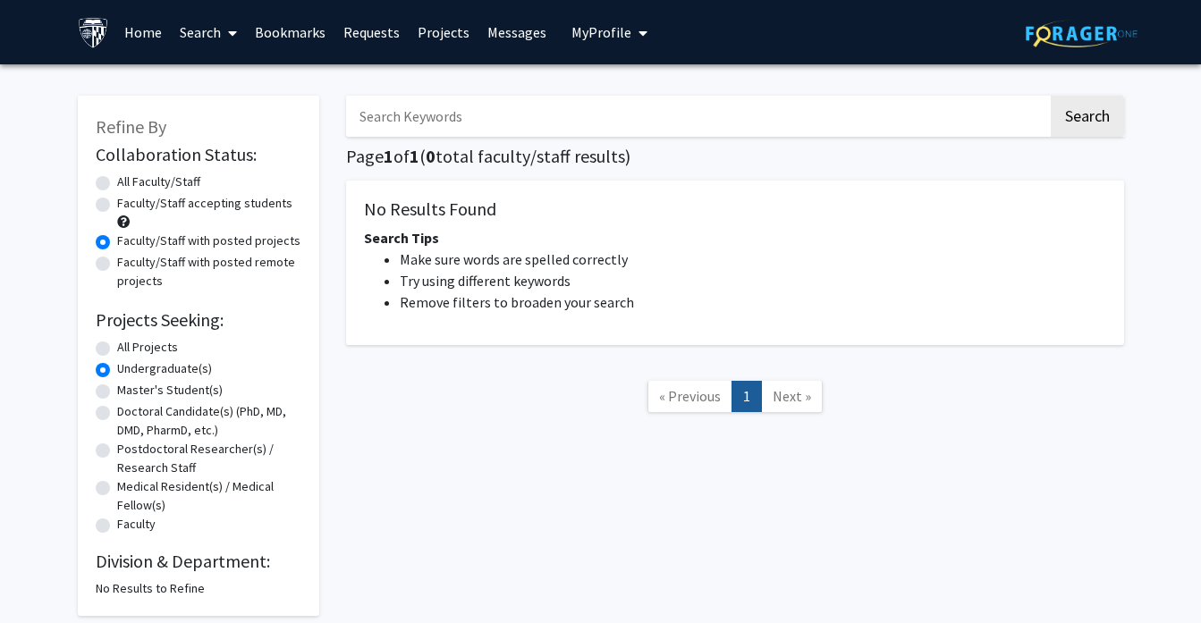
click at [462, 434] on nav "« Previous 1 Next »" at bounding box center [735, 399] width 778 height 72
click at [1073, 132] on button "Search" at bounding box center [1087, 116] width 73 height 41
radio input "true"
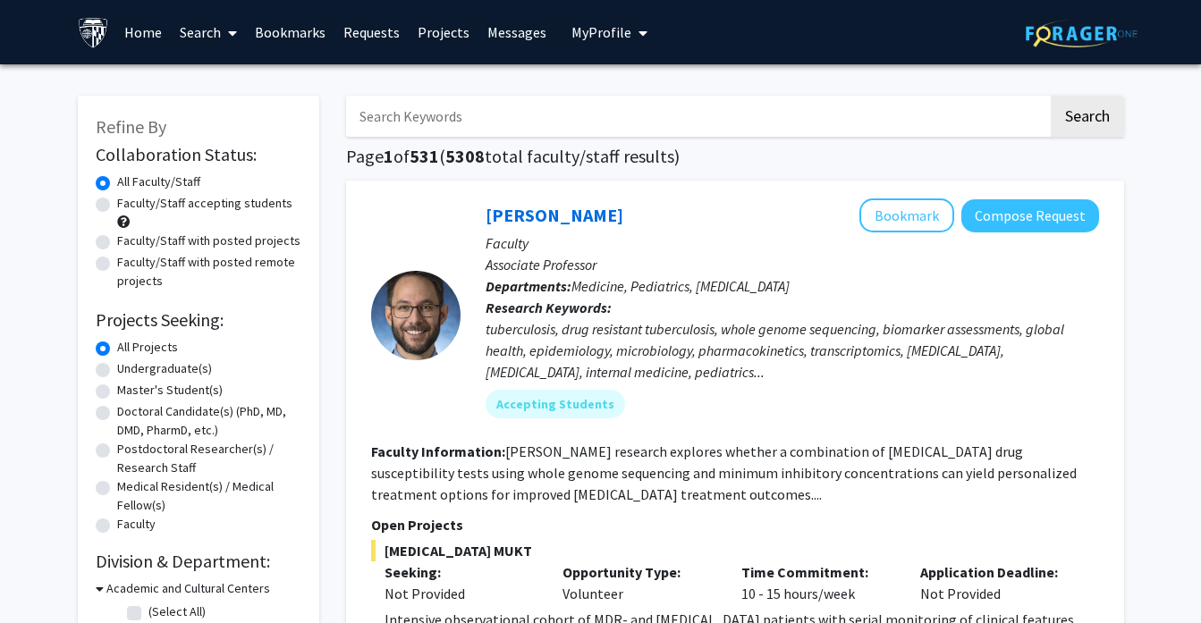
click at [117, 243] on label "Faculty/Staff with posted projects" at bounding box center [208, 241] width 183 height 19
click at [117, 243] on input "Faculty/Staff with posted projects" at bounding box center [123, 238] width 12 height 12
radio input "true"
click at [117, 368] on label "Undergraduate(s)" at bounding box center [164, 369] width 95 height 19
click at [117, 368] on input "Undergraduate(s)" at bounding box center [123, 366] width 12 height 12
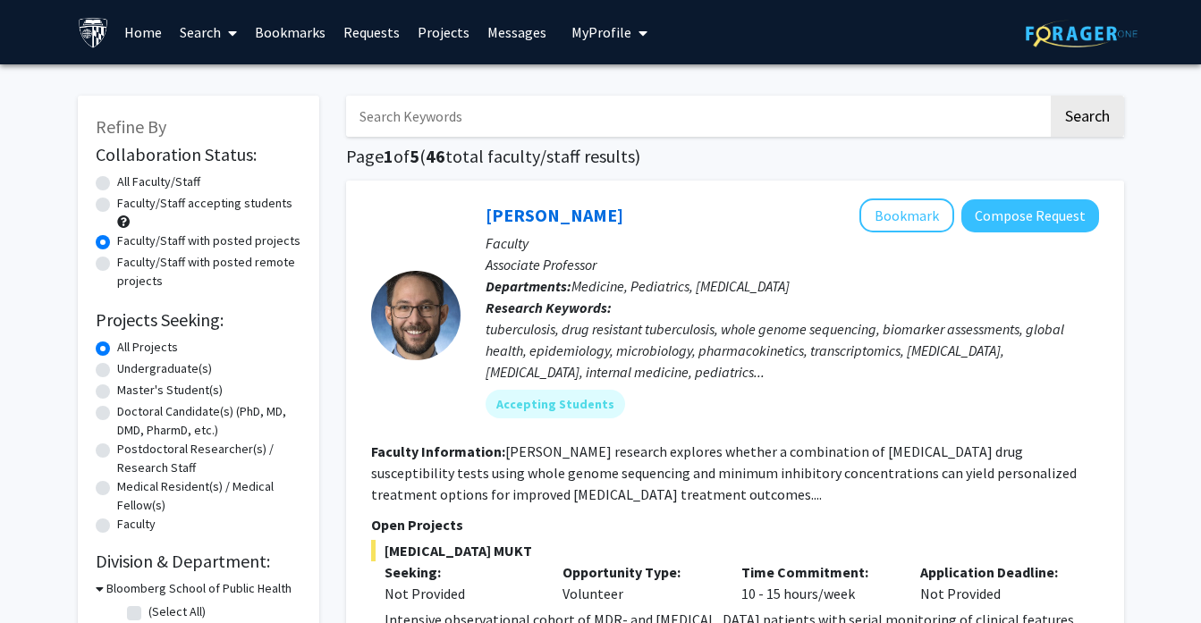
radio input "true"
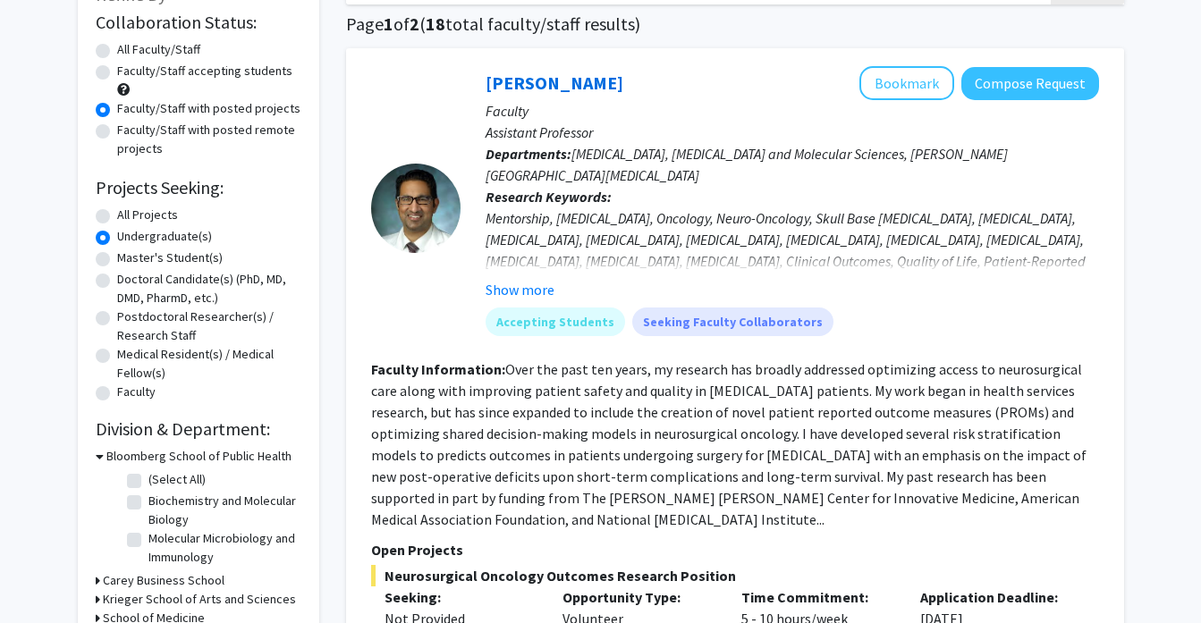
scroll to position [132, 0]
click at [907, 93] on button "Bookmark" at bounding box center [907, 83] width 95 height 34
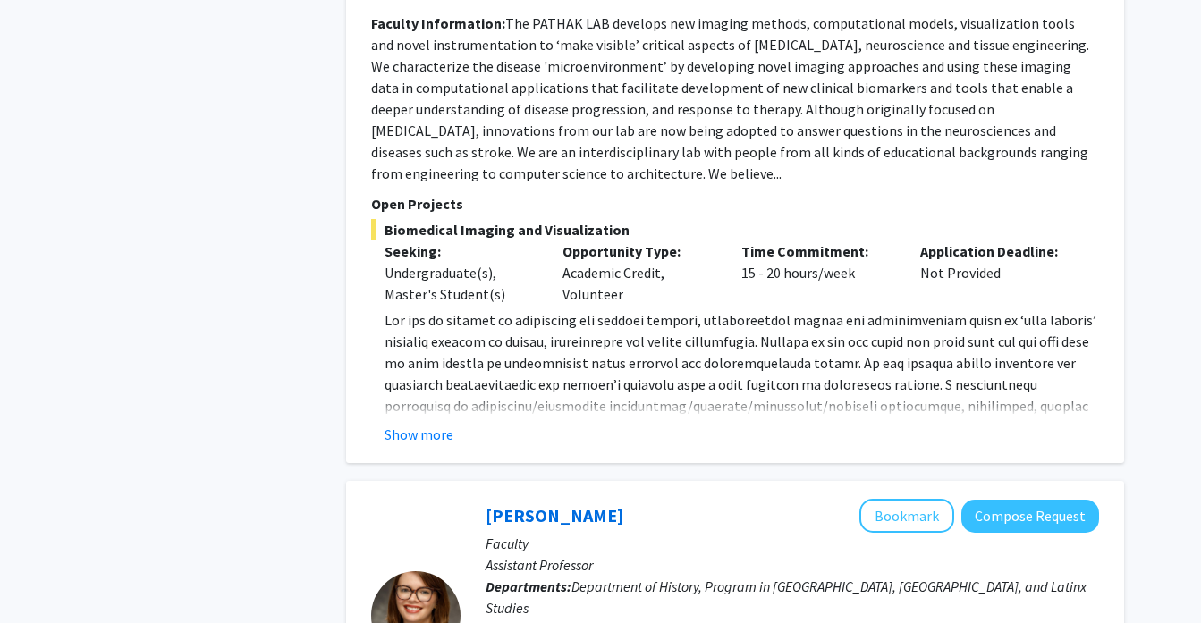
scroll to position [1509, 0]
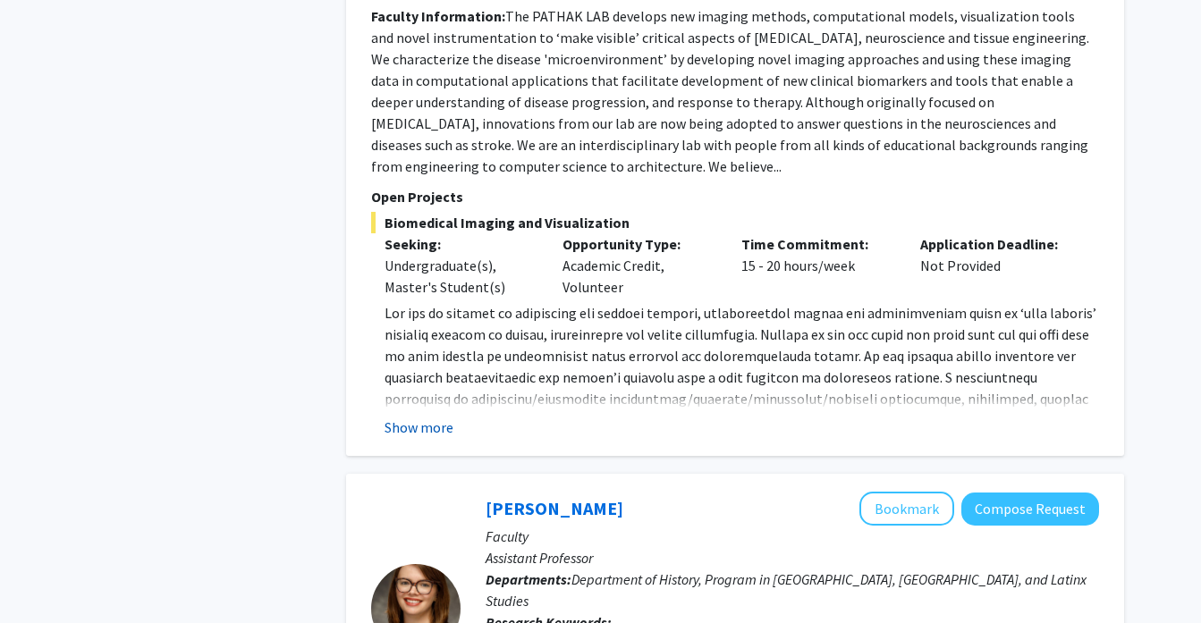
click at [404, 417] on button "Show more" at bounding box center [419, 427] width 69 height 21
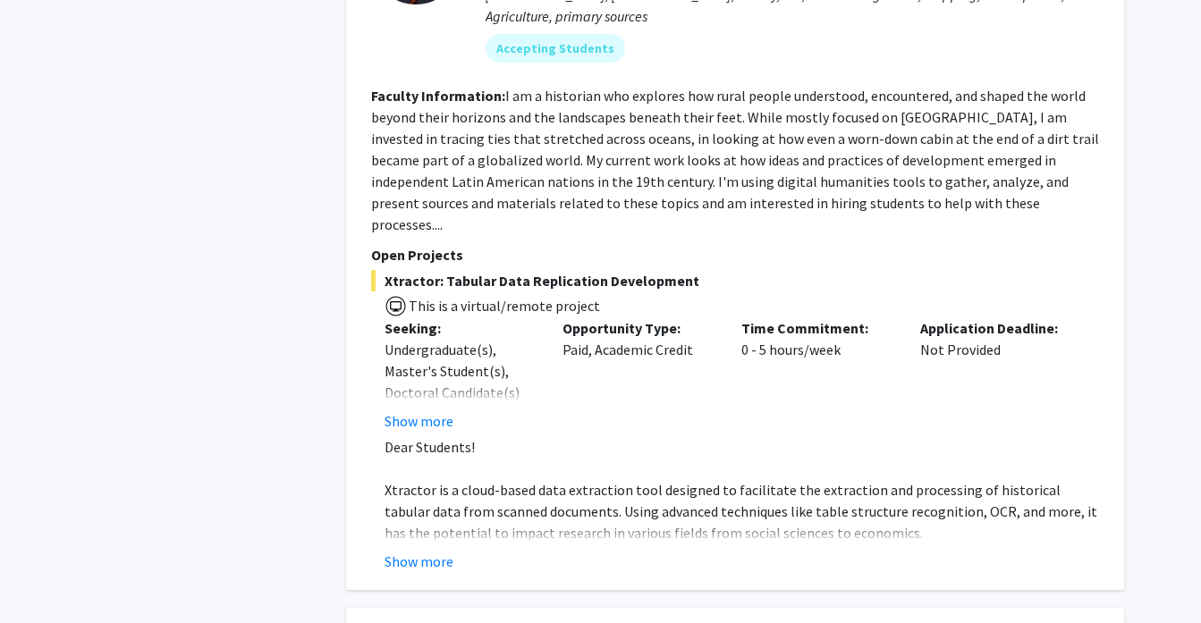
scroll to position [2278, 0]
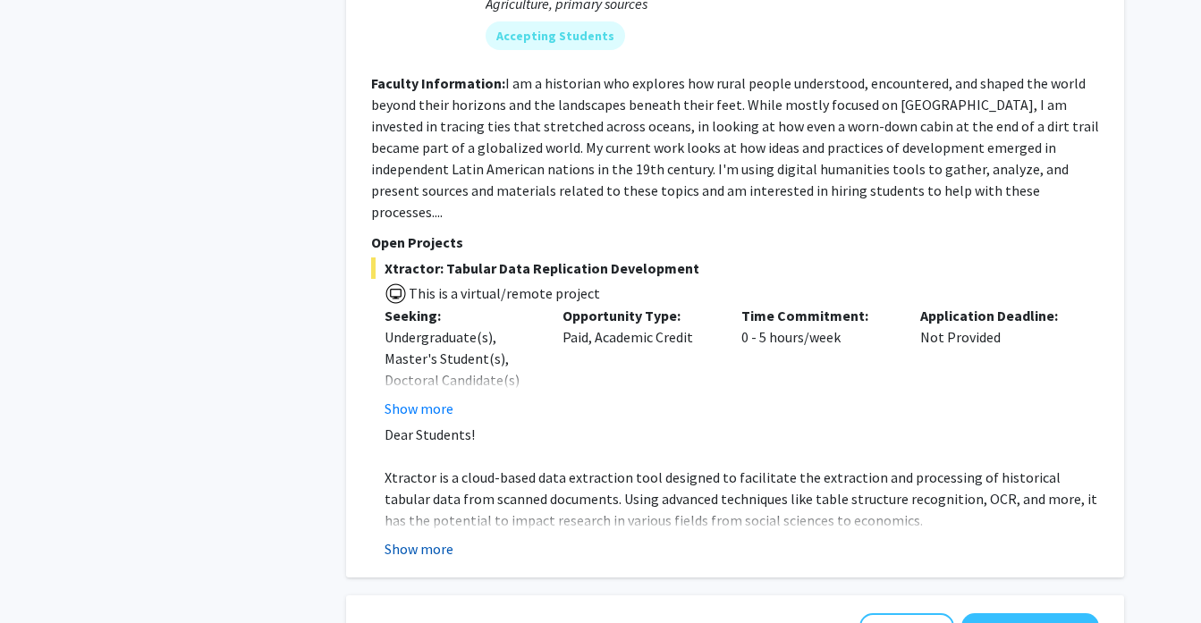
click at [419, 538] on button "Show more" at bounding box center [419, 548] width 69 height 21
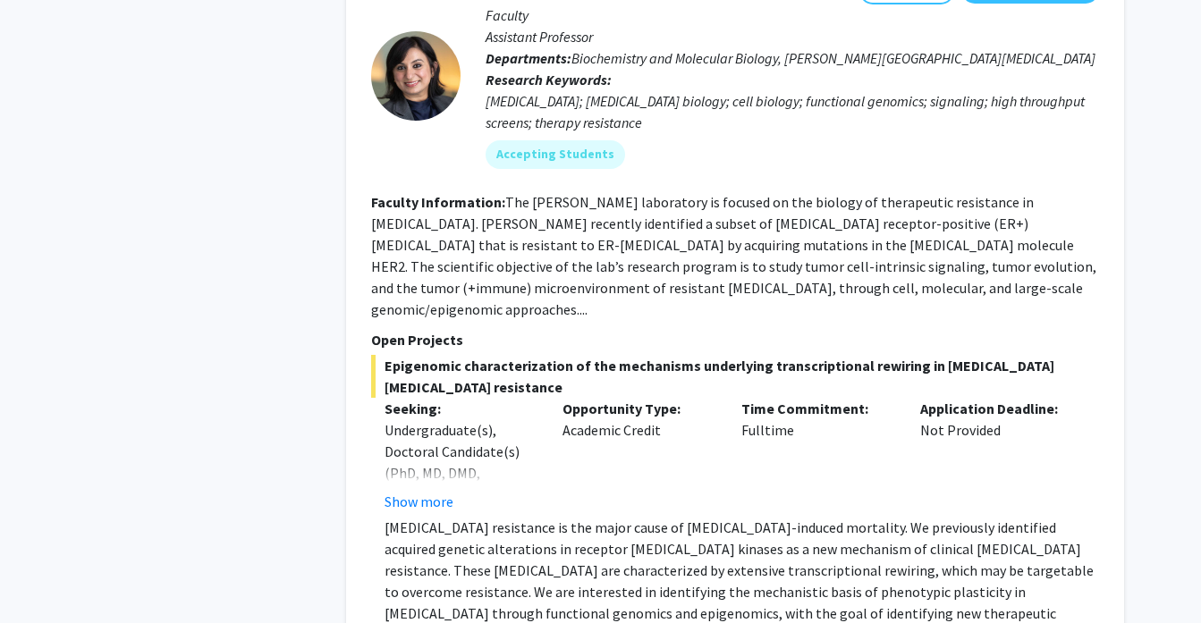
scroll to position [3471, 0]
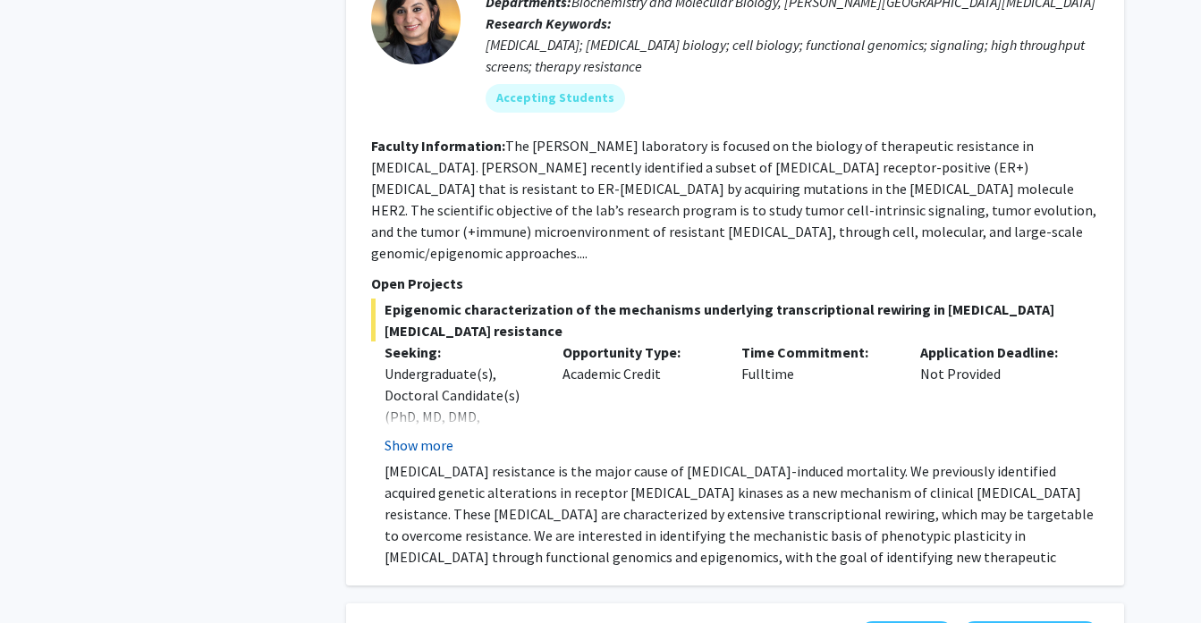
click at [433, 435] on button "Show more" at bounding box center [419, 445] width 69 height 21
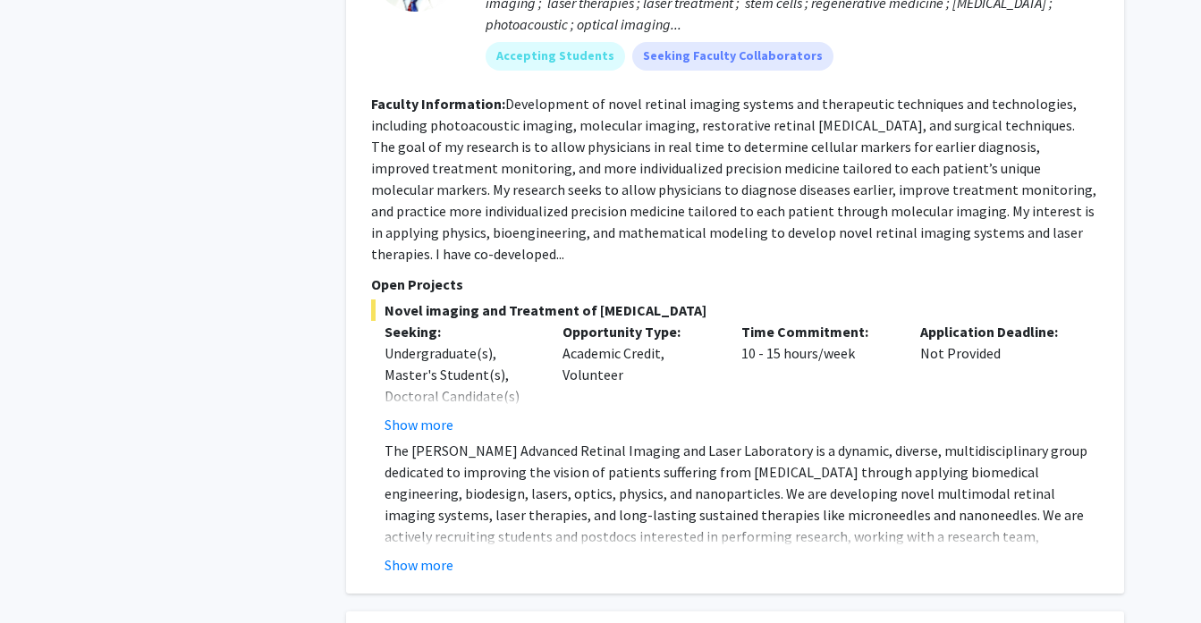
scroll to position [5020, 0]
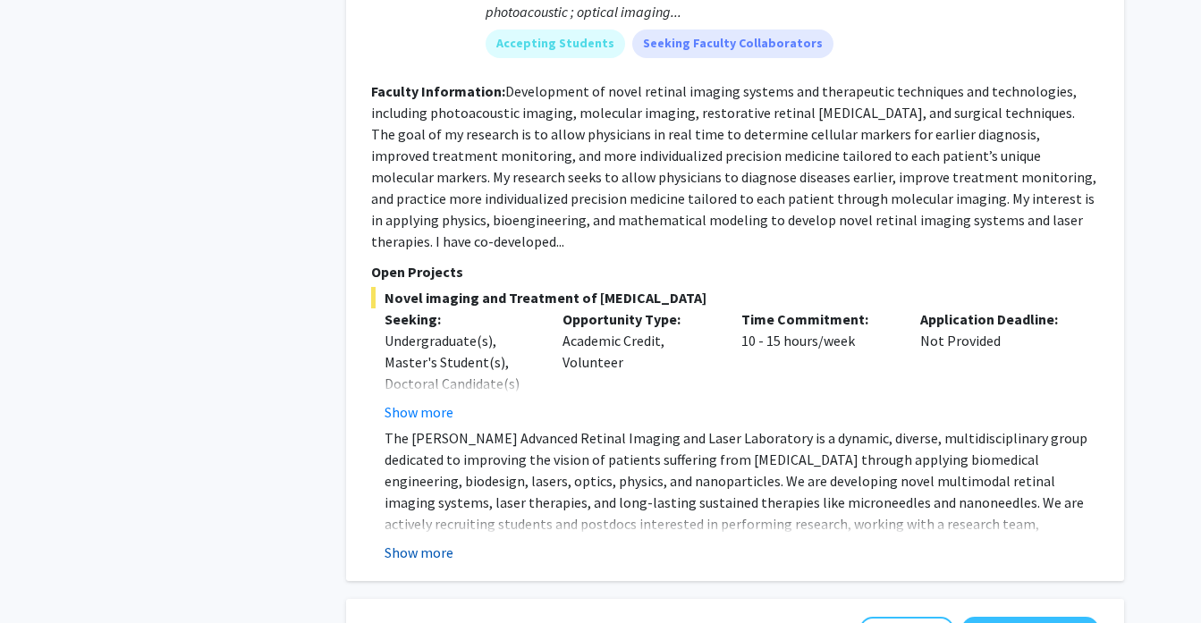
click at [422, 542] on button "Show more" at bounding box center [419, 552] width 69 height 21
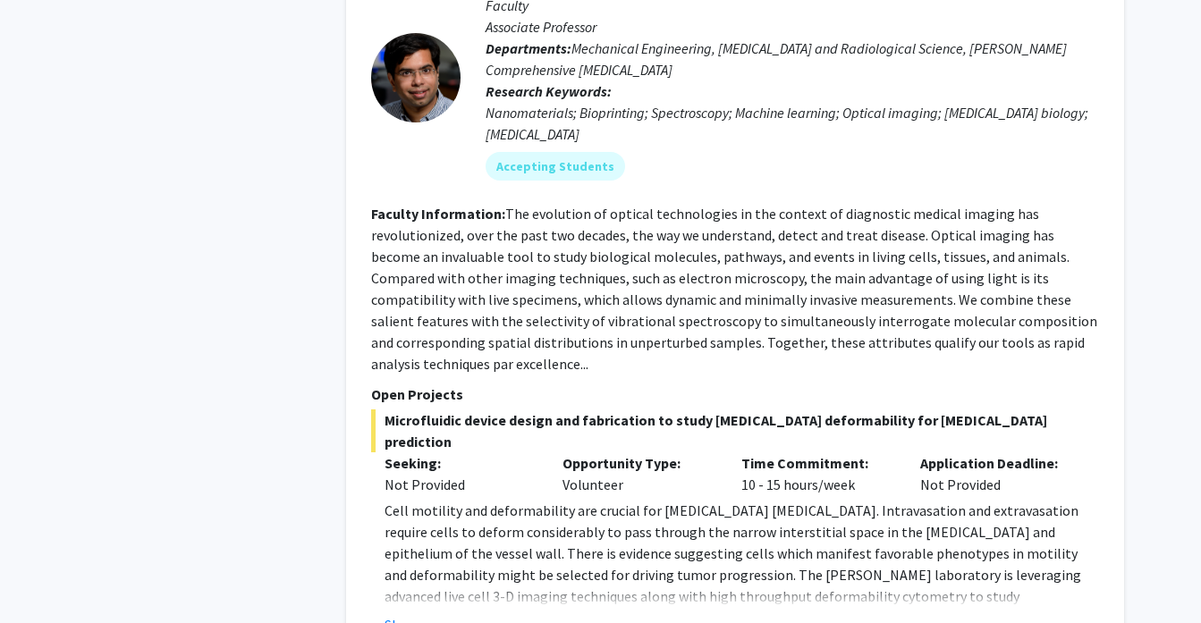
scroll to position [8190, 0]
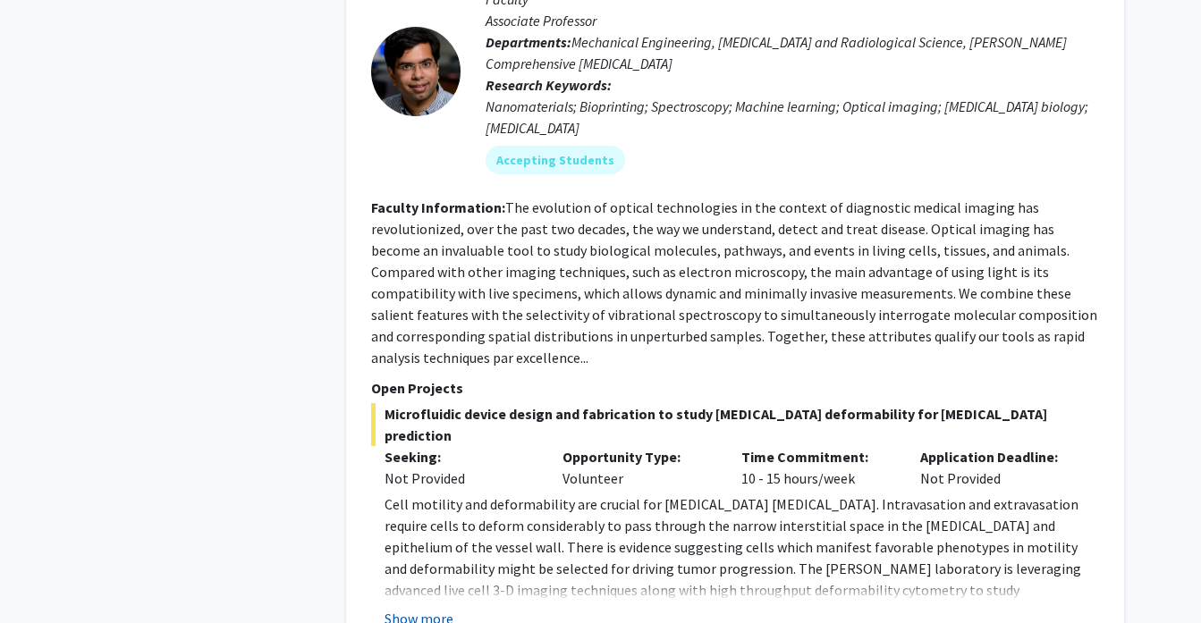
click at [410, 608] on button "Show more" at bounding box center [419, 618] width 69 height 21
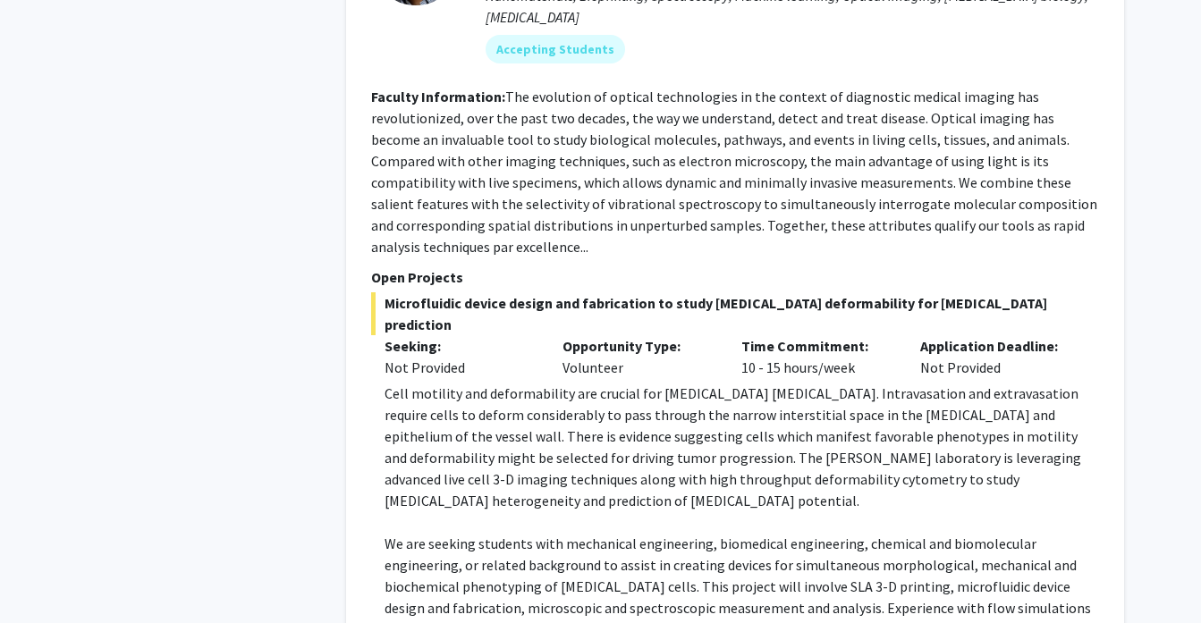
scroll to position [8301, 0]
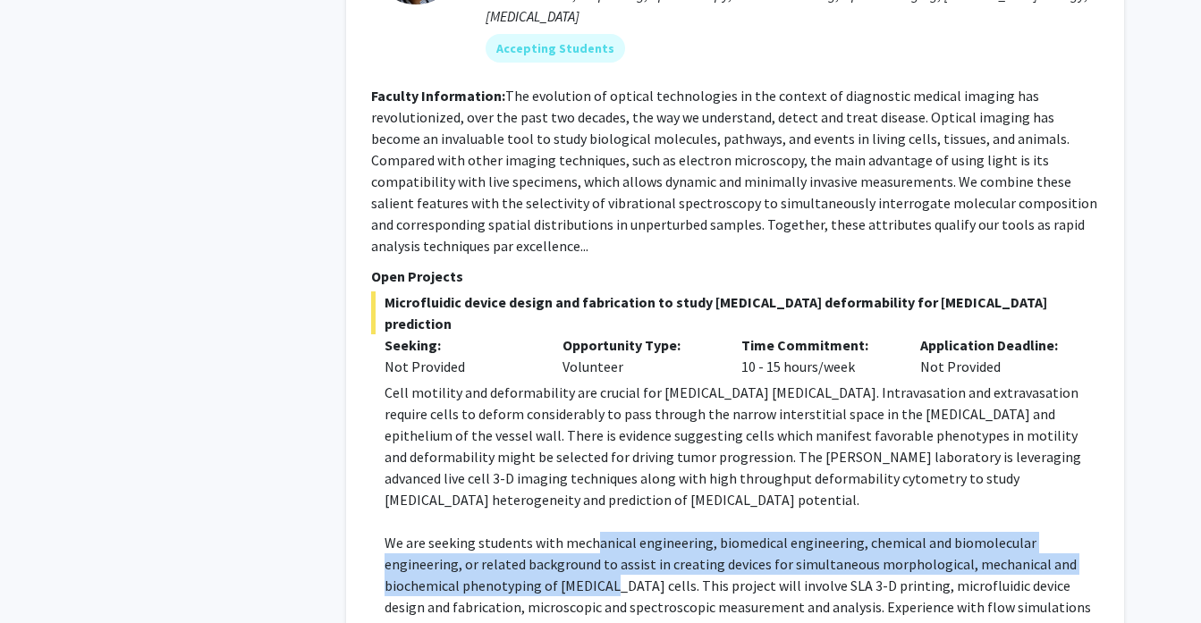
drag, startPoint x: 594, startPoint y: 312, endPoint x: 602, endPoint y: 355, distance: 43.7
click at [602, 532] on p "We are seeking students with mechanical engineering, biomedical engineering, ch…" at bounding box center [742, 607] width 715 height 150
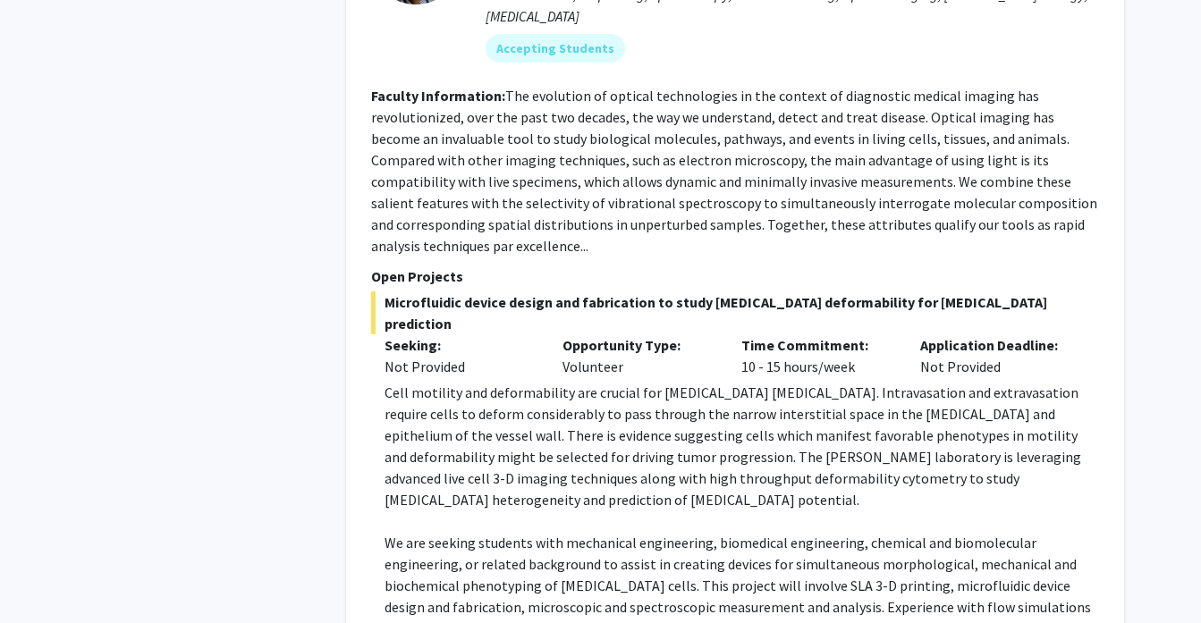
click at [612, 532] on p "We are seeking students with mechanical engineering, biomedical engineering, ch…" at bounding box center [742, 607] width 715 height 150
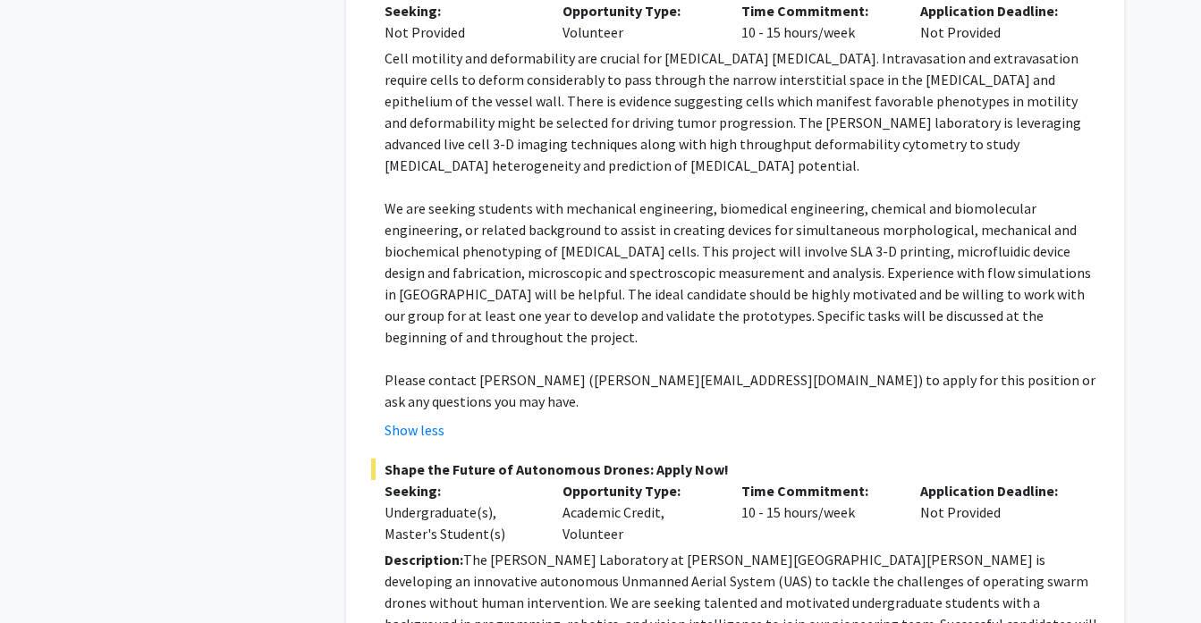
scroll to position [8635, 0]
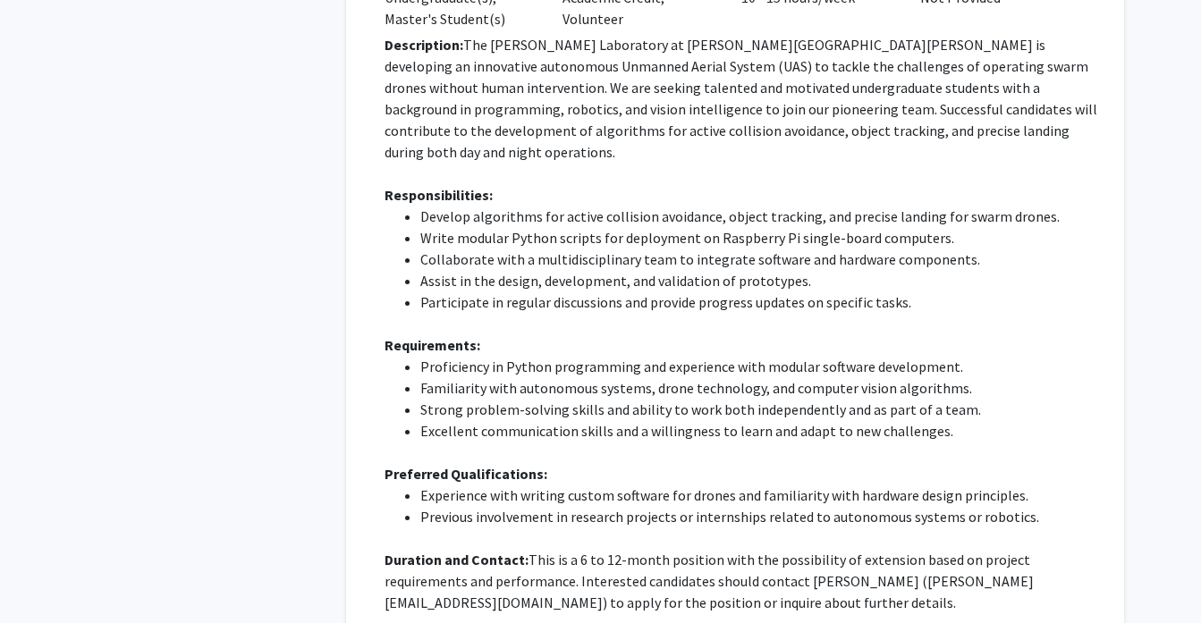
scroll to position [9150, 0]
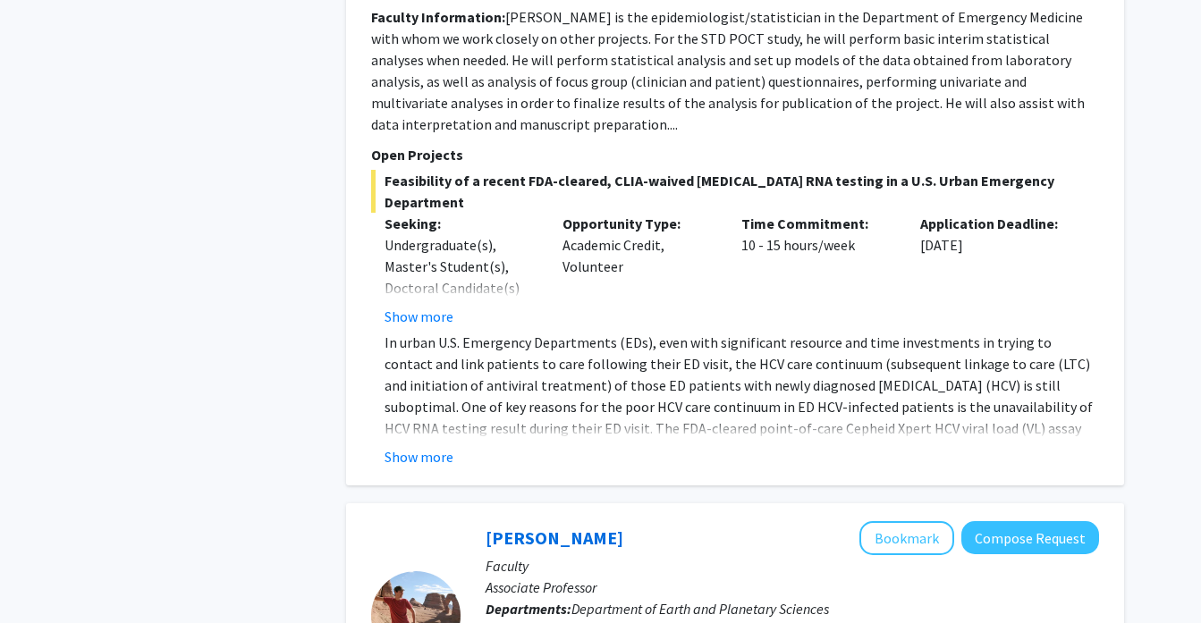
scroll to position [1740, 0]
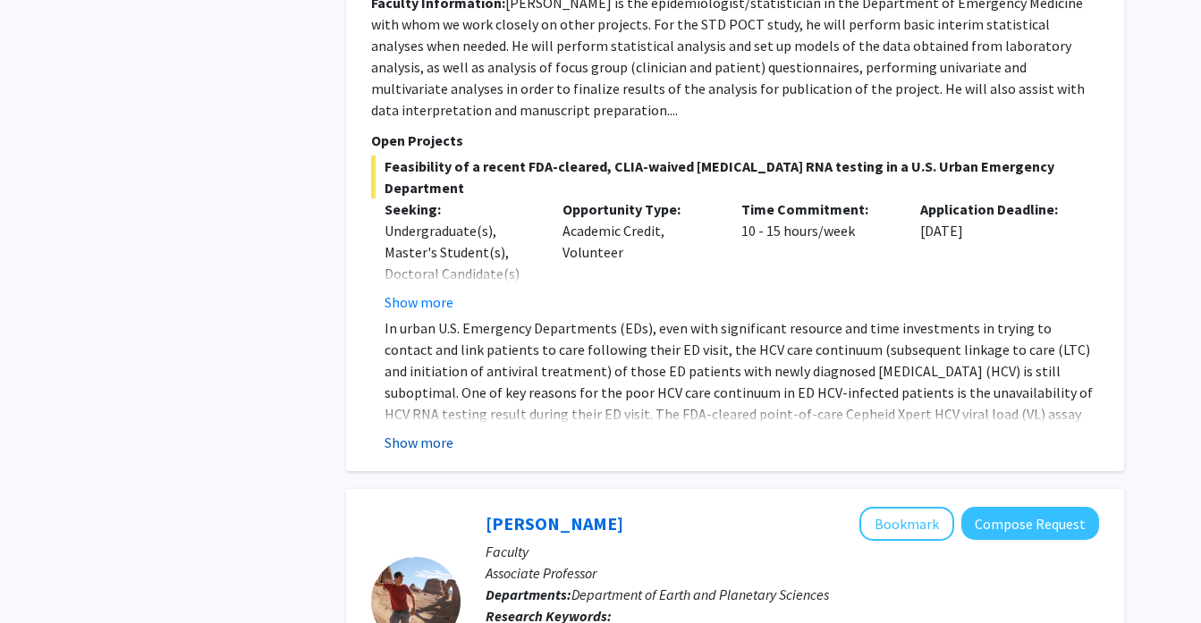
click at [419, 432] on button "Show more" at bounding box center [419, 442] width 69 height 21
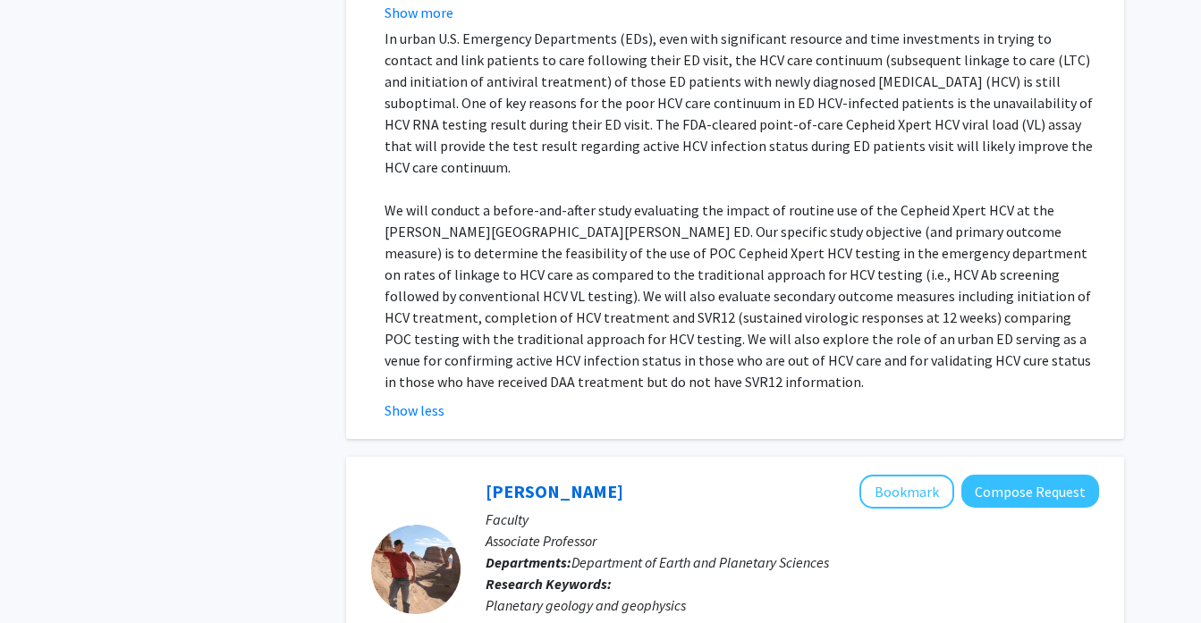
scroll to position [2047, 0]
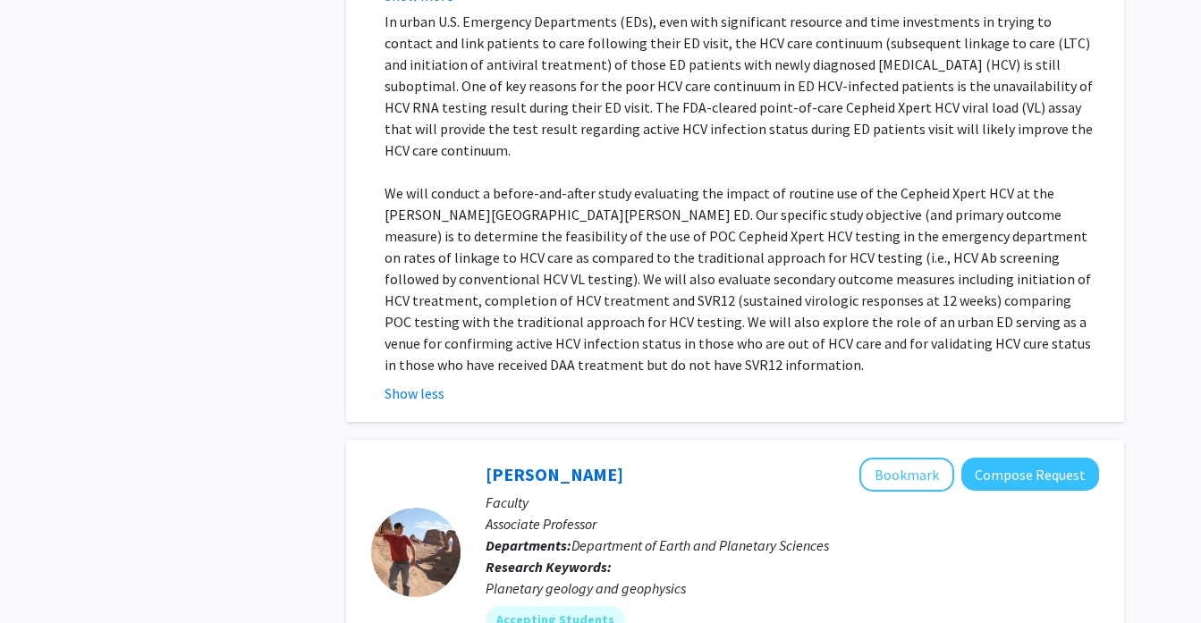
click at [762, 182] on p "We will conduct a before-and-after study evaluating the impact of routine use o…" at bounding box center [742, 278] width 715 height 193
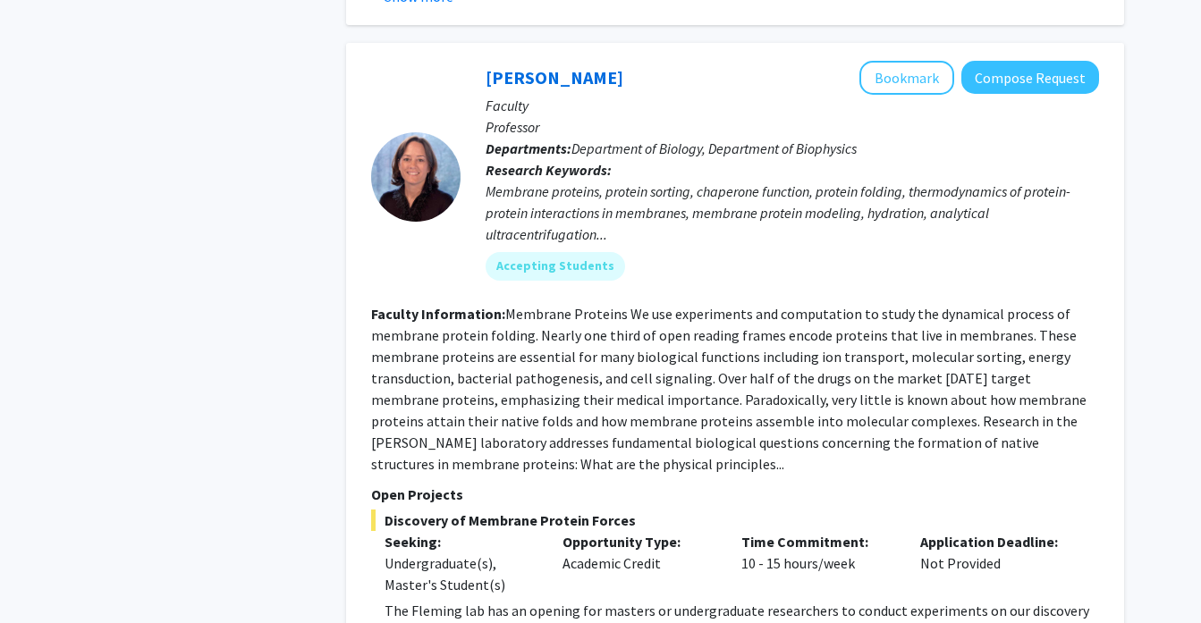
scroll to position [4969, 0]
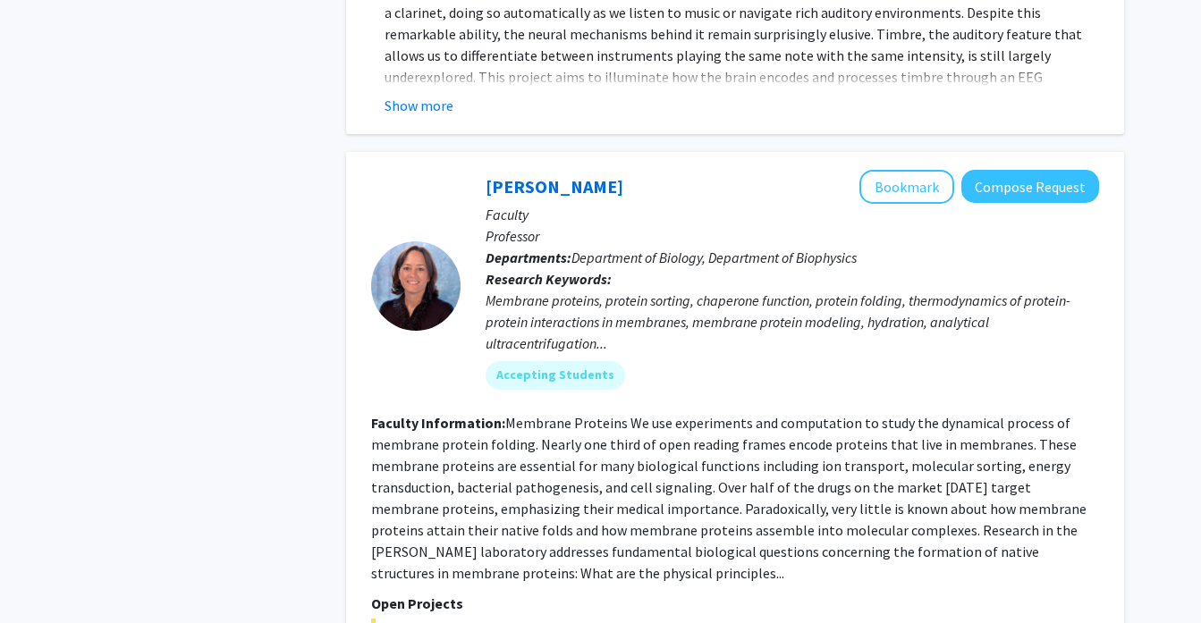
scroll to position [4871, 0]
click at [921, 170] on button "Bookmark" at bounding box center [907, 187] width 95 height 34
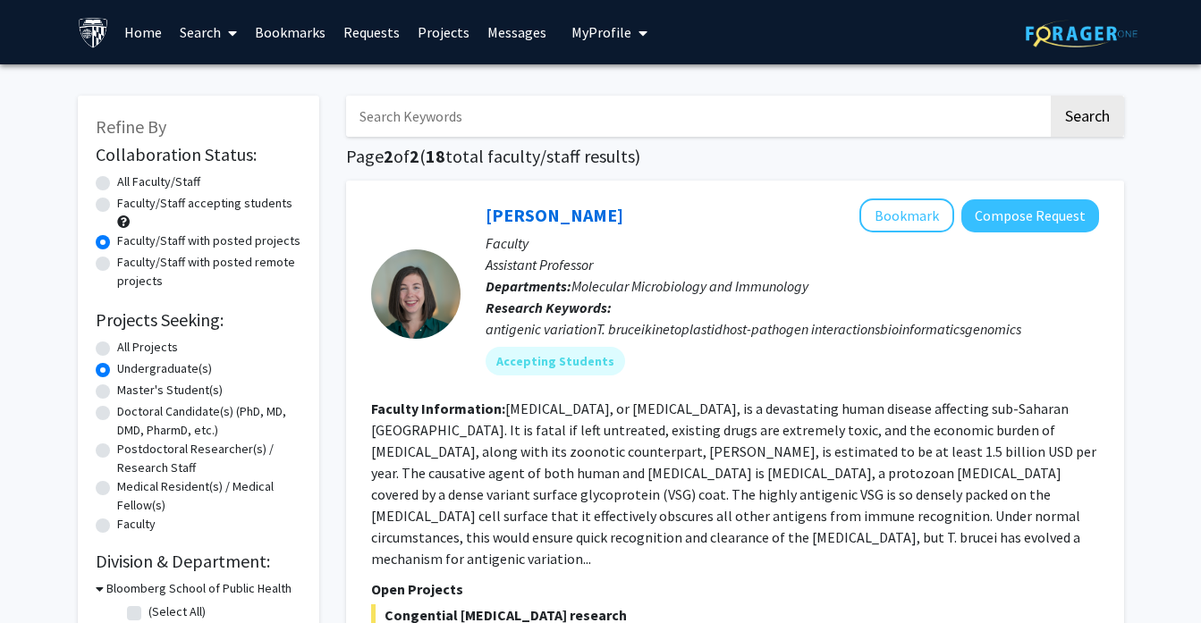
scroll to position [0, 0]
click at [117, 201] on label "Faculty/Staff accepting students" at bounding box center [204, 203] width 175 height 19
click at [117, 201] on input "Faculty/Staff accepting students" at bounding box center [123, 200] width 12 height 12
radio input "true"
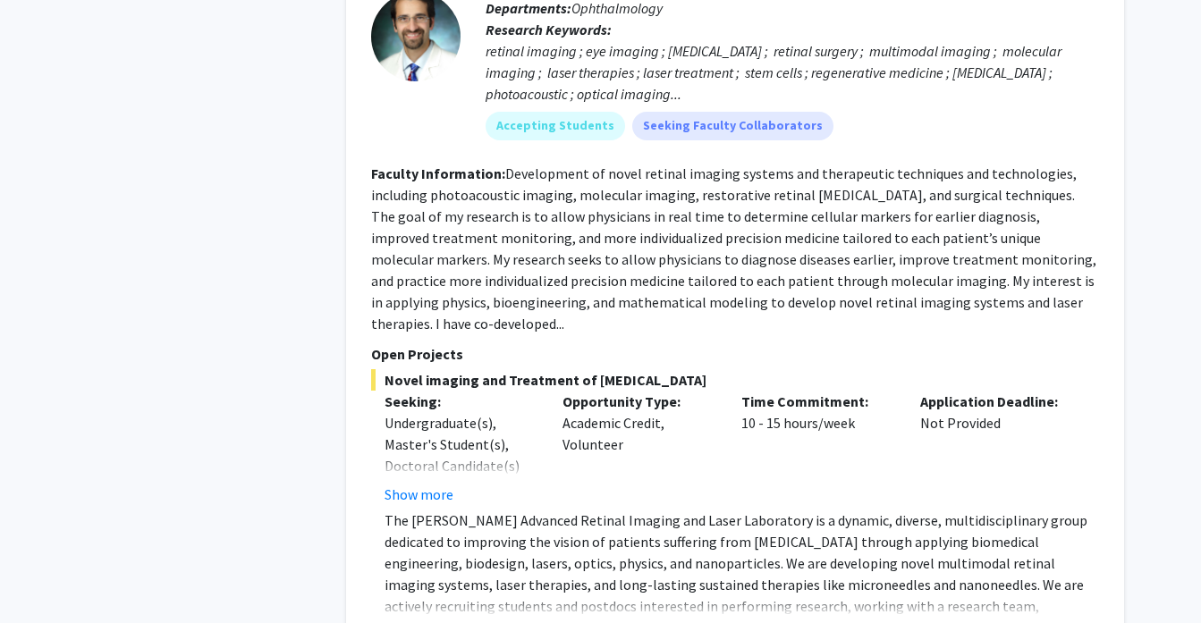
scroll to position [4216, 0]
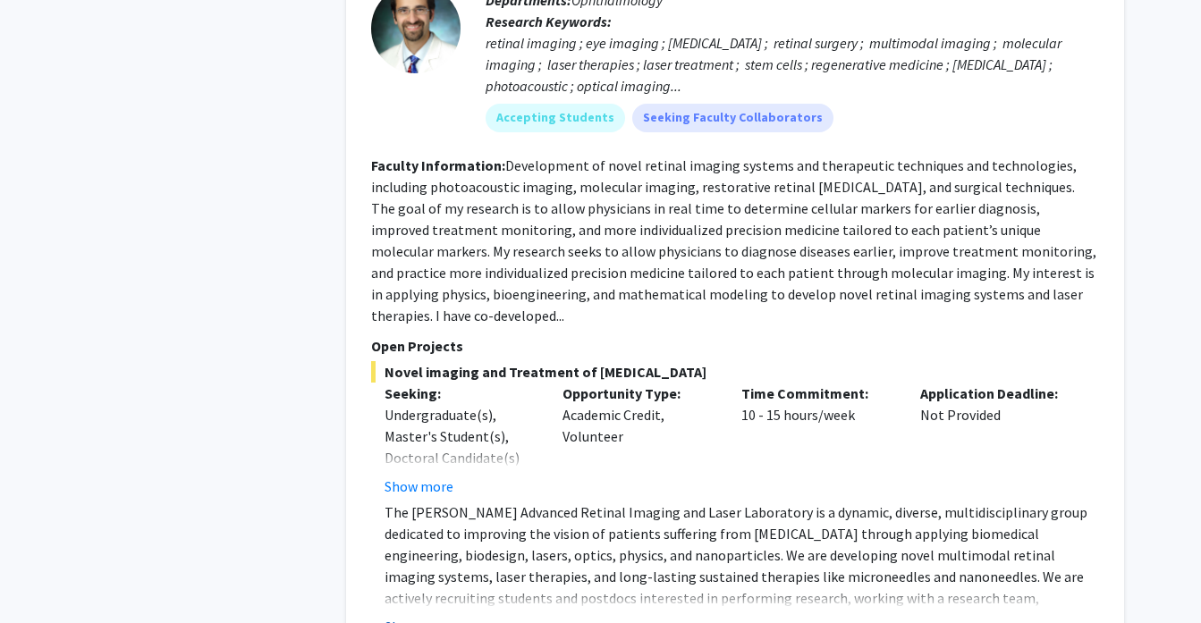
click at [423, 616] on button "Show more" at bounding box center [419, 626] width 69 height 21
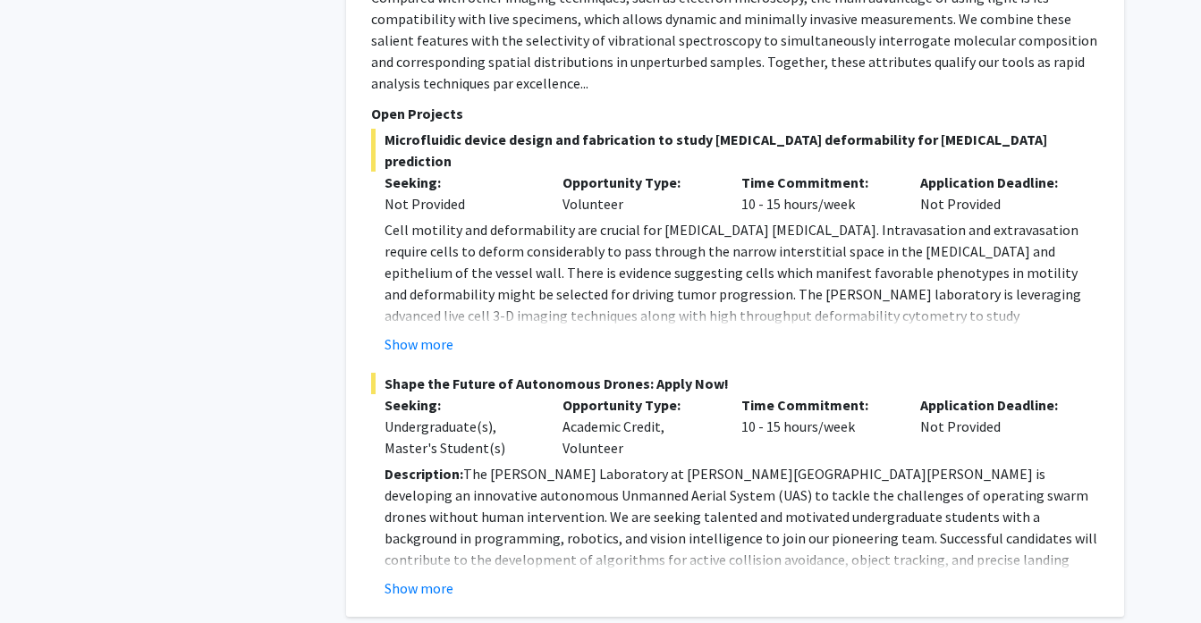
scroll to position [7733, 0]
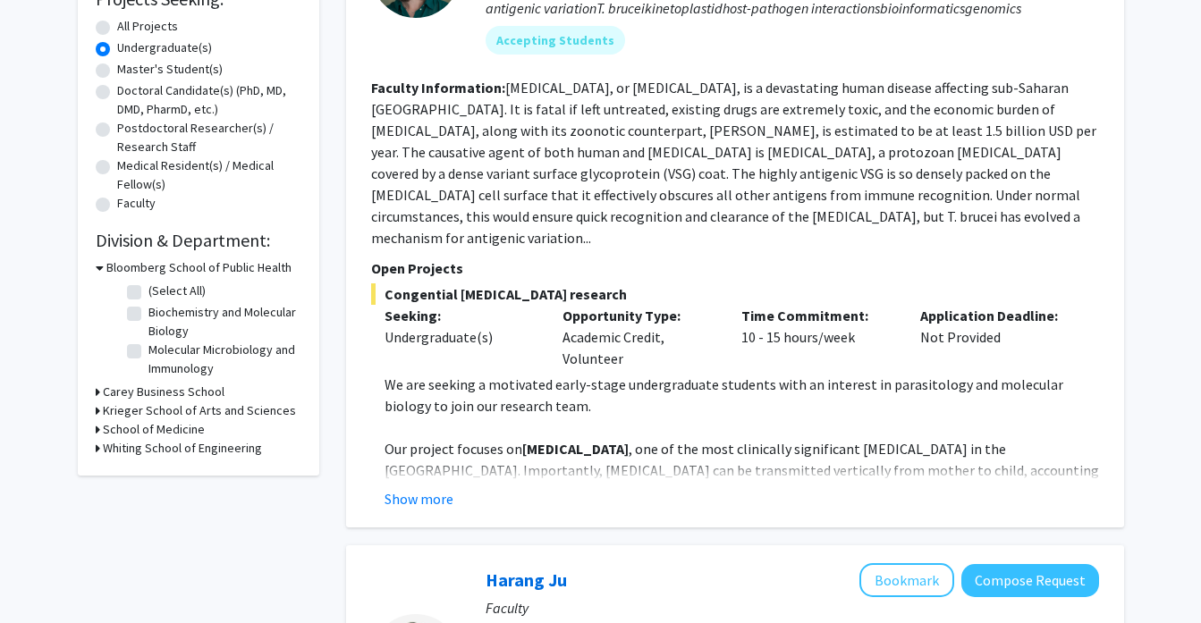
scroll to position [323, 0]
